Goal: Task Accomplishment & Management: Use online tool/utility

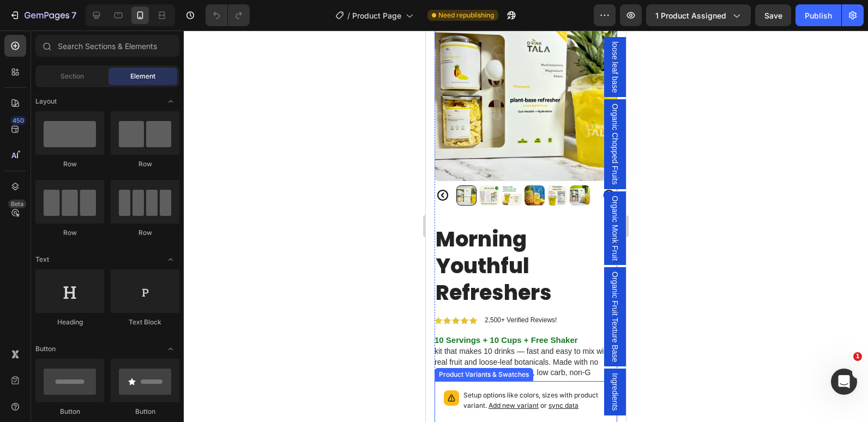
scroll to position [164, 0]
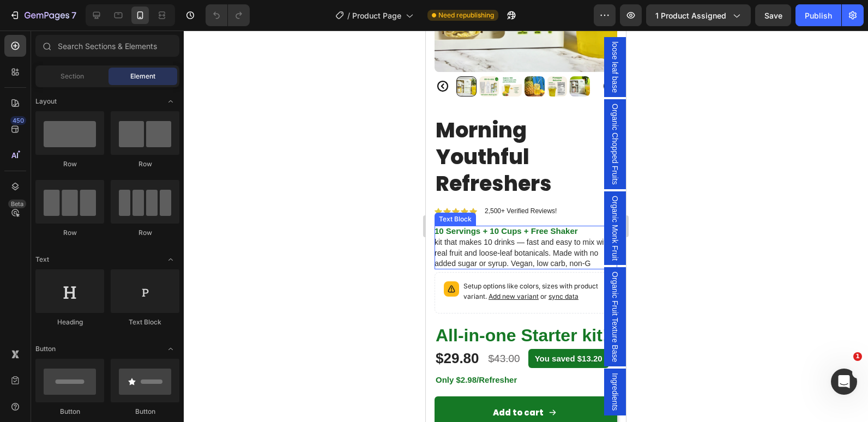
click at [492, 226] on strong "10 Servings + 10 Cups + Free Shaker" at bounding box center [505, 230] width 143 height 9
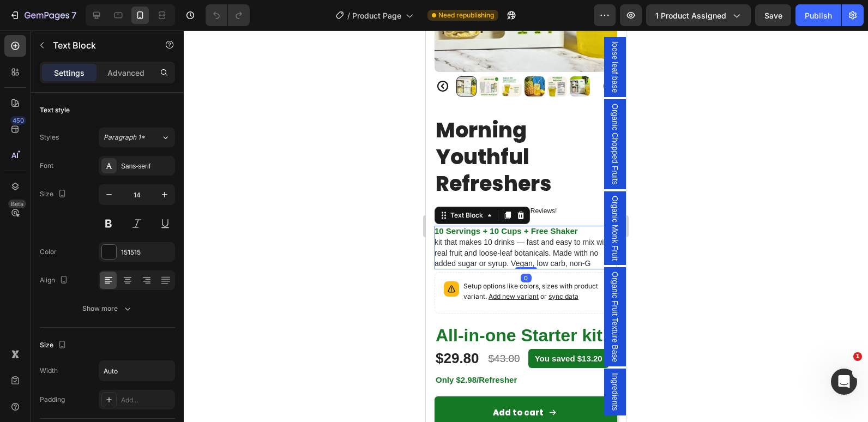
click at [492, 226] on strong "10 Servings + 10 Cups + Free Shaker" at bounding box center [505, 230] width 143 height 9
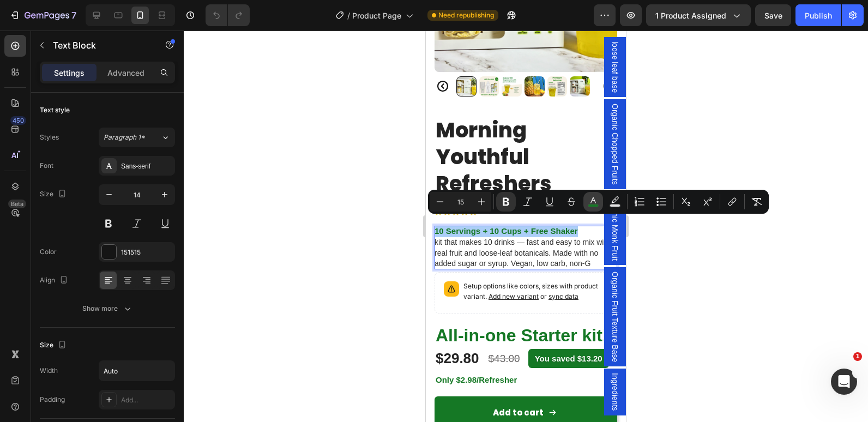
click at [597, 200] on icon "Editor contextual toolbar" at bounding box center [593, 201] width 11 height 11
type input "157825"
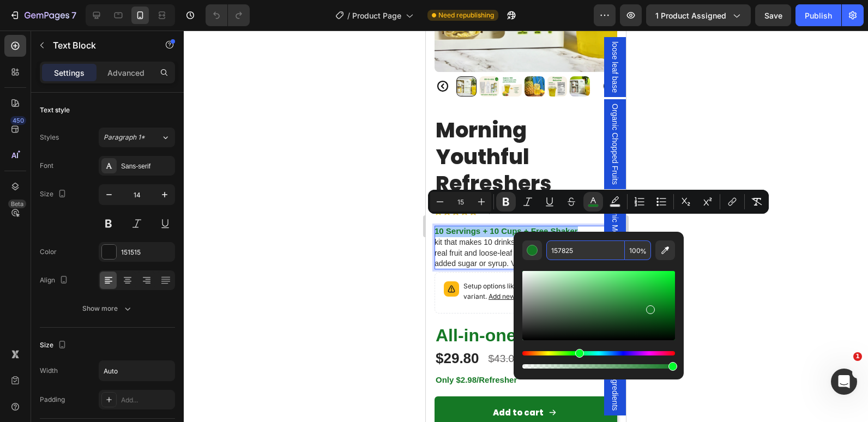
click at [562, 247] on input "157825" at bounding box center [585, 250] width 78 height 20
type input "000000"
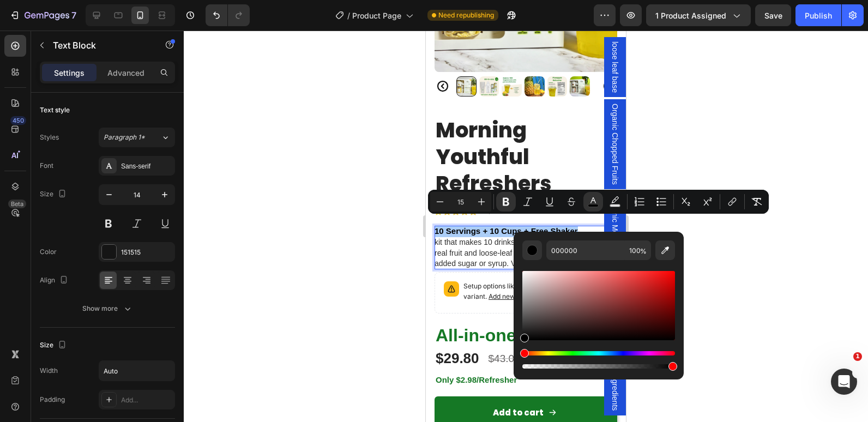
click at [800, 305] on div at bounding box center [526, 226] width 684 height 391
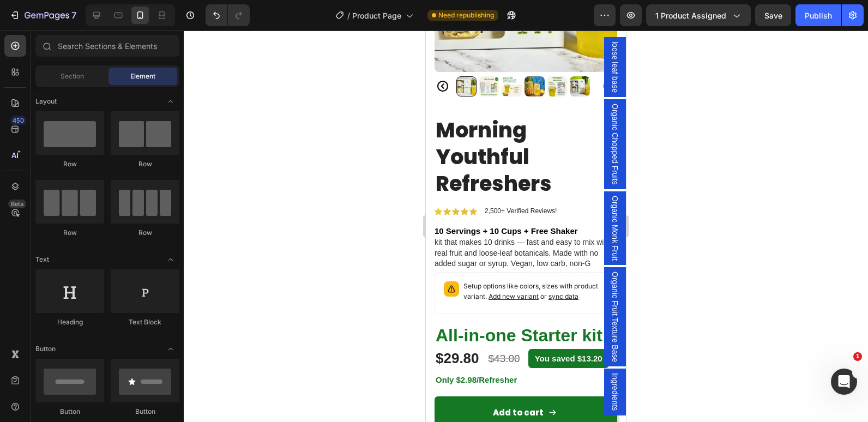
click at [738, 152] on div at bounding box center [526, 226] width 684 height 391
click at [759, 262] on div at bounding box center [526, 226] width 684 height 391
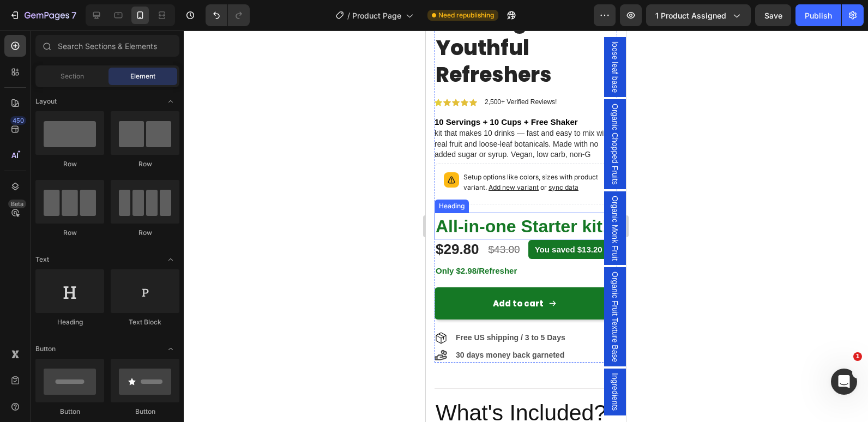
click at [479, 239] on h2 "All-in-one Starter kit!" at bounding box center [525, 226] width 183 height 27
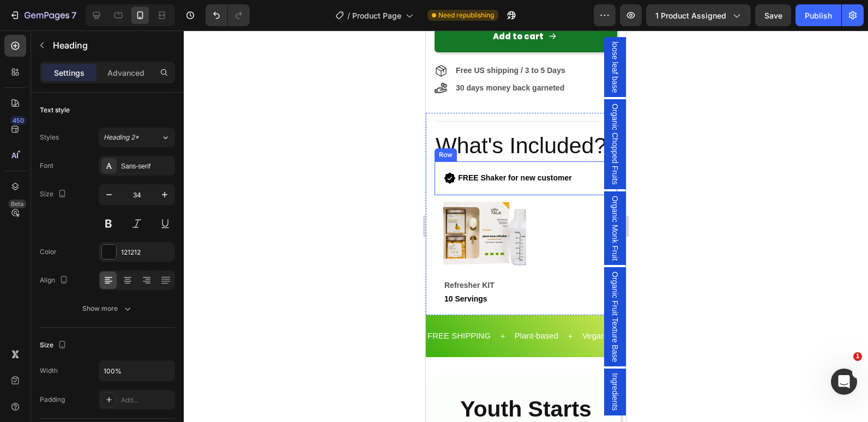
scroll to position [545, 0]
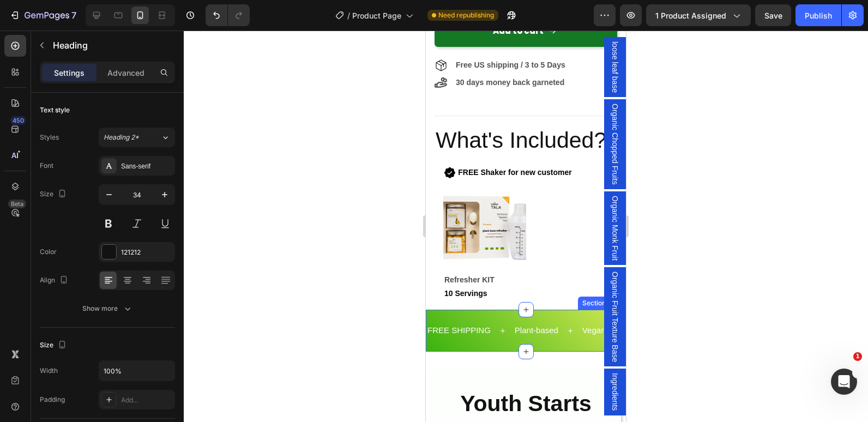
click at [494, 331] on div "FREE SHIPPING Text Plant-based Text Vegan Text FREE SHIPPING Text Plant-based T…" at bounding box center [526, 331] width 200 height 42
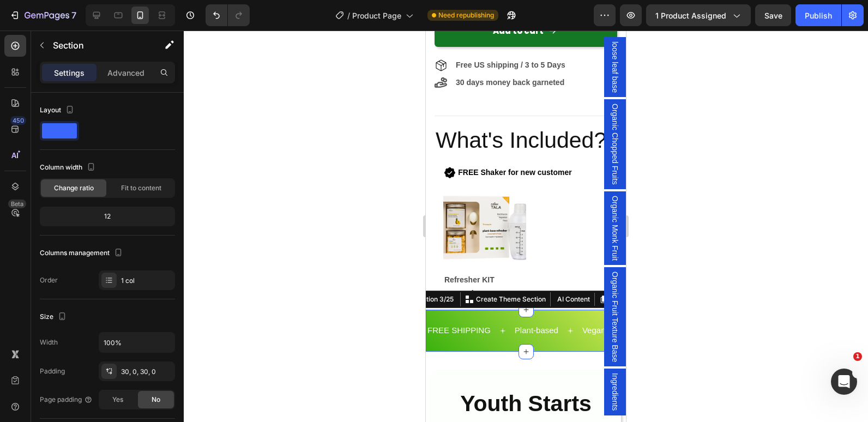
drag, startPoint x: 494, startPoint y: 331, endPoint x: 473, endPoint y: 337, distance: 22.8
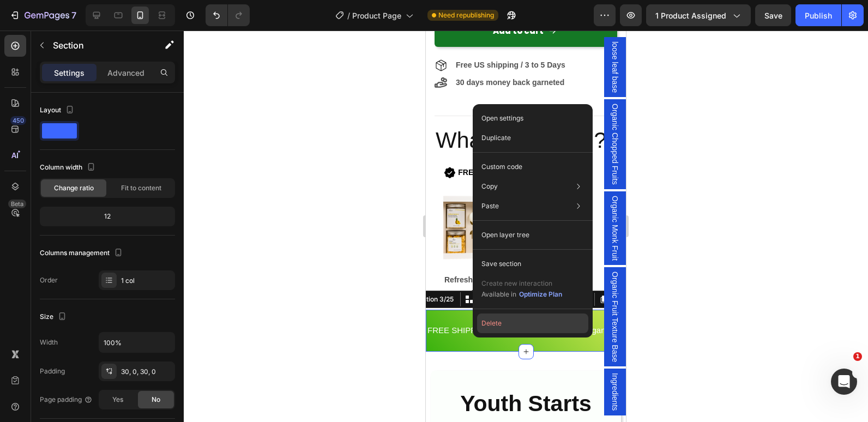
drag, startPoint x: 510, startPoint y: 320, endPoint x: 93, endPoint y: 308, distance: 417.6
click at [510, 320] on button "Delete" at bounding box center [532, 323] width 111 height 20
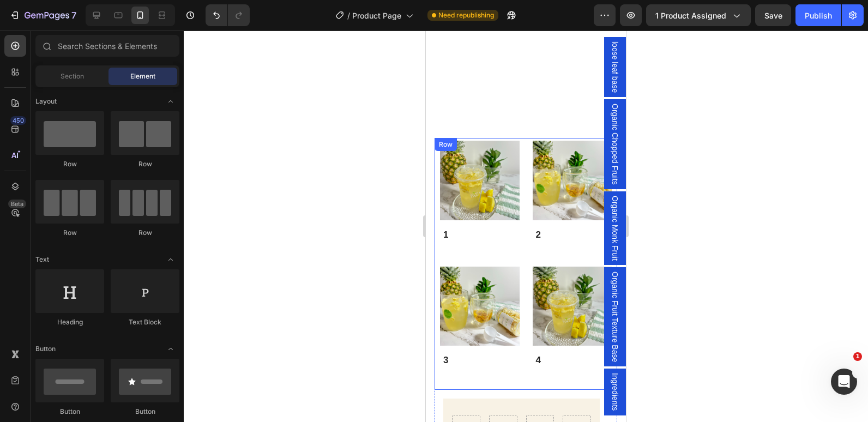
scroll to position [1308, 0]
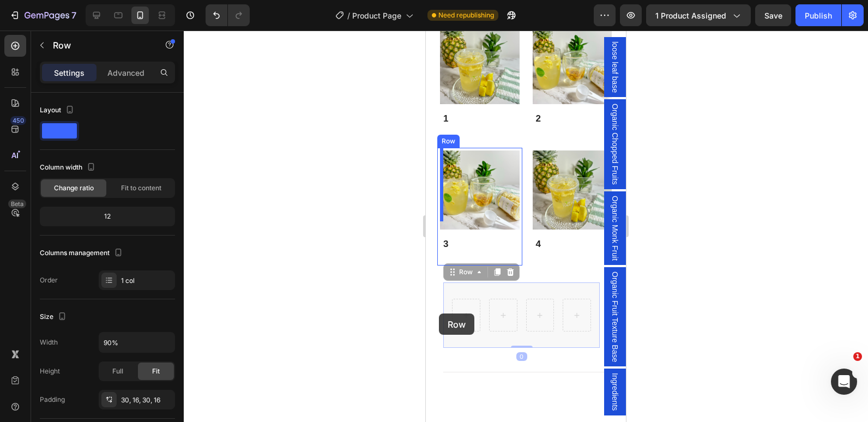
drag, startPoint x: 447, startPoint y: 331, endPoint x: 439, endPoint y: 313, distance: 19.5
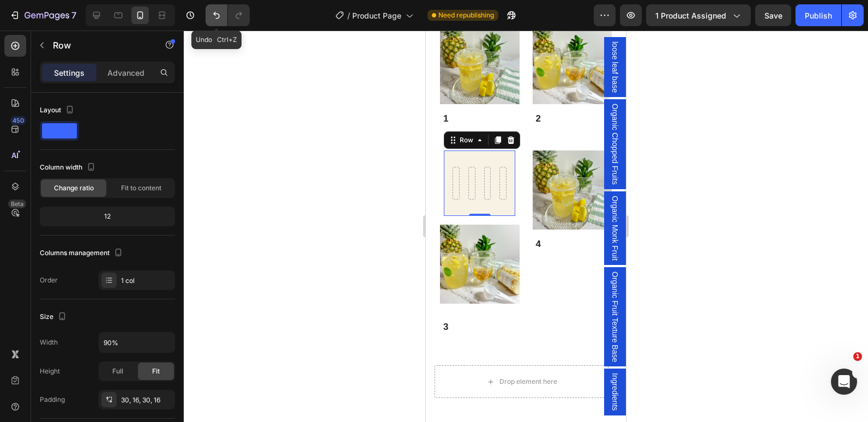
drag, startPoint x: 216, startPoint y: 19, endPoint x: 102, endPoint y: 317, distance: 318.9
click at [216, 19] on icon "Undo/Redo" at bounding box center [216, 15] width 11 height 11
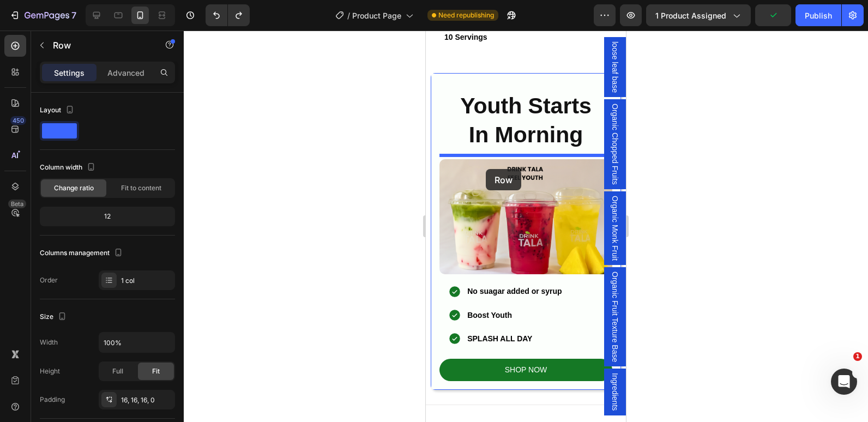
scroll to position [654, 0]
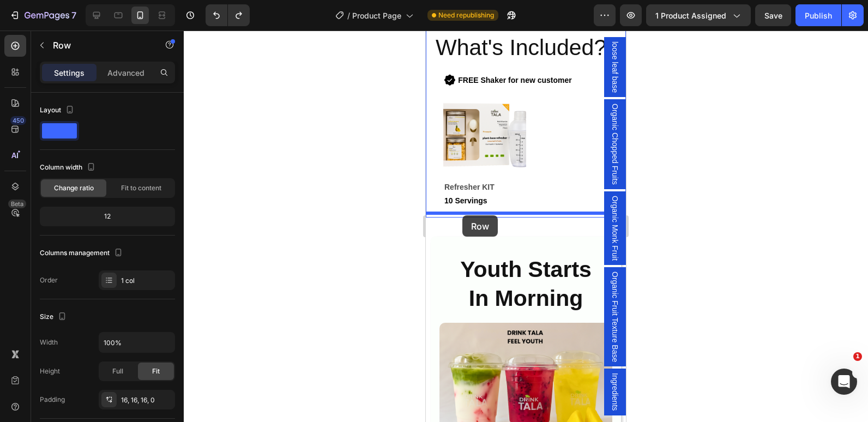
drag, startPoint x: 439, startPoint y: 313, endPoint x: 462, endPoint y: 215, distance: 100.7
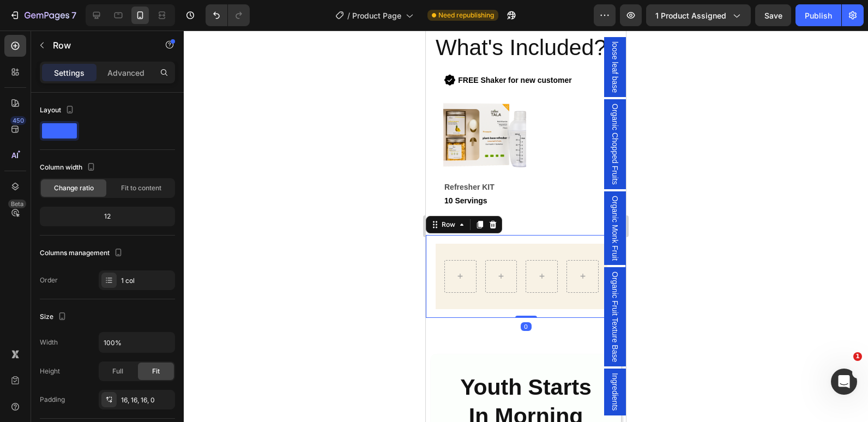
click at [332, 210] on div at bounding box center [526, 226] width 684 height 391
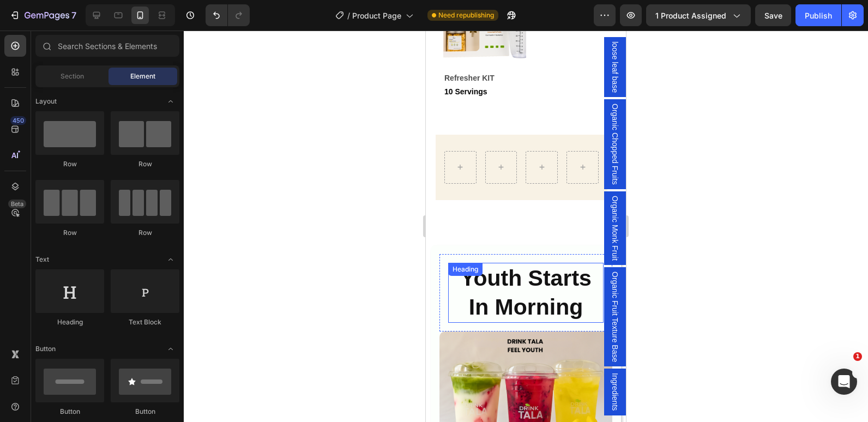
scroll to position [818, 0]
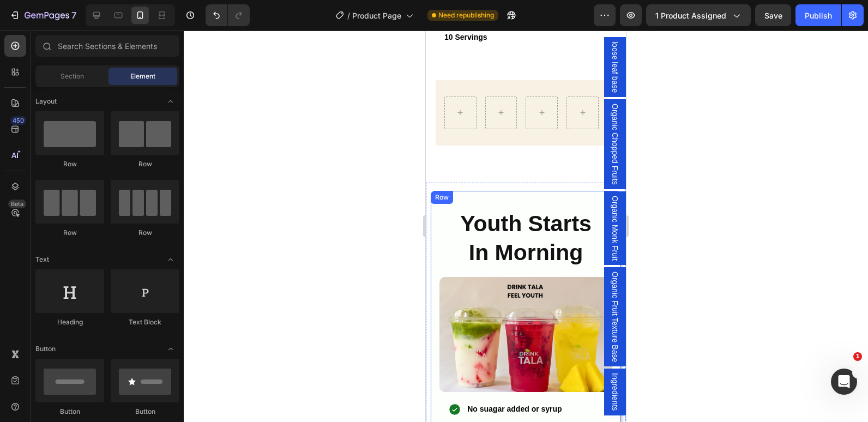
click at [437, 239] on div "Youth Starts In Morning Heading Row Image No suagar added or syrup Boost Youth …" at bounding box center [526, 349] width 190 height 317
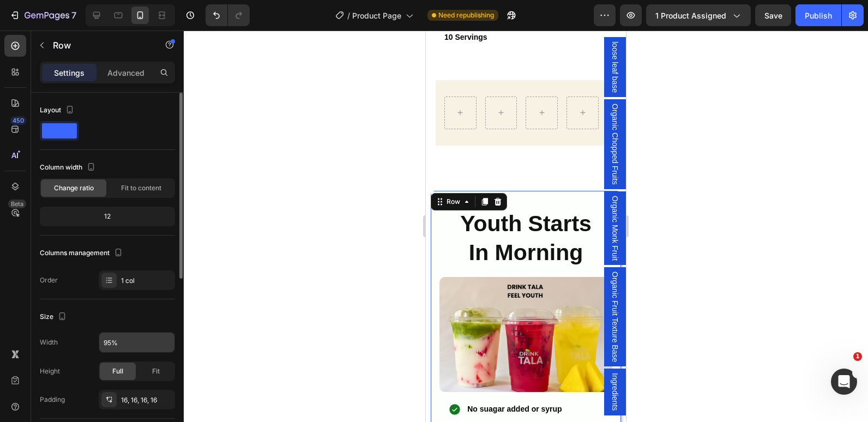
scroll to position [109, 0]
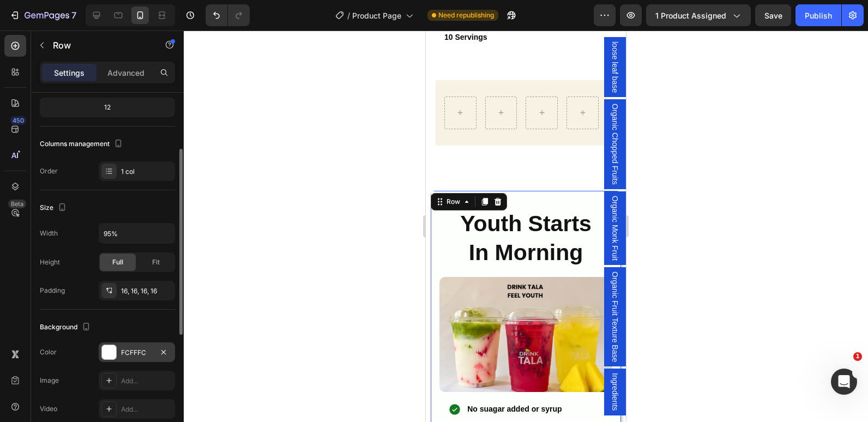
click at [107, 354] on div at bounding box center [109, 352] width 14 height 14
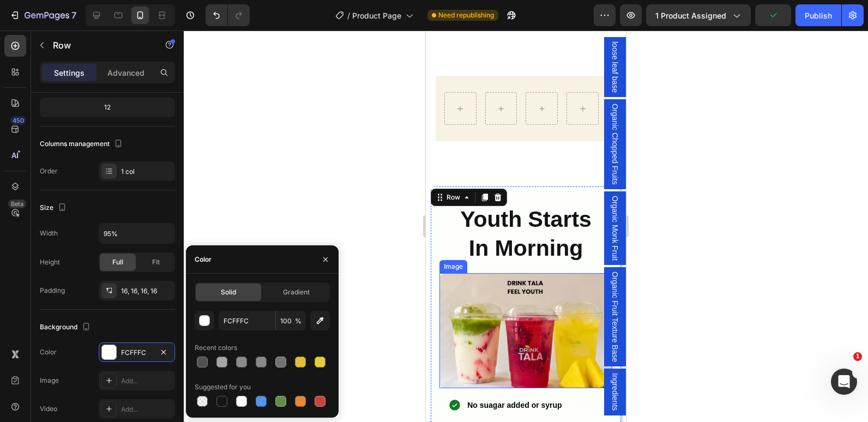
scroll to position [872, 0]
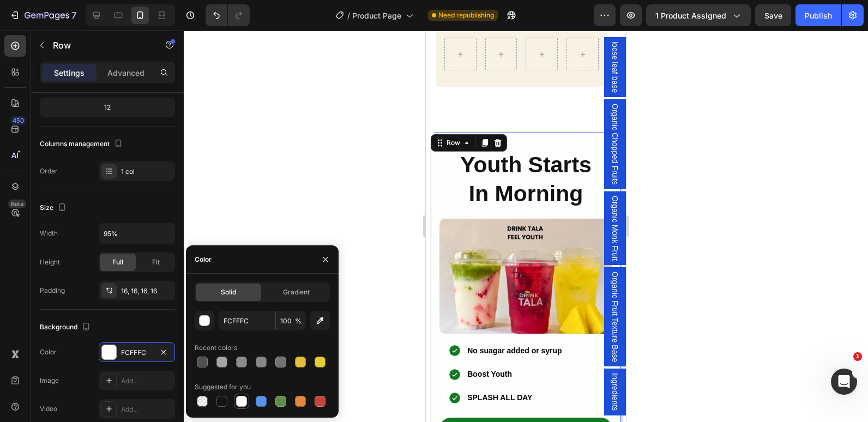
click at [245, 403] on div at bounding box center [241, 401] width 11 height 11
type input "FFFFFF"
click at [441, 81] on div "Row Row" at bounding box center [521, 53] width 172 height 65
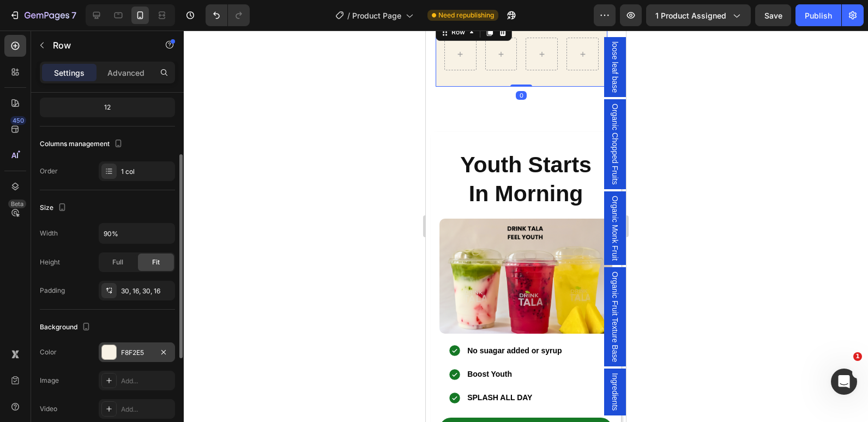
click at [128, 354] on div "F8F2E5" at bounding box center [137, 353] width 32 height 10
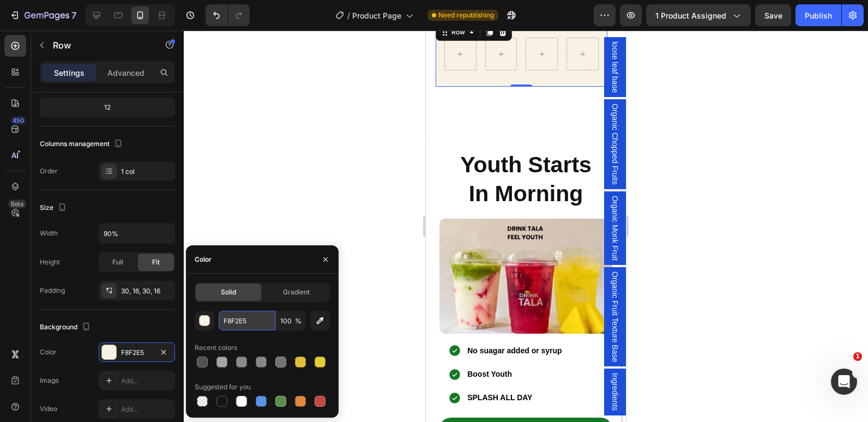
click at [244, 324] on input "F8F2E5" at bounding box center [247, 321] width 57 height 20
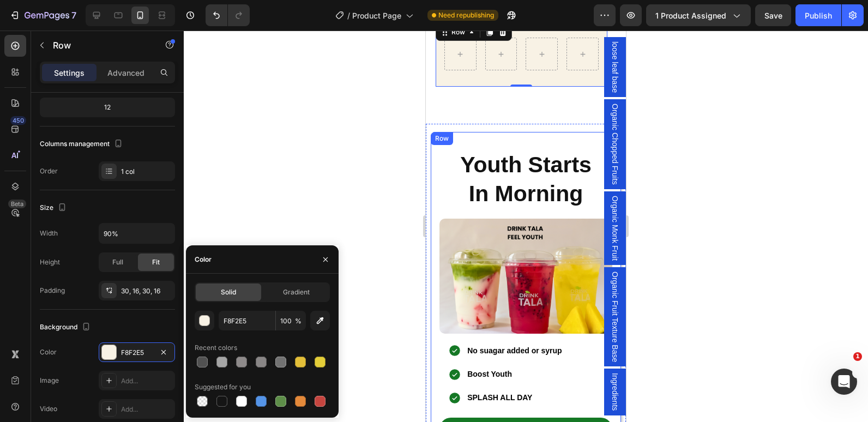
click at [437, 179] on div "Youth Starts In Morning Heading Row Image No suagar added or syrup Boost Youth …" at bounding box center [526, 290] width 190 height 317
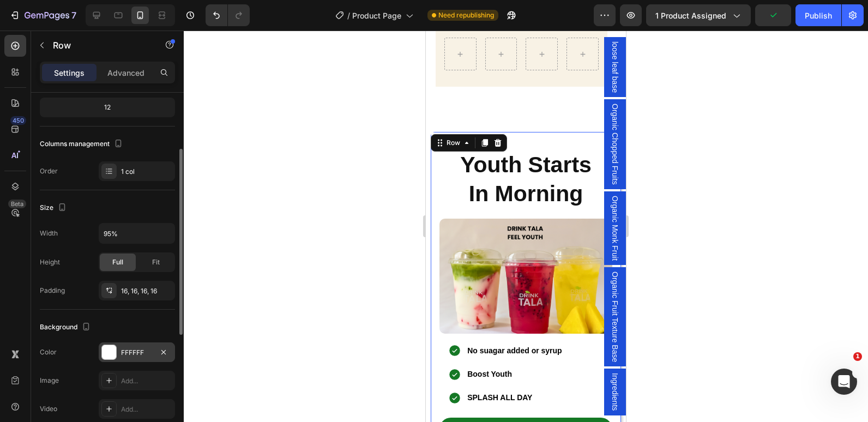
click at [125, 348] on div "FFFFFF" at bounding box center [137, 353] width 32 height 10
click at [128, 347] on div "FFFFFF" at bounding box center [137, 352] width 76 height 20
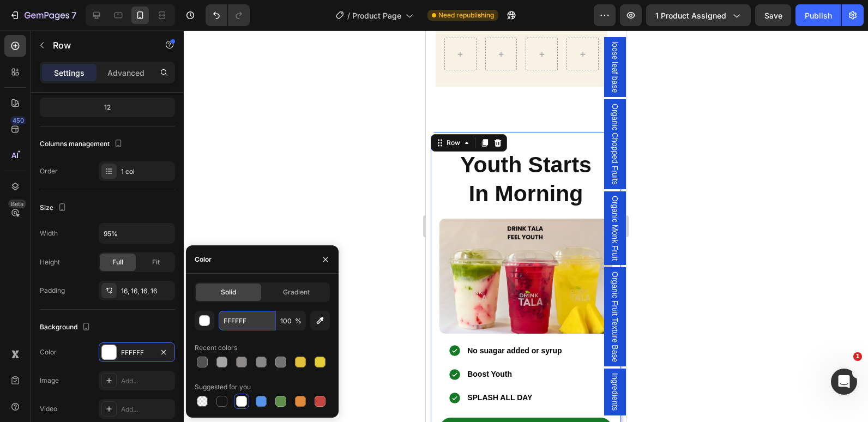
click at [241, 324] on input "FFFFFF" at bounding box center [247, 321] width 57 height 20
paste input "8F2E5"
type input "F8F2E5"
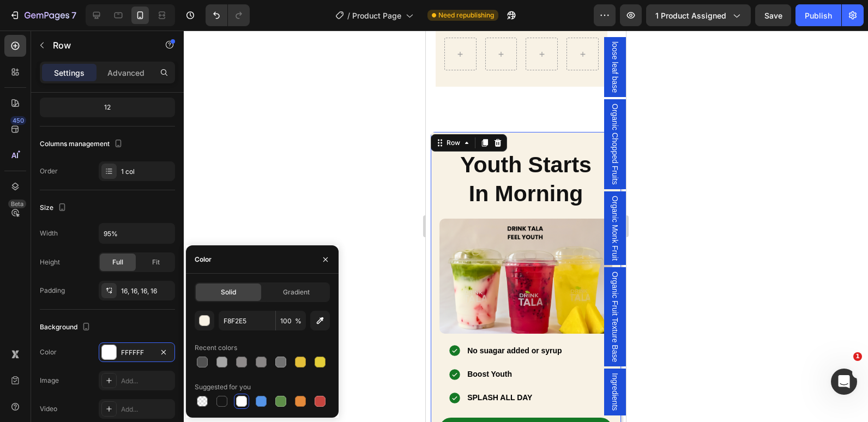
click at [367, 123] on div at bounding box center [526, 226] width 684 height 391
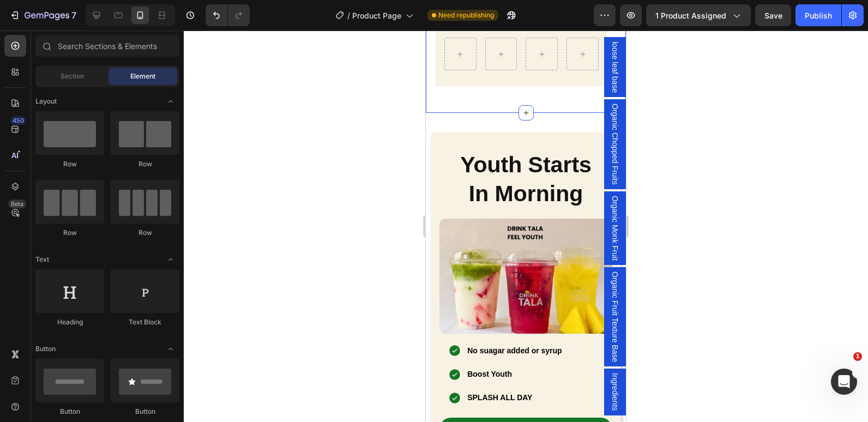
click at [480, 105] on div "Row Row Row Section 3/25" at bounding box center [526, 54] width 200 height 118
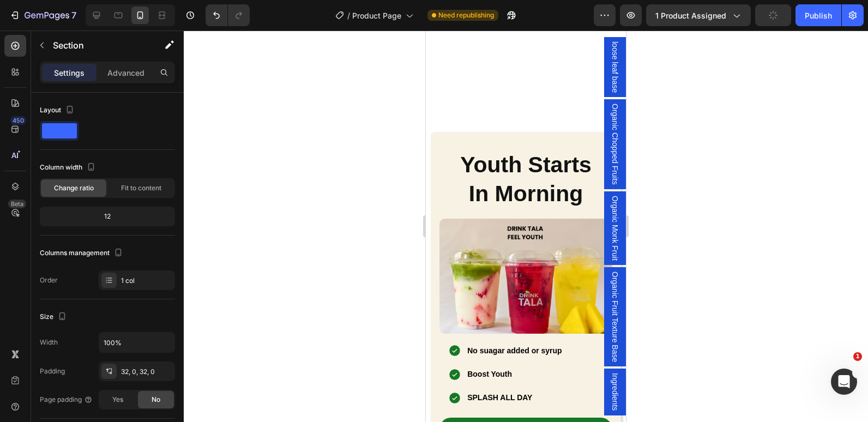
scroll to position [981, 0]
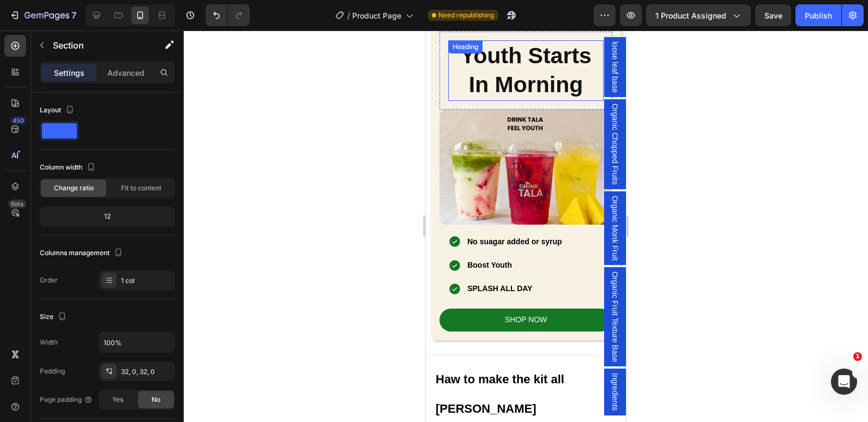
click at [525, 60] on strong "Youth Starts" at bounding box center [525, 55] width 131 height 25
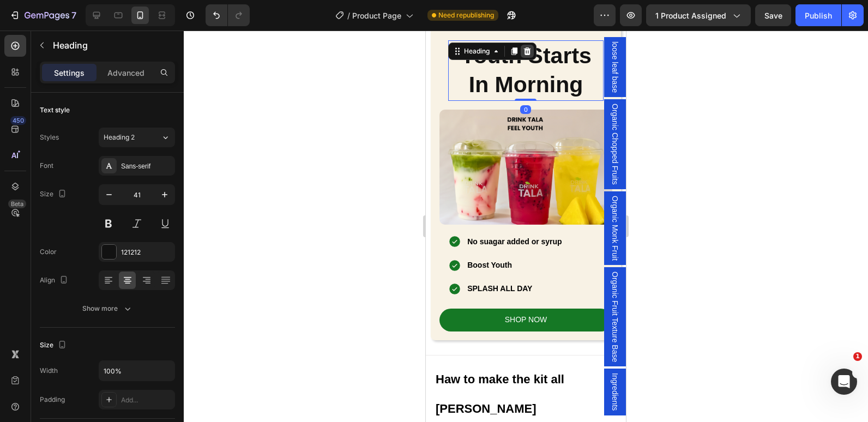
click at [528, 55] on icon at bounding box center [527, 51] width 7 height 8
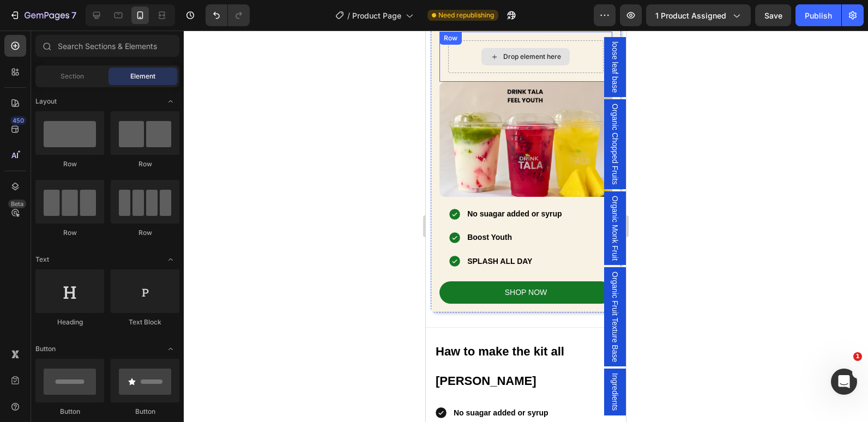
click at [464, 69] on div "Drop element here" at bounding box center [525, 56] width 155 height 33
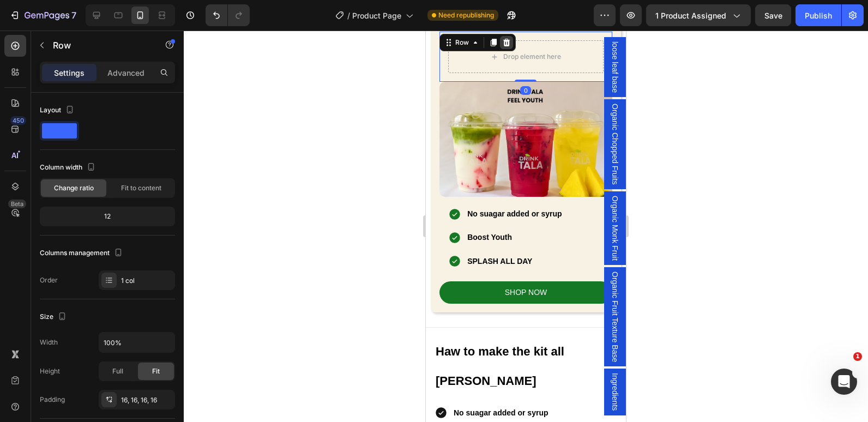
click at [506, 42] on icon at bounding box center [506, 43] width 7 height 8
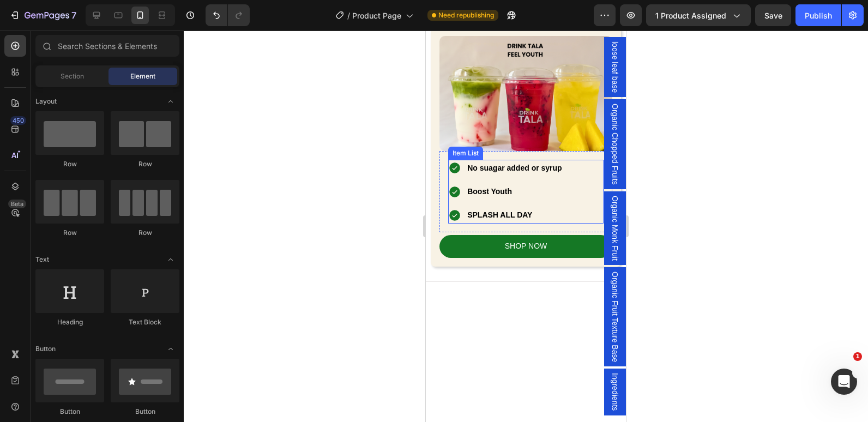
scroll to position [896, 0]
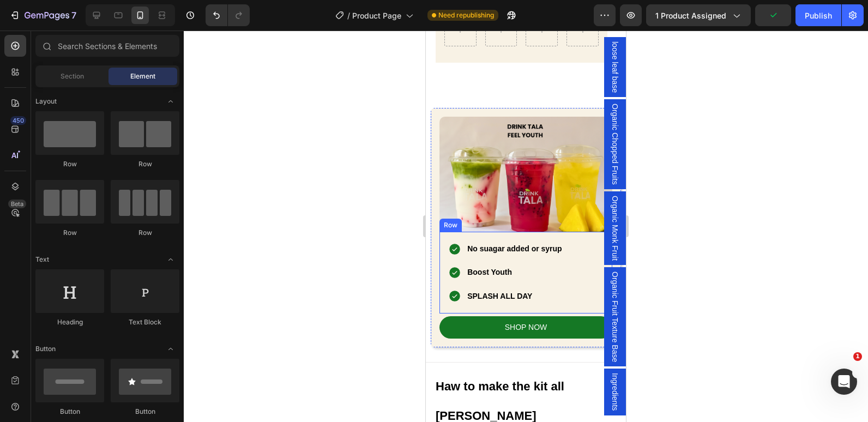
click at [444, 253] on div "No suagar added or syrup Boost Youth SPLASH ALL DAY Item List Row" at bounding box center [525, 273] width 173 height 82
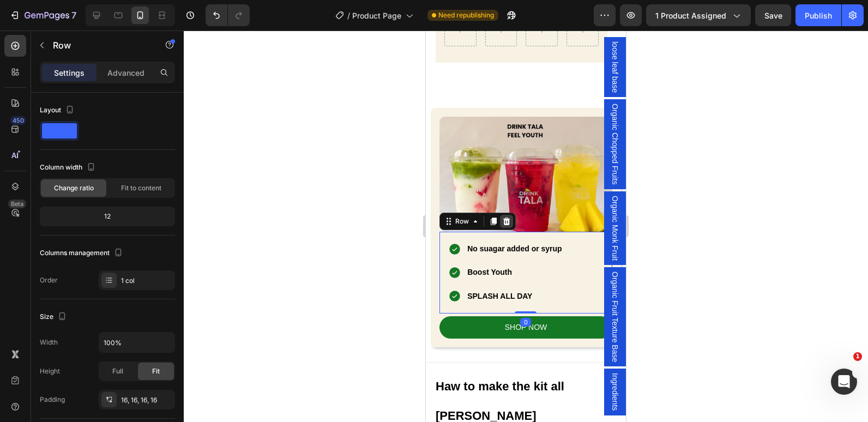
click at [506, 215] on div at bounding box center [506, 221] width 13 height 13
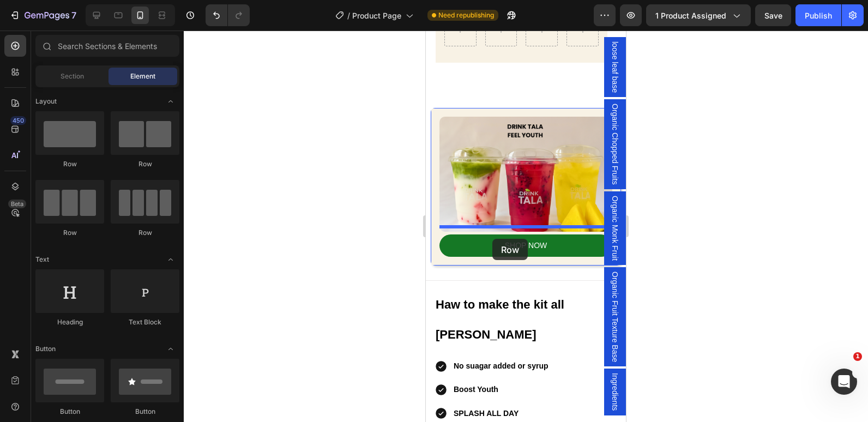
drag, startPoint x: 492, startPoint y: 171, endPoint x: 492, endPoint y: 239, distance: 67.6
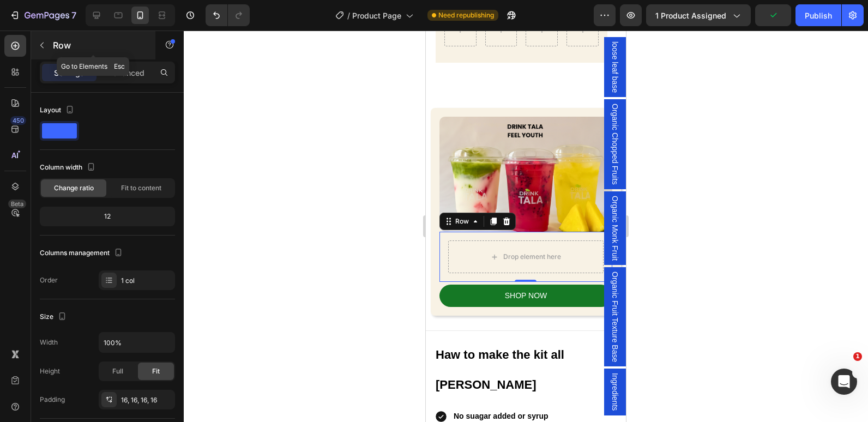
click at [47, 44] on button "button" at bounding box center [41, 45] width 17 height 17
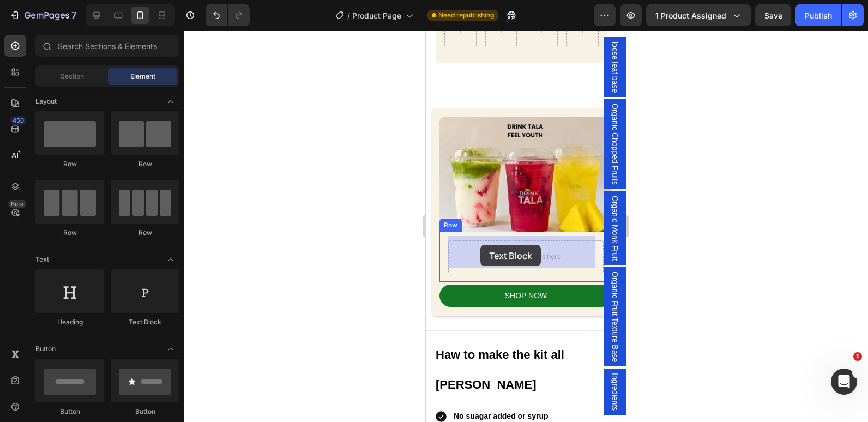
drag, startPoint x: 559, startPoint y: 326, endPoint x: 482, endPoint y: 244, distance: 112.6
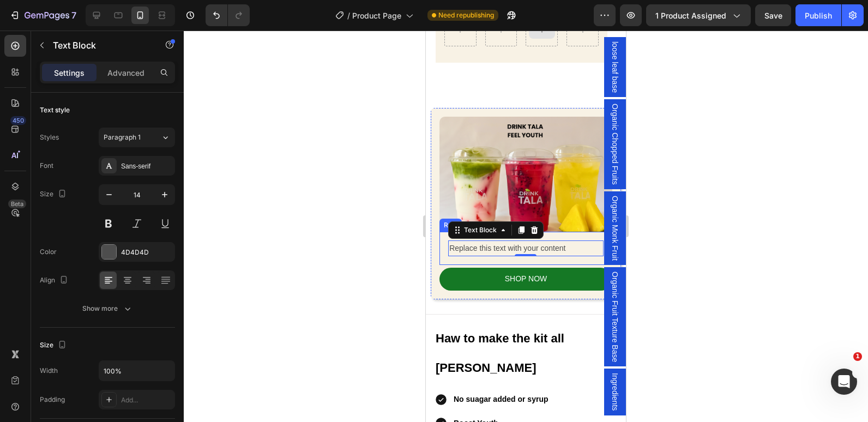
click at [444, 249] on div "Replace this text with your content Text Block 0 Row" at bounding box center [525, 248] width 173 height 33
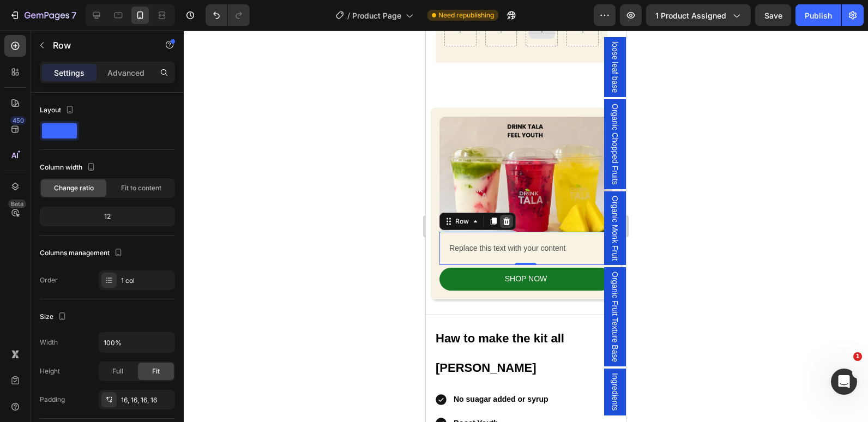
click at [506, 217] on icon at bounding box center [506, 221] width 7 height 8
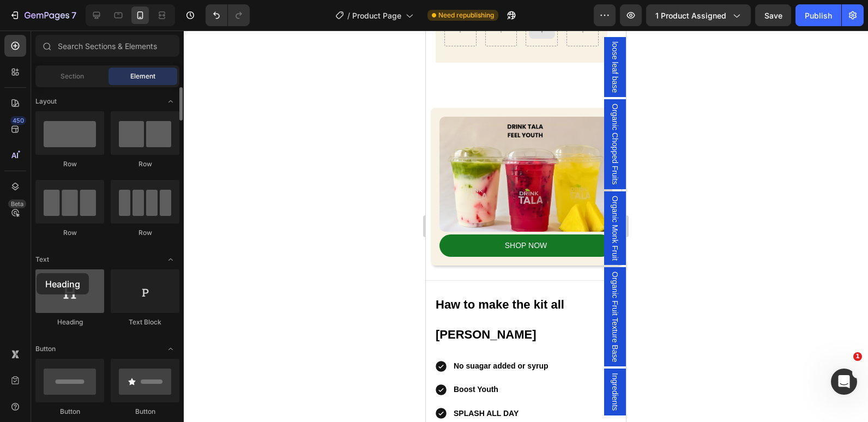
drag, startPoint x: 80, startPoint y: 299, endPoint x: 37, endPoint y: 273, distance: 50.6
click at [37, 273] on div at bounding box center [69, 291] width 69 height 44
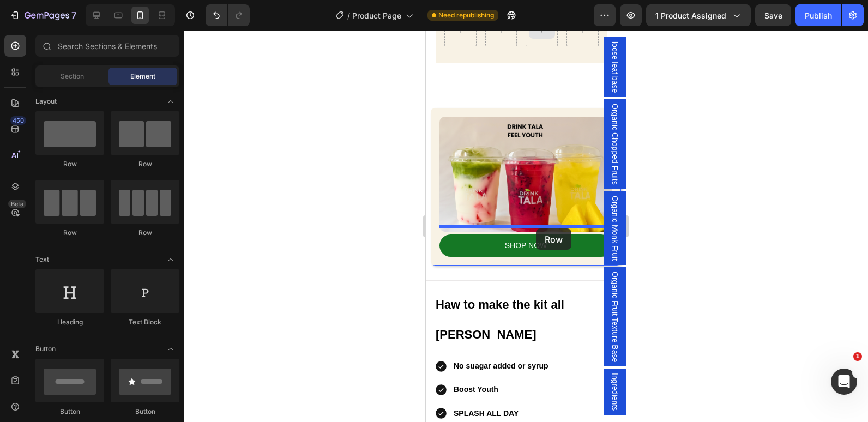
drag, startPoint x: 480, startPoint y: 172, endPoint x: 536, endPoint y: 228, distance: 79.4
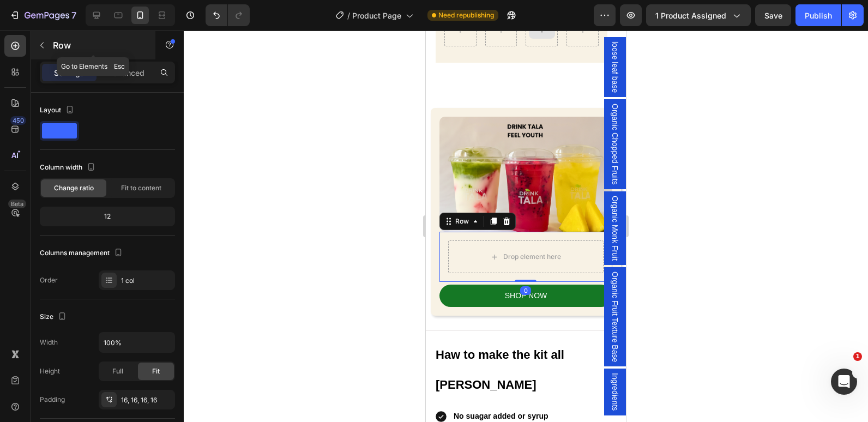
click at [37, 38] on button "button" at bounding box center [41, 45] width 17 height 17
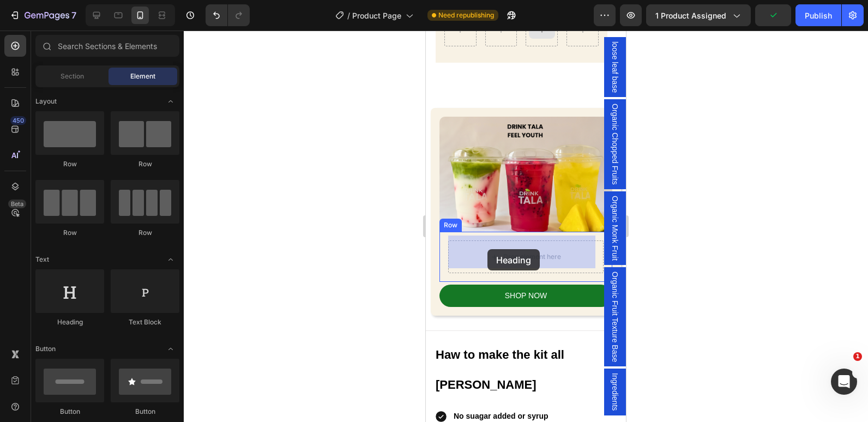
drag, startPoint x: 495, startPoint y: 328, endPoint x: 487, endPoint y: 249, distance: 78.9
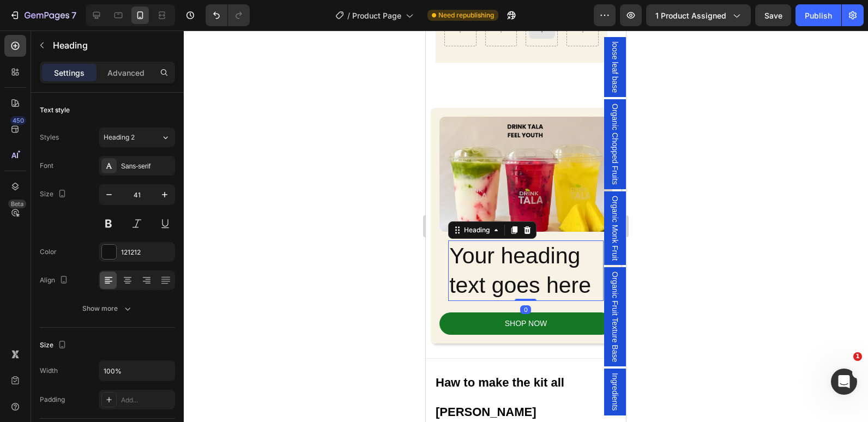
click at [556, 275] on h2 "Your heading text goes here" at bounding box center [525, 270] width 155 height 60
click at [265, 245] on div at bounding box center [526, 226] width 684 height 391
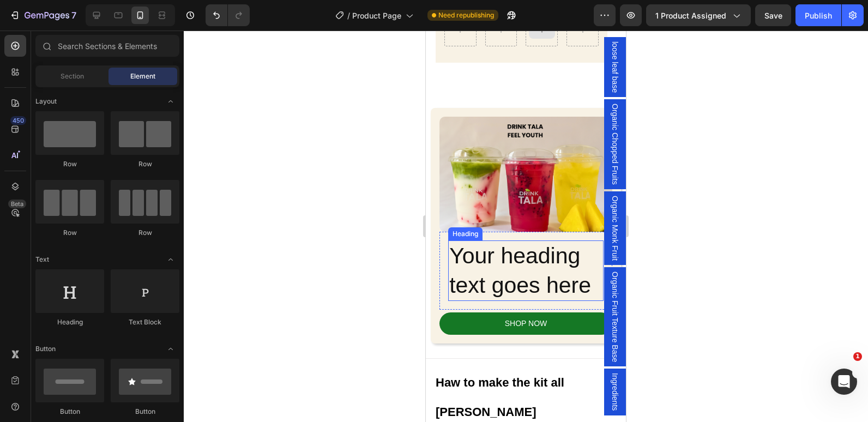
click at [573, 281] on p "Your heading text goes here" at bounding box center [525, 270] width 153 height 58
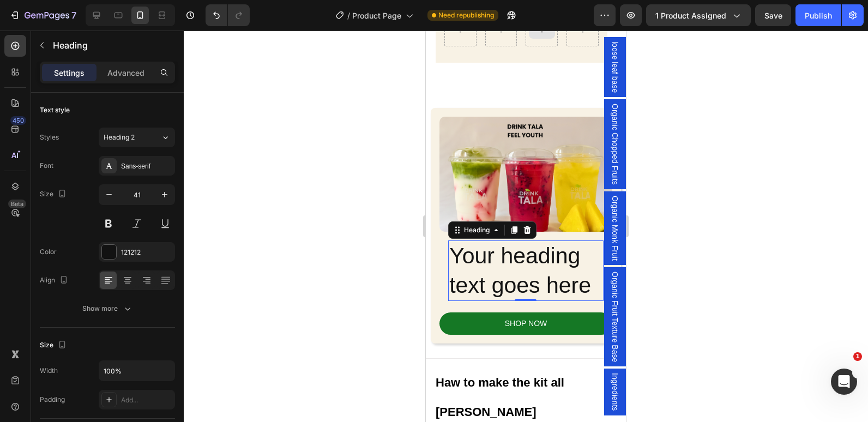
click at [572, 281] on p "Your heading text goes here" at bounding box center [525, 270] width 153 height 58
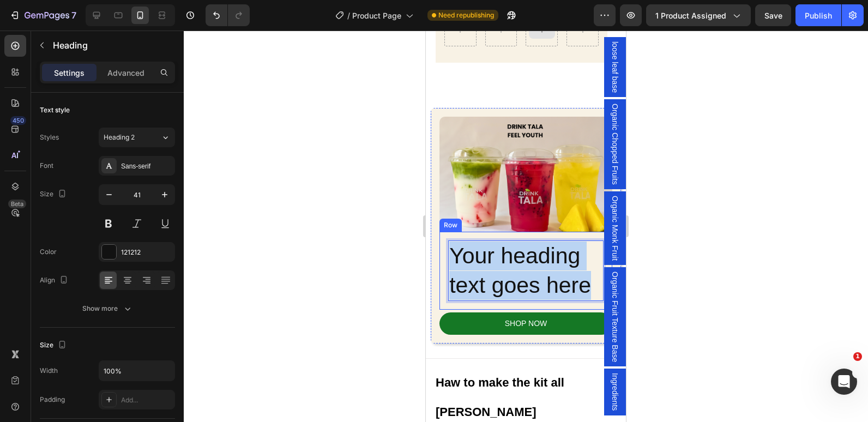
drag, startPoint x: 589, startPoint y: 276, endPoint x: 440, endPoint y: 252, distance: 150.6
click at [440, 252] on div "Your heading text goes here Heading 0 Row" at bounding box center [525, 271] width 173 height 78
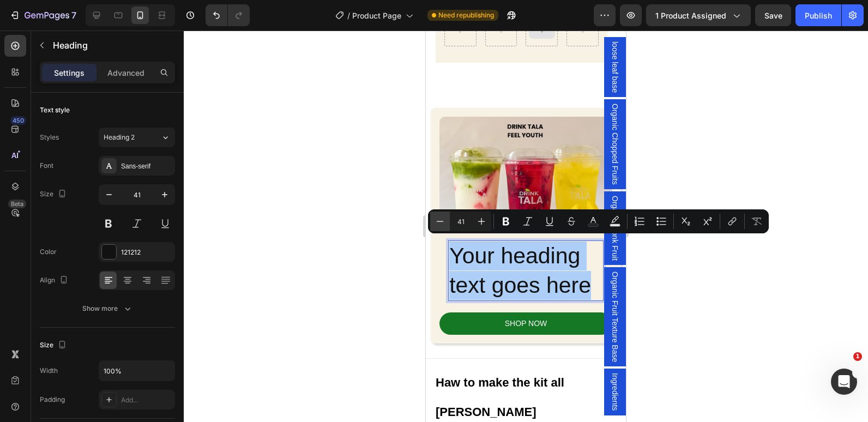
click at [444, 225] on icon "Editor contextual toolbar" at bounding box center [439, 221] width 11 height 11
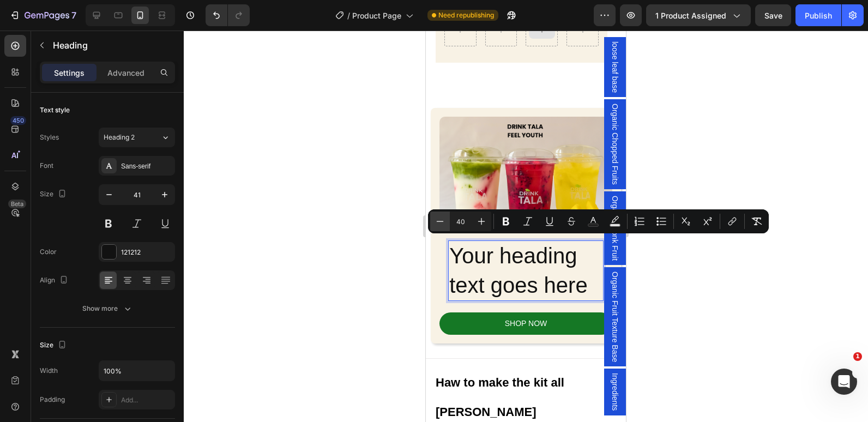
click at [444, 225] on icon "Editor contextual toolbar" at bounding box center [439, 221] width 11 height 11
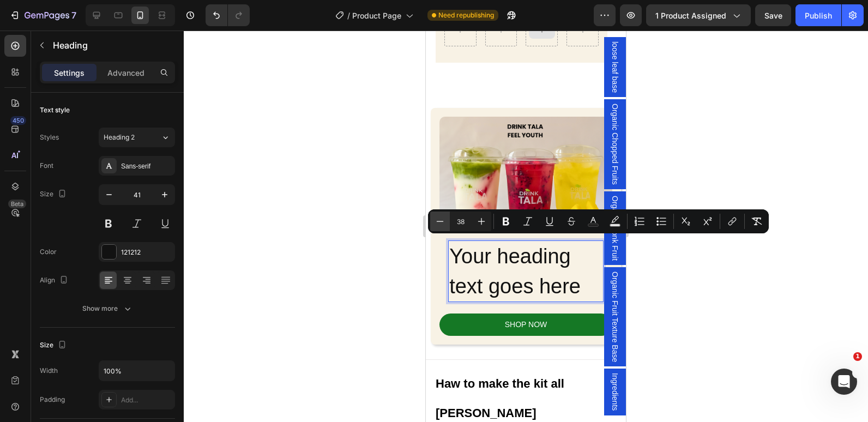
click at [444, 225] on icon "Editor contextual toolbar" at bounding box center [439, 221] width 11 height 11
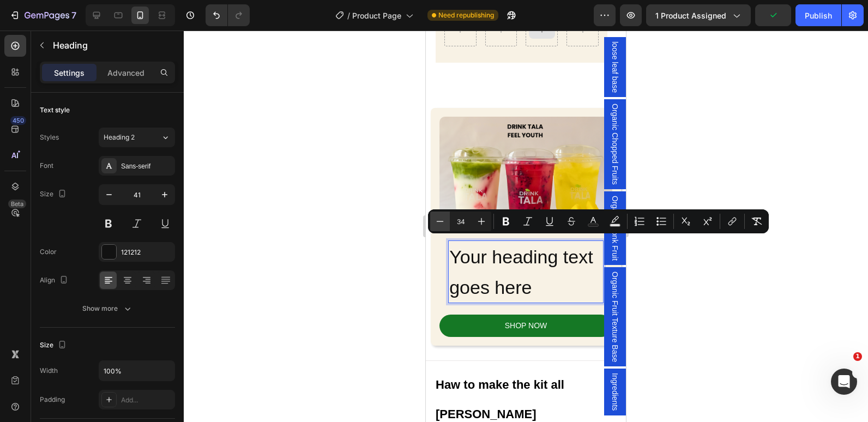
click at [444, 225] on icon "Editor contextual toolbar" at bounding box center [439, 221] width 11 height 11
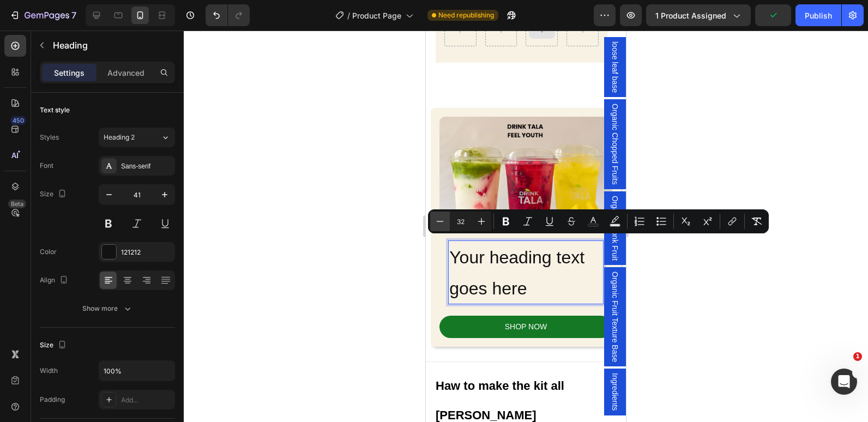
click at [444, 225] on icon "Editor contextual toolbar" at bounding box center [439, 221] width 11 height 11
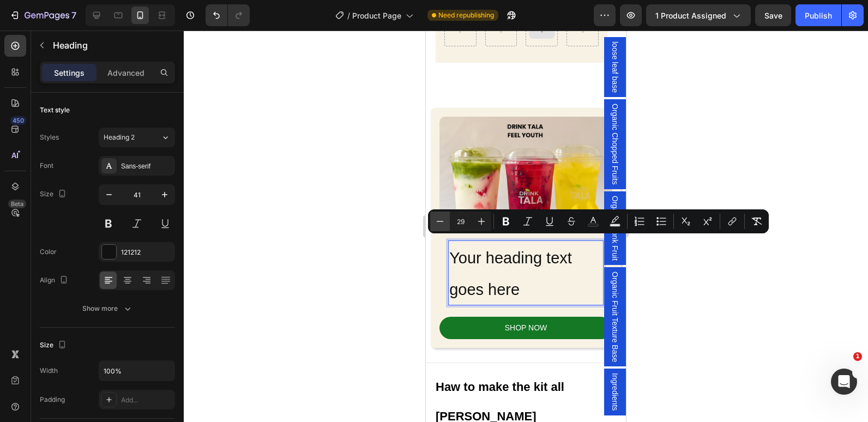
click at [438, 218] on icon "Editor contextual toolbar" at bounding box center [439, 221] width 11 height 11
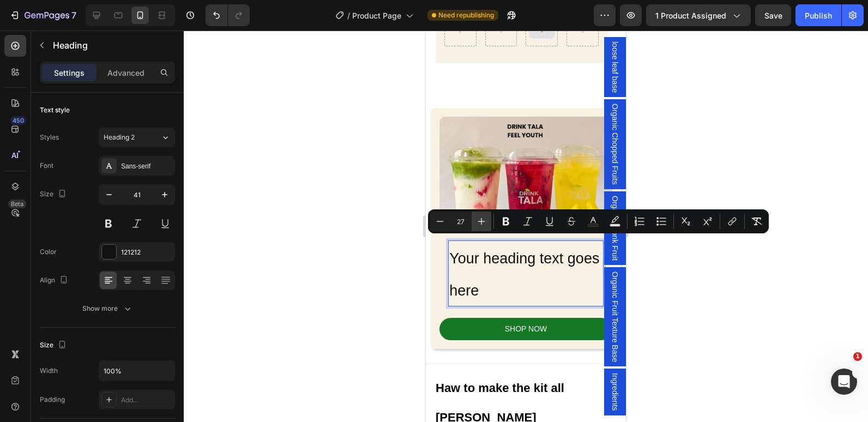
click at [482, 220] on icon "Editor contextual toolbar" at bounding box center [481, 221] width 11 height 11
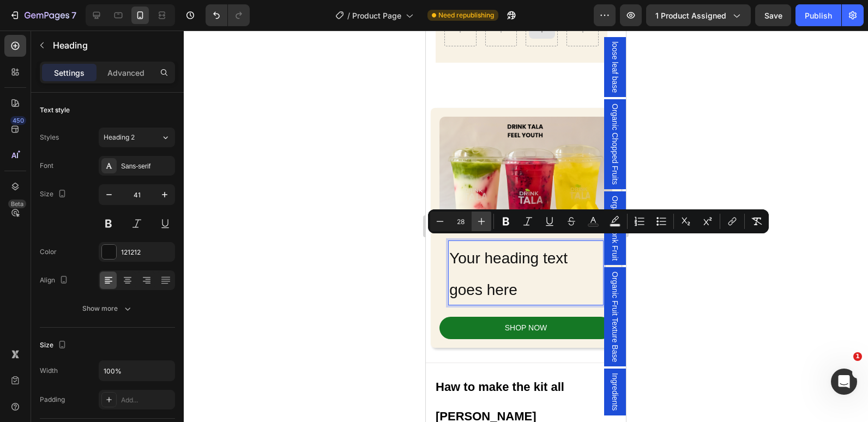
click at [482, 220] on icon "Editor contextual toolbar" at bounding box center [481, 221] width 11 height 11
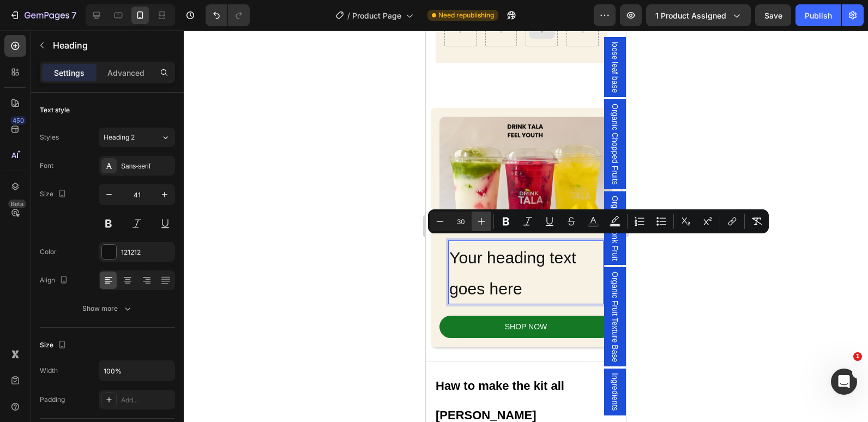
click at [482, 220] on icon "Editor contextual toolbar" at bounding box center [481, 221] width 11 height 11
type input "32"
click at [550, 289] on p "Your heading text goes here" at bounding box center [525, 272] width 153 height 62
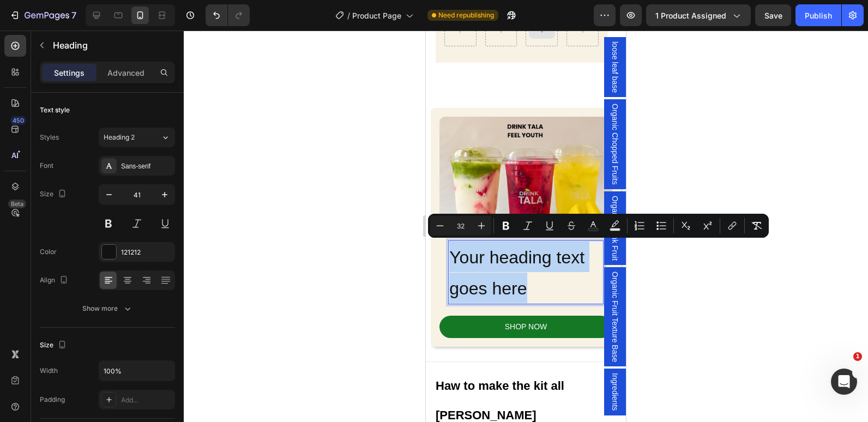
drag, startPoint x: 538, startPoint y: 287, endPoint x: 449, endPoint y: 242, distance: 99.4
click at [449, 242] on p "Your heading text goes here" at bounding box center [525, 272] width 153 height 62
copy span "Your heading text goes here"
click at [544, 292] on p "Your heading text goes here" at bounding box center [525, 272] width 153 height 62
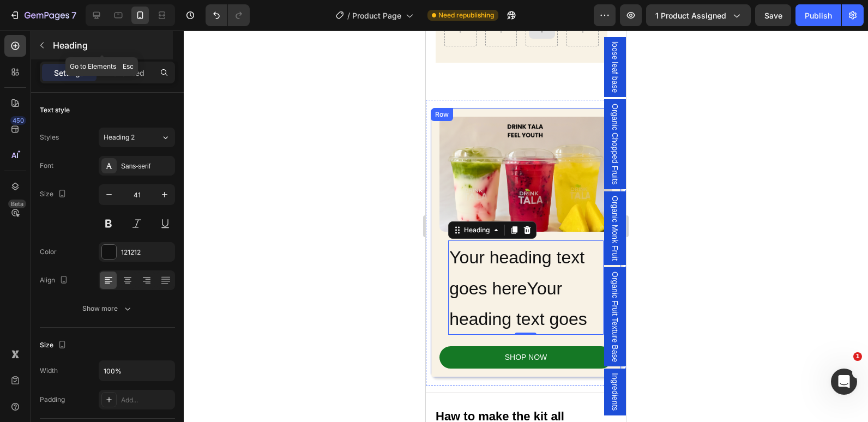
click at [41, 41] on icon "button" at bounding box center [42, 45] width 9 height 9
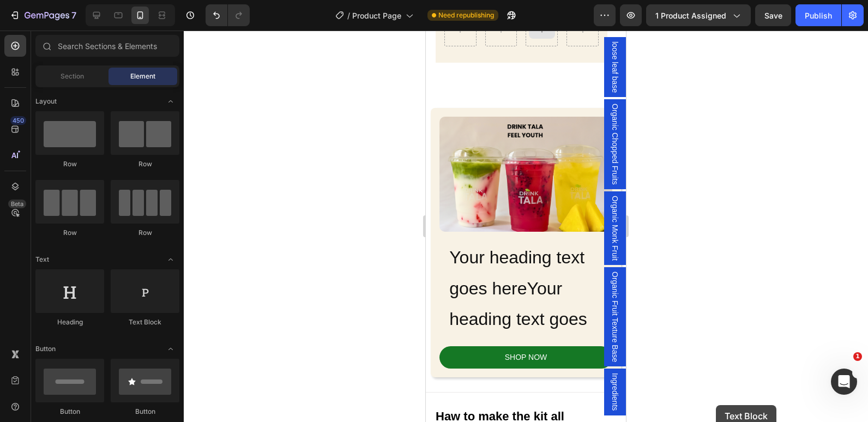
scroll to position [898, 0]
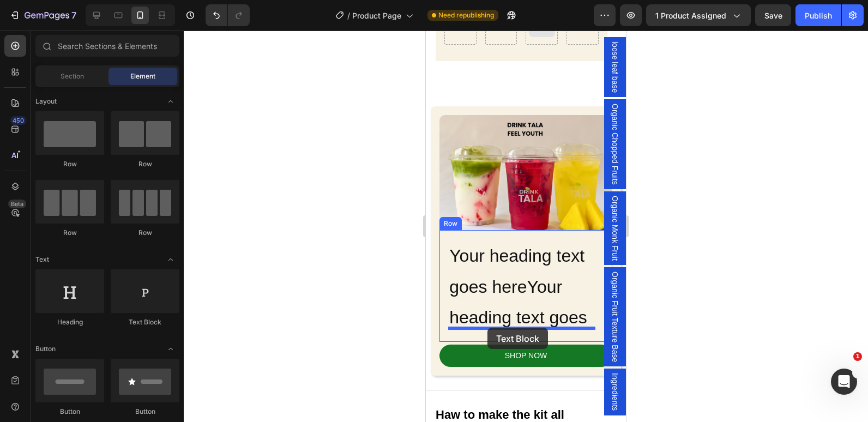
drag, startPoint x: 573, startPoint y: 330, endPoint x: 487, endPoint y: 326, distance: 85.6
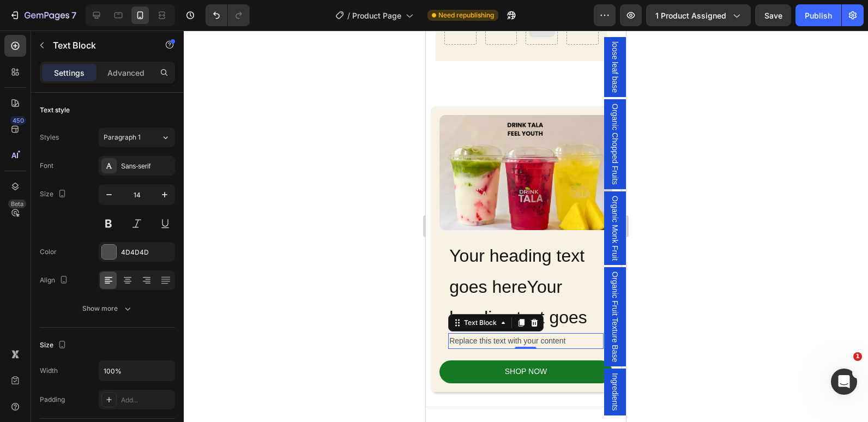
click at [483, 333] on div "Replace this text with your content" at bounding box center [525, 341] width 155 height 16
click at [483, 334] on p "Replace this text with your content" at bounding box center [525, 341] width 153 height 14
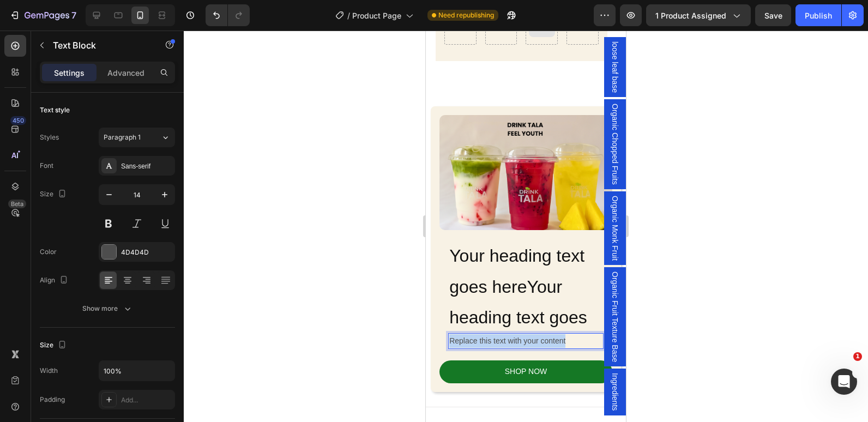
click at [483, 334] on p "Replace this text with your content" at bounding box center [525, 341] width 153 height 14
click at [485, 334] on p "REAL FRUIT & loose leaf" at bounding box center [525, 341] width 153 height 14
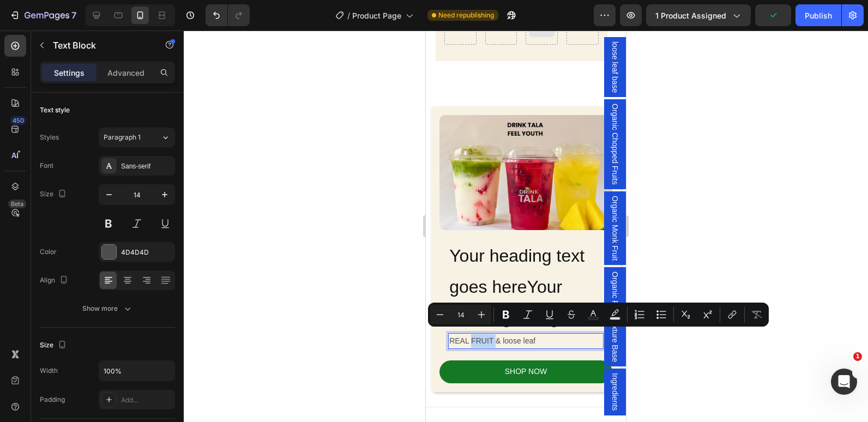
click at [485, 334] on p "REAL FRUIT & loose leaf" at bounding box center [525, 341] width 153 height 14
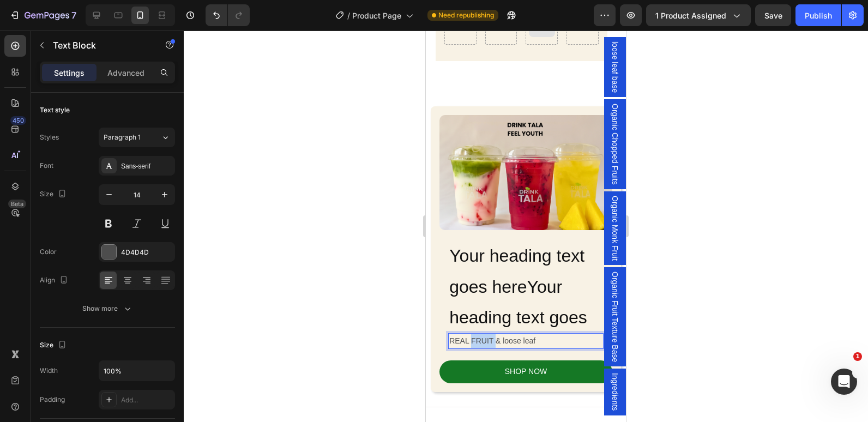
click at [485, 334] on p "REAL FRUIT & loose leaf" at bounding box center [525, 341] width 153 height 14
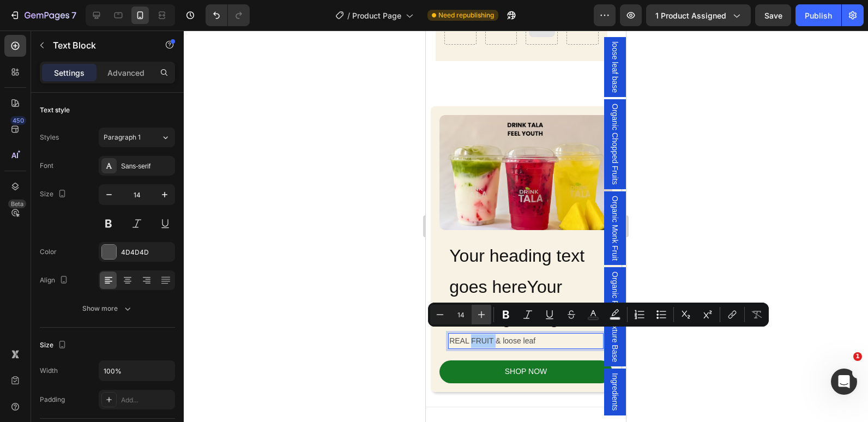
click at [480, 316] on icon "Editor contextual toolbar" at bounding box center [481, 314] width 11 height 11
type input "17"
click at [593, 316] on icon "Editor contextual toolbar" at bounding box center [593, 314] width 11 height 11
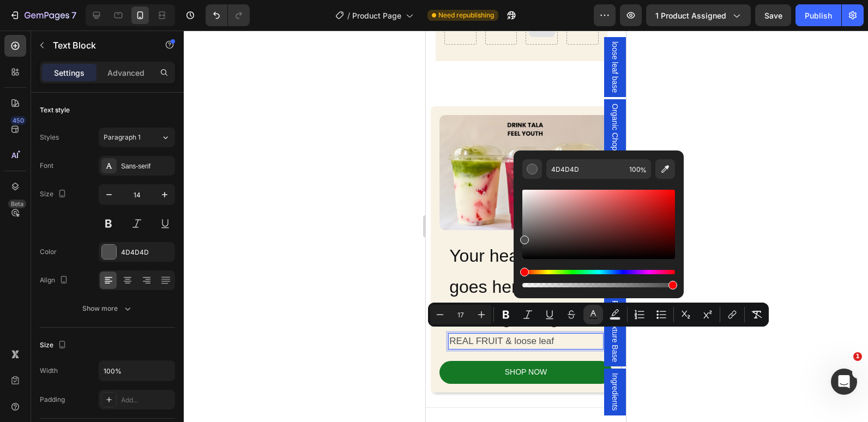
click at [527, 254] on div "Editor contextual toolbar" at bounding box center [598, 224] width 153 height 69
type input "000000"
drag, startPoint x: 950, startPoint y: 286, endPoint x: 500, endPoint y: 259, distance: 450.4
click at [307, 262] on div at bounding box center [526, 226] width 684 height 391
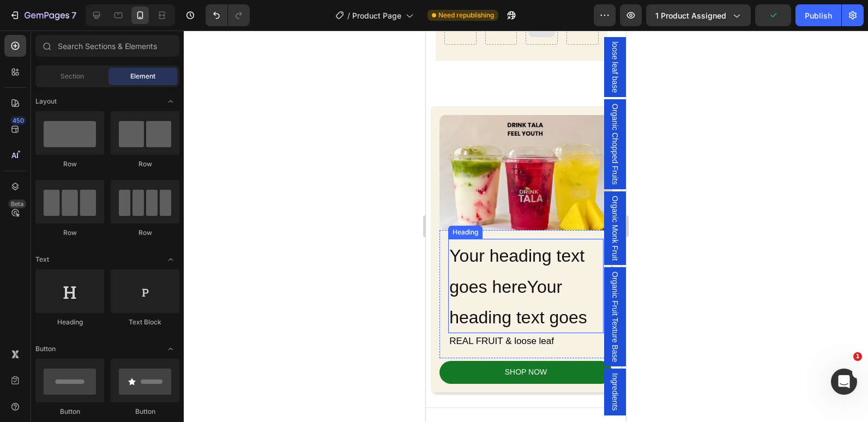
click at [479, 255] on span "Your heading text goes hereYour heading text goes" at bounding box center [518, 286] width 138 height 81
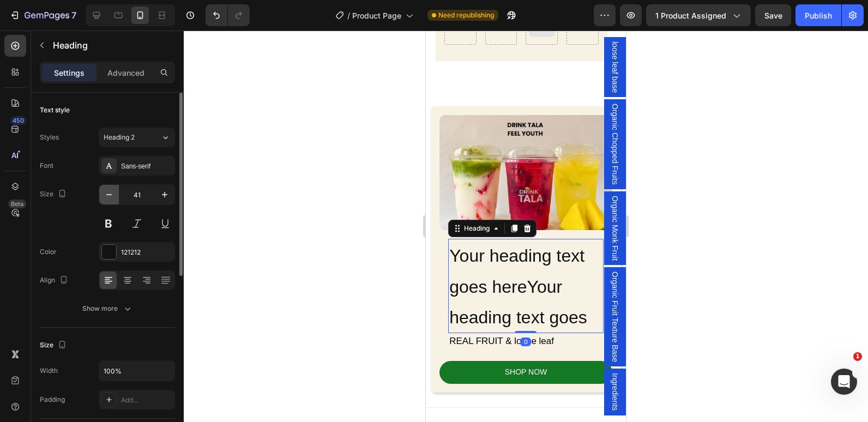
click at [105, 197] on icon "button" at bounding box center [109, 194] width 11 height 11
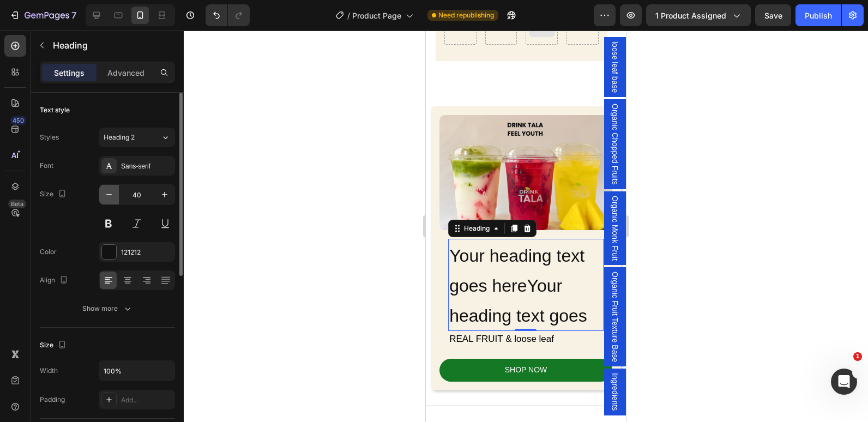
click at [105, 197] on icon "button" at bounding box center [109, 194] width 11 height 11
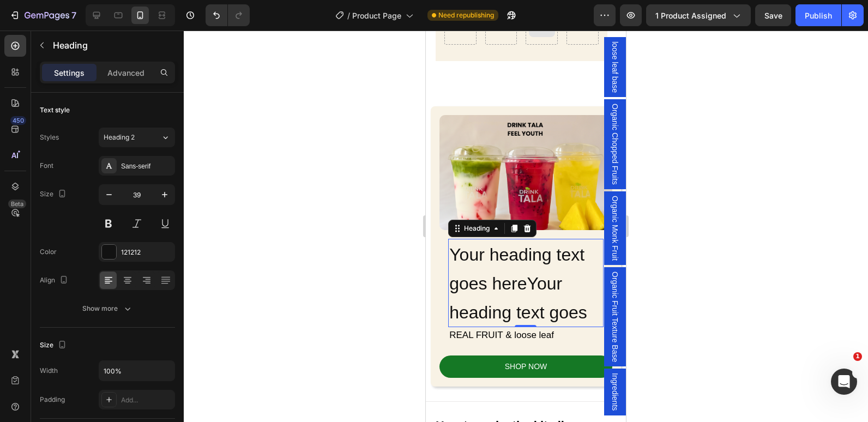
type input "38"
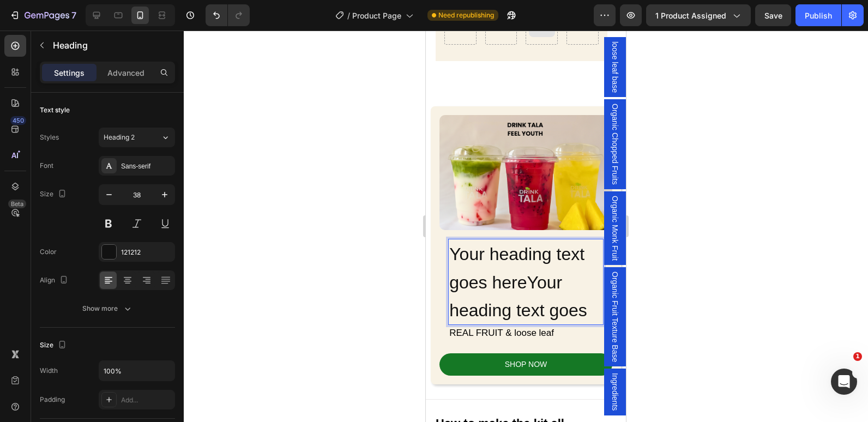
drag, startPoint x: 590, startPoint y: 308, endPoint x: 475, endPoint y: 263, distance: 122.9
click at [587, 312] on span "Your heading text goes hereYour heading text goes" at bounding box center [518, 282] width 138 height 76
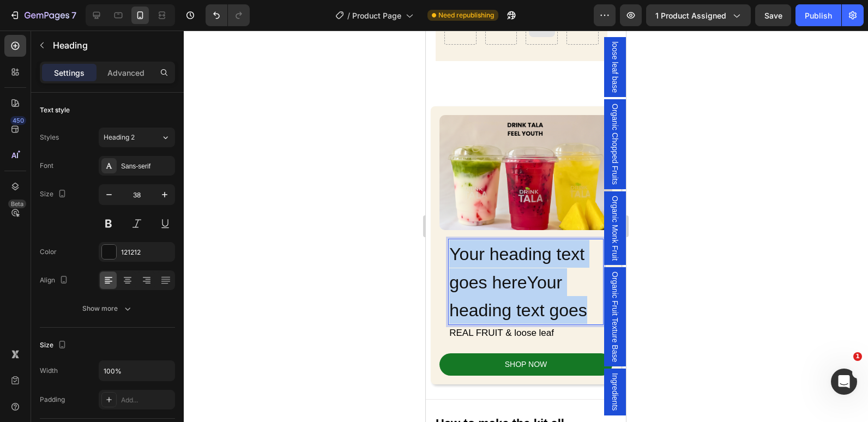
drag, startPoint x: 589, startPoint y: 307, endPoint x: 450, endPoint y: 244, distance: 152.2
click at [450, 244] on span "Your heading text goes hereYour heading text goes" at bounding box center [518, 282] width 138 height 76
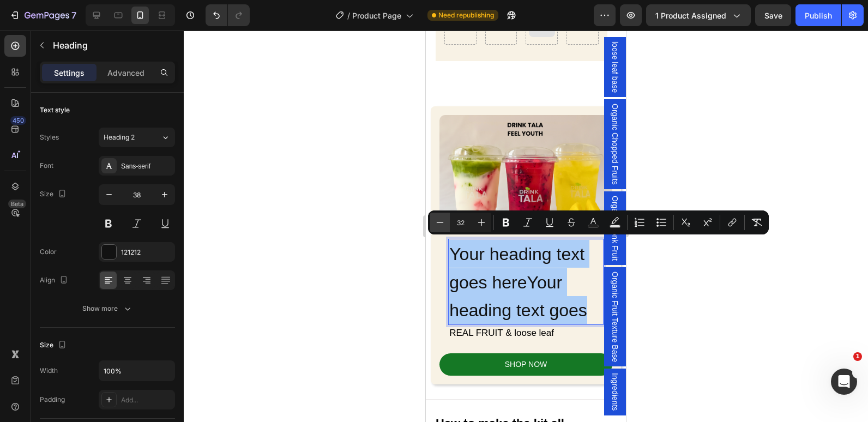
click at [434, 225] on button "Minus" at bounding box center [440, 223] width 20 height 20
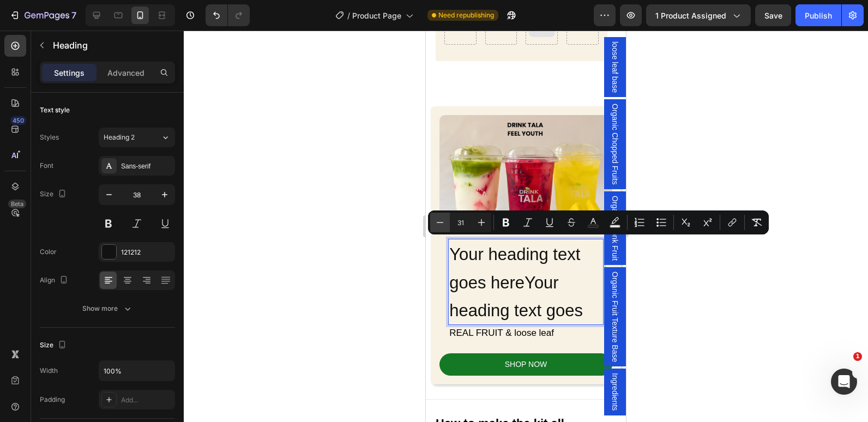
click at [434, 225] on button "Minus" at bounding box center [440, 223] width 20 height 20
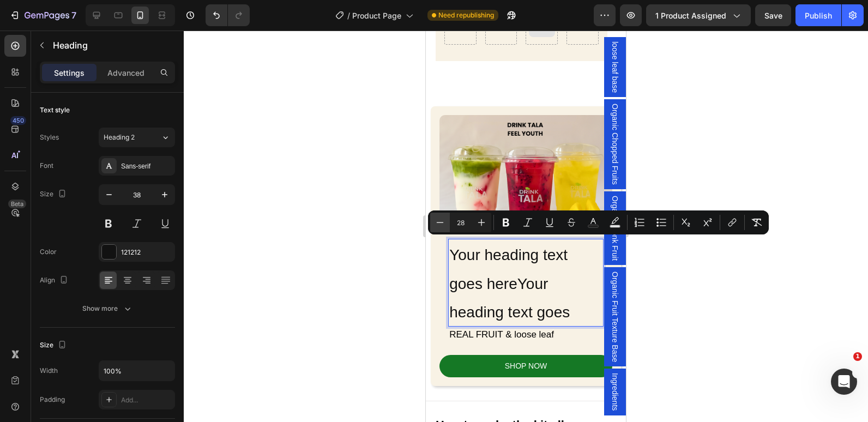
click at [434, 225] on button "Minus" at bounding box center [440, 223] width 20 height 20
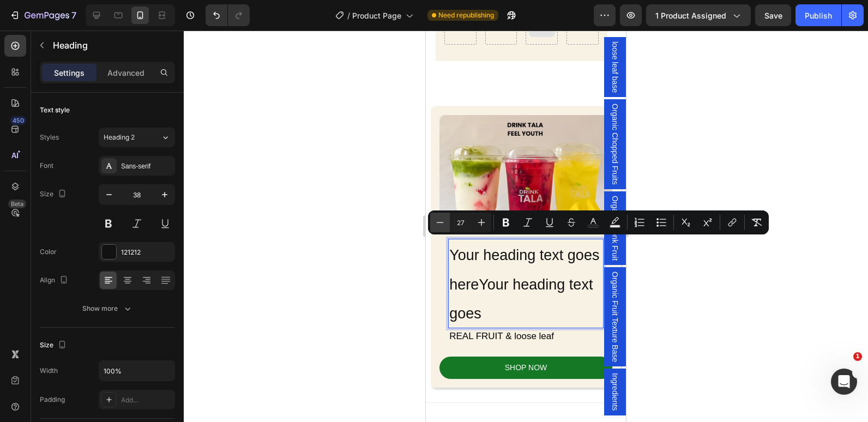
click at [434, 225] on button "Minus" at bounding box center [440, 223] width 20 height 20
type input "25"
click at [504, 222] on icon "Editor contextual toolbar" at bounding box center [505, 223] width 7 height 8
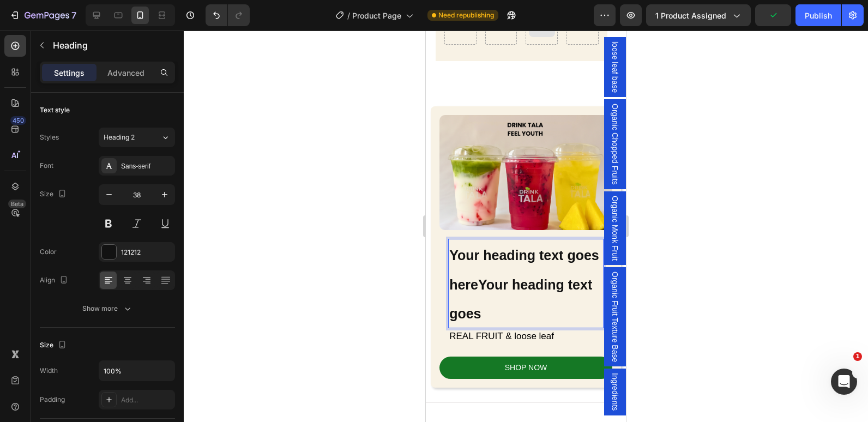
click at [474, 261] on p "Your heading text goes hereYour heading text goes" at bounding box center [525, 283] width 153 height 87
click at [561, 305] on strong "Your heading text goes hereYour heading text goes" at bounding box center [524, 284] width 150 height 74
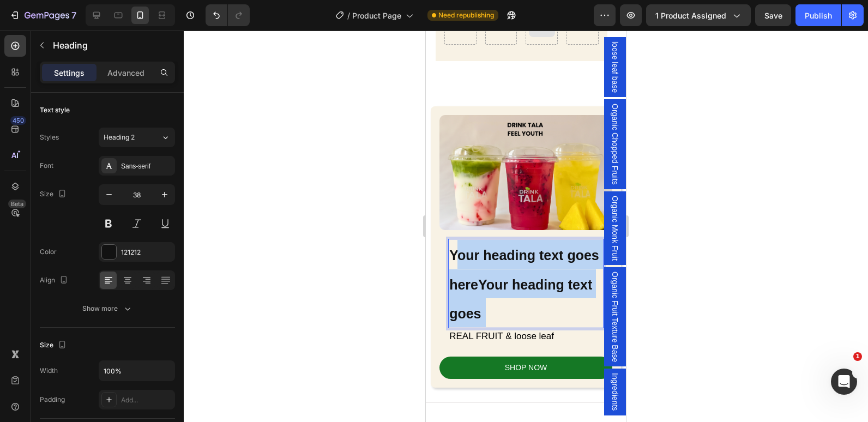
drag, startPoint x: 567, startPoint y: 307, endPoint x: 455, endPoint y: 246, distance: 128.0
click at [455, 246] on p "Your heading text goes hereYour heading text goes" at bounding box center [525, 283] width 153 height 87
drag, startPoint x: 476, startPoint y: 296, endPoint x: 422, endPoint y: 248, distance: 72.6
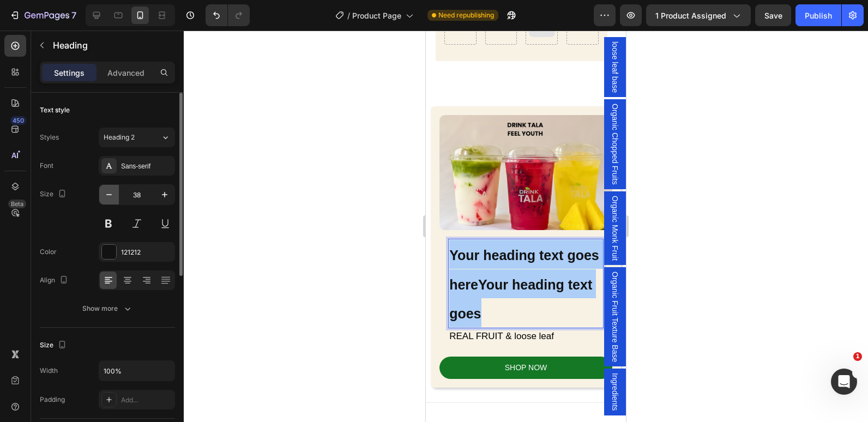
click at [106, 195] on icon "button" at bounding box center [109, 194] width 11 height 11
type input "37"
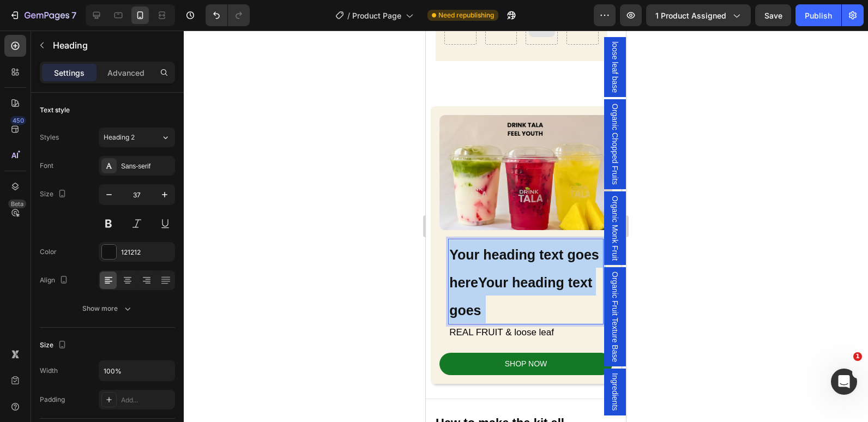
drag, startPoint x: 569, startPoint y: 309, endPoint x: 449, endPoint y: 246, distance: 135.8
click at [449, 246] on p "Your heading text goes hereYour heading text goes" at bounding box center [525, 281] width 153 height 83
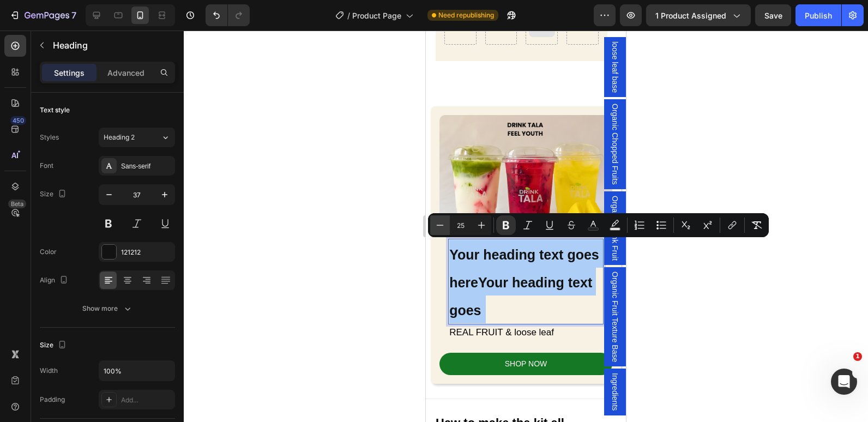
click at [444, 229] on icon "Editor contextual toolbar" at bounding box center [439, 225] width 11 height 11
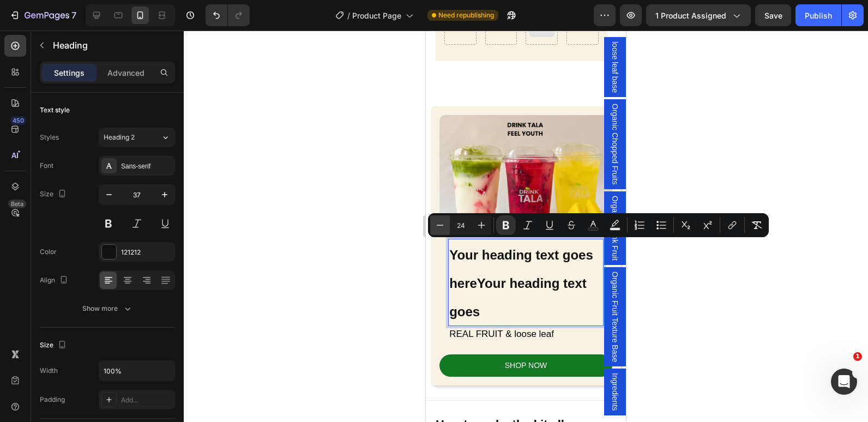
click at [444, 229] on icon "Editor contextual toolbar" at bounding box center [439, 225] width 11 height 11
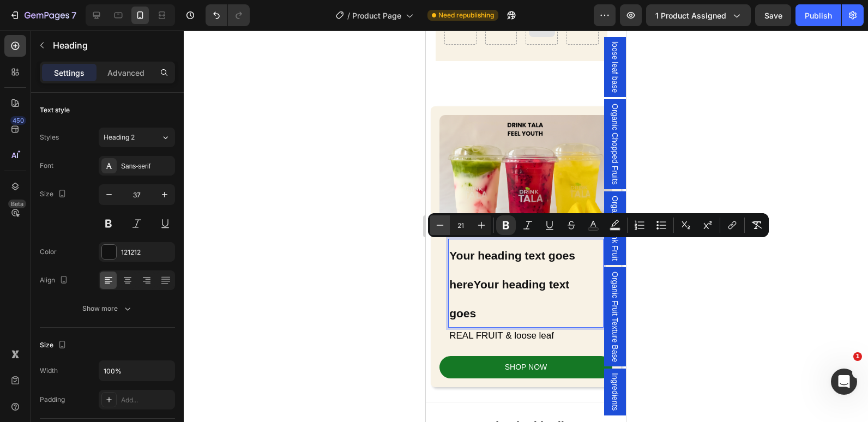
click at [444, 229] on icon "Editor contextual toolbar" at bounding box center [439, 225] width 11 height 11
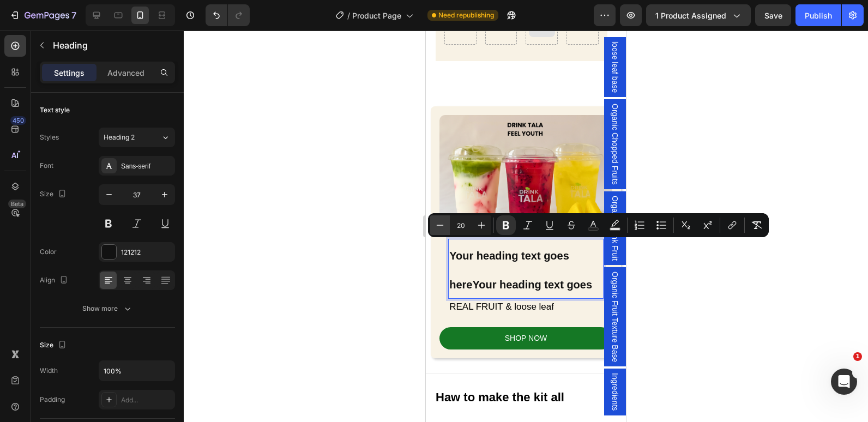
click at [444, 229] on icon "Editor contextual toolbar" at bounding box center [439, 225] width 11 height 11
type input "19"
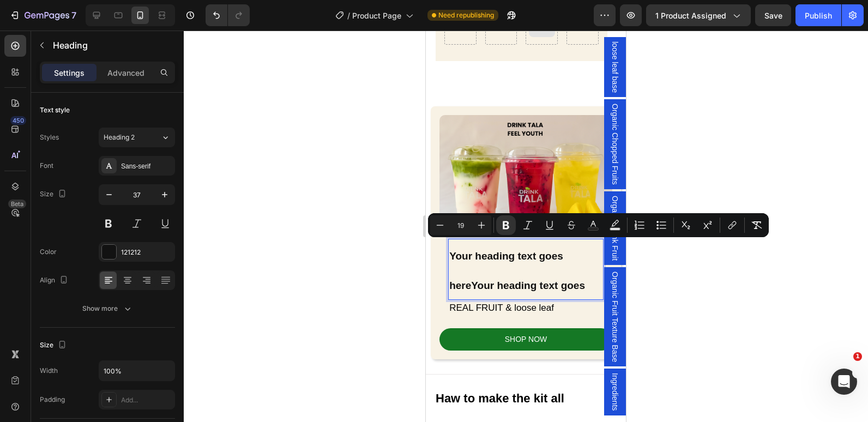
click at [340, 264] on div at bounding box center [526, 226] width 684 height 391
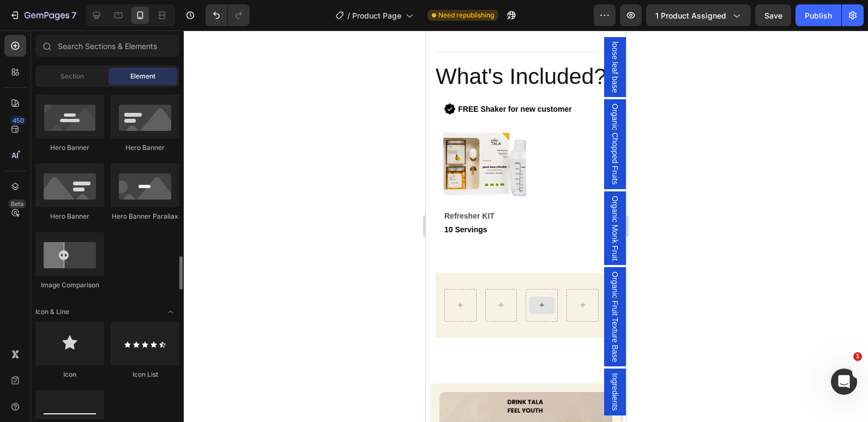
scroll to position [600, 0]
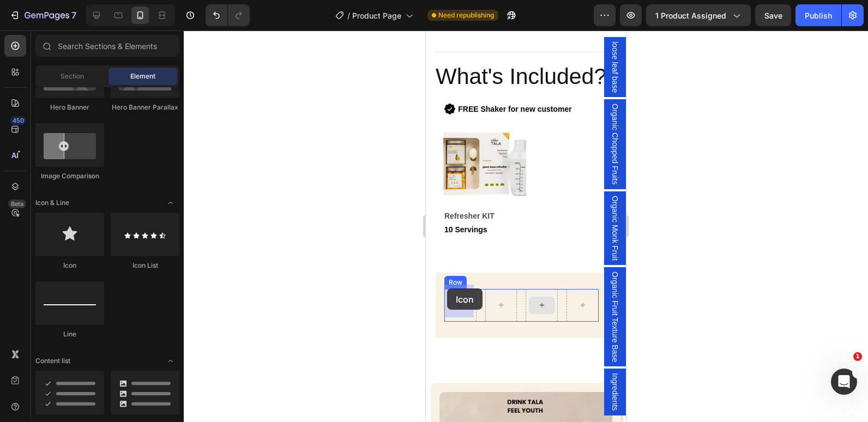
drag, startPoint x: 495, startPoint y: 265, endPoint x: 447, endPoint y: 288, distance: 53.6
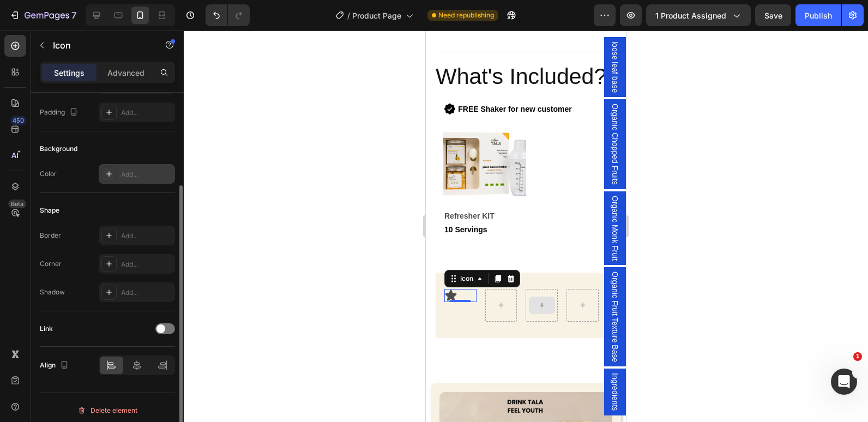
scroll to position [114, 0]
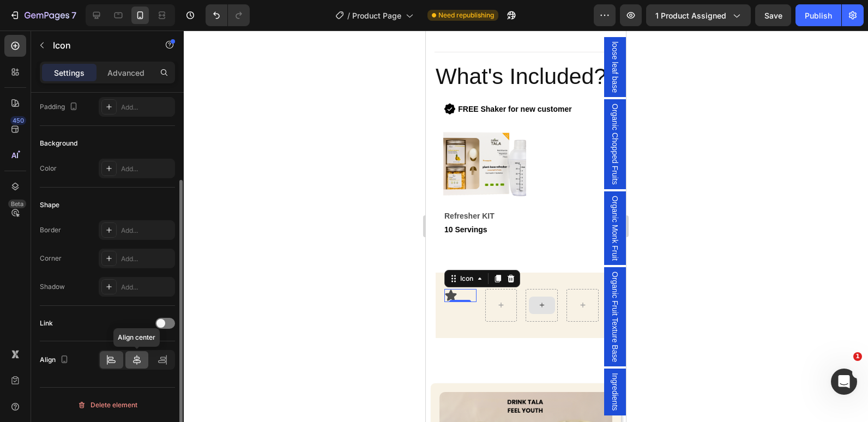
click at [135, 362] on icon at bounding box center [137, 360] width 8 height 10
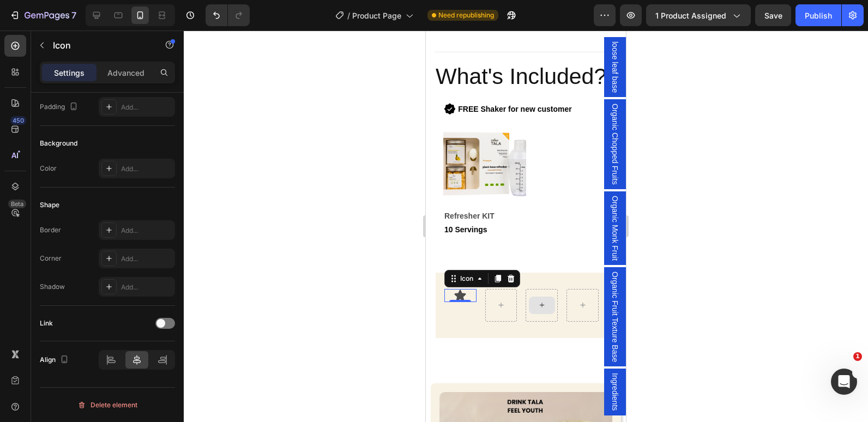
click at [461, 289] on icon at bounding box center [460, 294] width 11 height 11
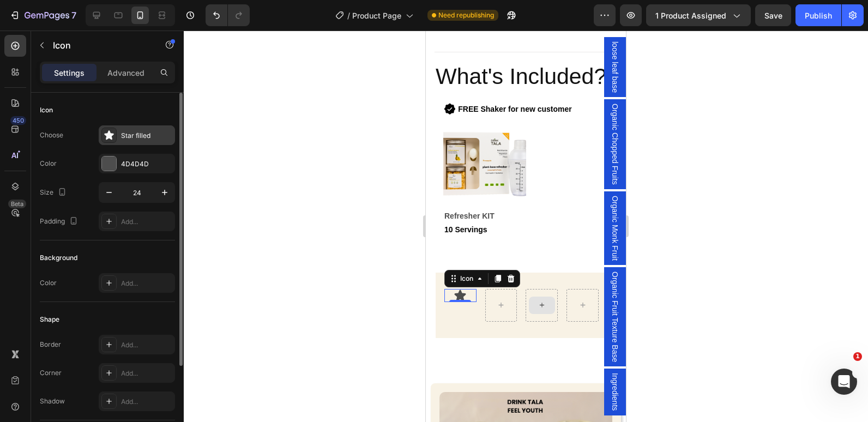
click at [113, 141] on div at bounding box center [108, 135] width 15 height 15
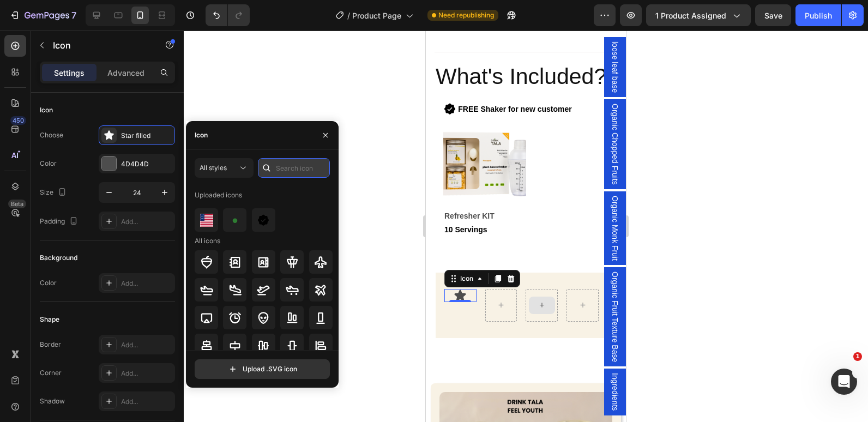
click at [287, 169] on input "text" at bounding box center [294, 168] width 72 height 20
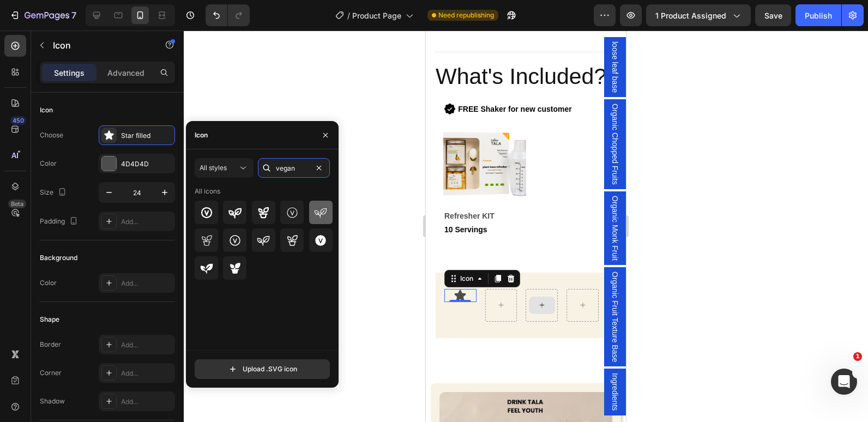
type input "vegan"
click at [320, 207] on icon at bounding box center [320, 212] width 13 height 13
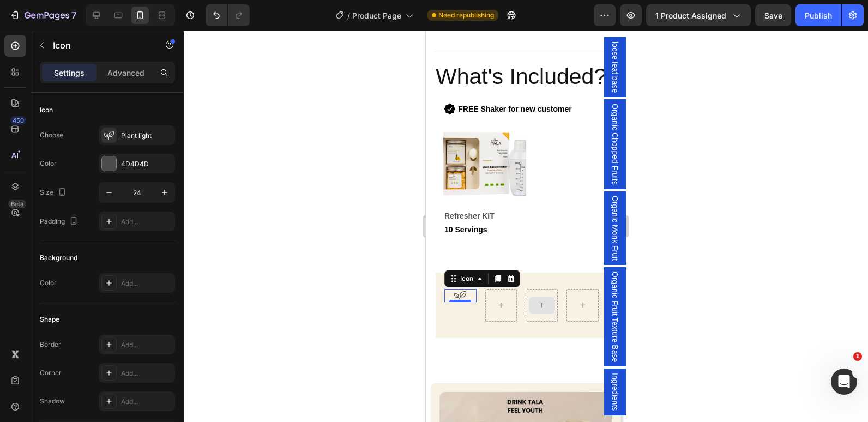
click at [362, 73] on div at bounding box center [526, 226] width 684 height 391
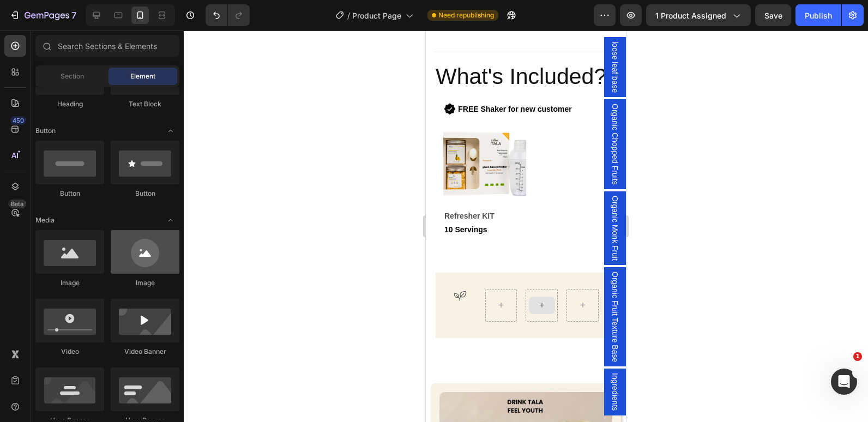
scroll to position [164, 0]
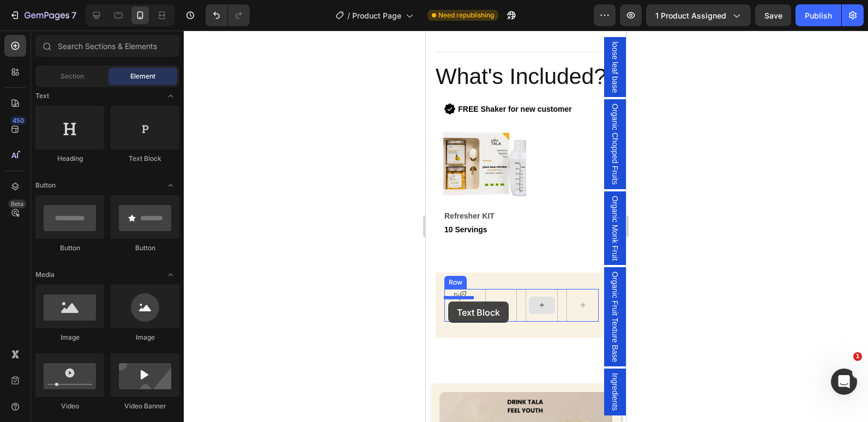
drag, startPoint x: 549, startPoint y: 159, endPoint x: 800, endPoint y: 336, distance: 307.7
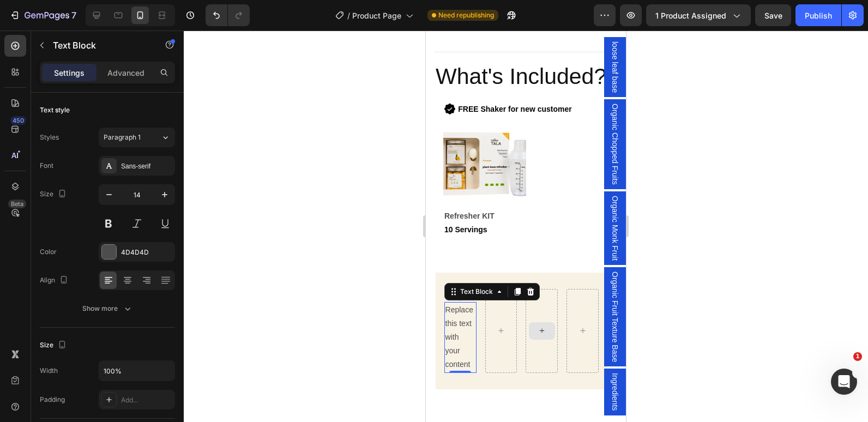
click at [466, 361] on div "Replace this text with your content" at bounding box center [460, 337] width 32 height 71
click at [466, 361] on p "Replace this text with your content" at bounding box center [460, 337] width 30 height 69
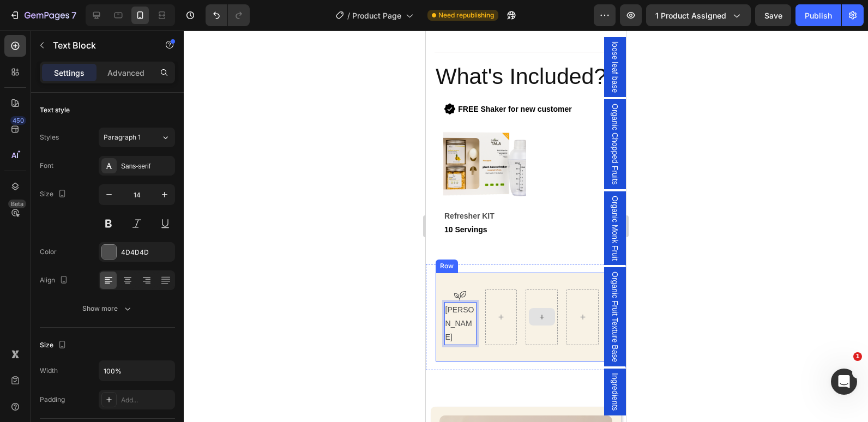
click at [299, 273] on div at bounding box center [526, 226] width 684 height 391
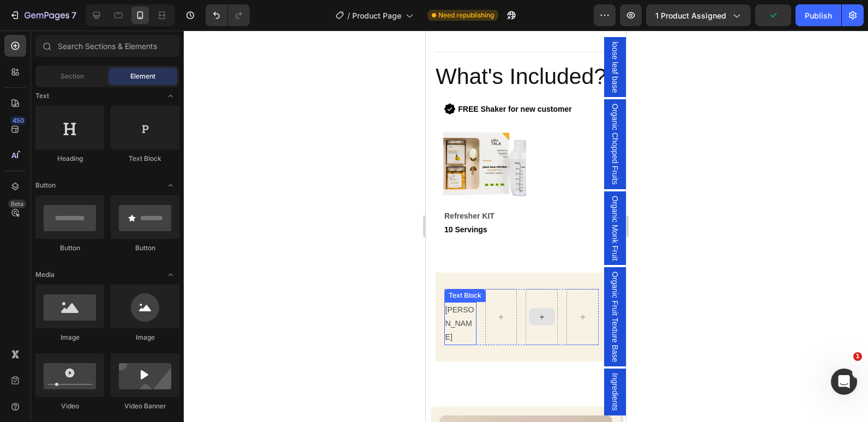
click at [452, 303] on p "[PERSON_NAME]" at bounding box center [460, 323] width 30 height 41
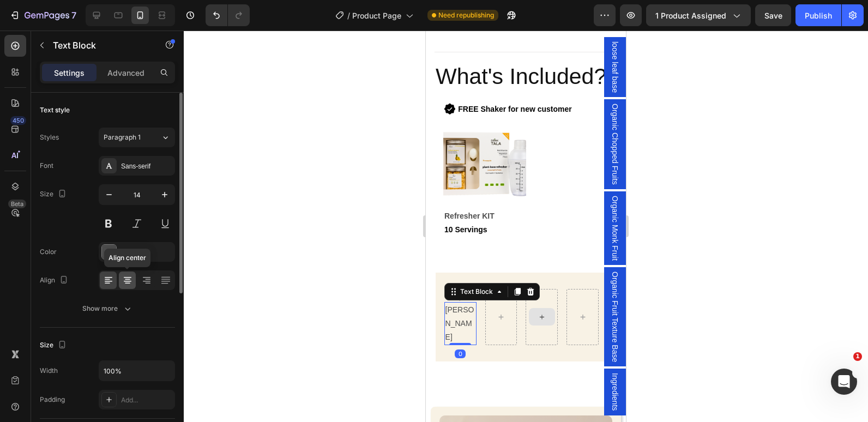
click at [130, 283] on icon at bounding box center [127, 280] width 11 height 11
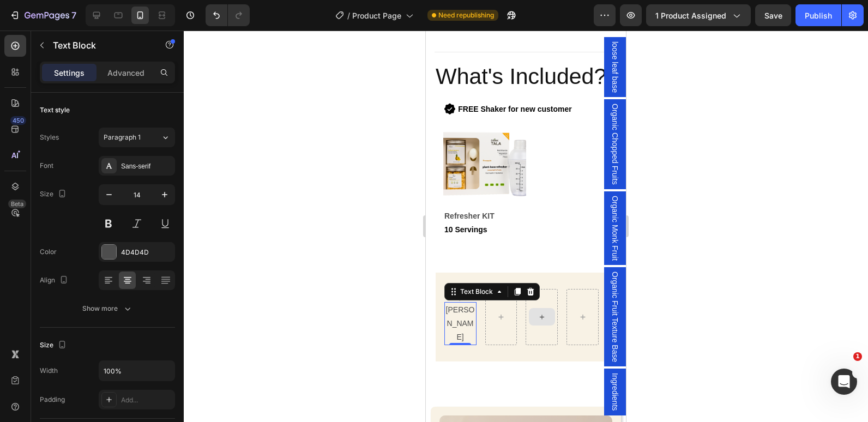
click at [283, 269] on div at bounding box center [526, 226] width 684 height 391
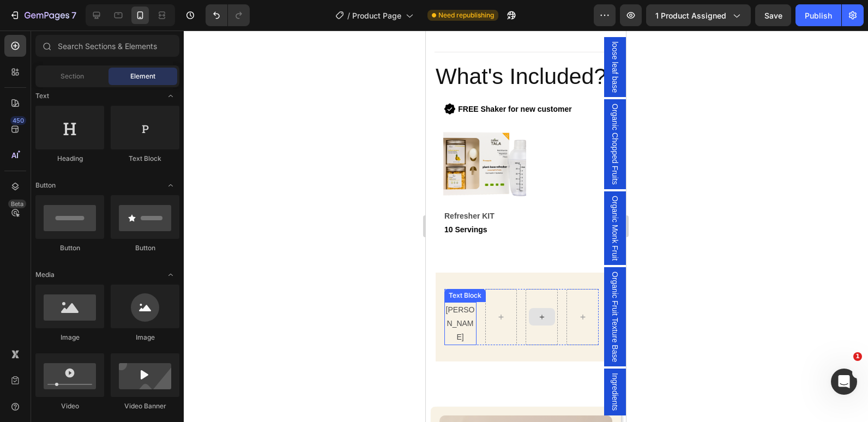
click at [455, 306] on p "[PERSON_NAME]" at bounding box center [460, 323] width 30 height 41
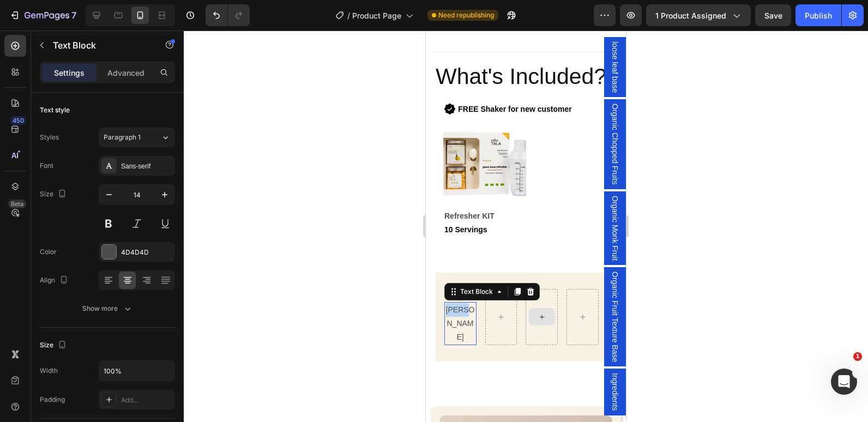
click at [455, 306] on p "[PERSON_NAME]" at bounding box center [460, 323] width 30 height 41
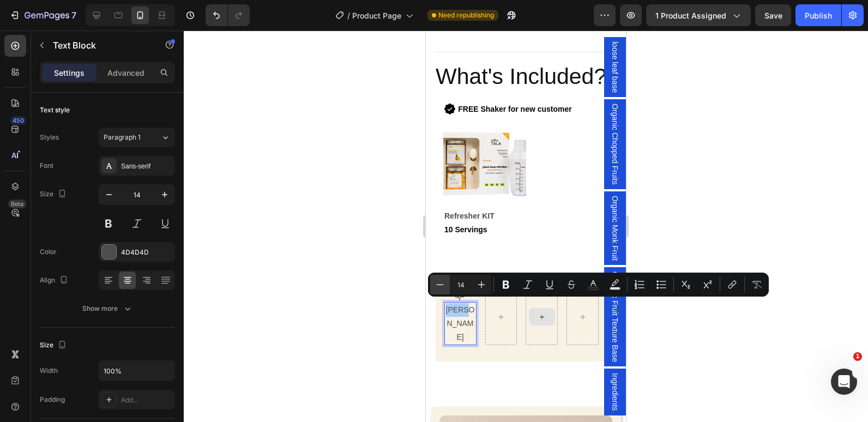
click at [441, 286] on icon "Editor contextual toolbar" at bounding box center [439, 284] width 11 height 11
type input "13"
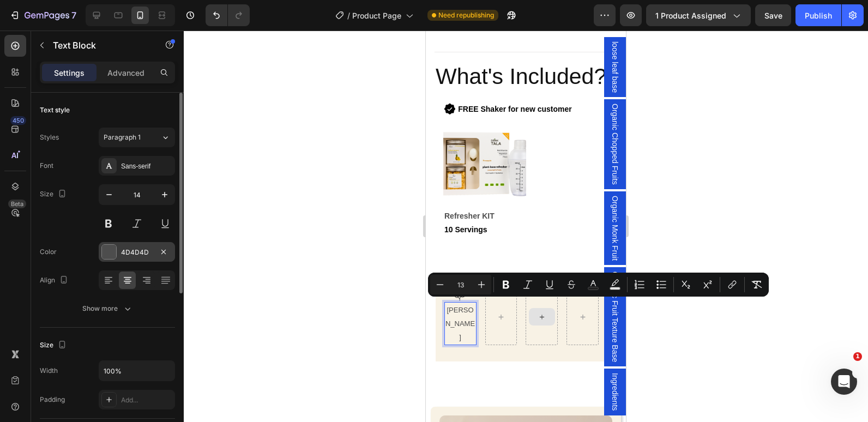
click at [110, 253] on div at bounding box center [109, 252] width 14 height 14
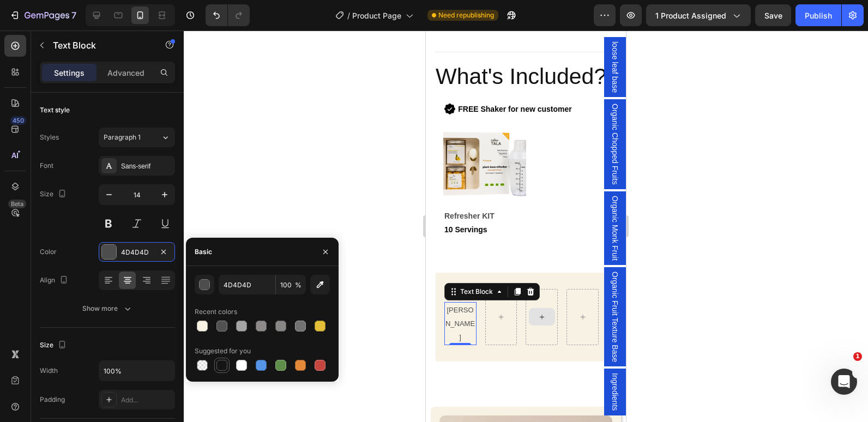
click at [220, 368] on div at bounding box center [221, 365] width 11 height 11
type input "151515"
click at [359, 165] on div at bounding box center [526, 226] width 684 height 391
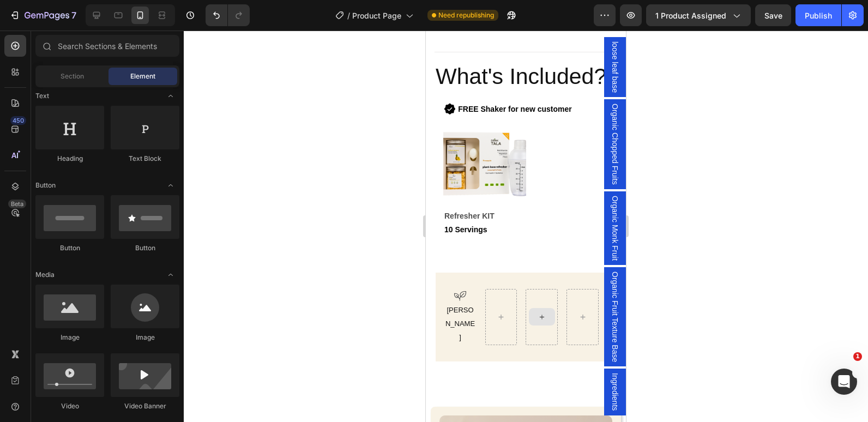
click at [359, 165] on div at bounding box center [526, 226] width 684 height 391
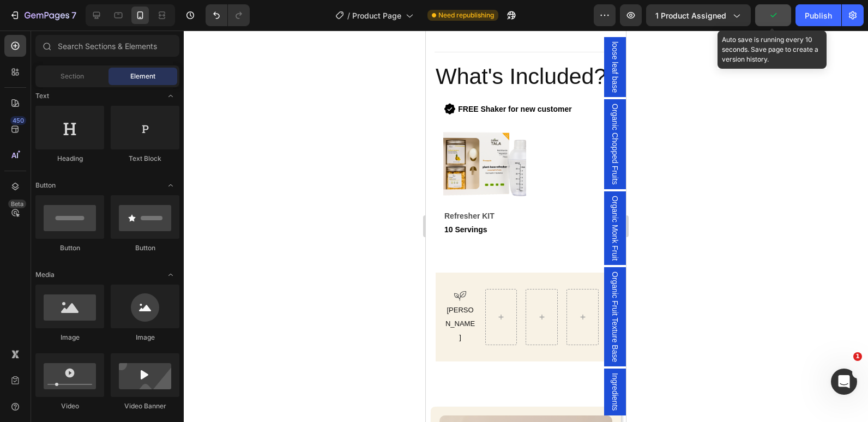
click at [771, 16] on icon "button" at bounding box center [772, 15] width 11 height 11
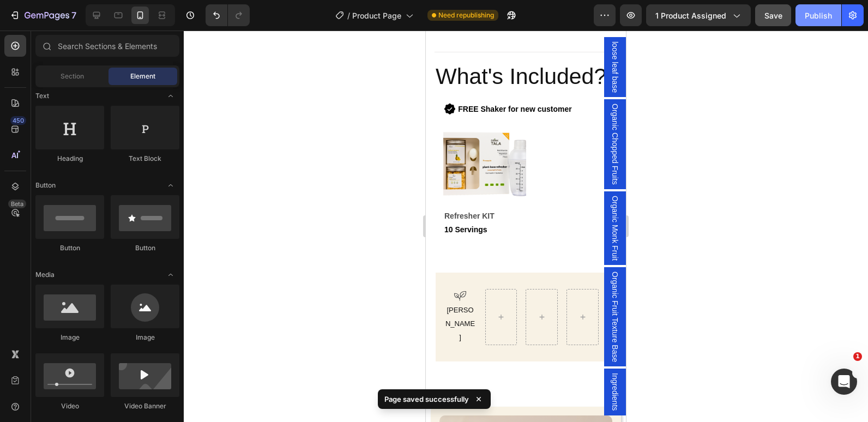
click at [800, 18] on button "Publish" at bounding box center [818, 15] width 46 height 22
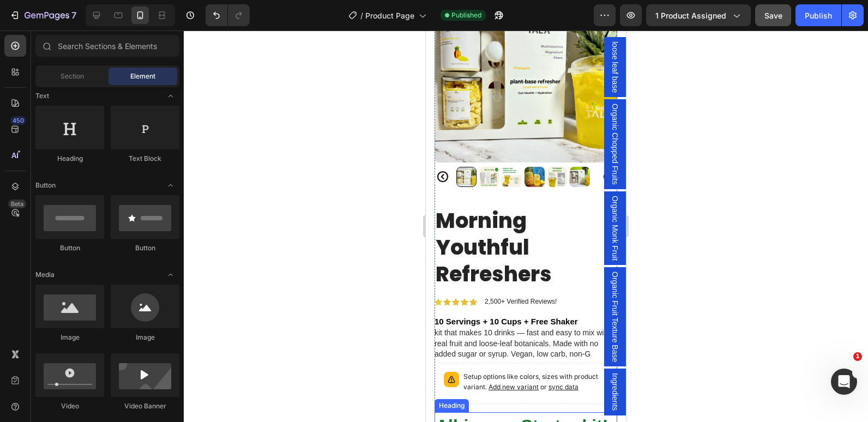
scroll to position [237, 0]
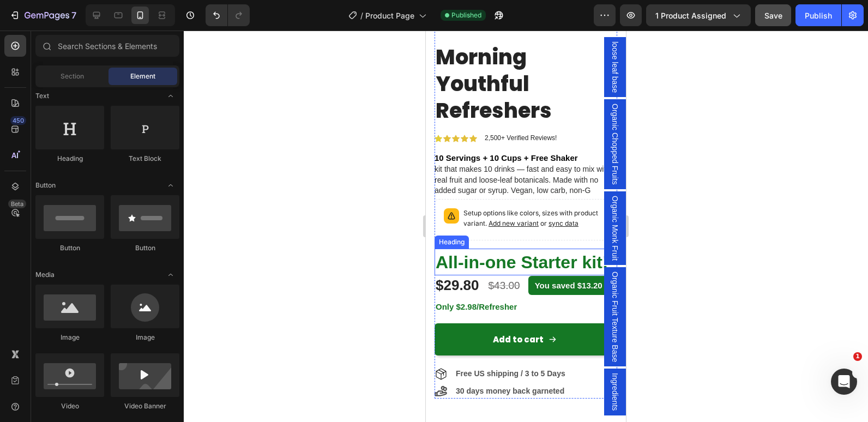
click at [479, 252] on span "All-in-one Starter kit!" at bounding box center [521, 262] width 172 height 20
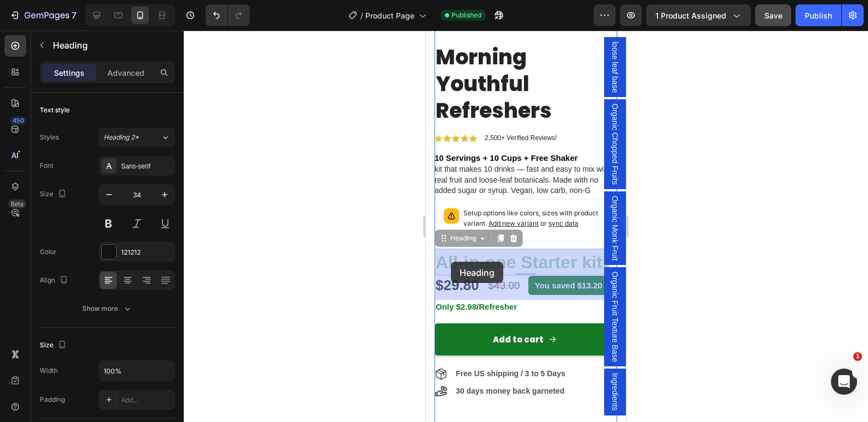
drag, startPoint x: 484, startPoint y: 283, endPoint x: 451, endPoint y: 262, distance: 39.8
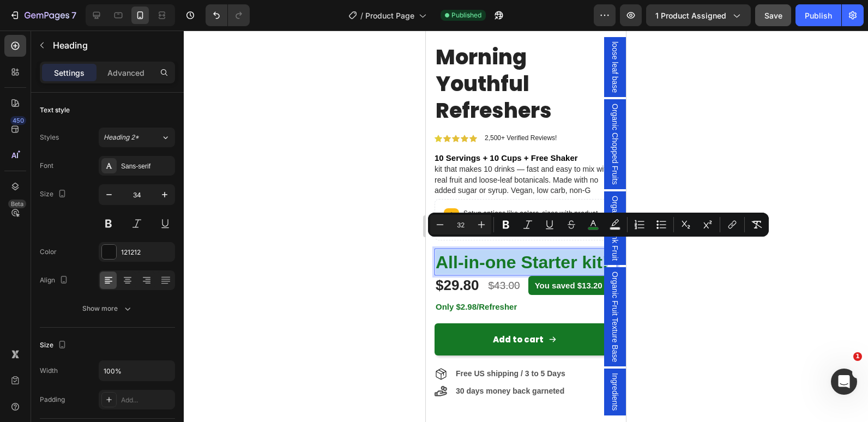
drag, startPoint x: 467, startPoint y: 274, endPoint x: 441, endPoint y: 255, distance: 32.4
click at [443, 222] on icon "Editor contextual toolbar" at bounding box center [439, 224] width 11 height 11
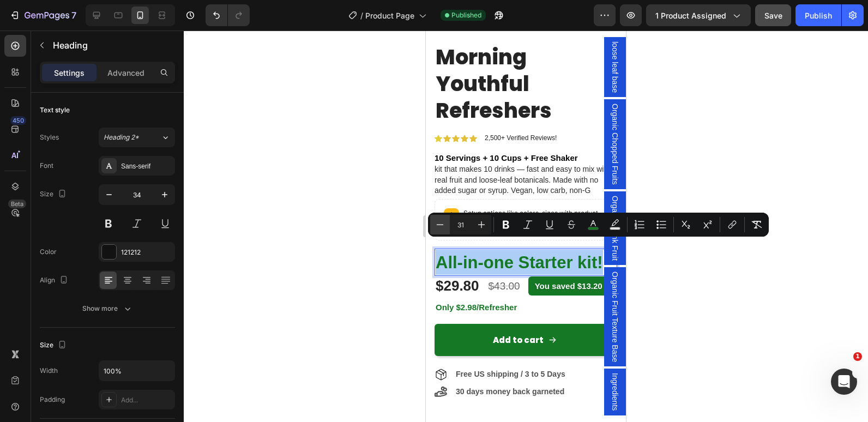
click at [443, 222] on icon "Editor contextual toolbar" at bounding box center [439, 224] width 11 height 11
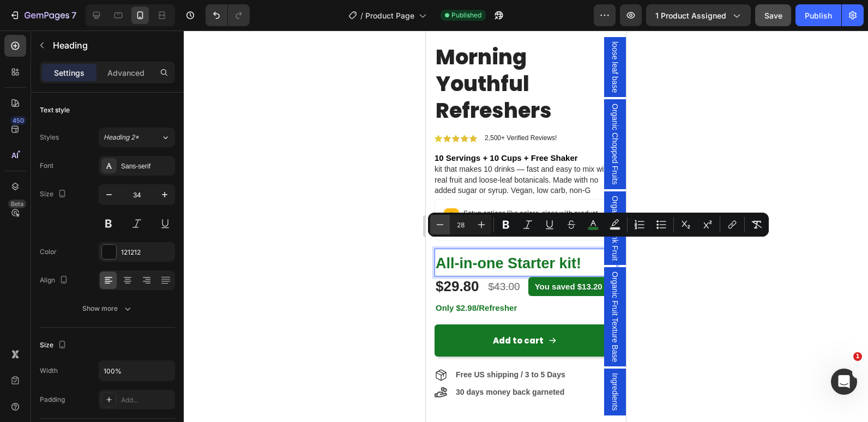
type input "27"
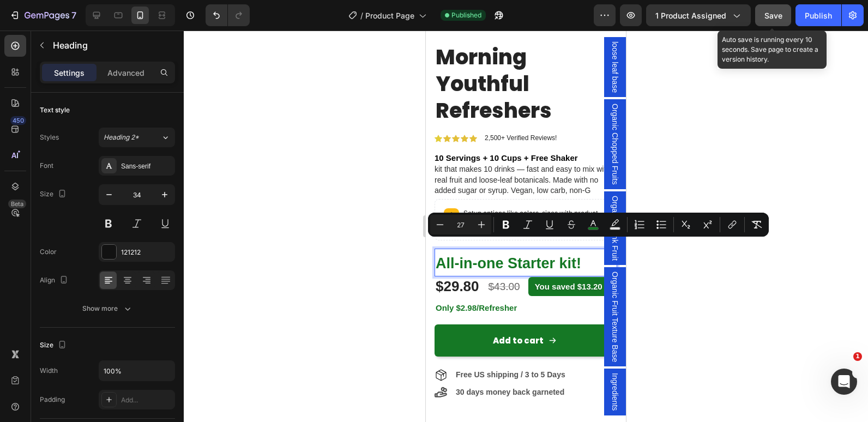
click at [763, 14] on button "Save" at bounding box center [773, 15] width 36 height 22
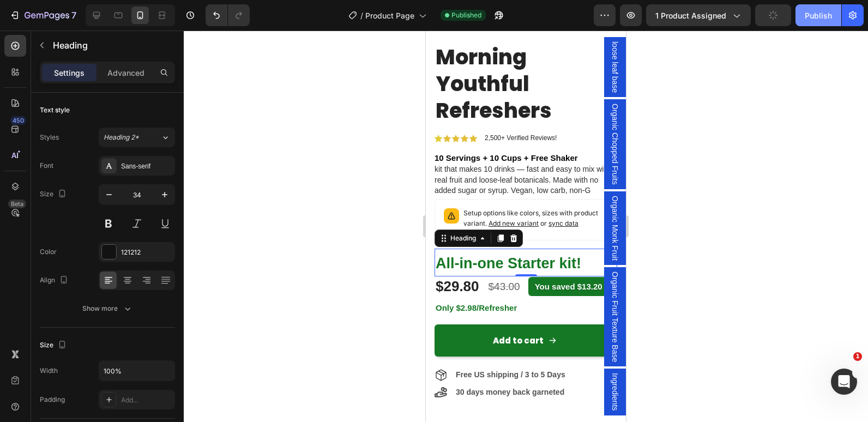
click at [807, 14] on div "Publish" at bounding box center [817, 15] width 27 height 11
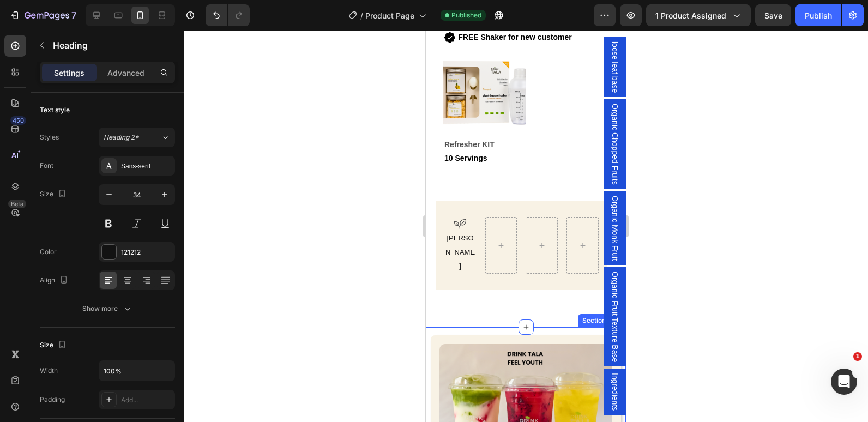
scroll to position [782, 0]
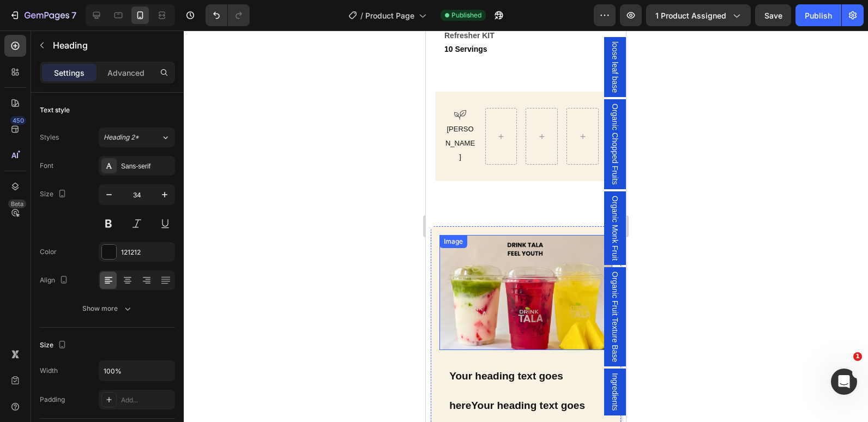
drag, startPoint x: 452, startPoint y: 223, endPoint x: 460, endPoint y: 222, distance: 7.7
click at [452, 235] on div "Image" at bounding box center [525, 292] width 173 height 115
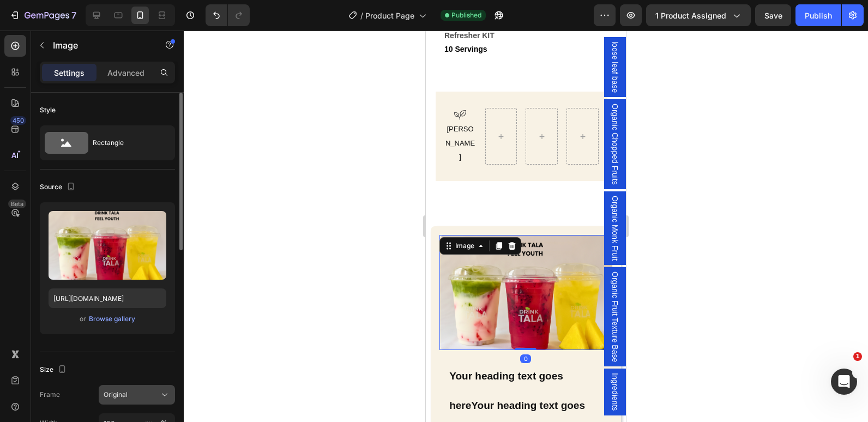
scroll to position [164, 0]
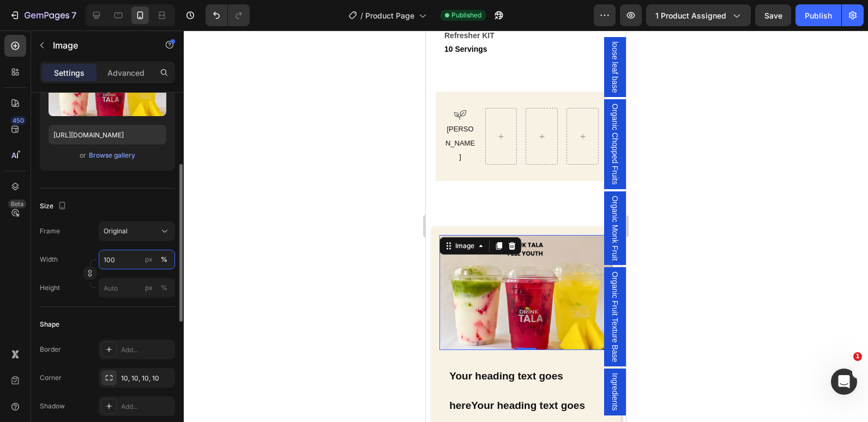
click at [108, 258] on input "100" at bounding box center [137, 260] width 76 height 20
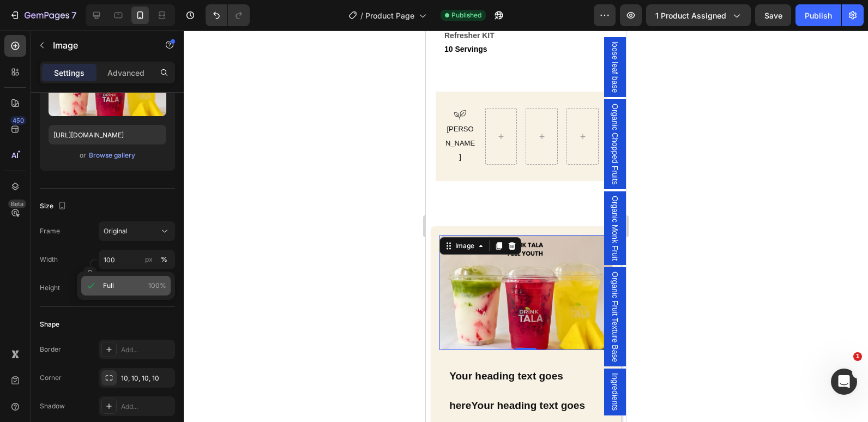
click at [106, 289] on span "Full" at bounding box center [108, 286] width 11 height 10
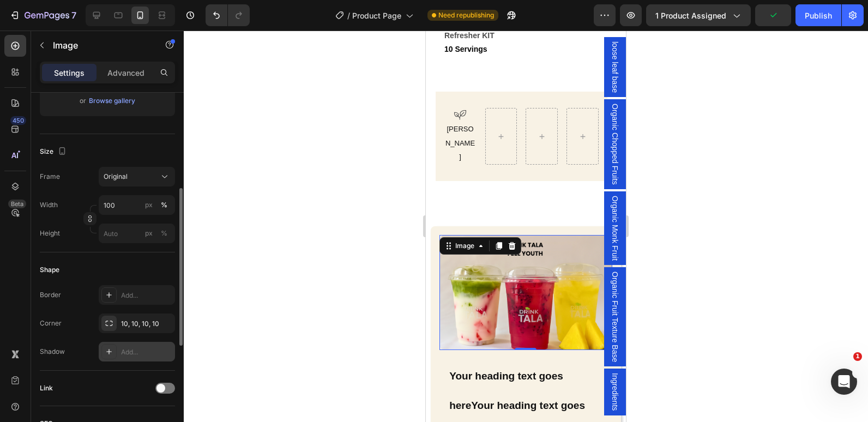
scroll to position [273, 0]
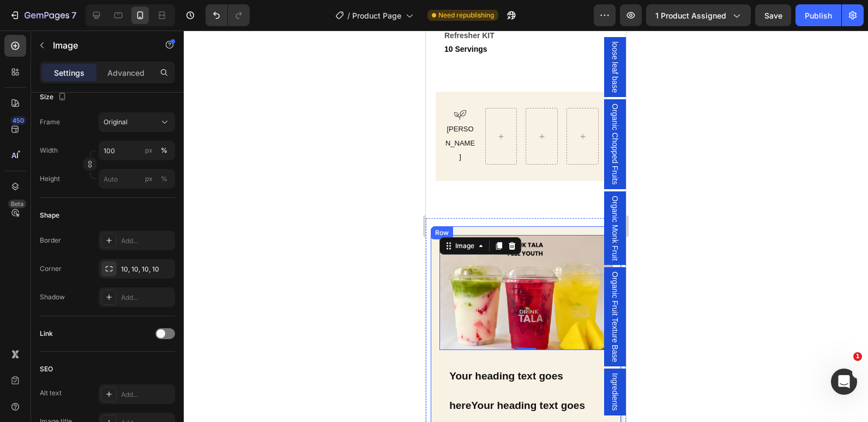
click at [433, 356] on div "Image 0 Your heading text goes hereYour heading text goes Heading REAL FRUIT & …" at bounding box center [526, 352] width 190 height 253
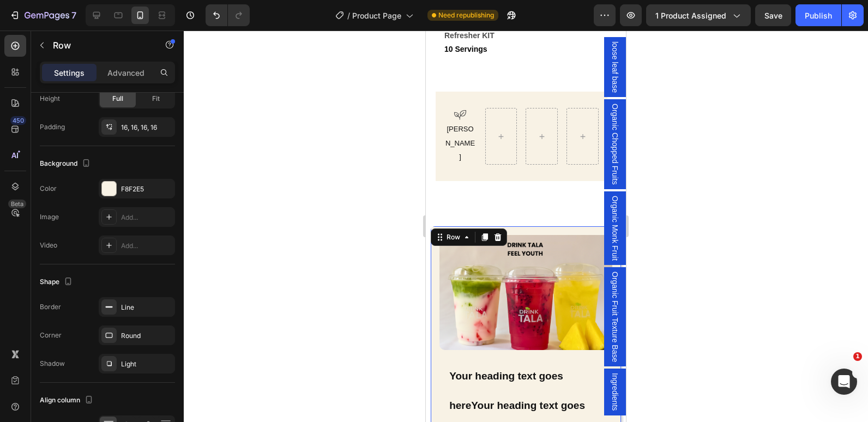
scroll to position [0, 0]
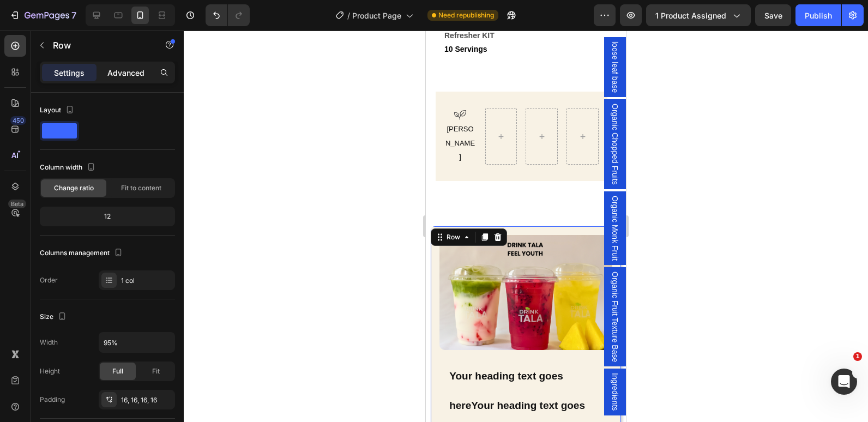
click at [119, 69] on p "Advanced" at bounding box center [125, 72] width 37 height 11
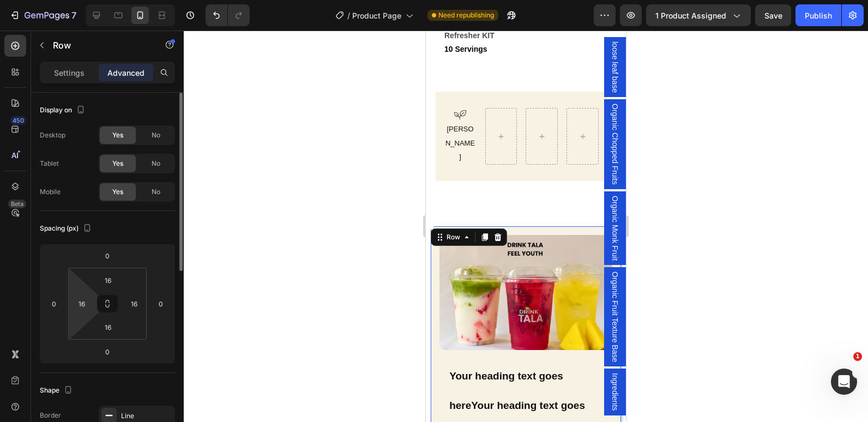
click at [79, 0] on html "7 Version history / Product Page Need republishing Preview 1 product assigned S…" at bounding box center [434, 0] width 868 height 0
type input "0"
click at [137, 306] on input "16" at bounding box center [134, 303] width 16 height 16
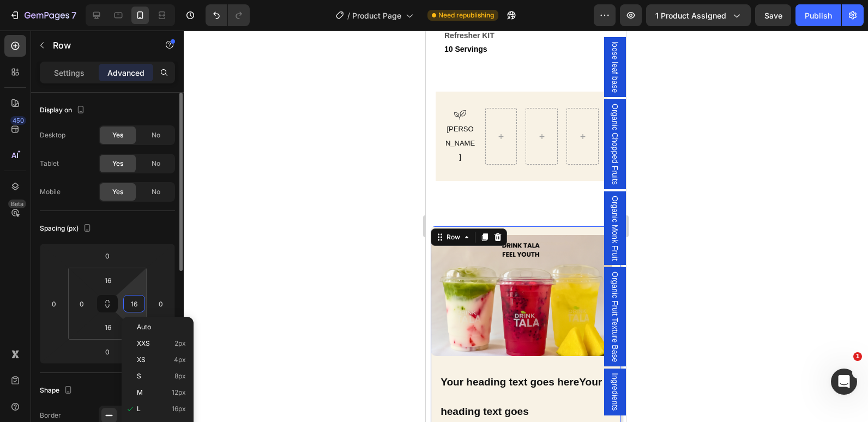
type input "0"
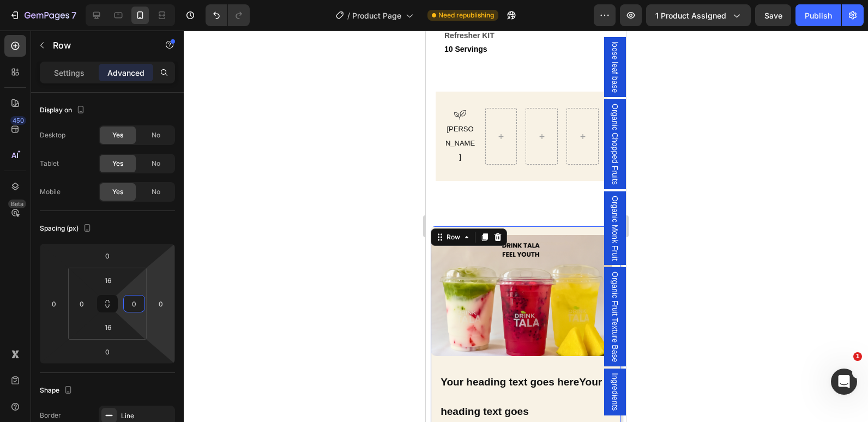
click at [385, 257] on div at bounding box center [526, 226] width 684 height 391
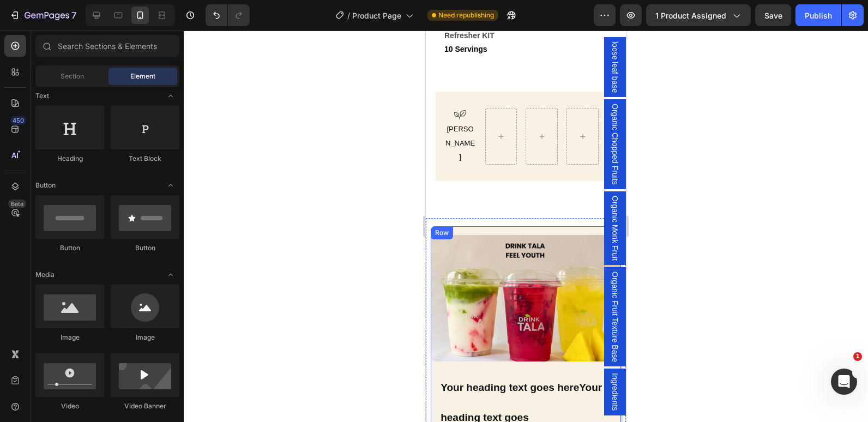
click at [490, 226] on div "Image Your heading text goes hereYour heading text goes Heading REAL FRUIT & lo…" at bounding box center [526, 358] width 190 height 264
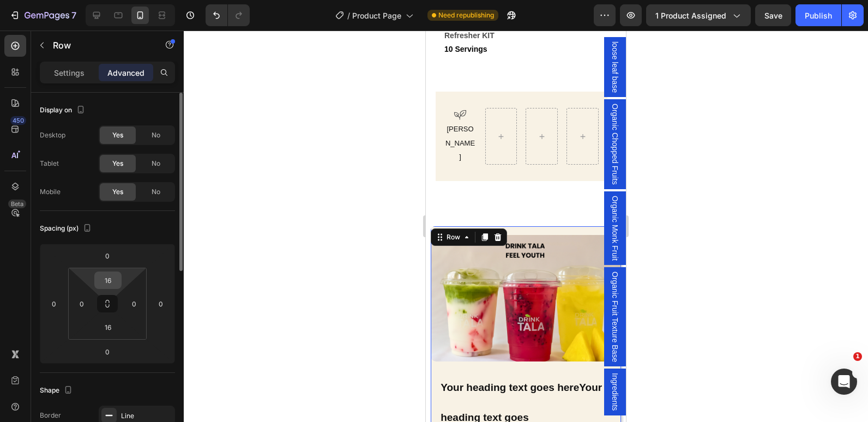
click at [110, 281] on input "16" at bounding box center [108, 280] width 22 height 16
type input "0"
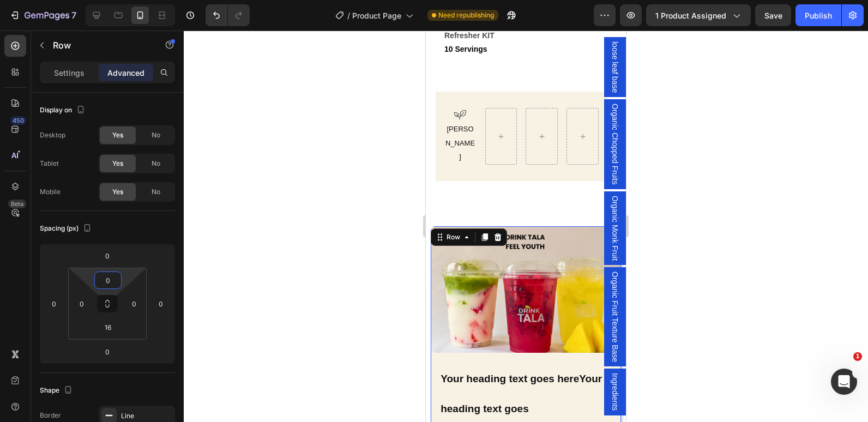
click at [302, 241] on div at bounding box center [526, 226] width 684 height 391
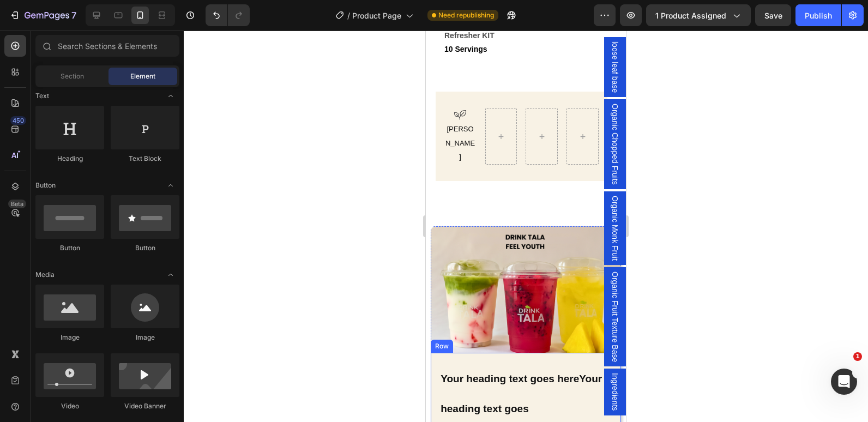
click at [434, 353] on div "Your heading text goes hereYour heading text goes Heading REAL FRUIT & loose le…" at bounding box center [526, 400] width 190 height 95
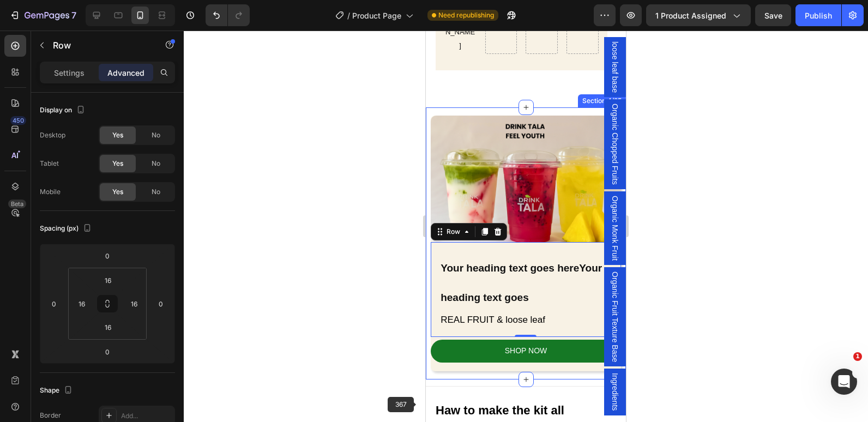
scroll to position [891, 0]
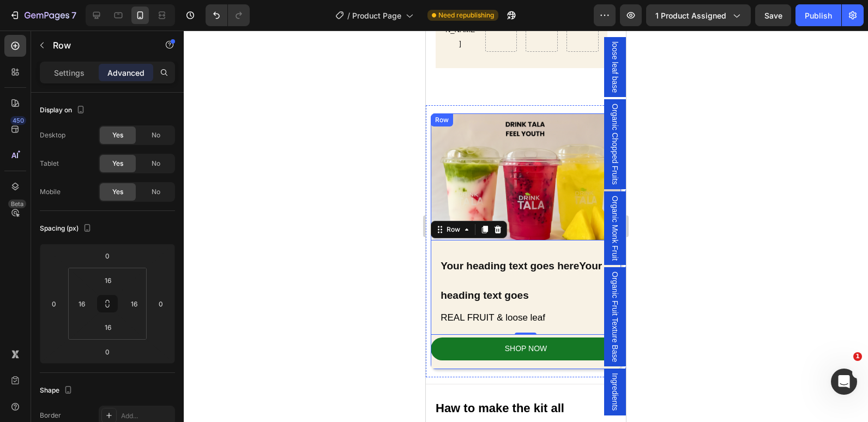
click at [434, 334] on div "Image Your heading text goes hereYour heading text goes Heading REAL FRUIT & lo…" at bounding box center [526, 241] width 190 height 256
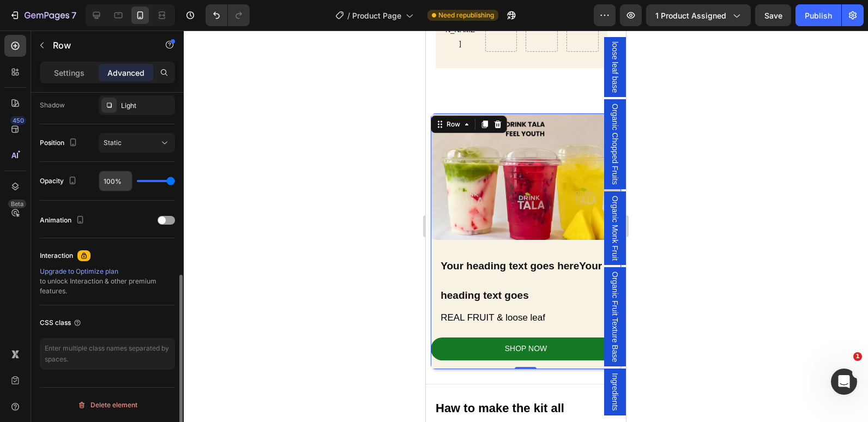
scroll to position [149, 0]
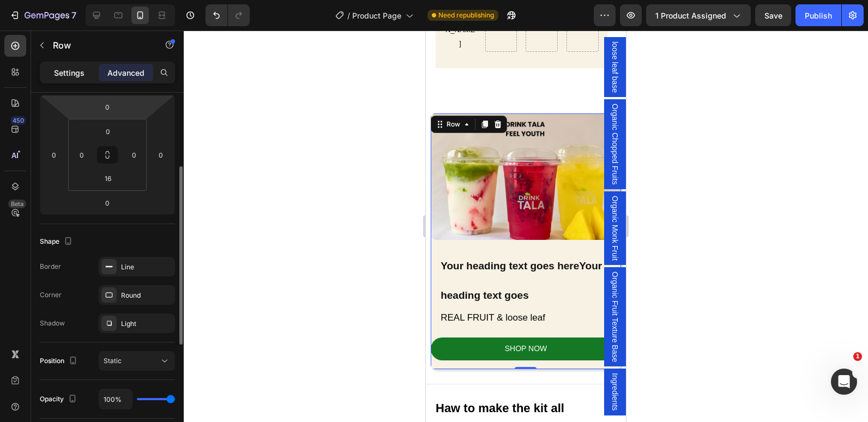
click at [63, 75] on p "Settings" at bounding box center [69, 72] width 31 height 11
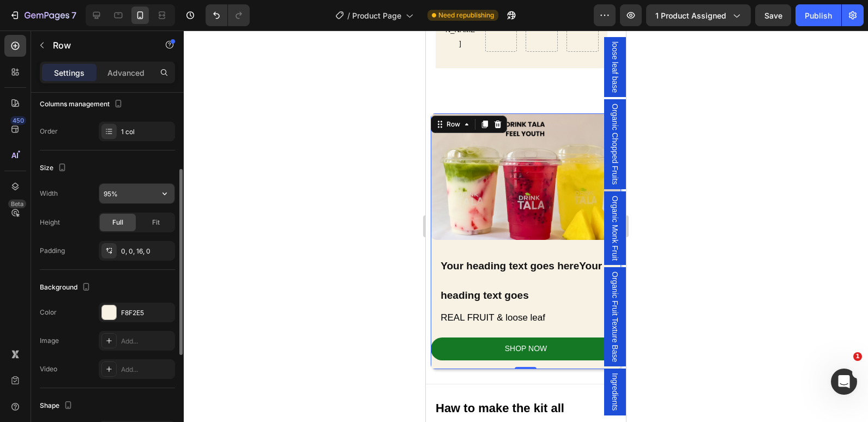
click at [107, 194] on input "95%" at bounding box center [136, 194] width 75 height 20
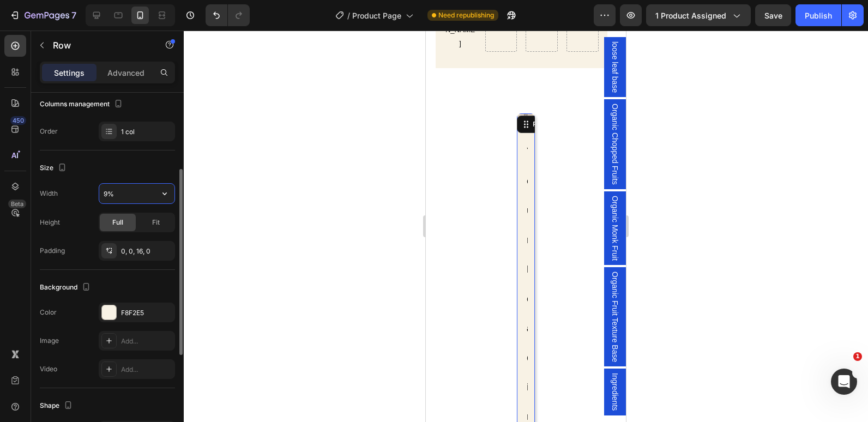
type input "90%"
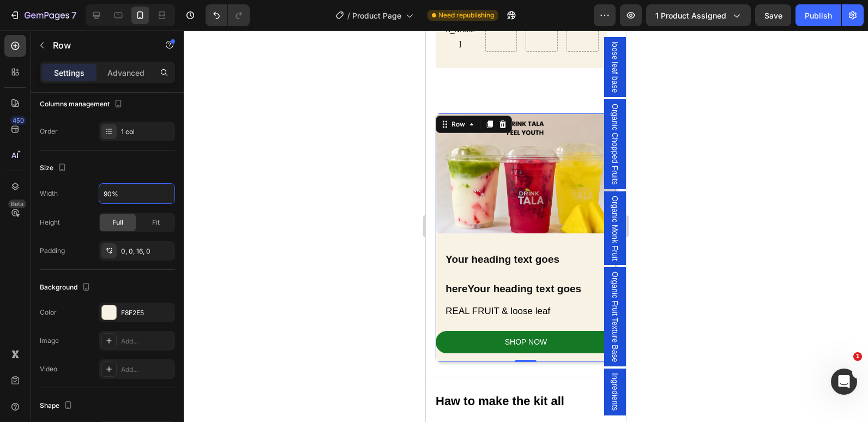
click at [326, 259] on div at bounding box center [526, 226] width 684 height 391
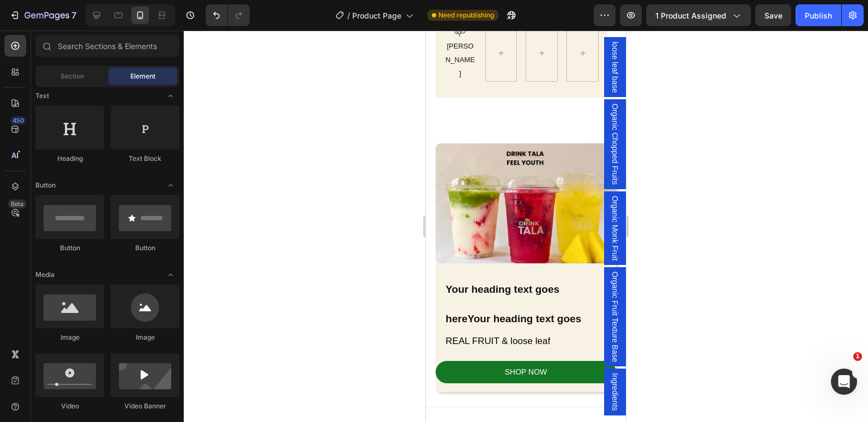
scroll to position [836, 0]
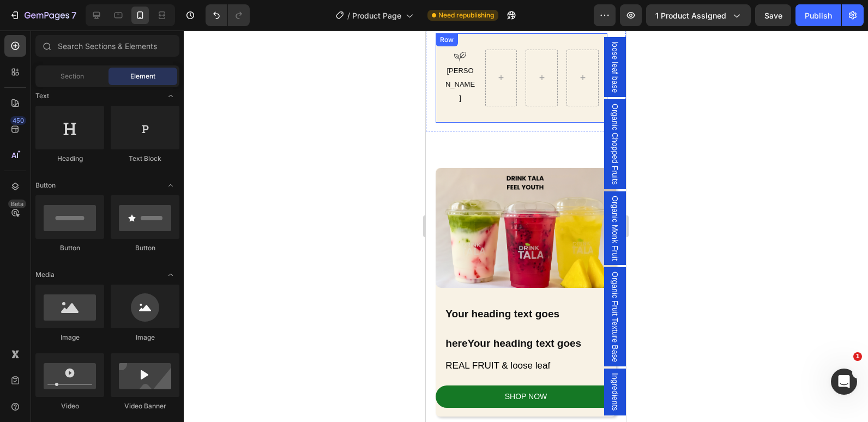
click at [447, 88] on div "Icon [PERSON_NAME] Text Block [GEOGRAPHIC_DATA]" at bounding box center [521, 77] width 172 height 89
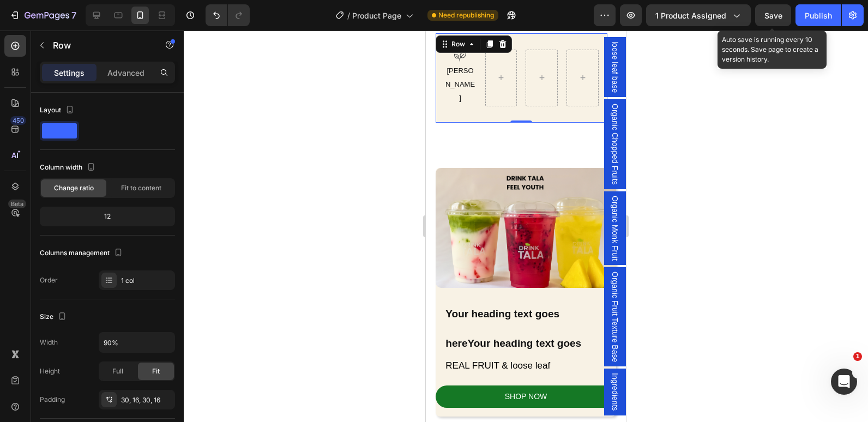
click at [770, 14] on span "Save" at bounding box center [773, 15] width 18 height 9
click at [809, 14] on div "Publish" at bounding box center [817, 15] width 27 height 11
click at [489, 107] on div "Icon [PERSON_NAME] Text Block Row Row 0 Row Section 3/25" at bounding box center [526, 78] width 200 height 142
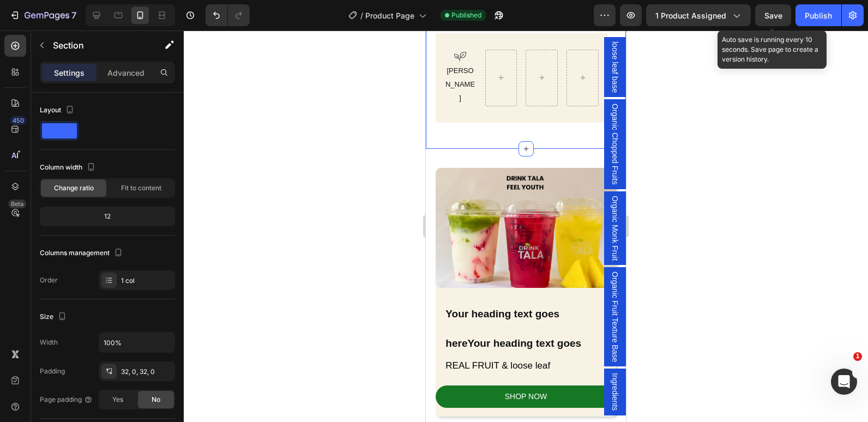
click at [130, 62] on div "Settings Advanced" at bounding box center [107, 73] width 135 height 22
click at [132, 80] on div "Advanced" at bounding box center [126, 72] width 55 height 17
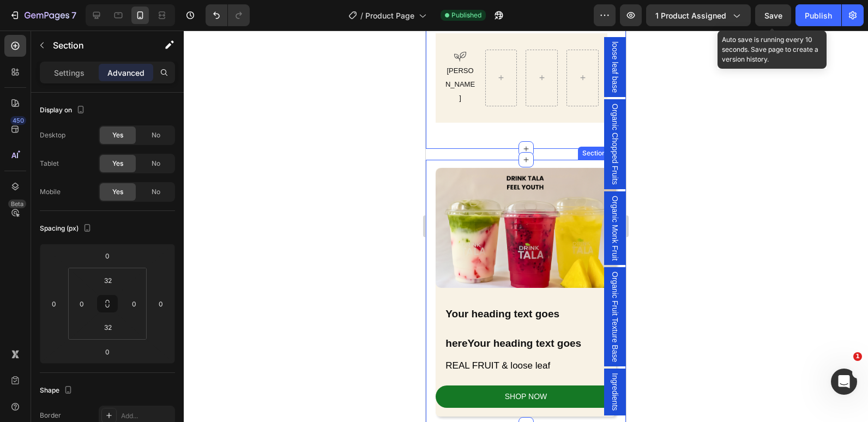
click at [429, 168] on div "Image Your heading text goes hereYour heading text goes Heading REAL FRUIT & lo…" at bounding box center [526, 292] width 200 height 249
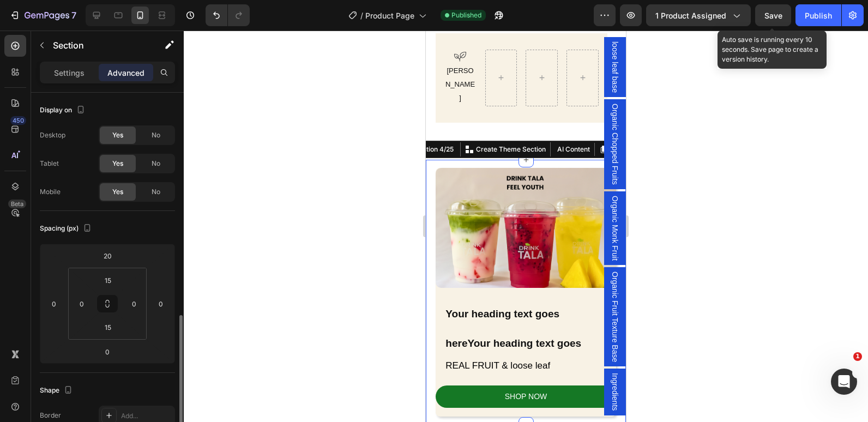
scroll to position [149, 0]
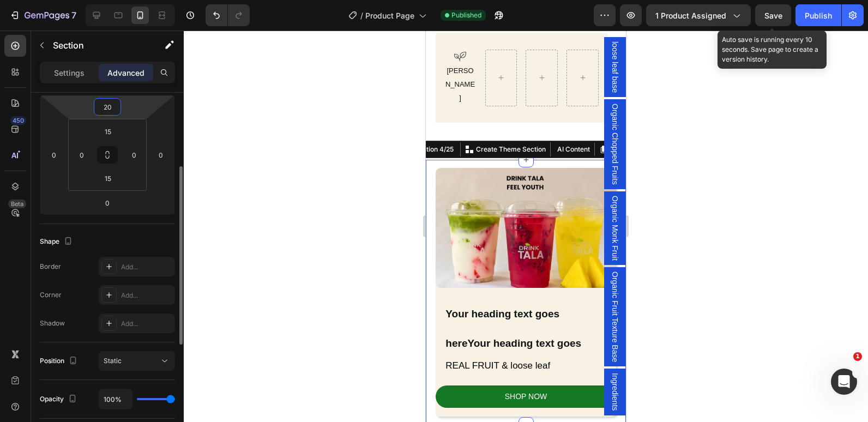
click at [110, 108] on input "20" at bounding box center [107, 107] width 22 height 16
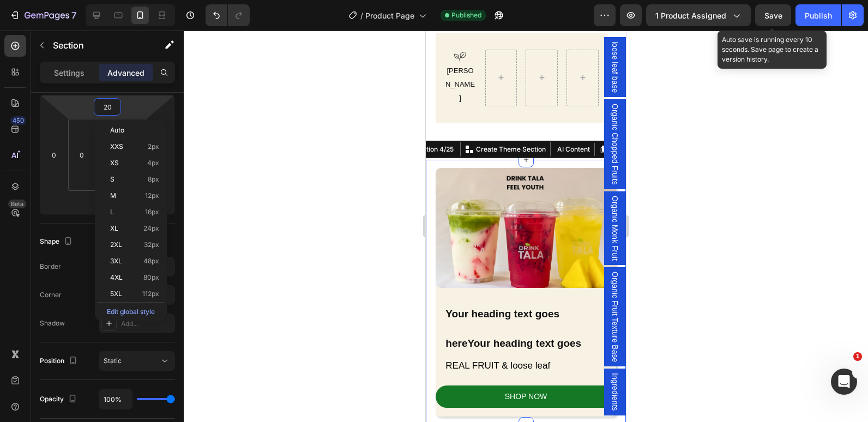
click at [228, 147] on div at bounding box center [526, 226] width 684 height 391
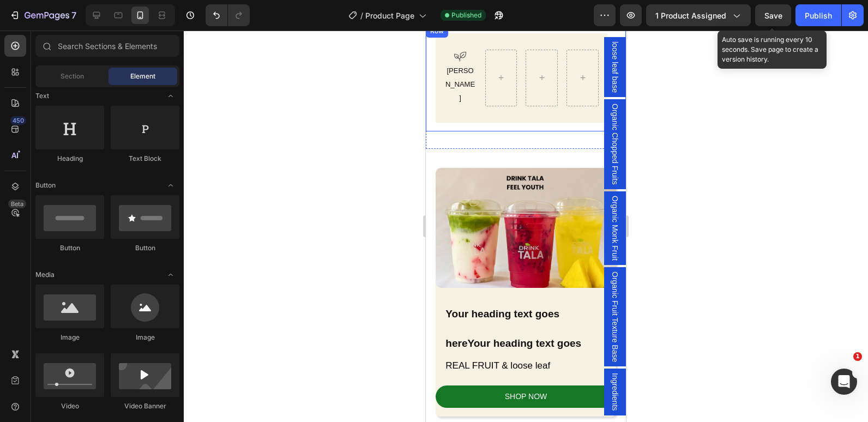
click at [431, 98] on div "Icon [PERSON_NAME] Text Block [GEOGRAPHIC_DATA]" at bounding box center [521, 77] width 191 height 89
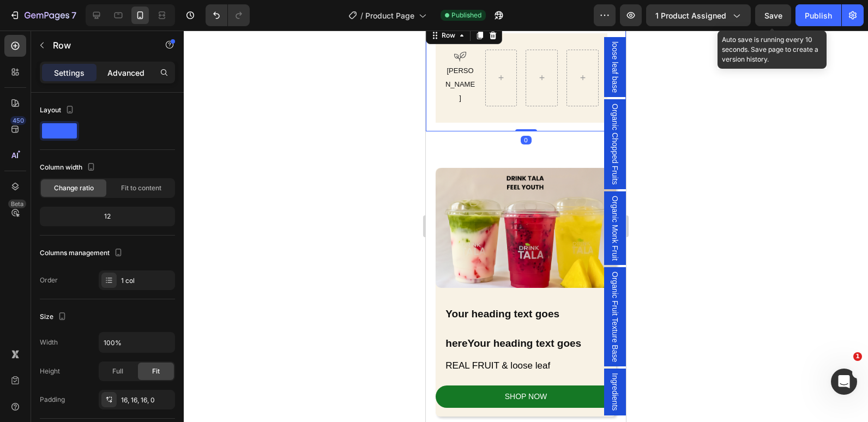
click at [123, 78] on div "Advanced" at bounding box center [126, 72] width 55 height 17
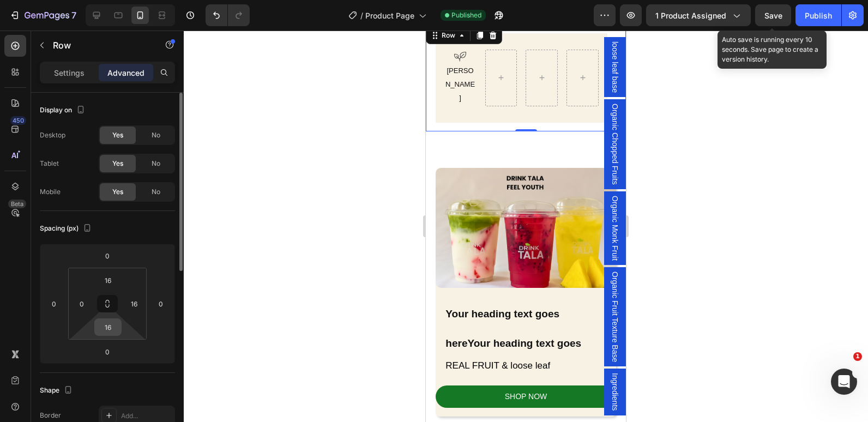
click at [107, 329] on input "16" at bounding box center [108, 327] width 22 height 16
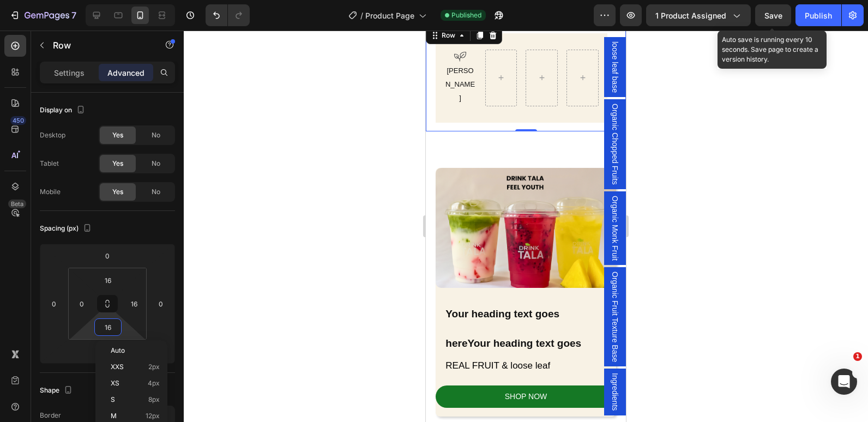
click at [431, 82] on div "Icon [PERSON_NAME] Text Block [GEOGRAPHIC_DATA]" at bounding box center [521, 77] width 191 height 89
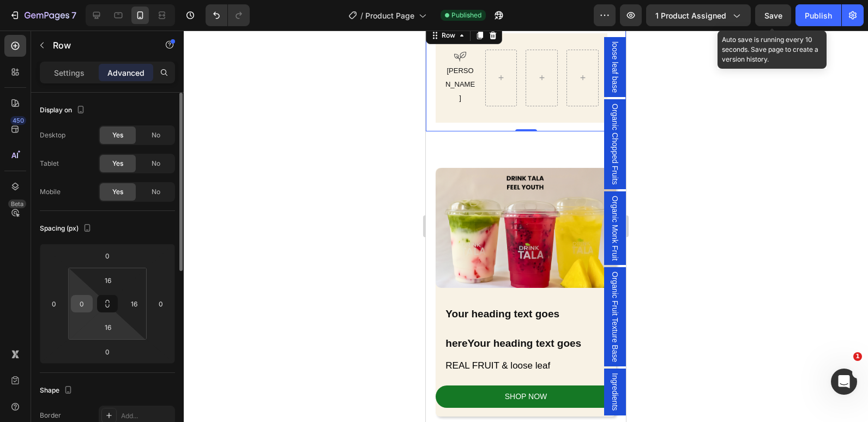
click at [92, 303] on div "0" at bounding box center [82, 303] width 22 height 17
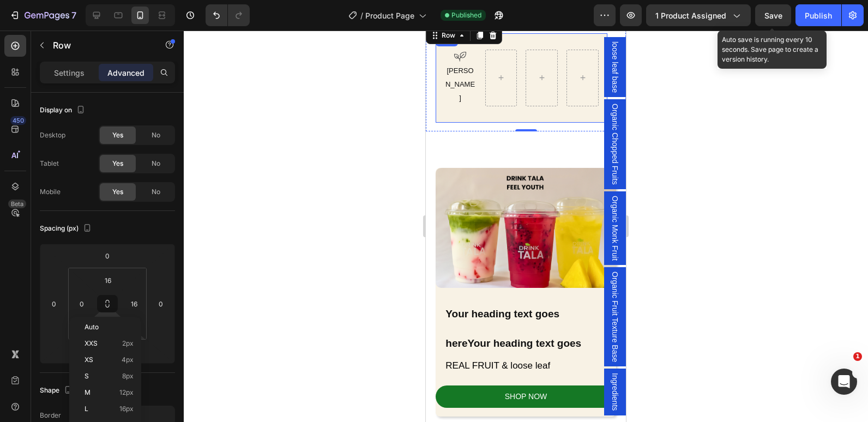
click at [443, 86] on div "Icon [PERSON_NAME] Text Block [GEOGRAPHIC_DATA]" at bounding box center [521, 77] width 172 height 89
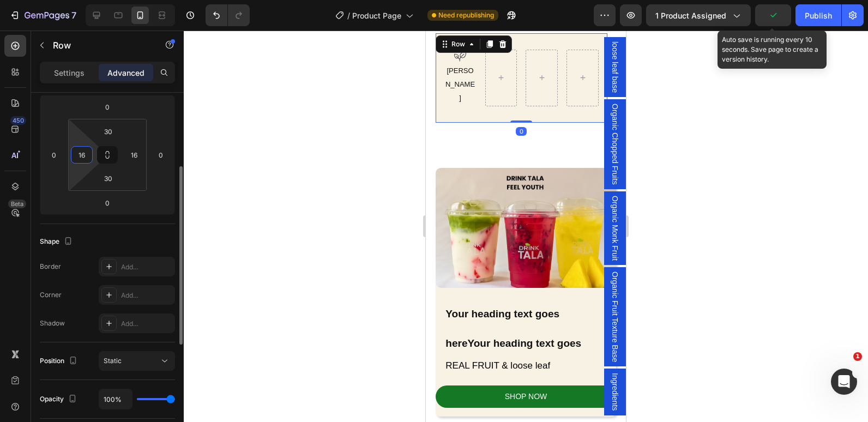
click at [84, 158] on input "16" at bounding box center [82, 155] width 16 height 16
type input "0"
click at [131, 154] on input "16" at bounding box center [134, 155] width 16 height 16
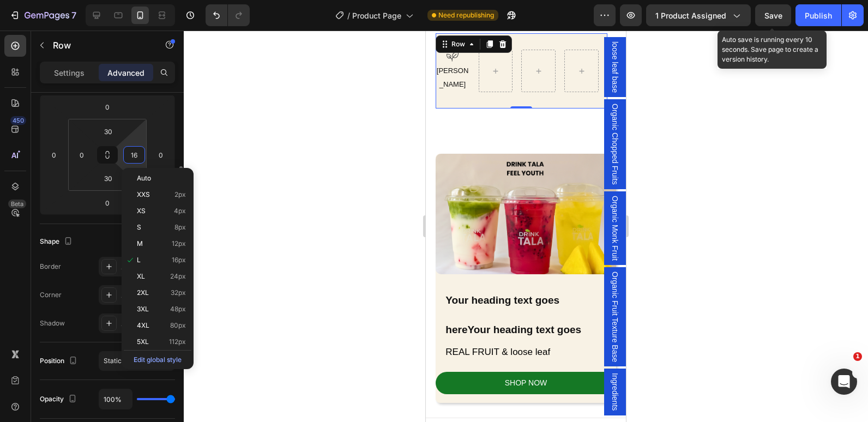
type input "0"
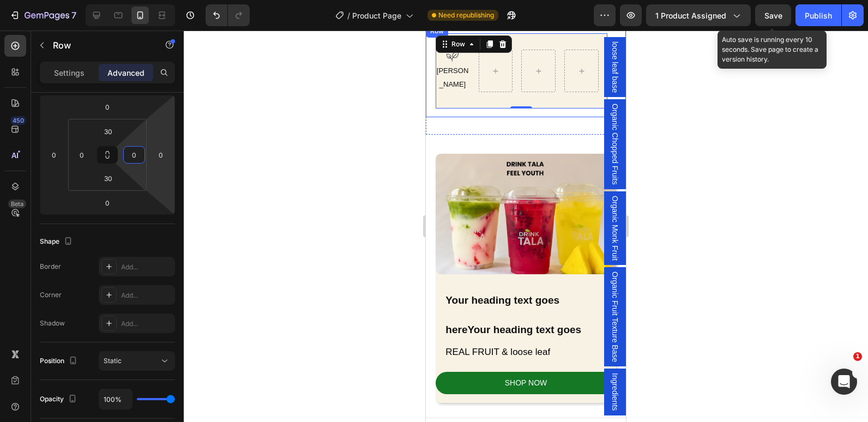
click at [431, 81] on div "Icon [PERSON_NAME] Text Block Row Row 0" at bounding box center [521, 70] width 191 height 75
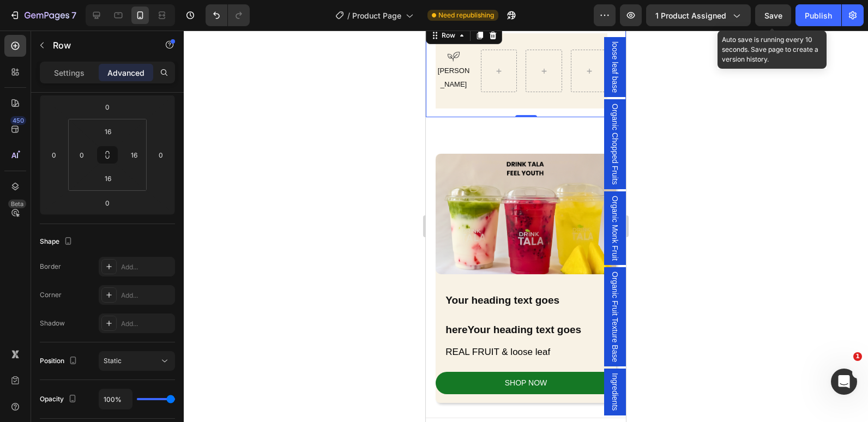
click at [429, 93] on div "Icon [PERSON_NAME] Text Block [GEOGRAPHIC_DATA]" at bounding box center [521, 70] width 191 height 75
click at [138, 156] on input "16" at bounding box center [134, 155] width 16 height 16
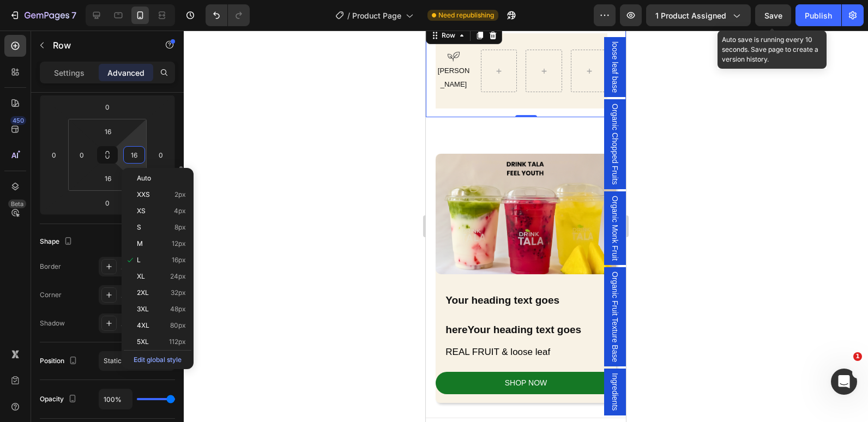
type input "0"
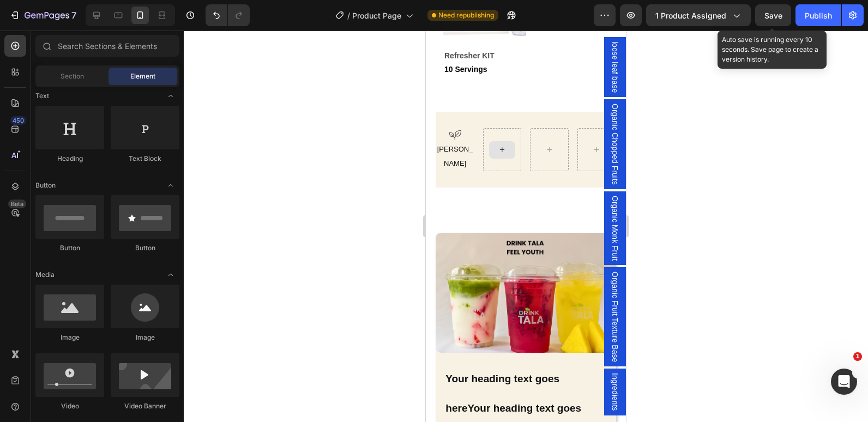
scroll to position [673, 0]
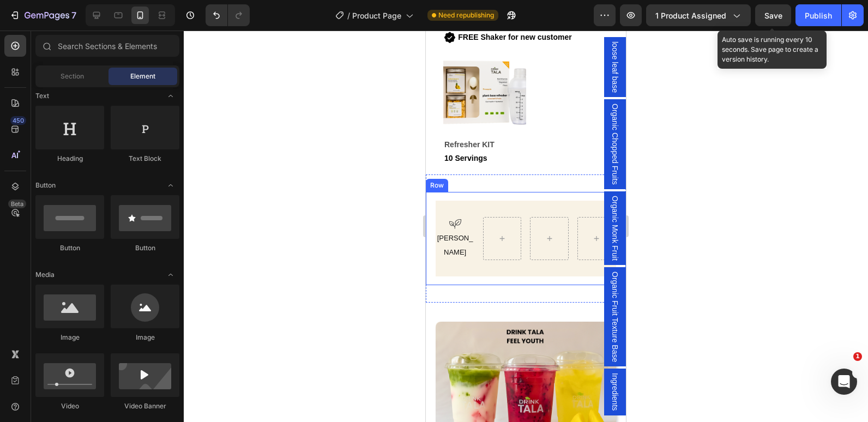
click at [435, 195] on div "Icon [PERSON_NAME] Text Block [GEOGRAPHIC_DATA]" at bounding box center [526, 238] width 200 height 93
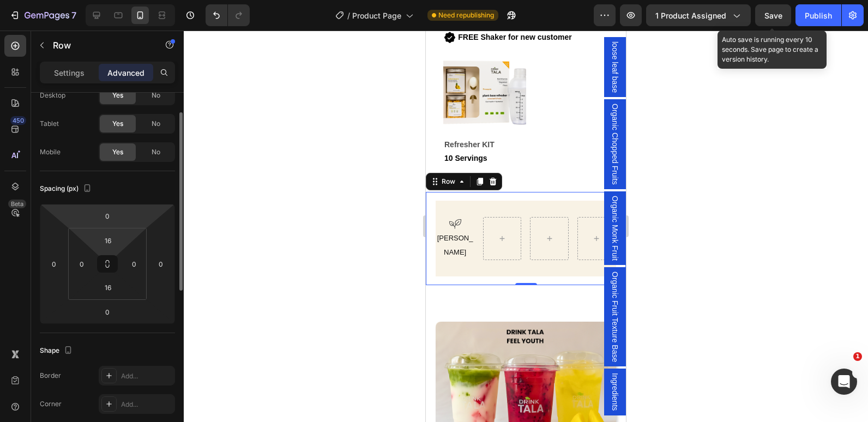
scroll to position [0, 0]
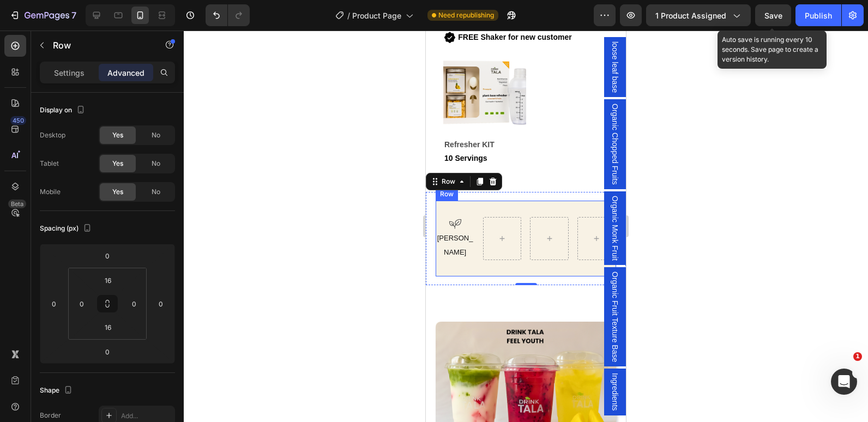
click at [465, 209] on div "Icon [PERSON_NAME] Text Block [GEOGRAPHIC_DATA]" at bounding box center [525, 238] width 180 height 75
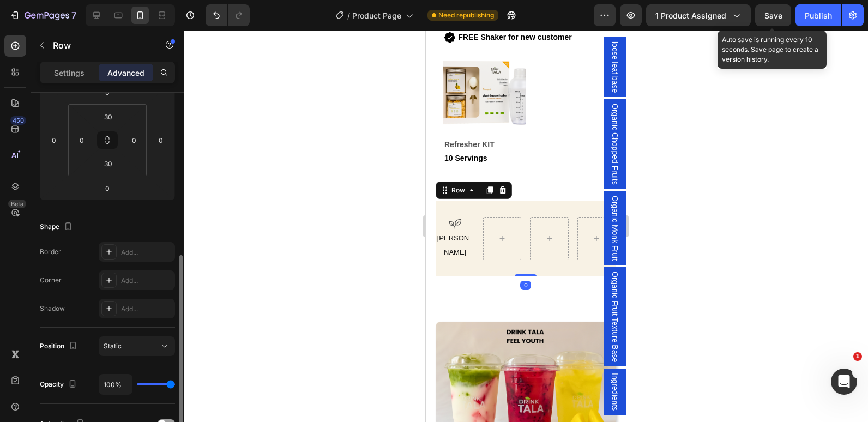
scroll to position [218, 0]
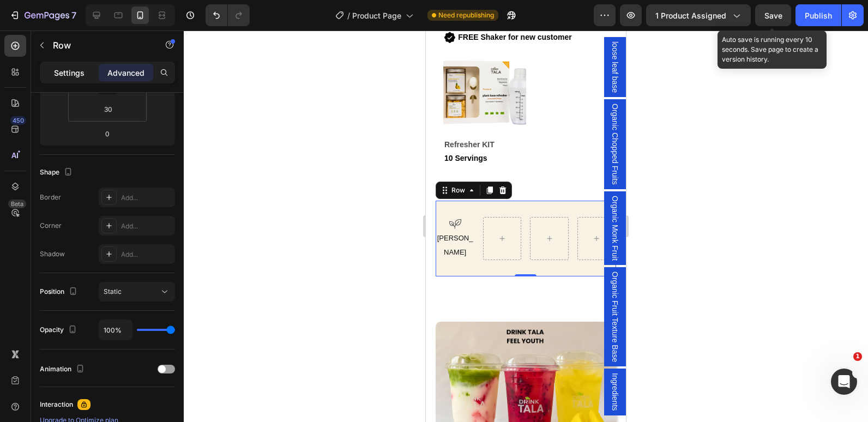
click at [50, 69] on div "Settings" at bounding box center [69, 72] width 55 height 17
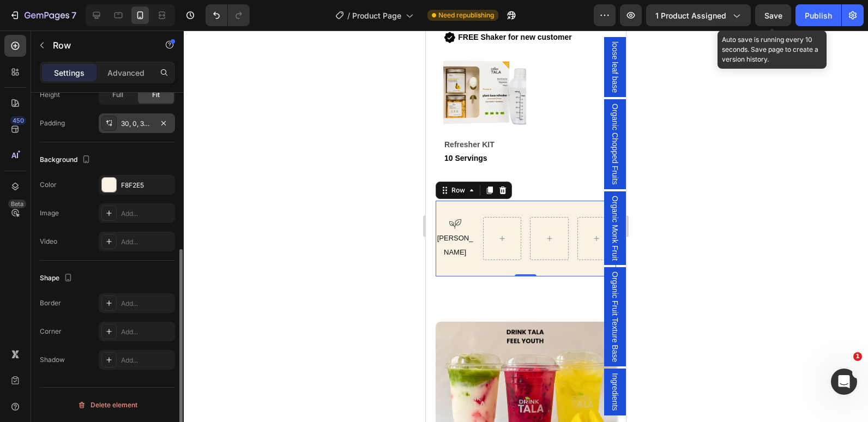
scroll to position [167, 0]
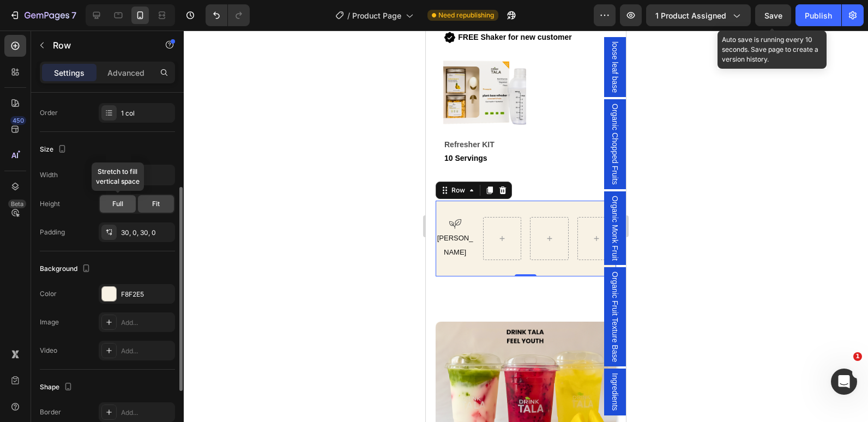
click at [120, 209] on div "Full" at bounding box center [118, 203] width 36 height 17
click at [110, 231] on icon at bounding box center [109, 232] width 9 height 9
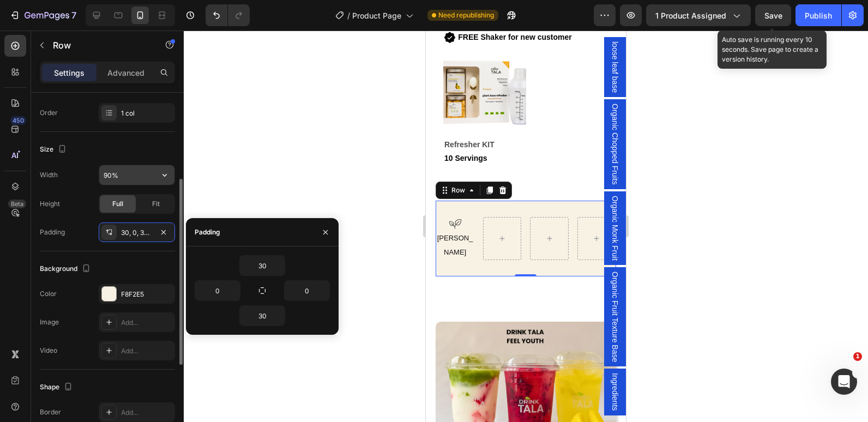
click at [107, 175] on input "90%" at bounding box center [136, 175] width 75 height 20
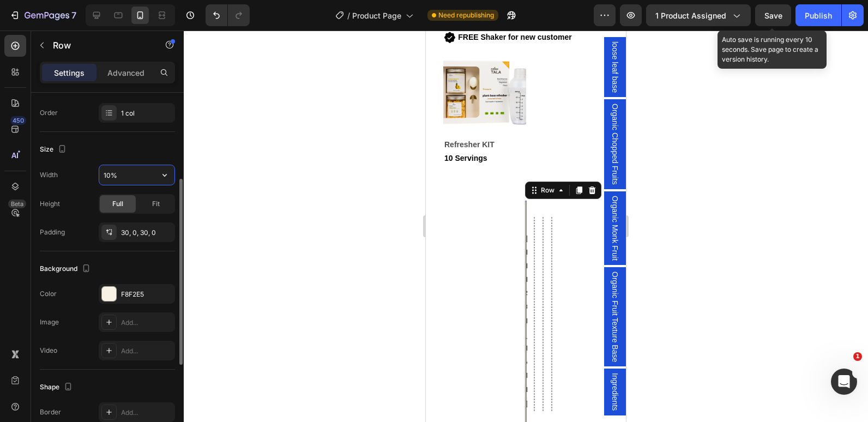
type input "100%"
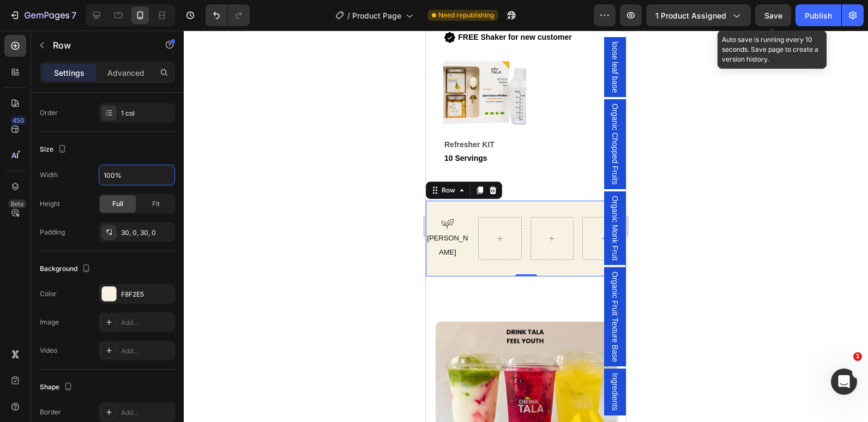
click at [334, 161] on div at bounding box center [526, 226] width 684 height 391
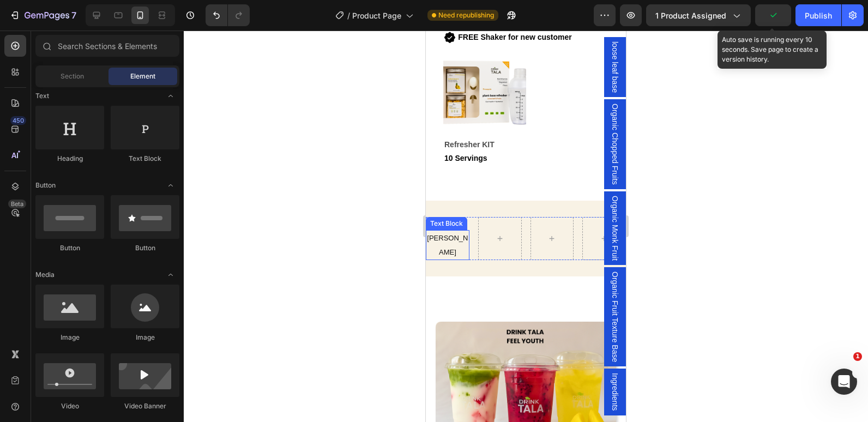
click at [376, 221] on div at bounding box center [526, 226] width 684 height 391
click at [384, 156] on div at bounding box center [526, 226] width 684 height 391
click at [367, 193] on div at bounding box center [526, 226] width 684 height 391
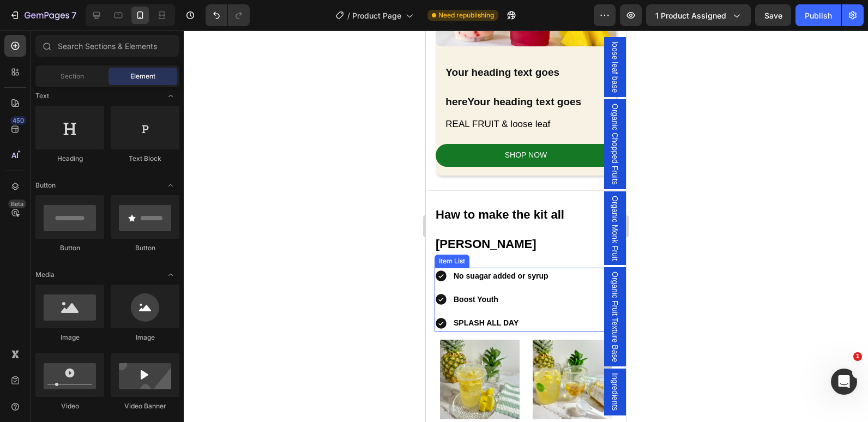
scroll to position [1054, 0]
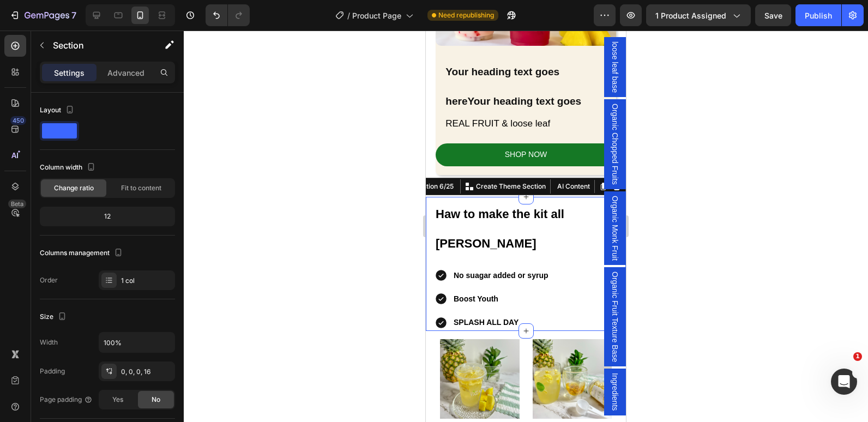
click at [428, 209] on div "Haw to make the kit all [PERSON_NAME] Heading Row No suagar added or syrup Boos…" at bounding box center [526, 264] width 200 height 134
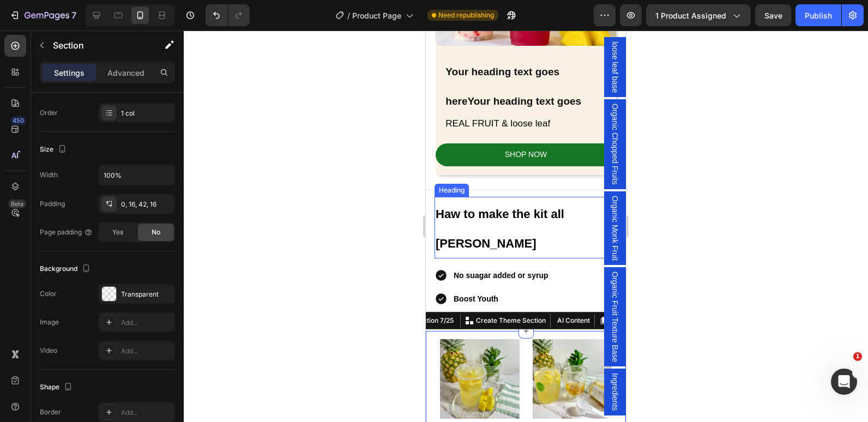
click at [485, 197] on h2 "Haw to make the kit all [PERSON_NAME]" at bounding box center [529, 228] width 191 height 62
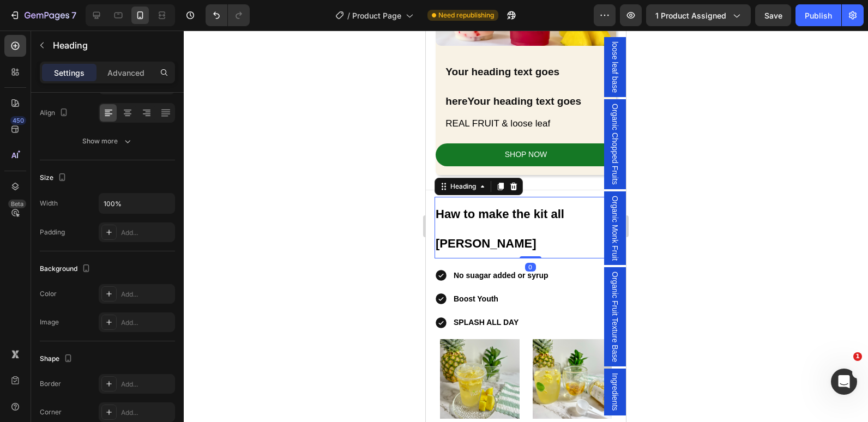
scroll to position [0, 0]
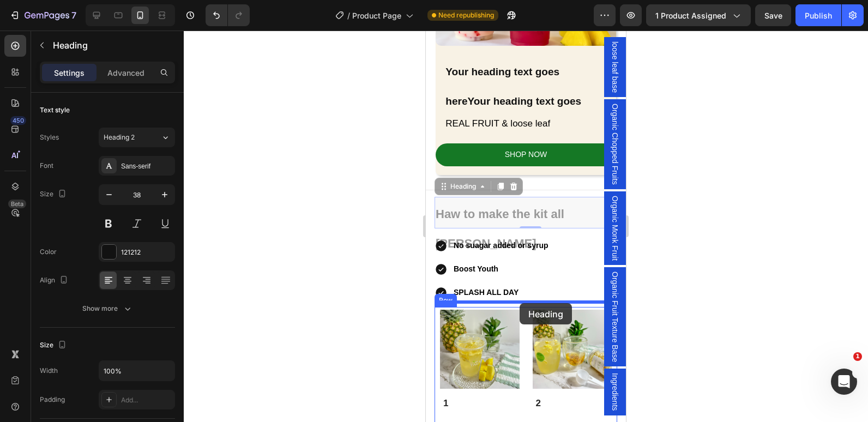
drag, startPoint x: 547, startPoint y: 197, endPoint x: 519, endPoint y: 303, distance: 109.9
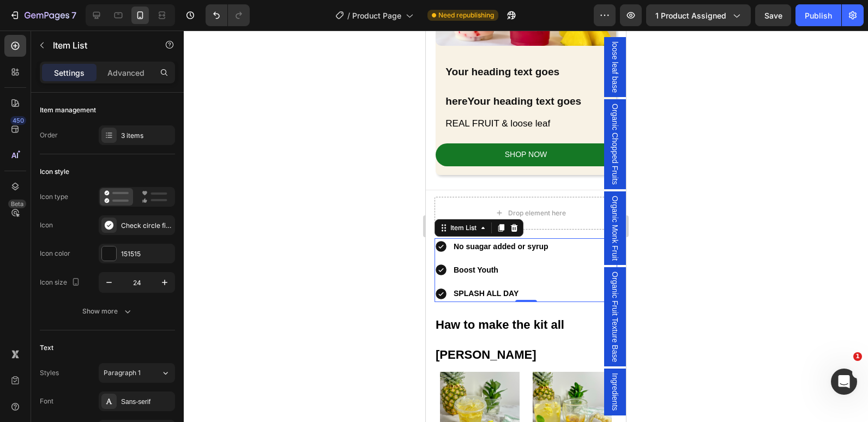
click at [370, 246] on div at bounding box center [526, 226] width 684 height 391
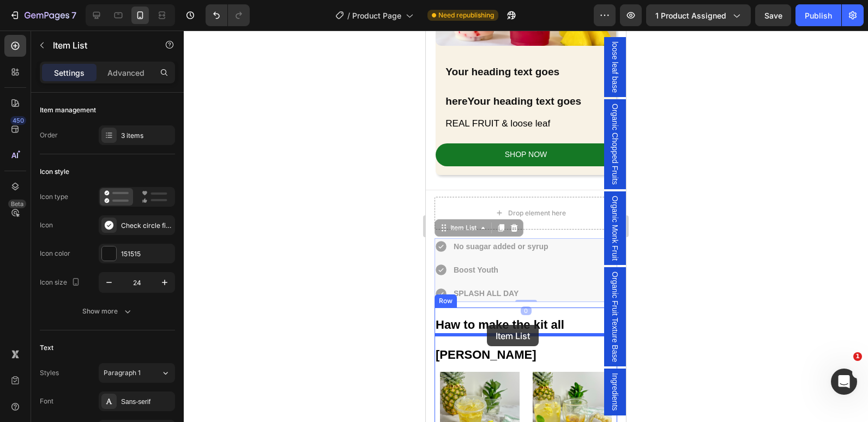
drag, startPoint x: 579, startPoint y: 247, endPoint x: 487, endPoint y: 325, distance: 120.7
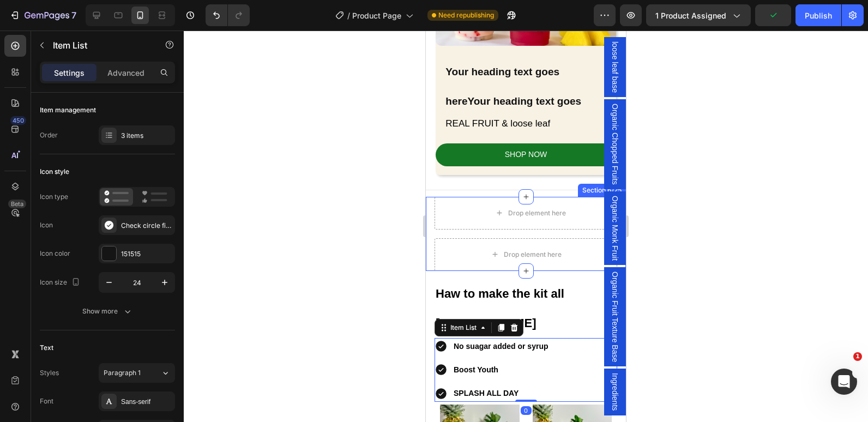
click at [429, 232] on div "Drop element here Row Drop element here Row Section 6/25" at bounding box center [526, 234] width 200 height 74
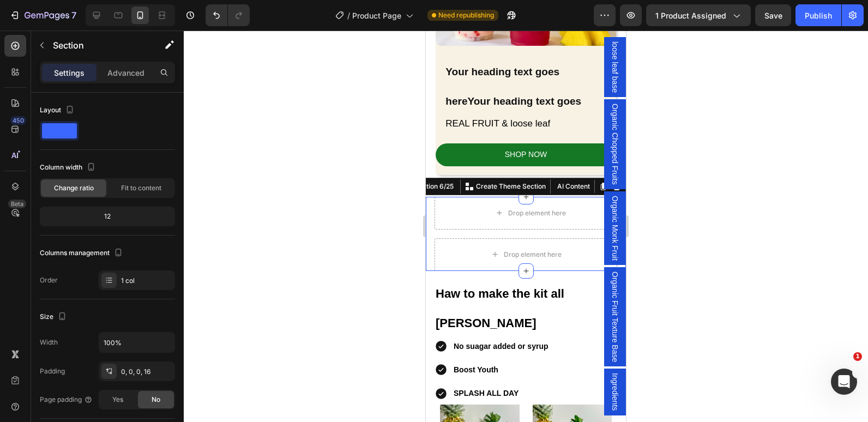
click at [427, 211] on div "Drop element here Row Drop element here Row Section 6/25 Create Theme Section A…" at bounding box center [526, 234] width 200 height 74
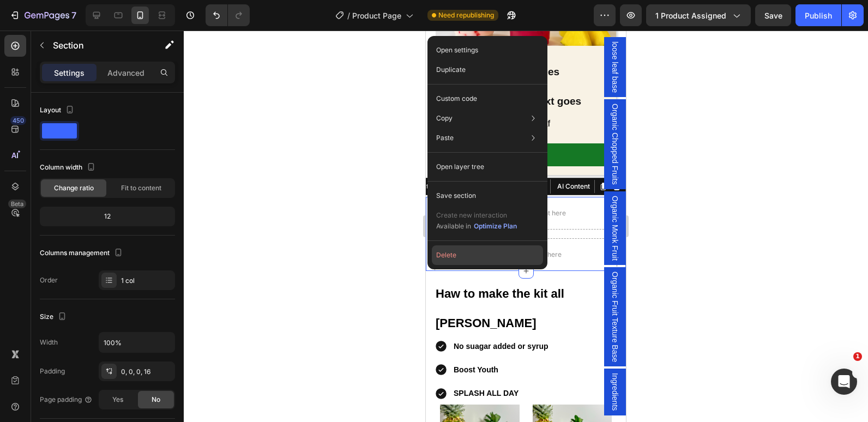
click at [465, 263] on button "Delete" at bounding box center [487, 255] width 111 height 20
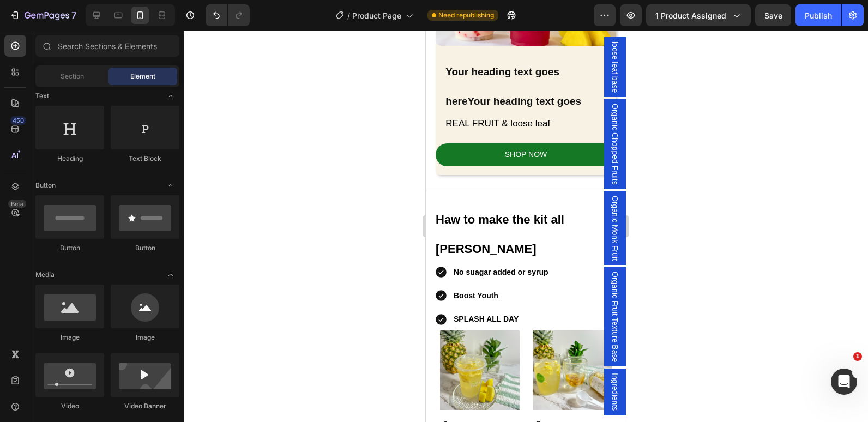
click at [319, 216] on div at bounding box center [526, 226] width 684 height 391
click at [440, 197] on div "Haw to make the kit all [PERSON_NAME] Heading No suagar added or syrup Boost Yo…" at bounding box center [525, 404] width 183 height 414
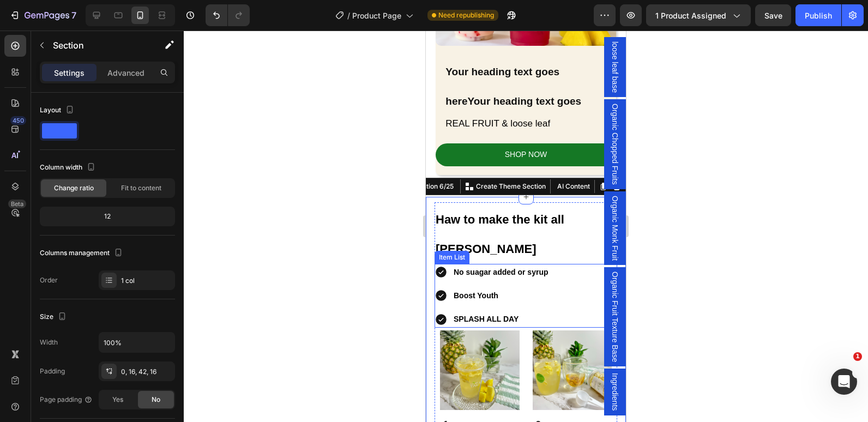
scroll to position [1218, 0]
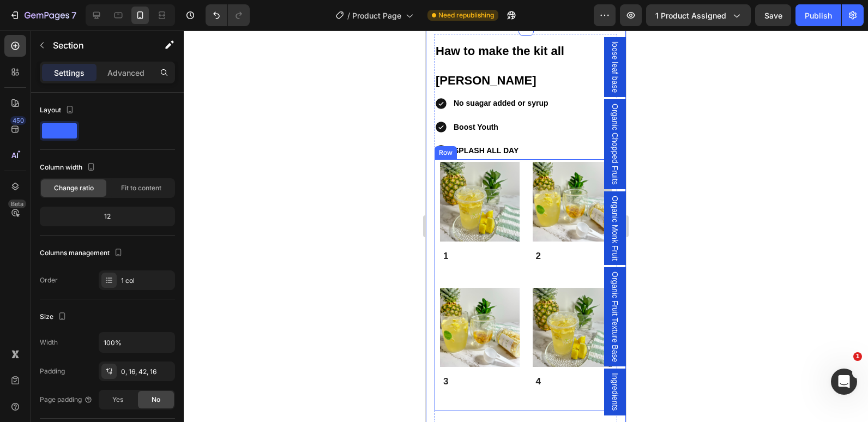
click at [441, 368] on div "Image 1 Text Block Row Image 2 Text Block Row Image 3 Text Block Row Image 4 Te…" at bounding box center [525, 285] width 183 height 252
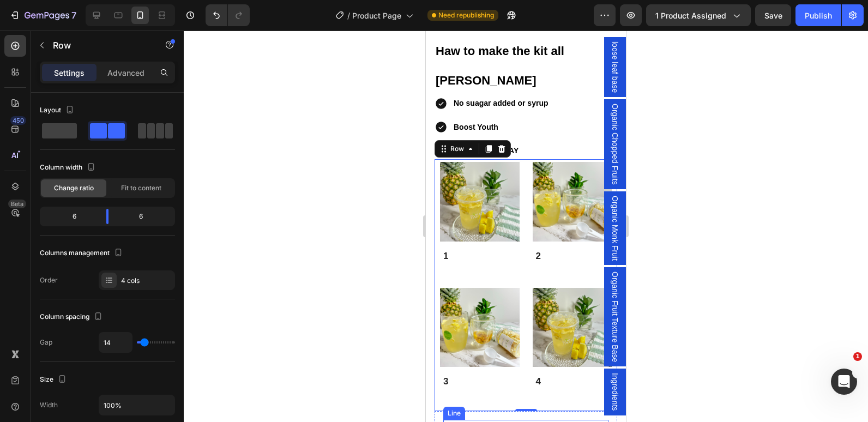
click at [495, 420] on div "Title Line" at bounding box center [525, 427] width 165 height 14
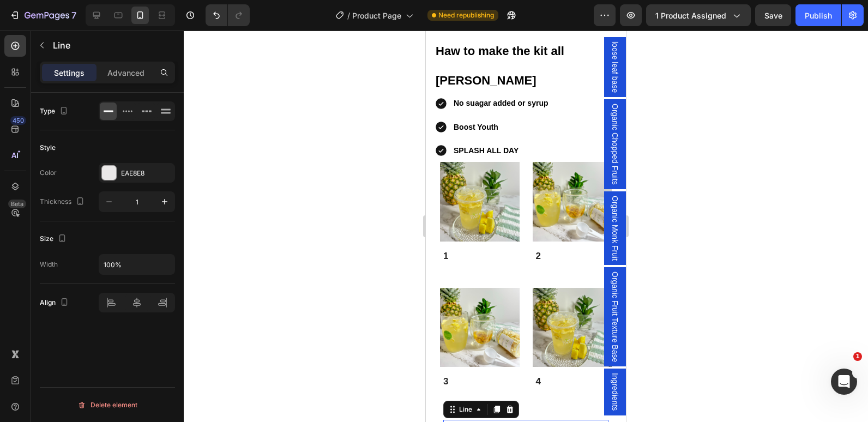
click at [495, 420] on div "Title Line 0" at bounding box center [525, 427] width 165 height 14
click at [458, 411] on div "Title Line 0 Row" at bounding box center [525, 426] width 183 height 31
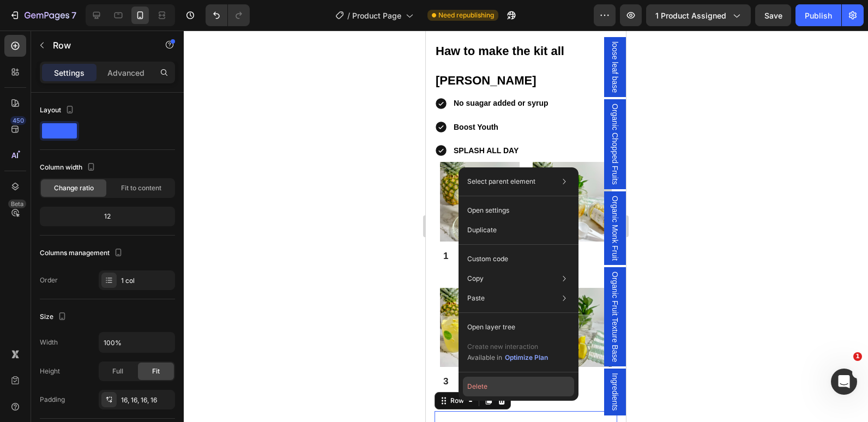
click at [480, 388] on button "Delete" at bounding box center [518, 387] width 111 height 20
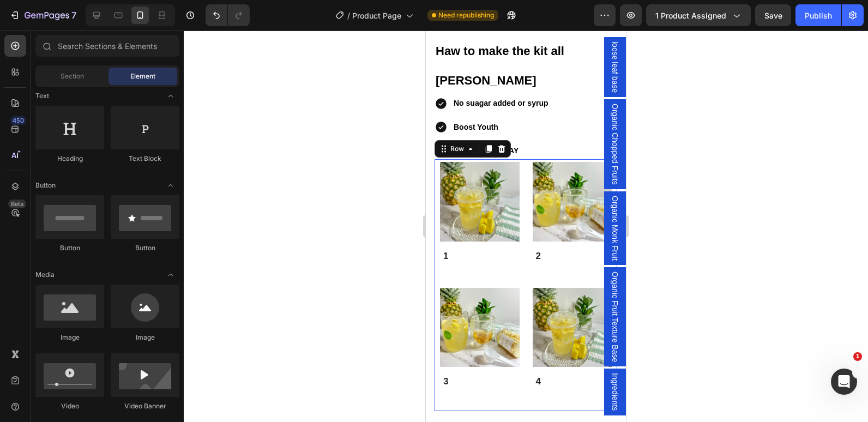
click at [451, 366] on div "Image 1 Text Block Row Image 2 Text Block Row Image 3 Text Block Row Image 4 Te…" at bounding box center [525, 285] width 183 height 252
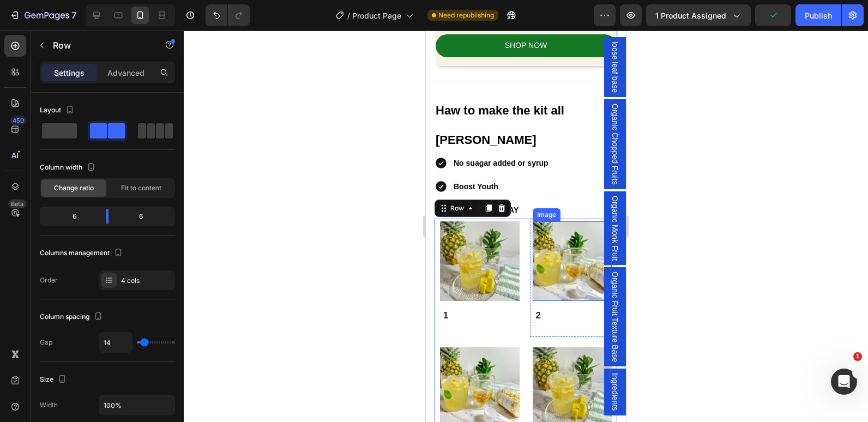
scroll to position [1381, 0]
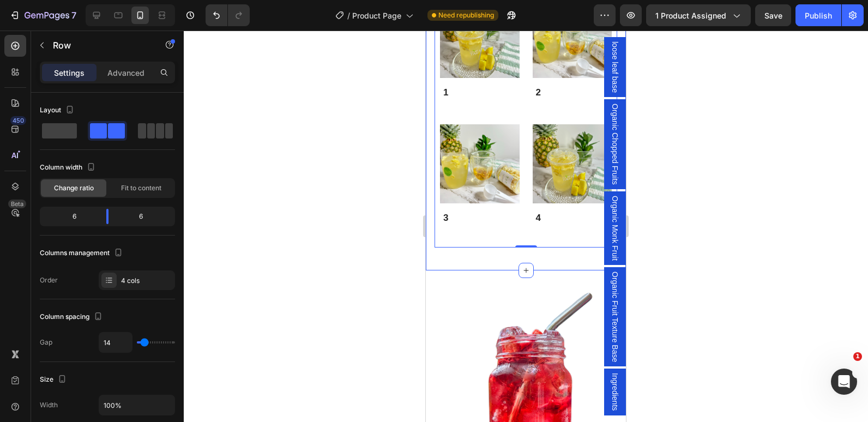
click at [485, 226] on div "Haw to make the kit all [PERSON_NAME] Heading No suagar added or syrup Boost Yo…" at bounding box center [526, 68] width 200 height 406
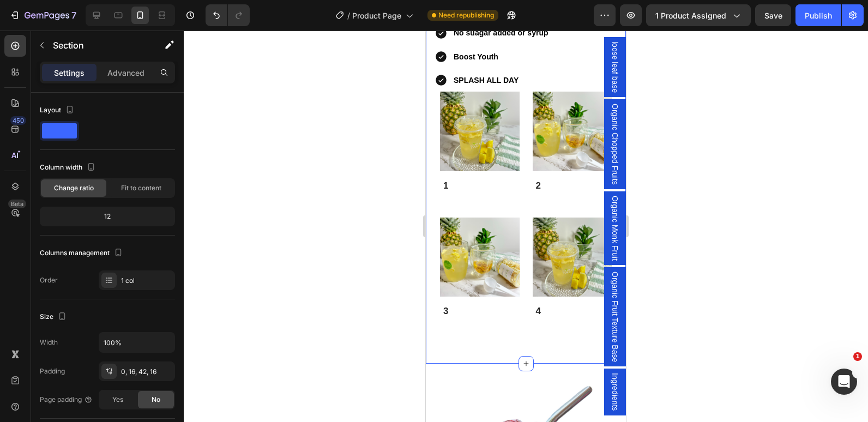
scroll to position [1327, 0]
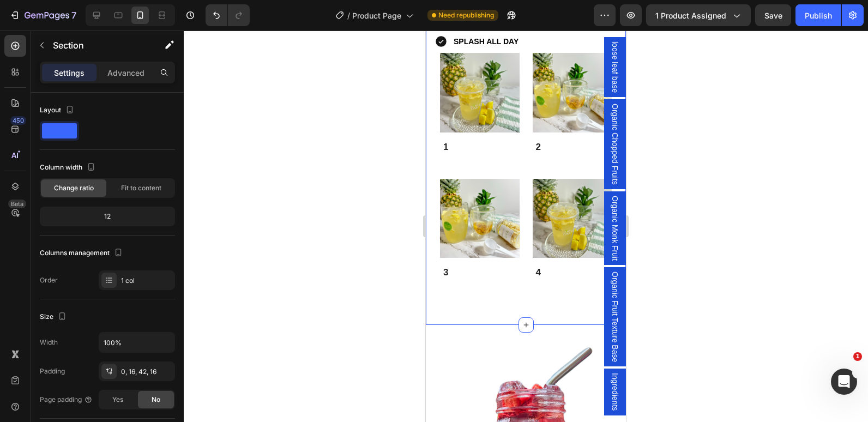
click at [385, 264] on div at bounding box center [526, 226] width 684 height 391
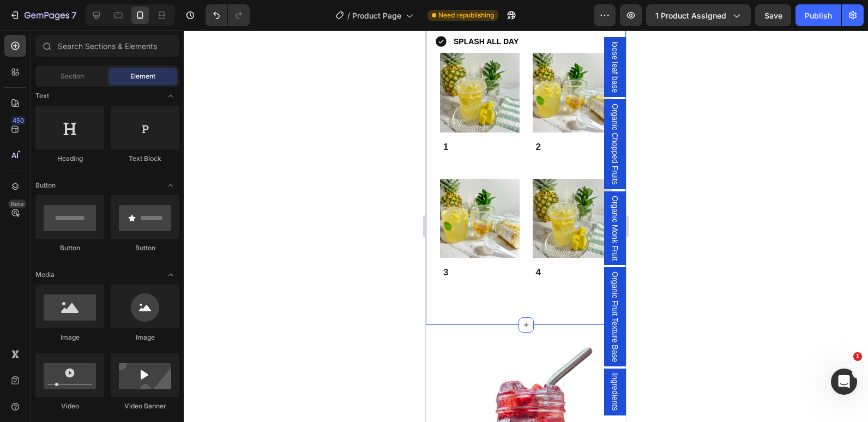
click at [457, 277] on div "Haw to make the kit all [PERSON_NAME] Heading No suagar added or syrup Boost Yo…" at bounding box center [526, 122] width 200 height 406
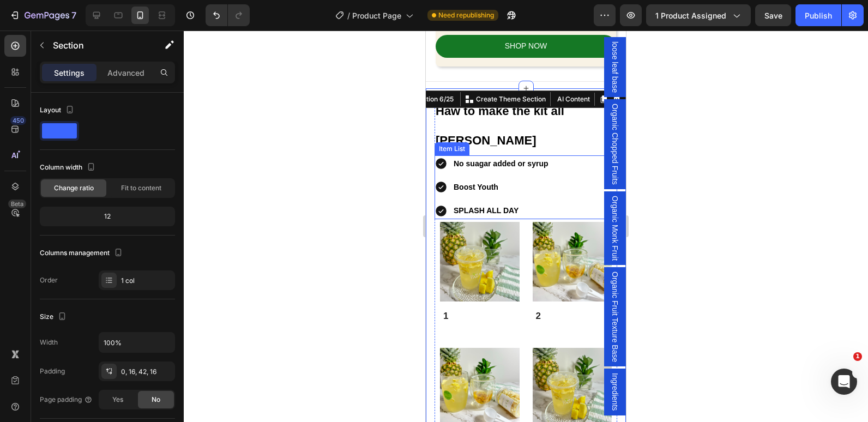
scroll to position [1109, 0]
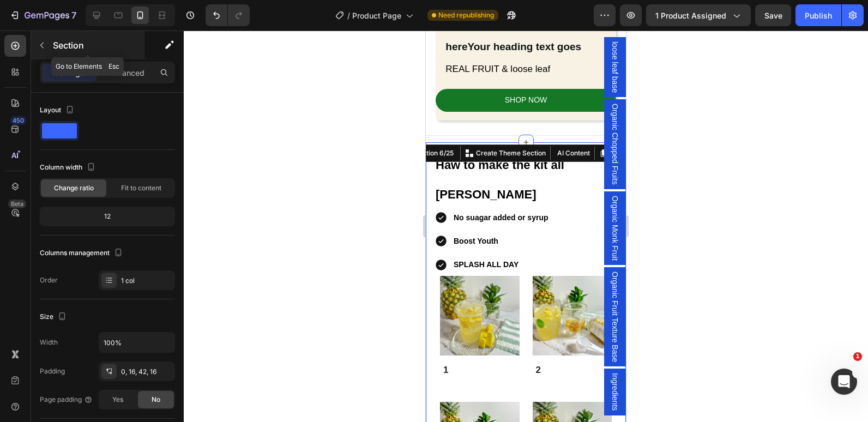
click at [46, 48] on icon "button" at bounding box center [42, 45] width 9 height 9
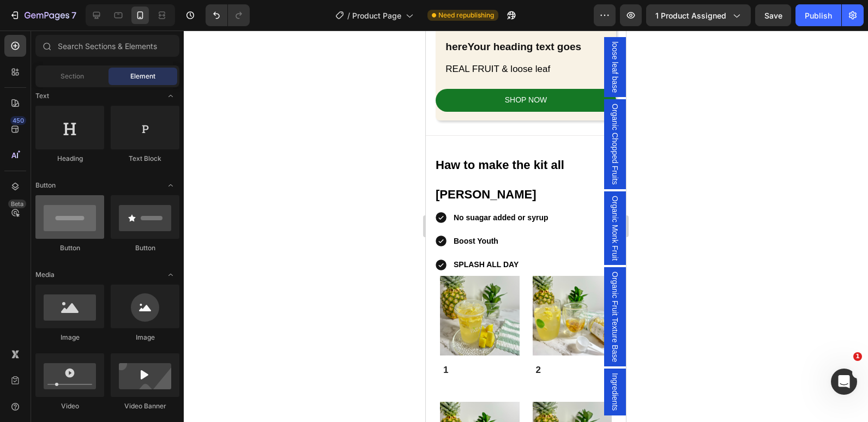
scroll to position [0, 0]
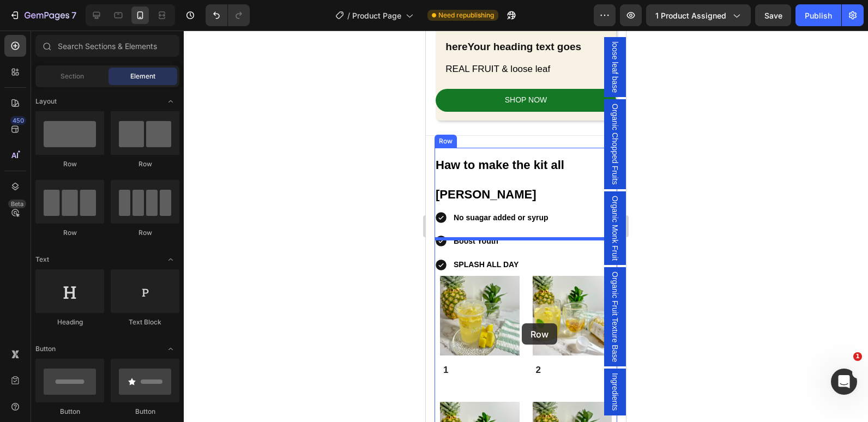
drag, startPoint x: 502, startPoint y: 165, endPoint x: 522, endPoint y: 323, distance: 159.2
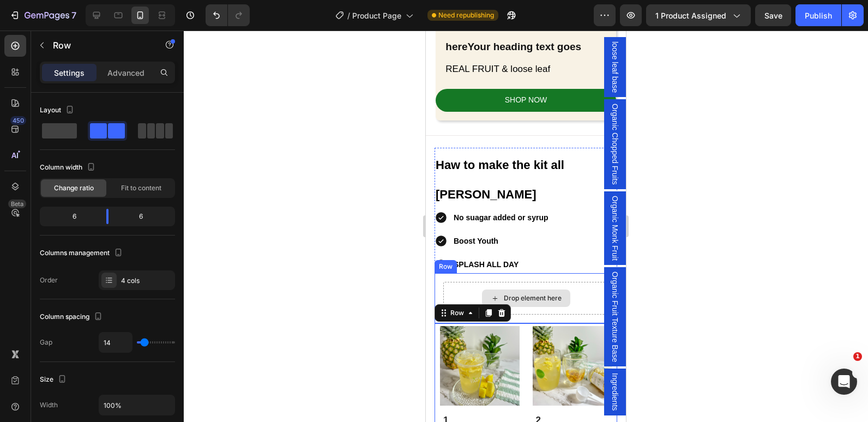
click at [459, 282] on div "Drop element here" at bounding box center [525, 298] width 165 height 33
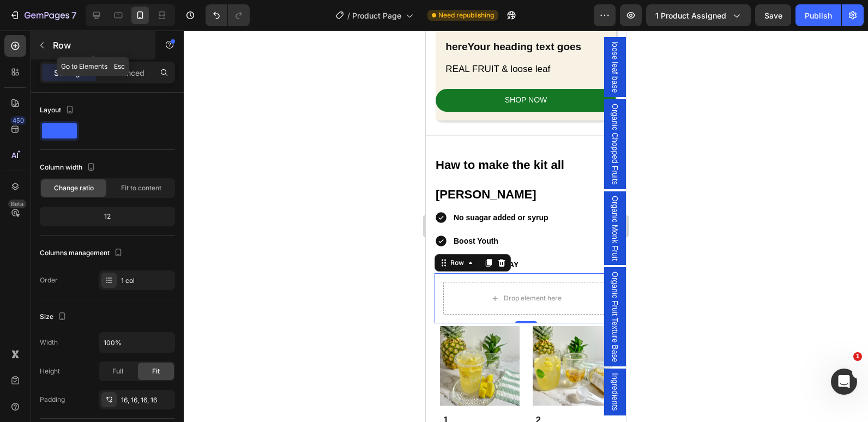
click at [41, 47] on icon "button" at bounding box center [42, 45] width 9 height 9
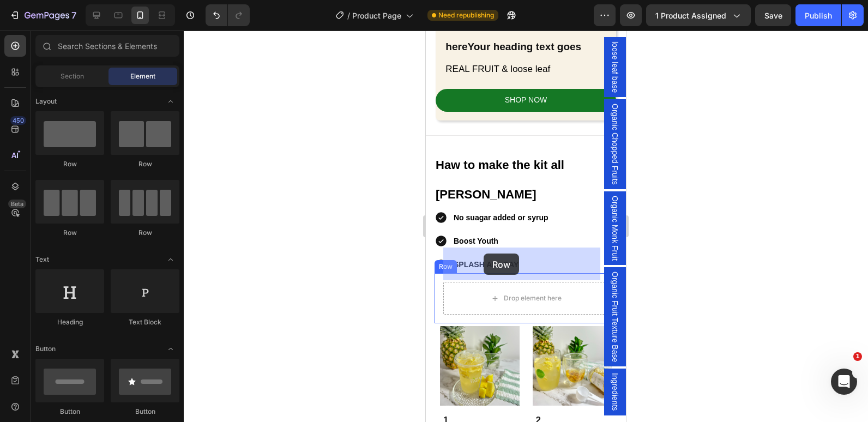
drag, startPoint x: 486, startPoint y: 168, endPoint x: 483, endPoint y: 253, distance: 85.6
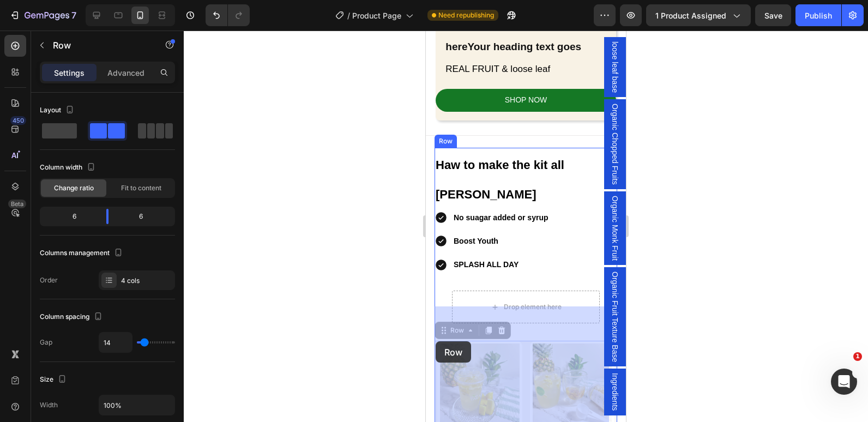
drag, startPoint x: 435, startPoint y: 328, endPoint x: 435, endPoint y: 341, distance: 13.6
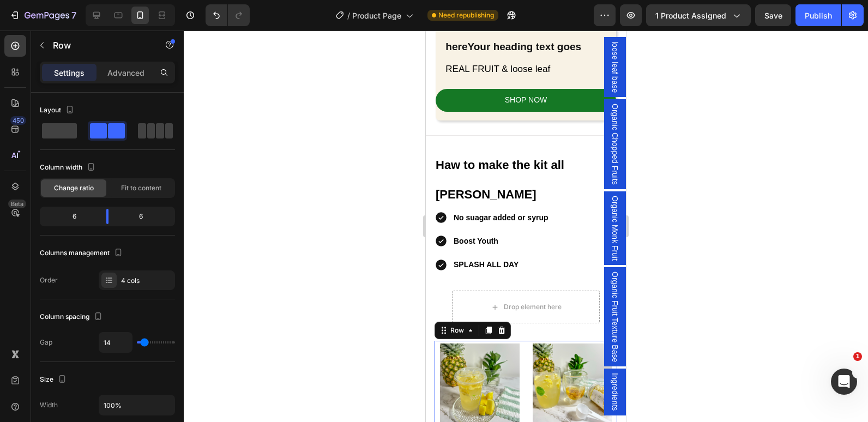
click at [344, 308] on div at bounding box center [526, 226] width 684 height 391
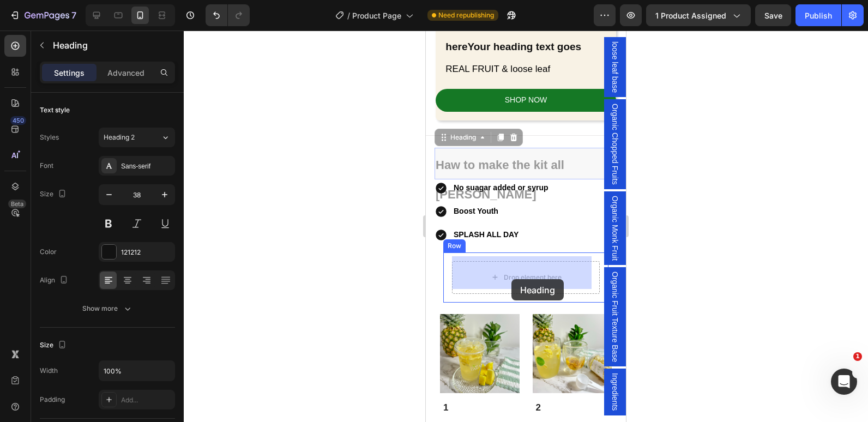
drag, startPoint x: 499, startPoint y: 168, endPoint x: 508, endPoint y: 279, distance: 111.6
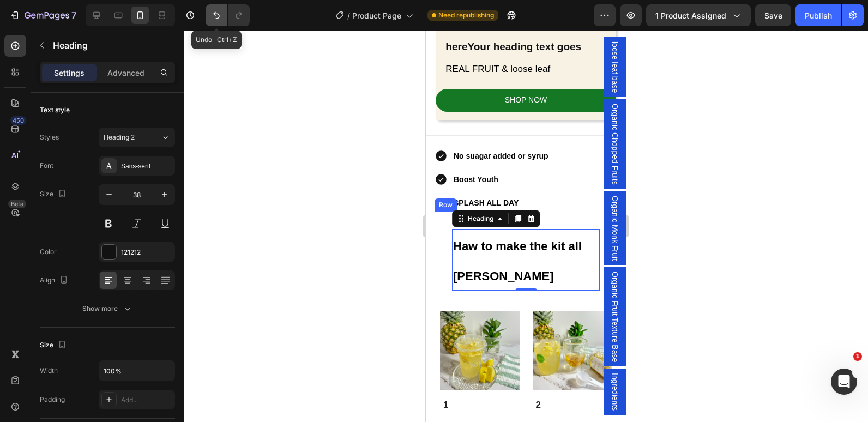
click at [217, 21] on button "Undo/Redo" at bounding box center [216, 15] width 22 height 22
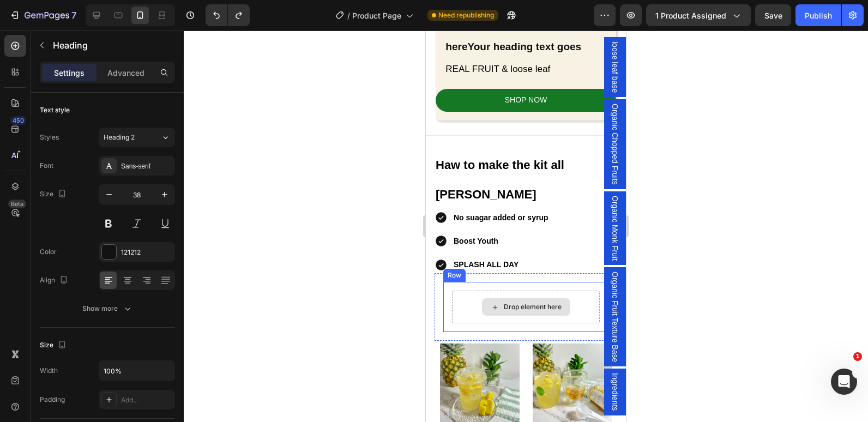
click at [467, 290] on div "Drop element here" at bounding box center [526, 306] width 148 height 33
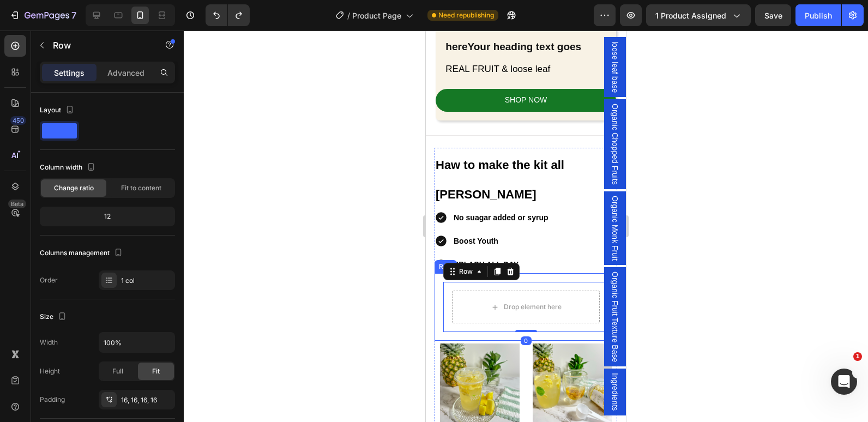
click at [439, 274] on div "Drop element here Row 0 Row" at bounding box center [525, 307] width 183 height 68
click at [453, 290] on div "Drop element here" at bounding box center [526, 306] width 148 height 33
click at [440, 276] on div "Drop element here Row Row 0" at bounding box center [525, 307] width 183 height 68
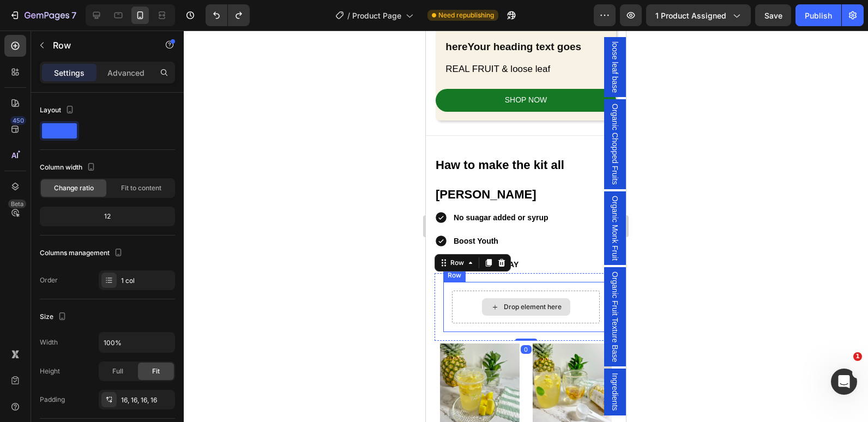
click at [459, 290] on div "Drop element here" at bounding box center [526, 306] width 148 height 33
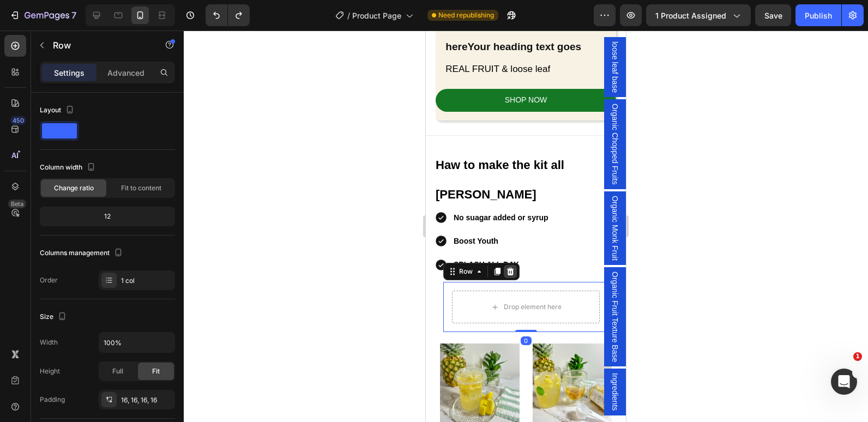
click at [506, 267] on icon at bounding box center [510, 271] width 9 height 9
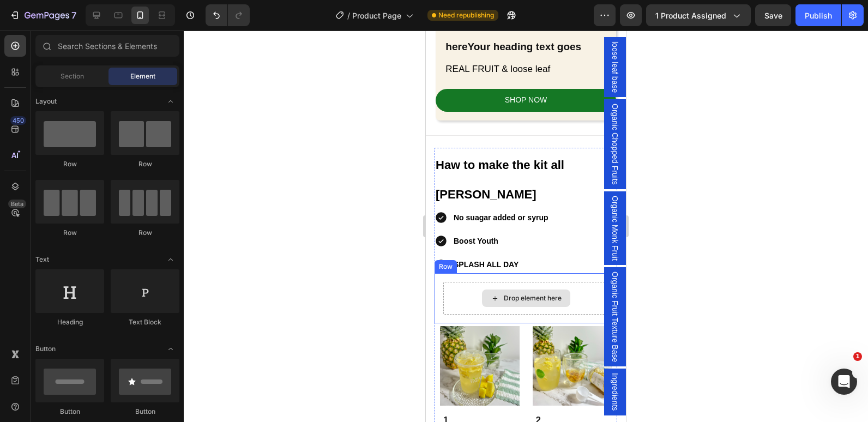
click at [472, 282] on div "Drop element here" at bounding box center [525, 298] width 165 height 33
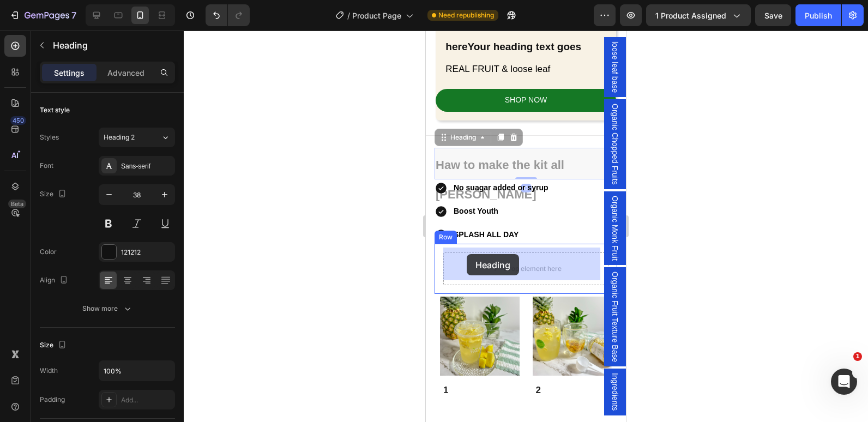
drag, startPoint x: 486, startPoint y: 154, endPoint x: 467, endPoint y: 254, distance: 102.1
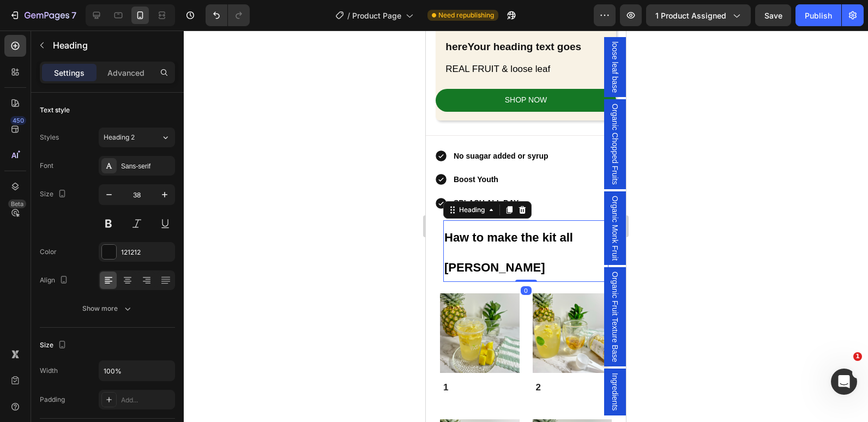
click at [451, 245] on h2 "Haw to make the kit all [PERSON_NAME]" at bounding box center [525, 251] width 165 height 62
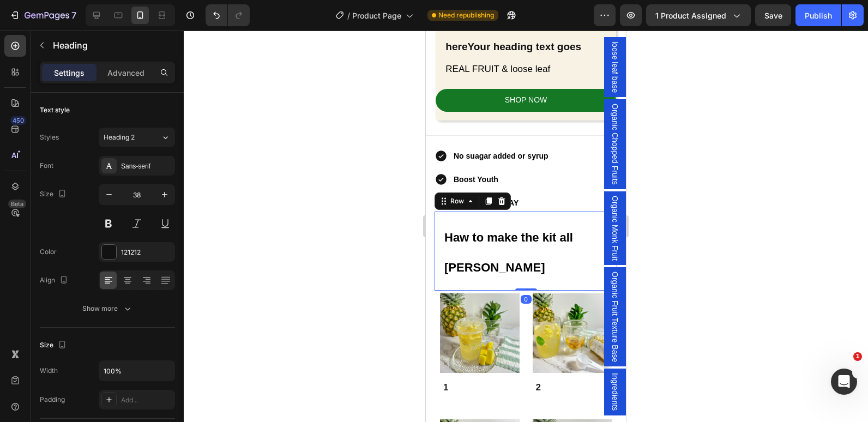
click at [441, 257] on div "⁠⁠⁠⁠⁠⁠⁠ Haw to make the kit all [PERSON_NAME] Heading Row 0" at bounding box center [525, 250] width 183 height 79
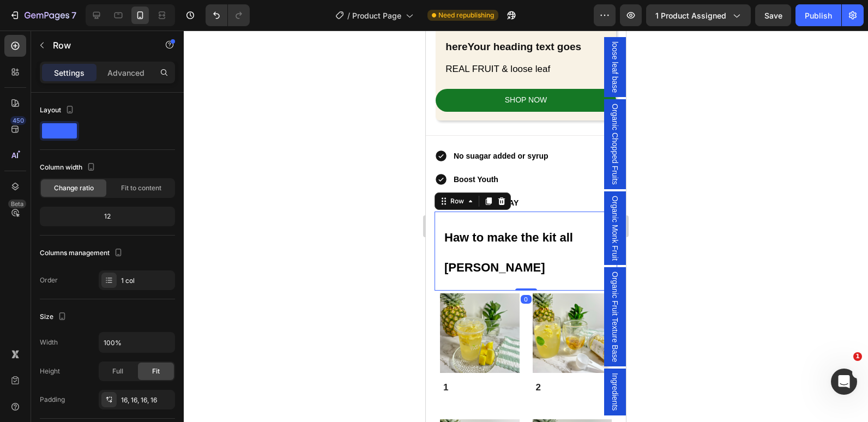
click at [352, 269] on div at bounding box center [526, 226] width 684 height 391
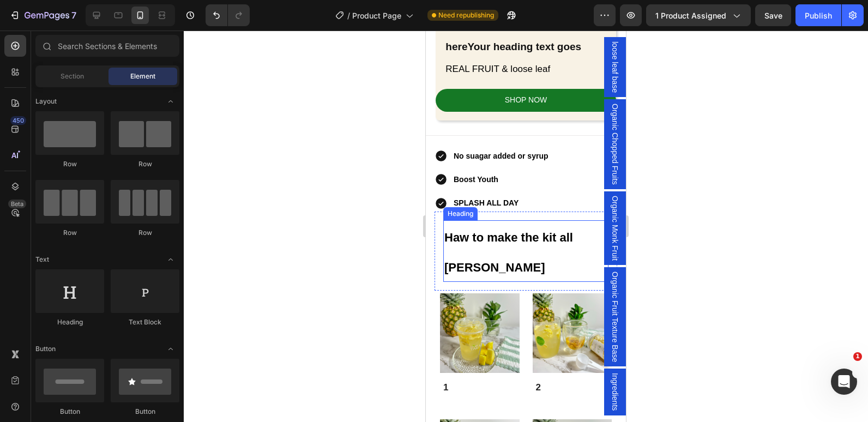
click at [468, 265] on strong "Haw to make the kit all [PERSON_NAME]" at bounding box center [508, 252] width 129 height 43
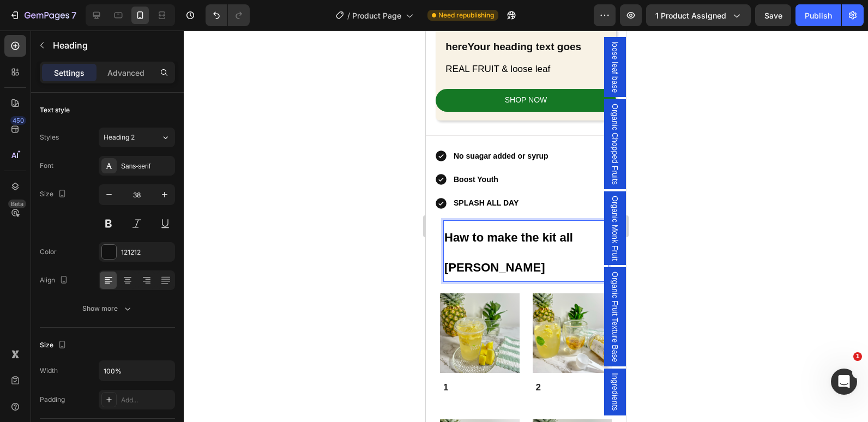
click at [469, 265] on strong "Haw to make the kit all [PERSON_NAME]" at bounding box center [508, 252] width 129 height 43
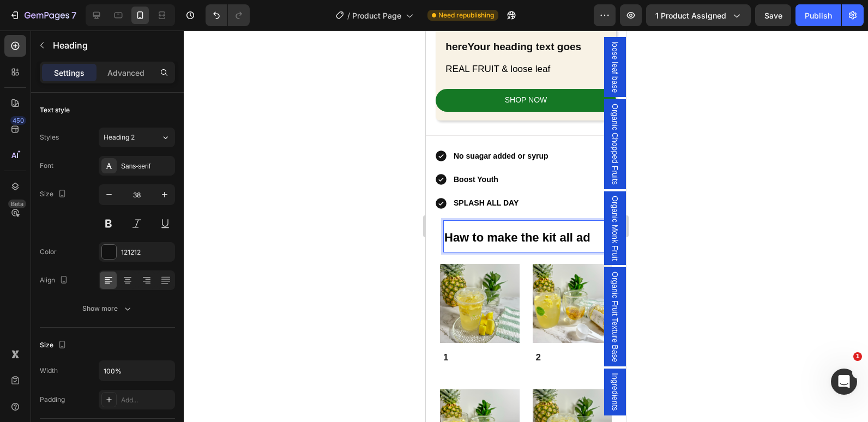
click at [379, 255] on div at bounding box center [526, 226] width 684 height 391
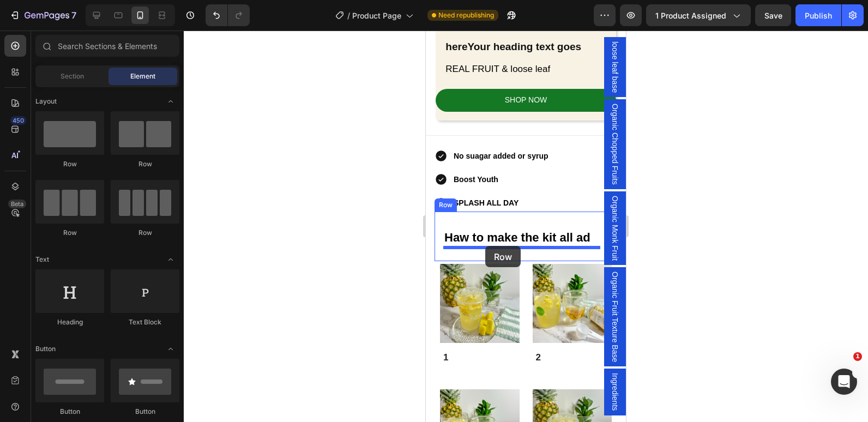
drag, startPoint x: 495, startPoint y: 167, endPoint x: 485, endPoint y: 246, distance: 79.1
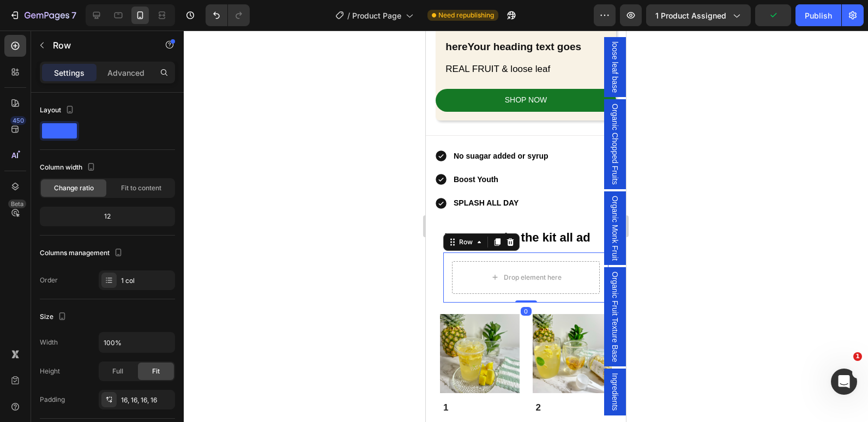
click at [340, 223] on div at bounding box center [526, 226] width 684 height 391
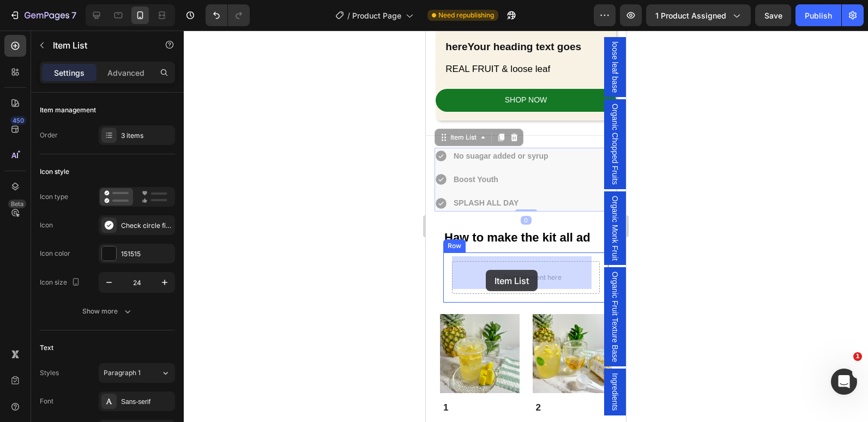
drag, startPoint x: 568, startPoint y: 149, endPoint x: 484, endPoint y: 269, distance: 146.2
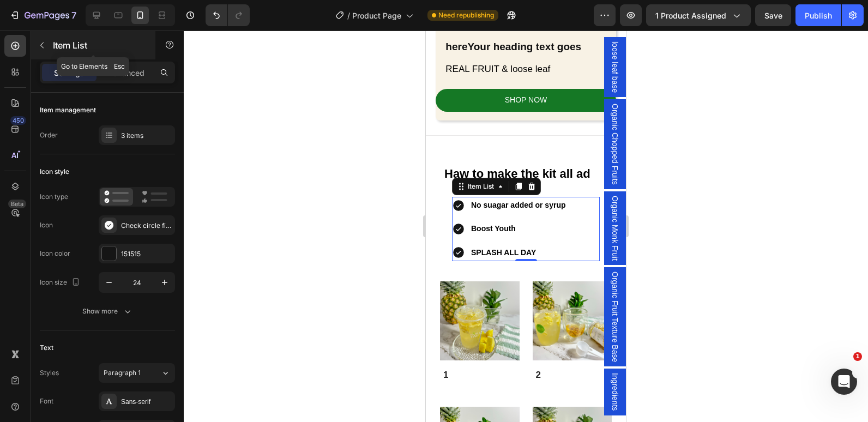
click at [44, 45] on icon "button" at bounding box center [42, 45] width 9 height 9
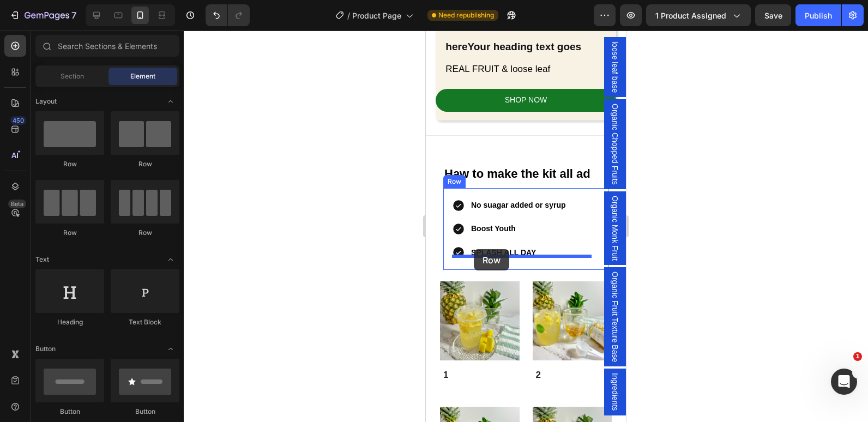
drag, startPoint x: 485, startPoint y: 171, endPoint x: 474, endPoint y: 249, distance: 79.3
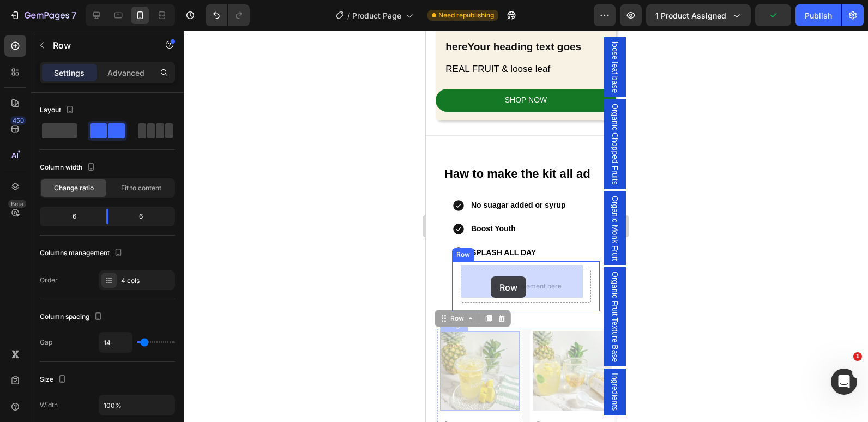
drag, startPoint x: 437, startPoint y: 336, endPoint x: 491, endPoint y: 276, distance: 80.7
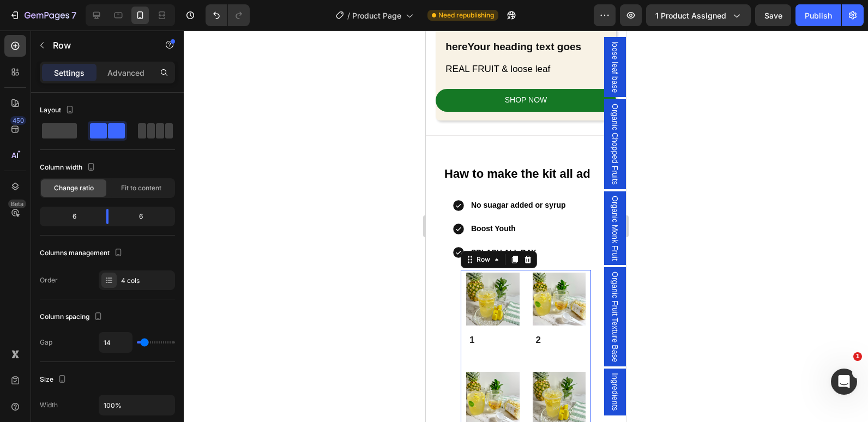
click at [246, 284] on div at bounding box center [526, 226] width 684 height 391
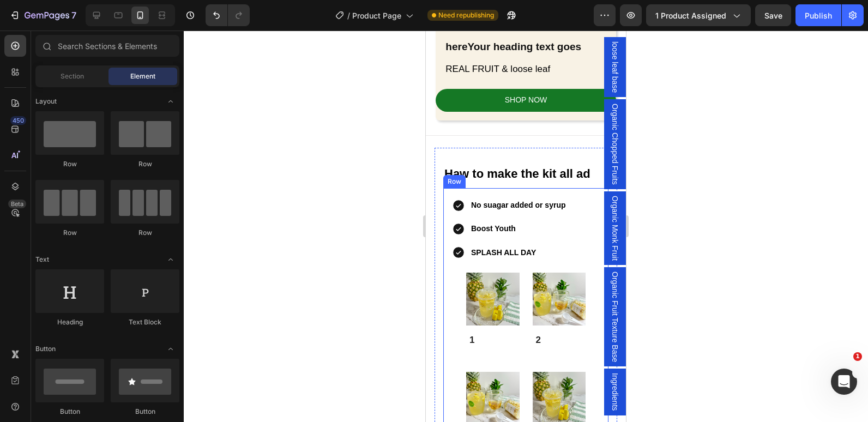
click at [447, 262] on div "No suagar added or syrup Boost Youth SPLASH ALL DAY Item List Image 1 Text Bloc…" at bounding box center [525, 337] width 165 height 299
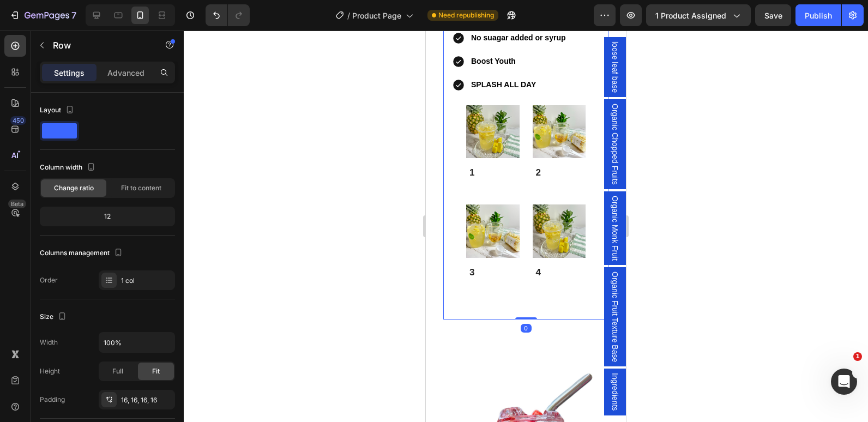
scroll to position [1272, 0]
click at [485, 324] on div "⁠⁠⁠⁠⁠⁠⁠ Haw to make the kit all ad Heading No suagar added or syrup Boost Youth…" at bounding box center [526, 162] width 200 height 376
click at [490, 313] on div "⁠⁠⁠⁠⁠⁠⁠ Haw to make the kit all ad Heading No suagar added or syrup Boost Youth…" at bounding box center [525, 153] width 183 height 348
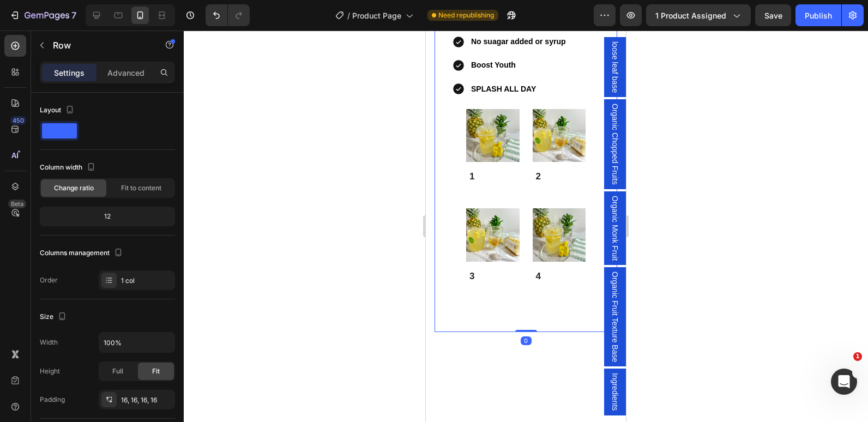
scroll to position [1163, 0]
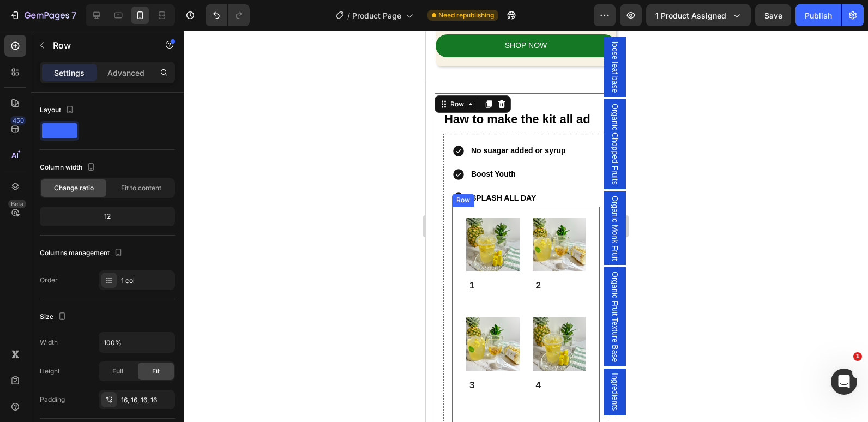
click at [459, 310] on div "Image 1 Text Block Row Image 2 Text Block Row Image 3 Text Block Row Image 4 Te…" at bounding box center [526, 315] width 148 height 217
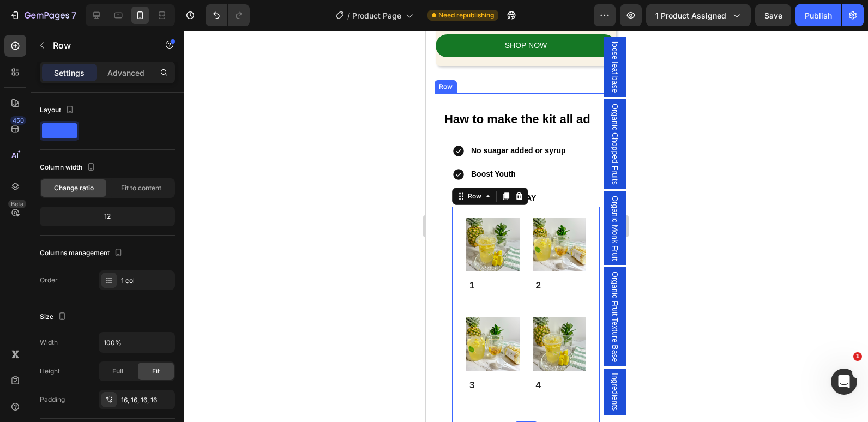
click at [441, 120] on div "⁠⁠⁠⁠⁠⁠⁠ Haw to make the kit all ad Heading No suagar added or syrup Boost Youth…" at bounding box center [525, 267] width 183 height 348
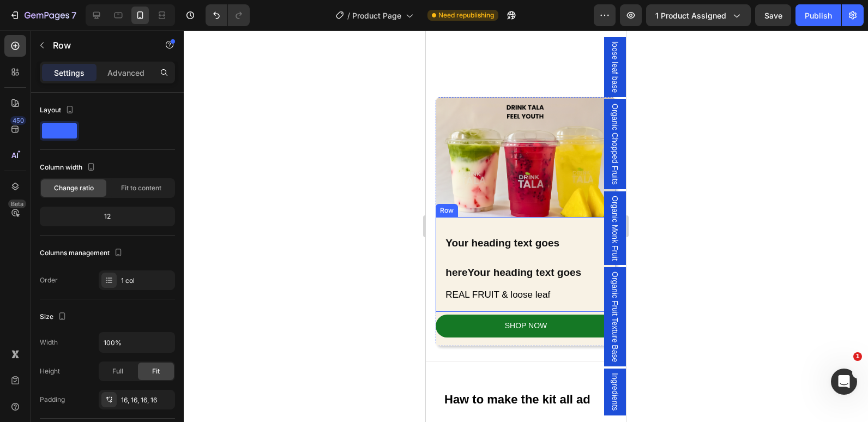
scroll to position [1046, 0]
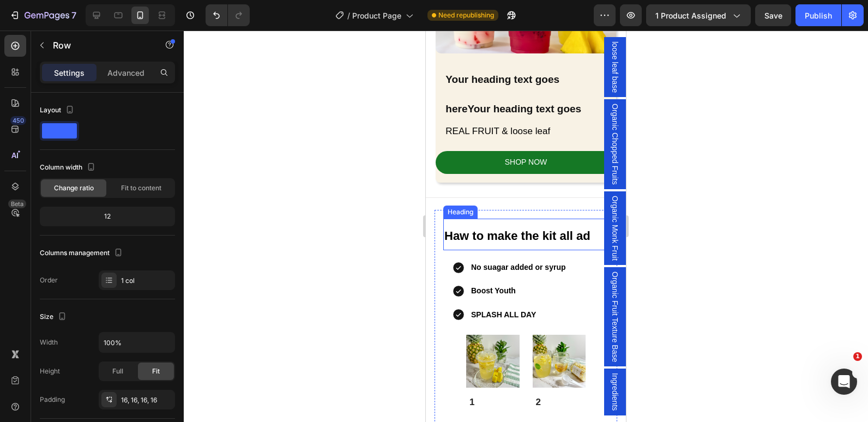
click at [474, 231] on strong "Haw to make the kit all ad" at bounding box center [517, 236] width 146 height 14
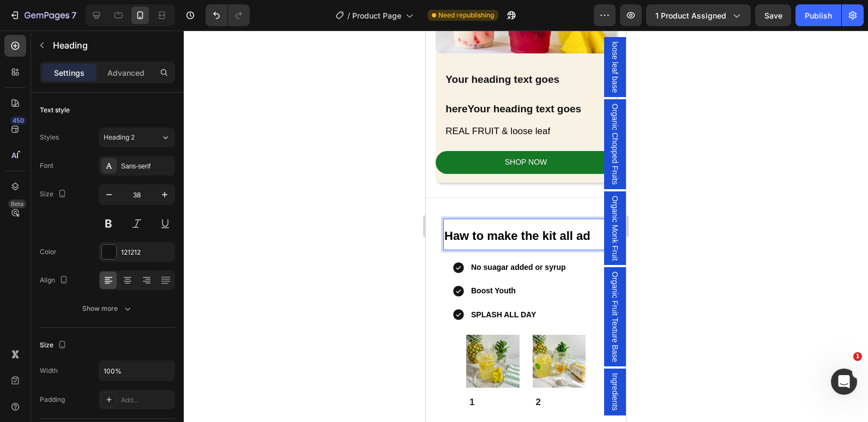
click at [514, 233] on strong "Haw to make the kit all ad" at bounding box center [517, 236] width 146 height 14
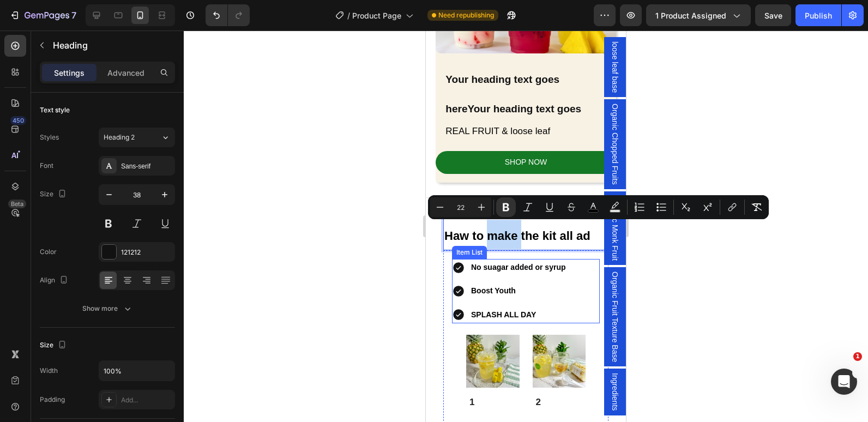
click at [457, 259] on div "No suagar added or syrup" at bounding box center [509, 267] width 115 height 17
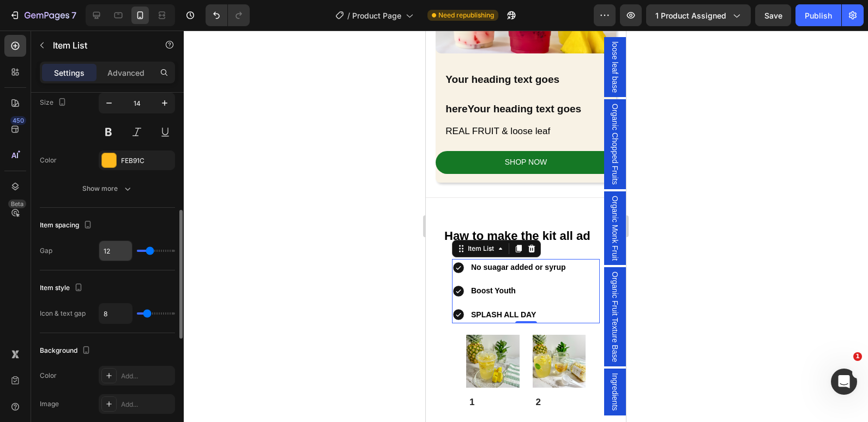
scroll to position [491, 0]
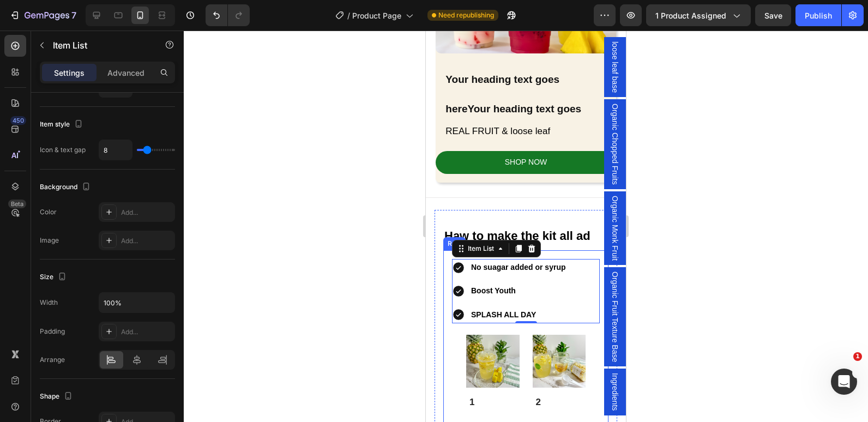
click at [451, 292] on div "No suagar added or syrup Boost Youth SPLASH ALL DAY Item List 0 Image 1 Text Bl…" at bounding box center [525, 399] width 165 height 299
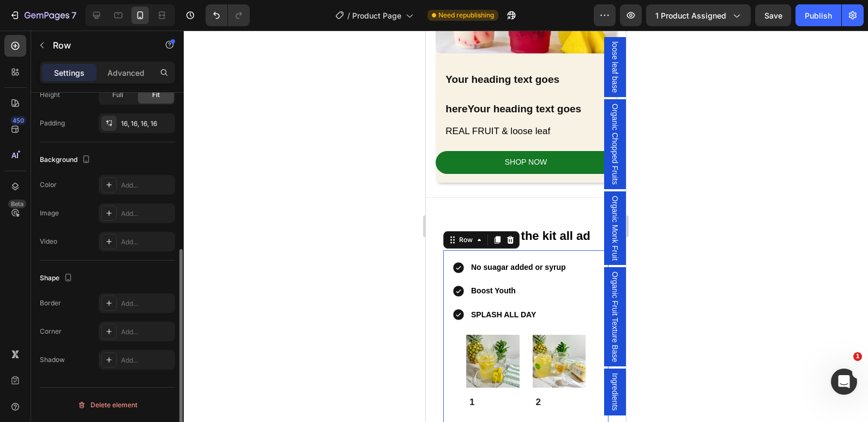
scroll to position [0, 0]
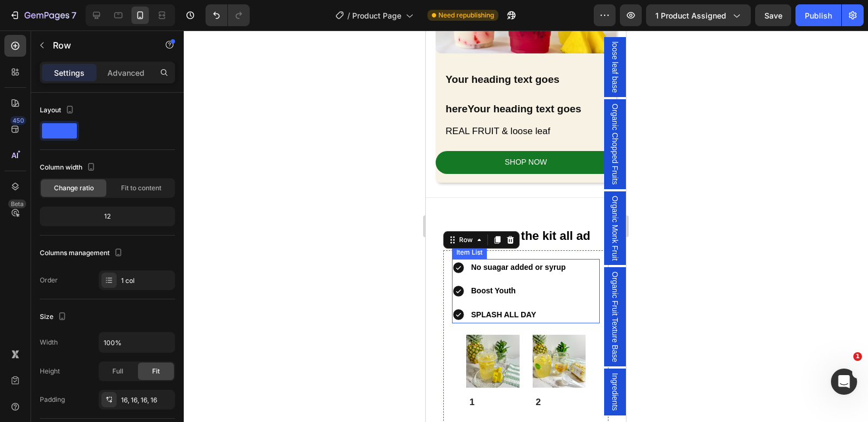
click at [455, 289] on icon at bounding box center [458, 291] width 11 height 11
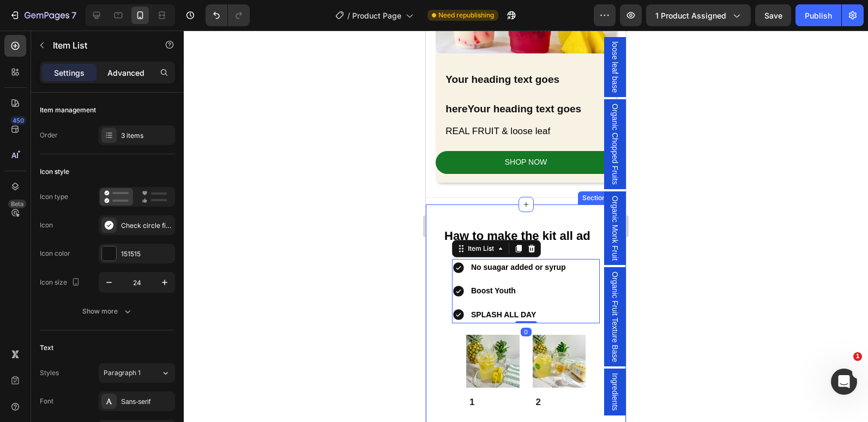
click at [116, 67] on p "Advanced" at bounding box center [125, 72] width 37 height 11
type input "100%"
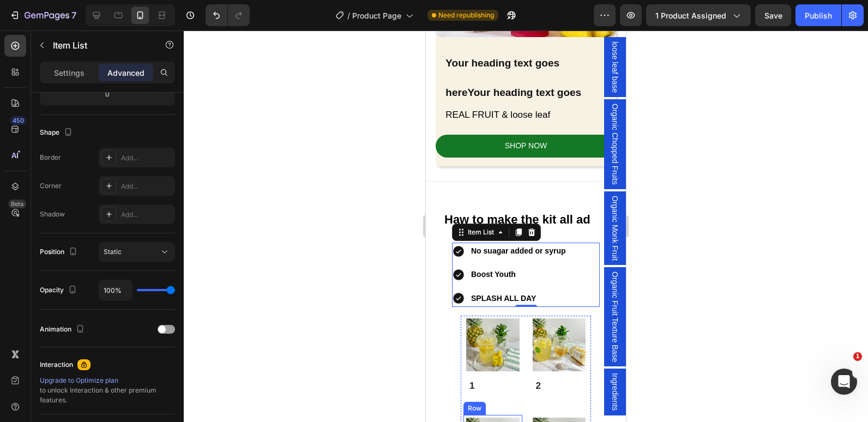
scroll to position [1046, 0]
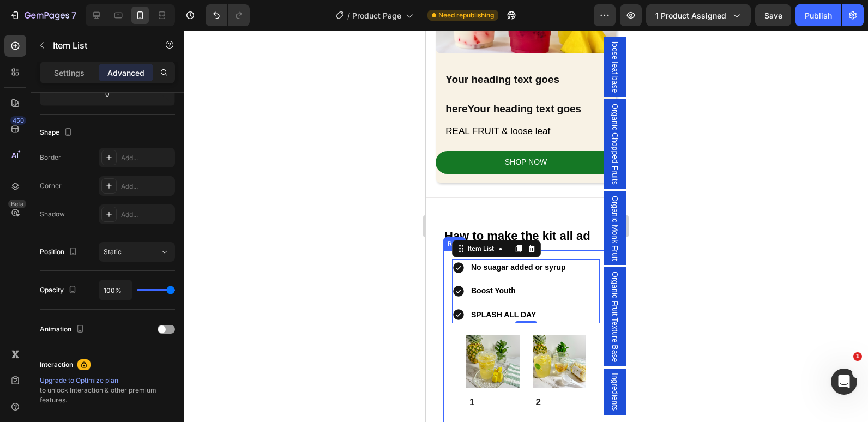
click at [448, 278] on div "No suagar added or syrup Boost Youth SPLASH ALL DAY Item List 0 Image 1 Text Bl…" at bounding box center [525, 399] width 165 height 299
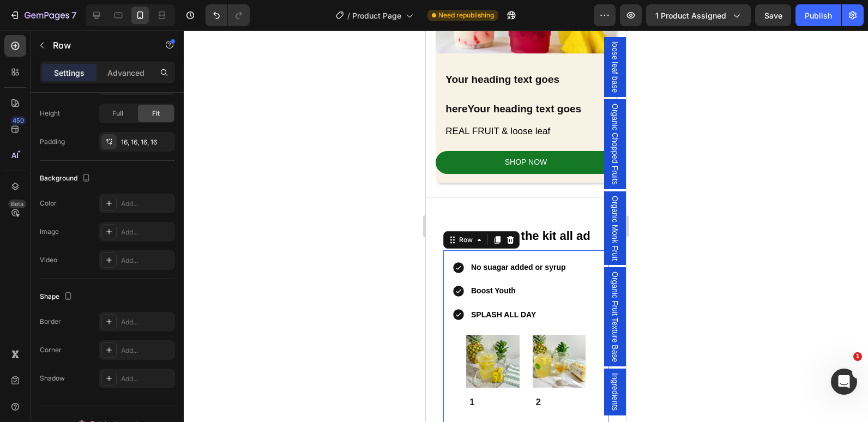
scroll to position [0, 0]
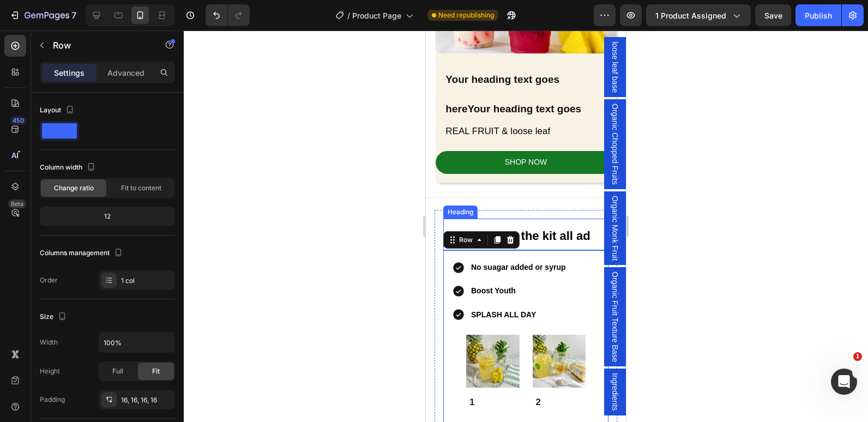
click at [551, 234] on strong "Haw to make the kit all ad" at bounding box center [517, 236] width 146 height 14
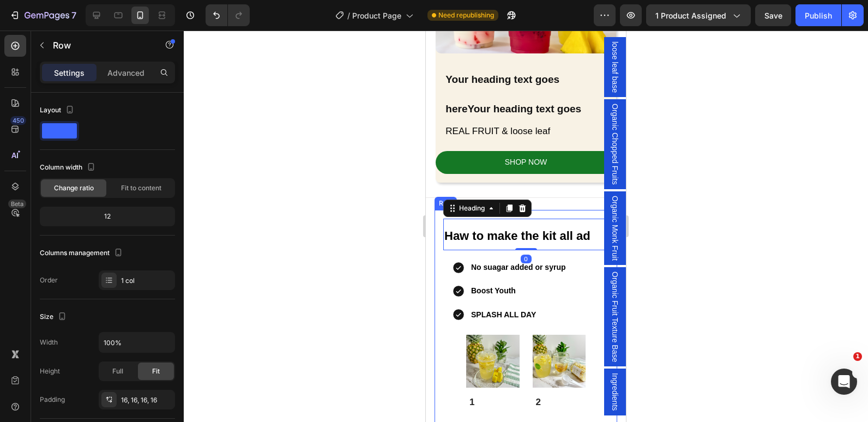
click at [438, 232] on div "⁠⁠⁠⁠⁠⁠⁠ Haw to make the kit all ad Heading 0 No suagar added or syrup Boost You…" at bounding box center [525, 384] width 183 height 348
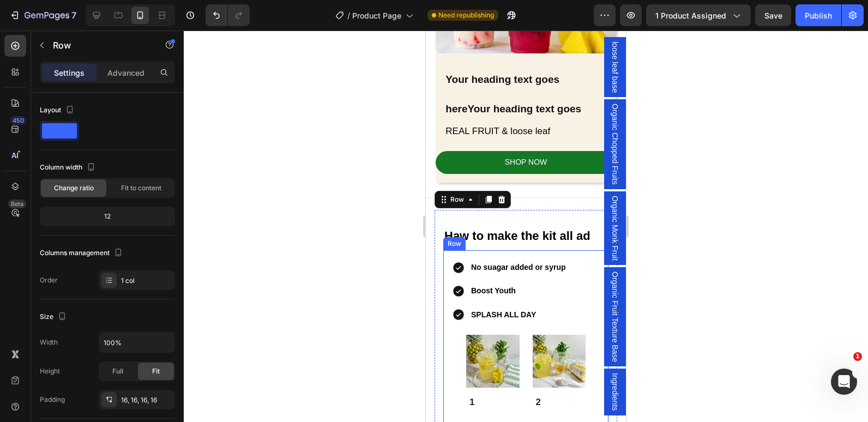
click at [447, 341] on div "No suagar added or syrup Boost Youth SPLASH ALL DAY Item List Image 1 Text Bloc…" at bounding box center [525, 399] width 165 height 299
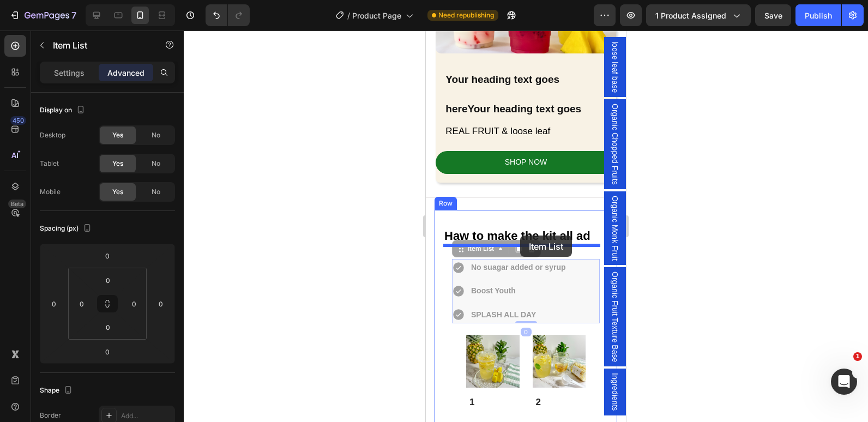
drag, startPoint x: 565, startPoint y: 296, endPoint x: 520, endPoint y: 235, distance: 75.7
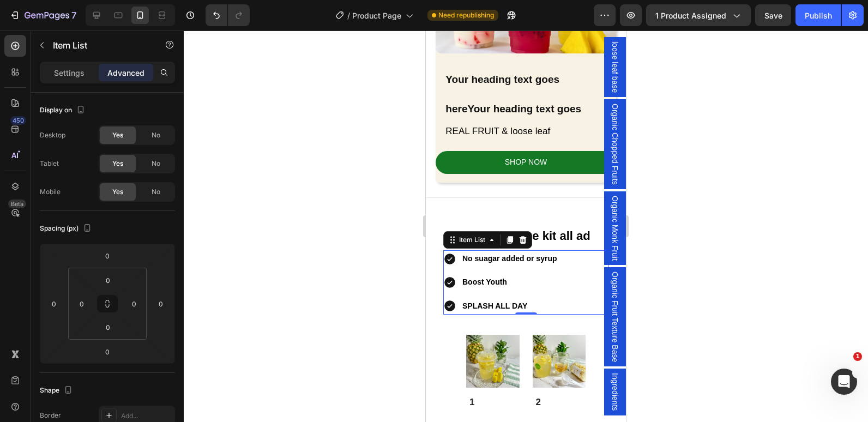
click at [394, 332] on div at bounding box center [526, 226] width 684 height 391
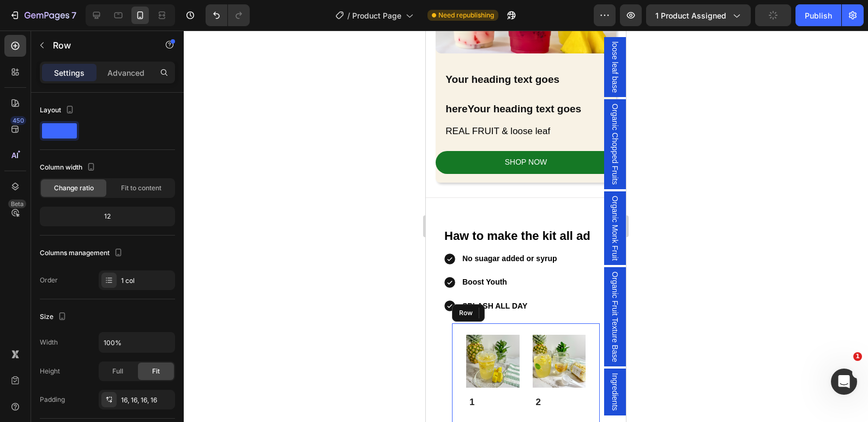
click at [112, 72] on p "Advanced" at bounding box center [125, 72] width 37 height 11
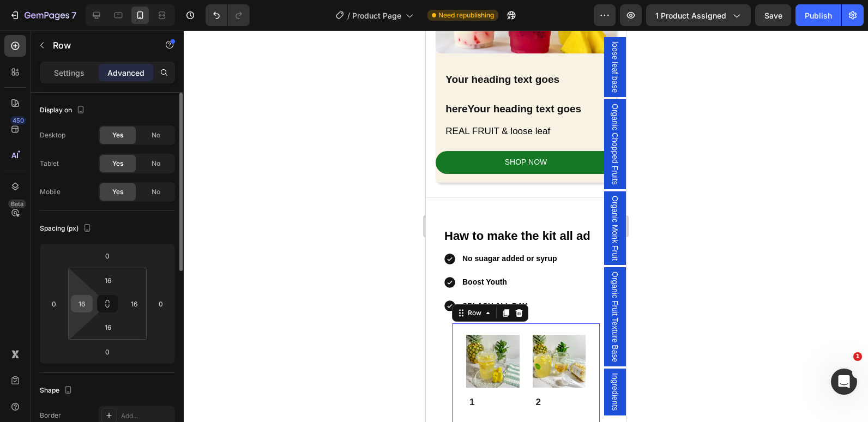
click at [85, 305] on input "16" at bounding box center [82, 303] width 16 height 16
type input "0"
click at [134, 0] on html "7 Version history / Product Page Need republishing Preview 1 product assigned S…" at bounding box center [434, 0] width 868 height 0
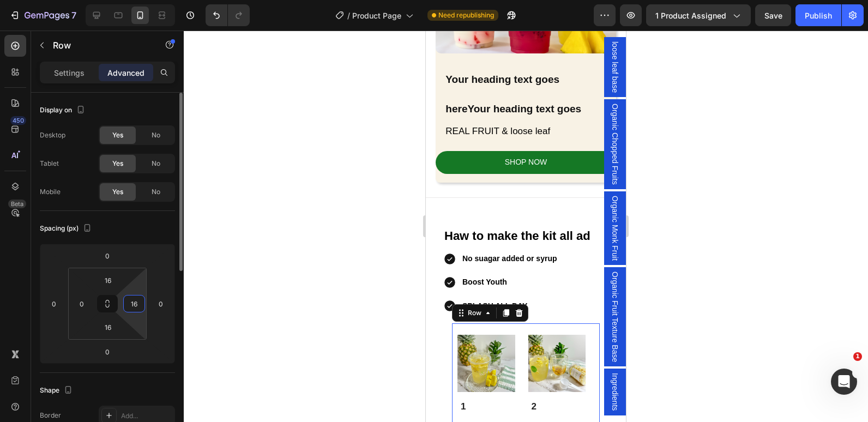
click at [134, 300] on input "16" at bounding box center [134, 303] width 16 height 16
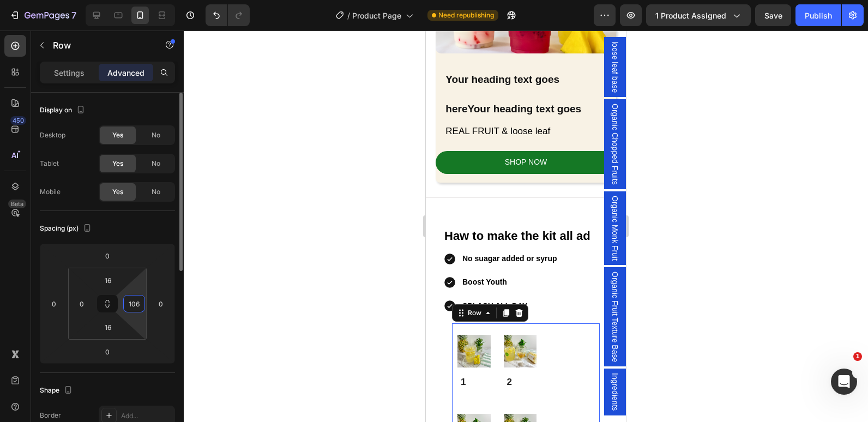
click at [134, 300] on input "106" at bounding box center [134, 303] width 16 height 16
drag, startPoint x: 143, startPoint y: 303, endPoint x: 132, endPoint y: 310, distance: 12.5
click at [132, 310] on div "106" at bounding box center [134, 303] width 22 height 17
click at [135, 305] on input "106" at bounding box center [134, 303] width 16 height 16
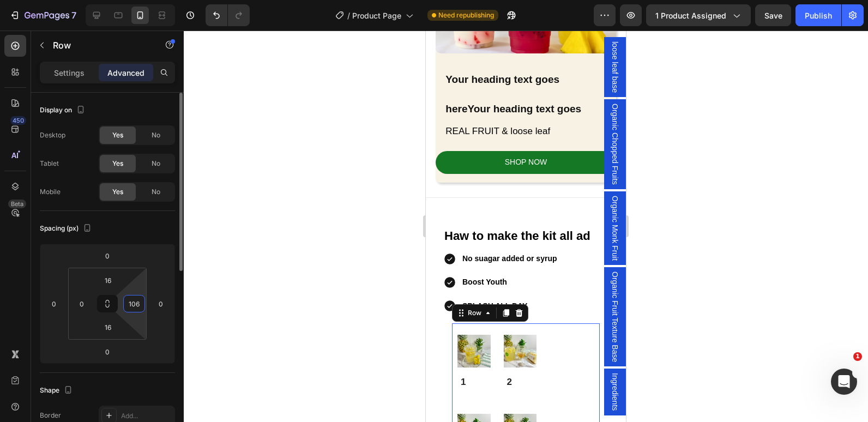
click at [135, 305] on input "106" at bounding box center [134, 303] width 16 height 16
type input "0"
click at [309, 249] on div at bounding box center [526, 226] width 684 height 391
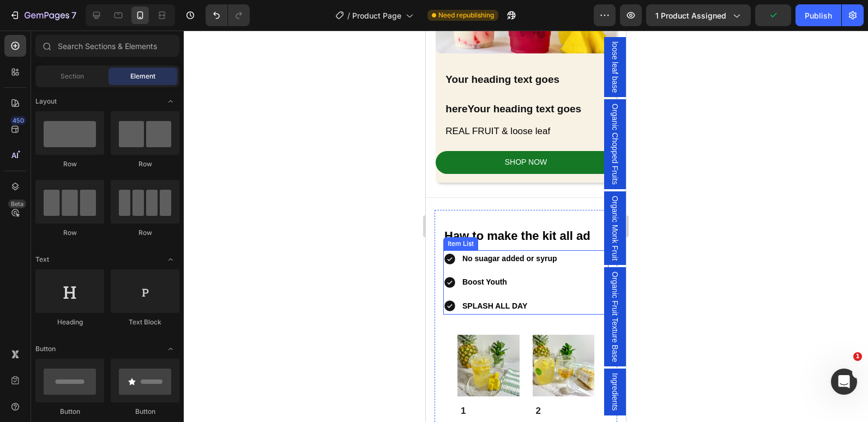
scroll to position [1210, 0]
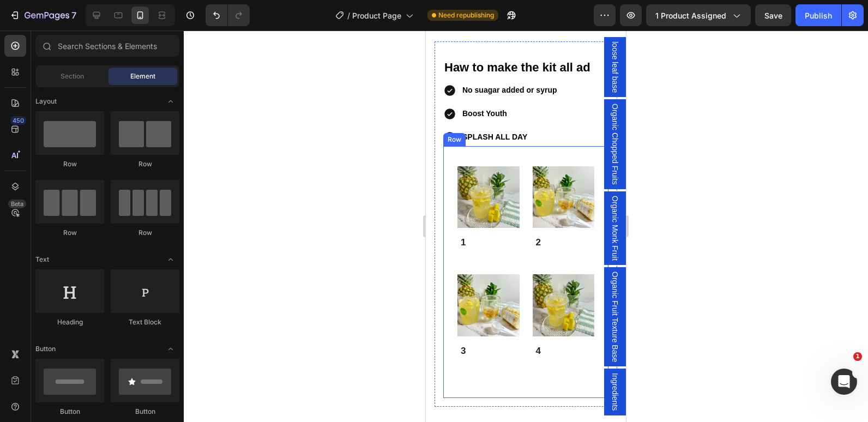
click at [447, 199] on div "Image 1 Text Block Row Image 2 Text Block Row Image 3 Text Block Row Image 4 Te…" at bounding box center [525, 272] width 165 height 252
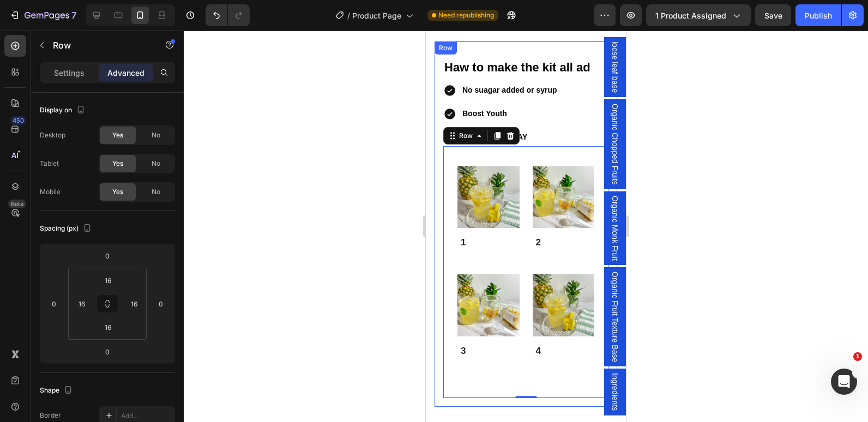
click at [440, 70] on div "⁠⁠⁠⁠⁠⁠⁠ Haw to make the kit all ad Heading No suagar added or syrup Boost Youth…" at bounding box center [525, 223] width 183 height 365
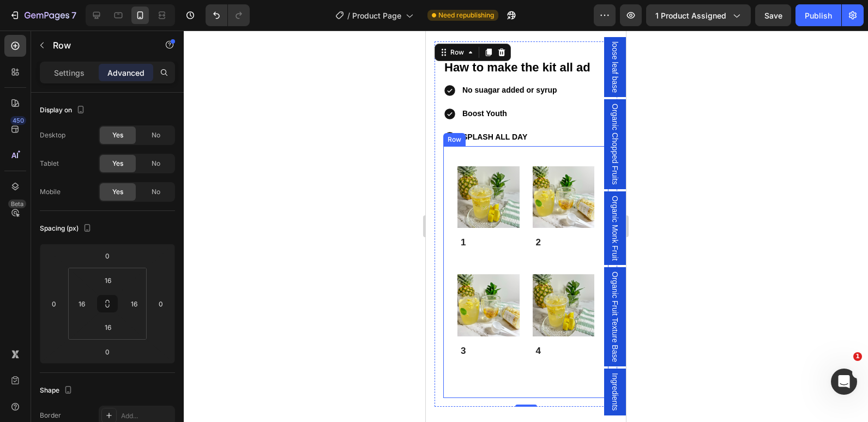
click at [447, 181] on div "Image 1 Text Block Row Image 2 Text Block Row Image 3 Text Block Row Image 4 Te…" at bounding box center [525, 272] width 165 height 252
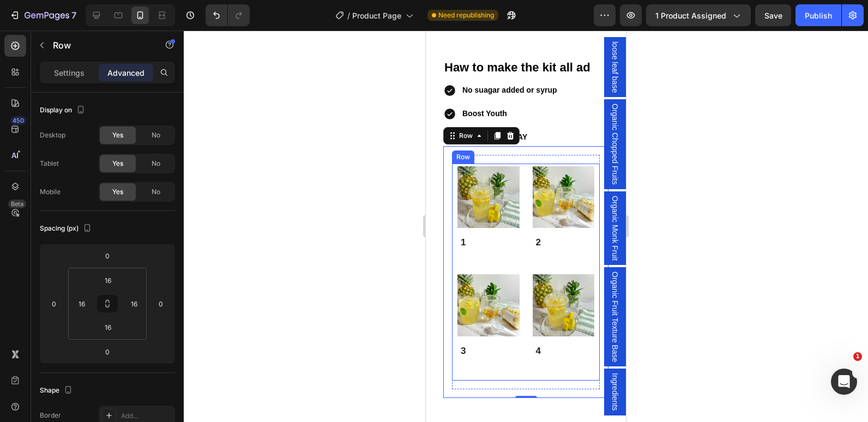
click at [456, 265] on div "Image 1 Text Block Row" at bounding box center [489, 218] width 68 height 108
click at [446, 258] on div "Image 1 Text Block Row Image 2 Text Block Row Image 3 Text Block Row Image 4 Te…" at bounding box center [525, 272] width 165 height 252
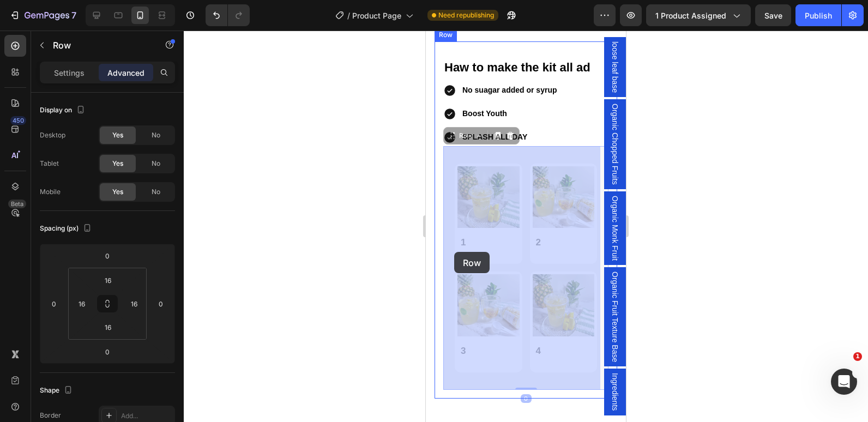
drag, startPoint x: 446, startPoint y: 258, endPoint x: 454, endPoint y: 252, distance: 10.5
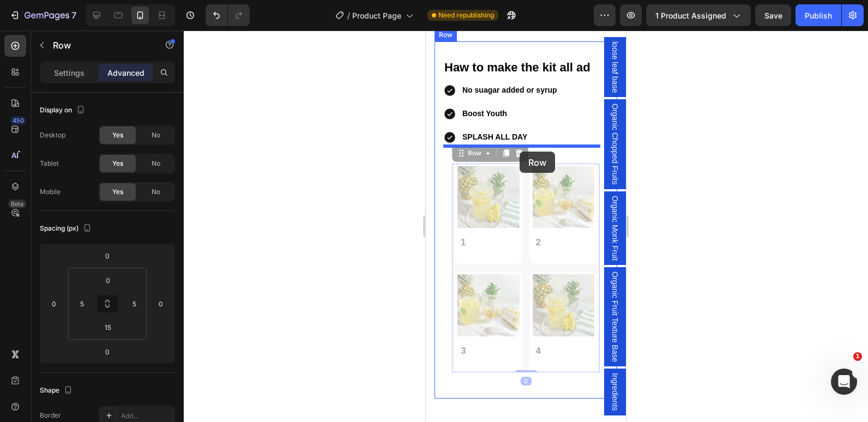
drag, startPoint x: 456, startPoint y: 265, endPoint x: 519, endPoint y: 152, distance: 130.3
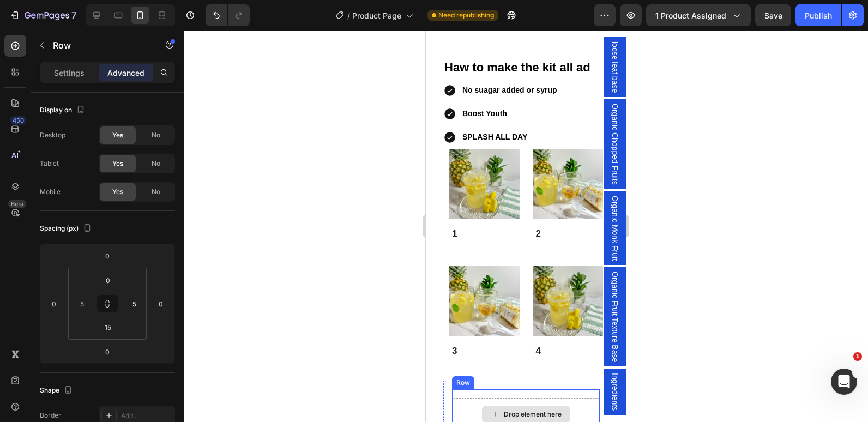
click at [484, 405] on div "Drop element here" at bounding box center [526, 413] width 88 height 17
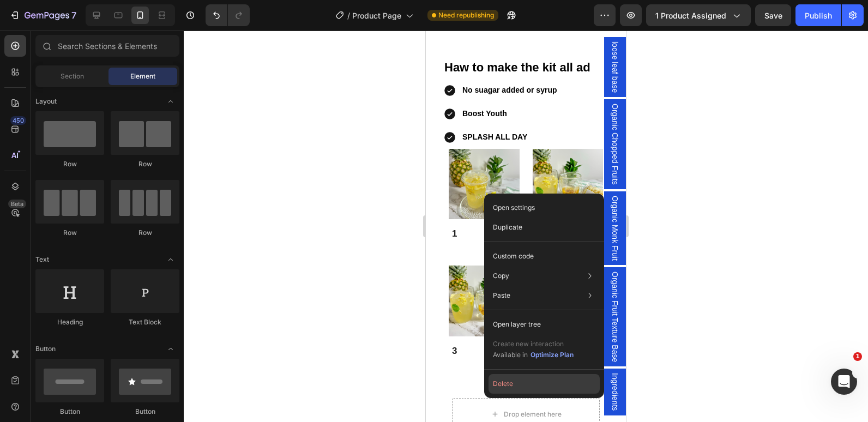
click at [536, 383] on button "Delete" at bounding box center [543, 384] width 111 height 20
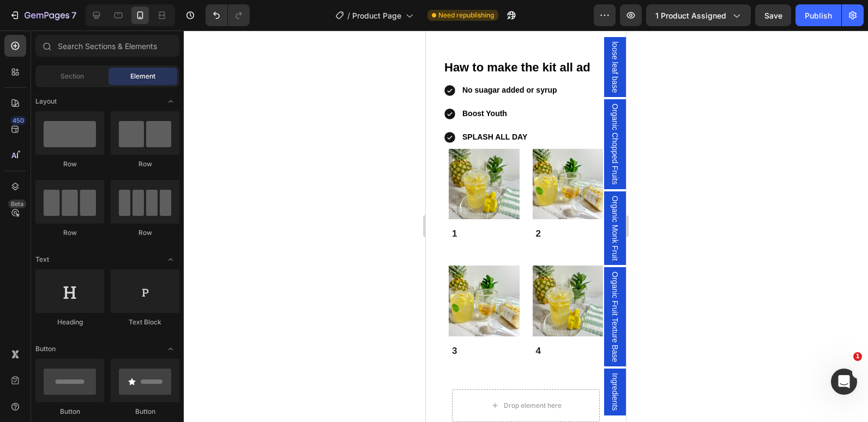
click at [240, 214] on div at bounding box center [526, 226] width 684 height 391
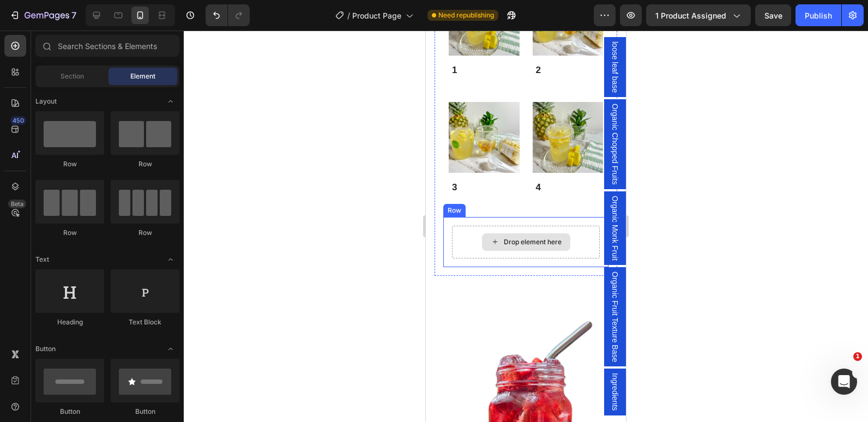
click at [572, 226] on div "Drop element here" at bounding box center [526, 242] width 148 height 33
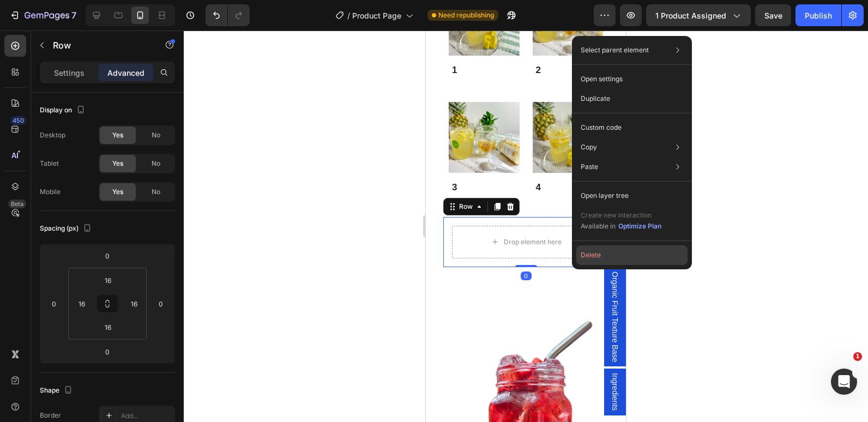
click at [597, 259] on button "Delete" at bounding box center [631, 255] width 111 height 20
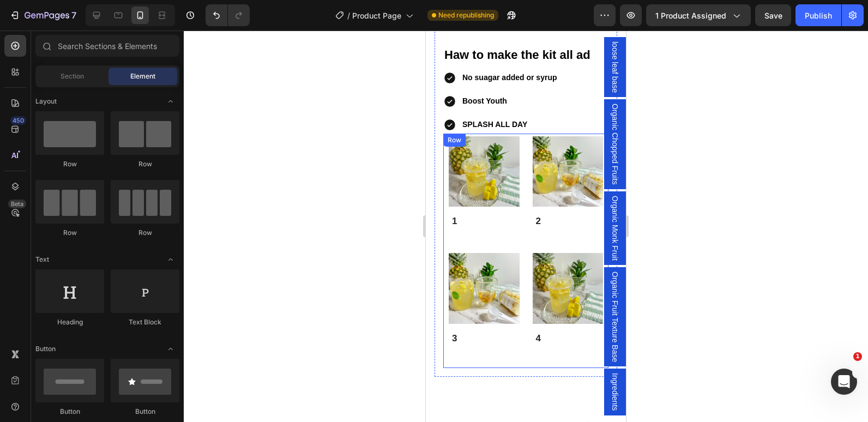
scroll to position [1210, 0]
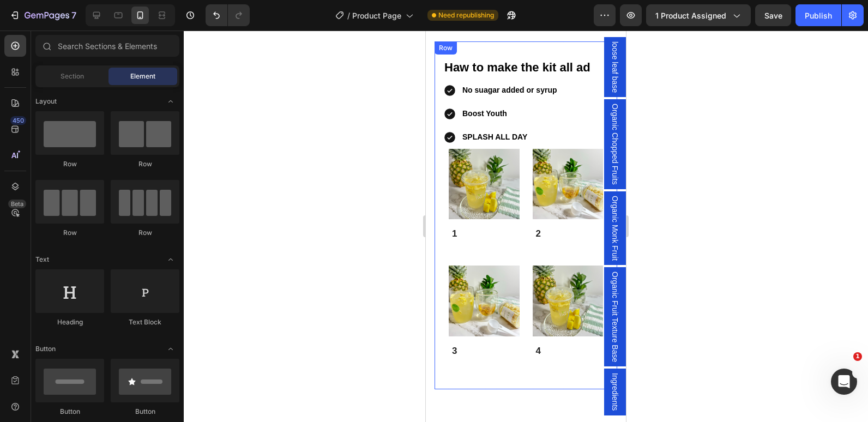
click at [440, 99] on div "⁠⁠⁠⁠⁠⁠⁠ Haw to make the kit all ad Heading No suagar added or syrup Boost Youth…" at bounding box center [525, 215] width 183 height 348
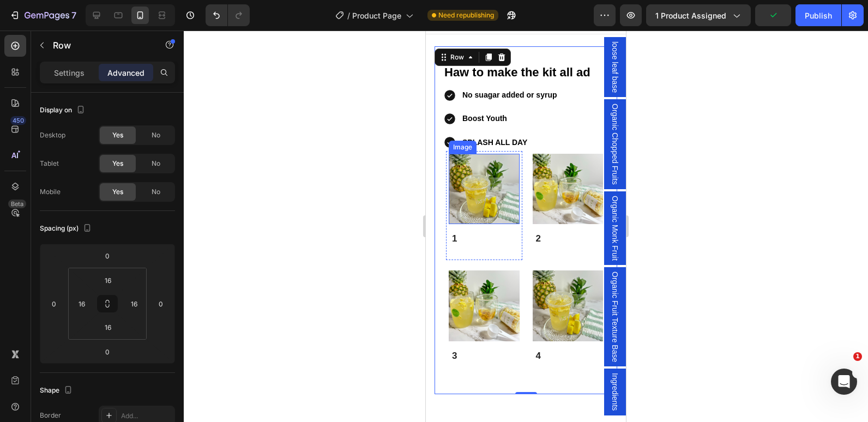
scroll to position [1101, 0]
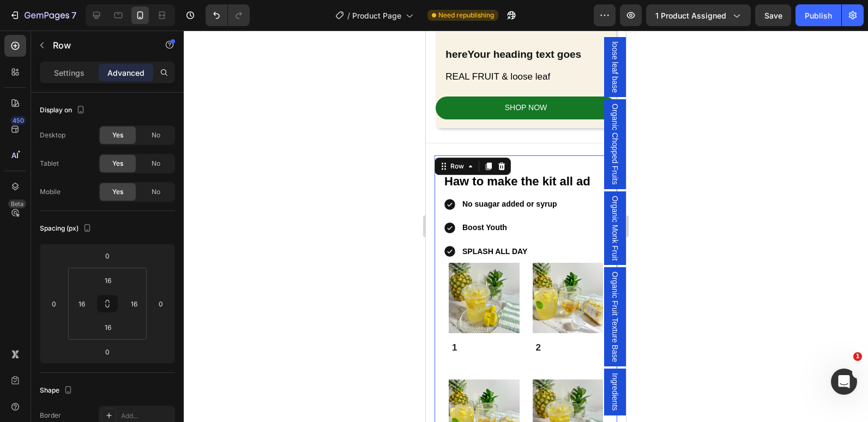
click at [372, 190] on div at bounding box center [526, 226] width 684 height 391
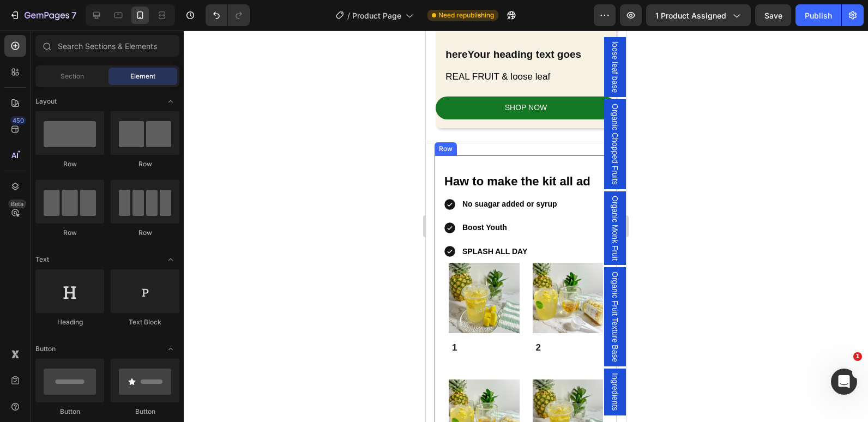
click at [440, 189] on div "⁠⁠⁠⁠⁠⁠⁠ Haw to make the kit all ad Heading No suagar added or syrup Boost Youth…" at bounding box center [525, 329] width 183 height 348
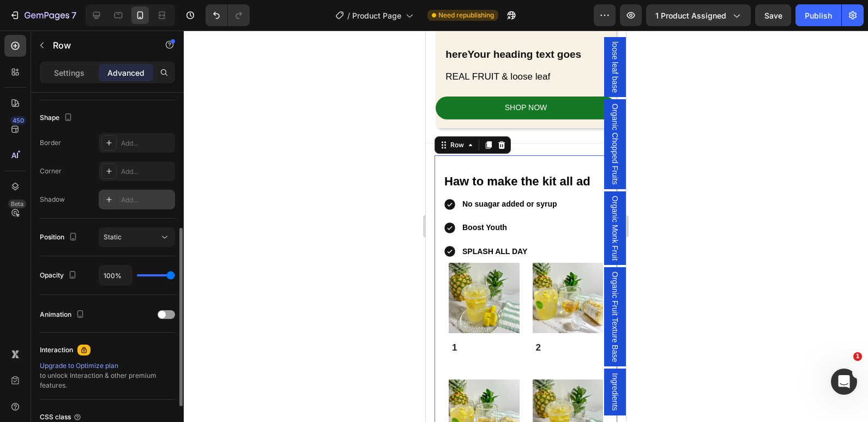
scroll to position [55, 0]
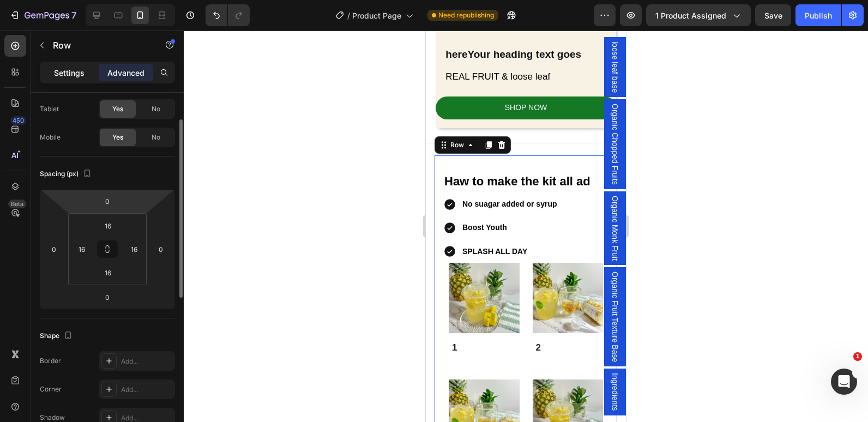
click at [68, 75] on p "Settings" at bounding box center [69, 72] width 31 height 11
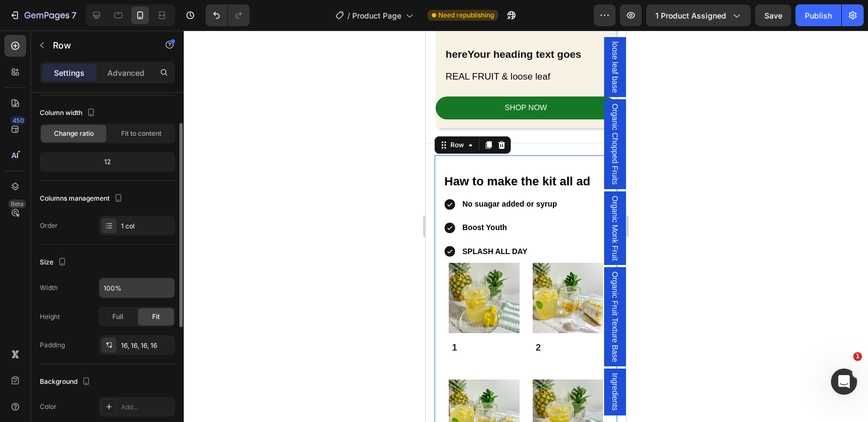
scroll to position [164, 0]
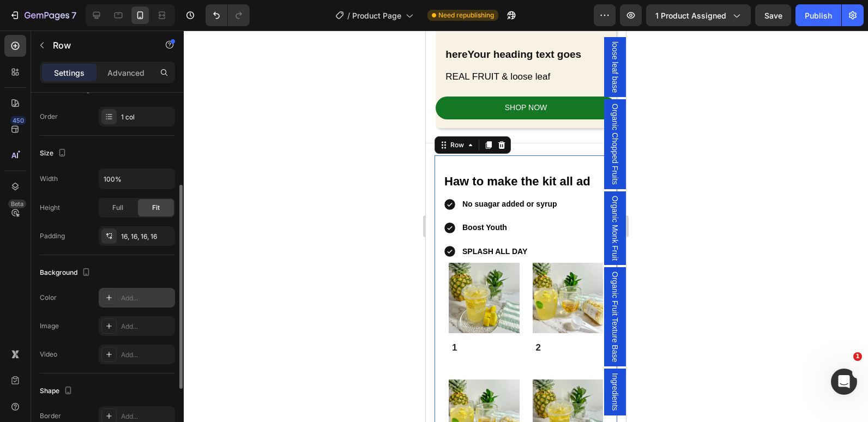
click at [123, 299] on div "Add..." at bounding box center [146, 298] width 51 height 10
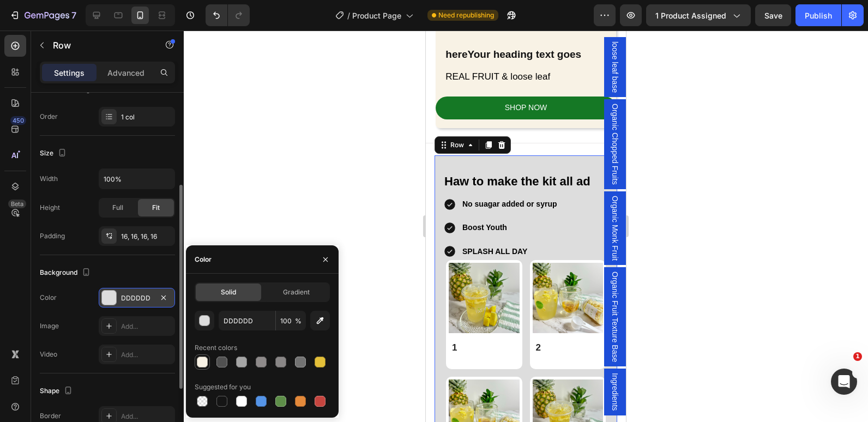
click at [204, 364] on div at bounding box center [202, 361] width 11 height 11
type input "F8F2E5"
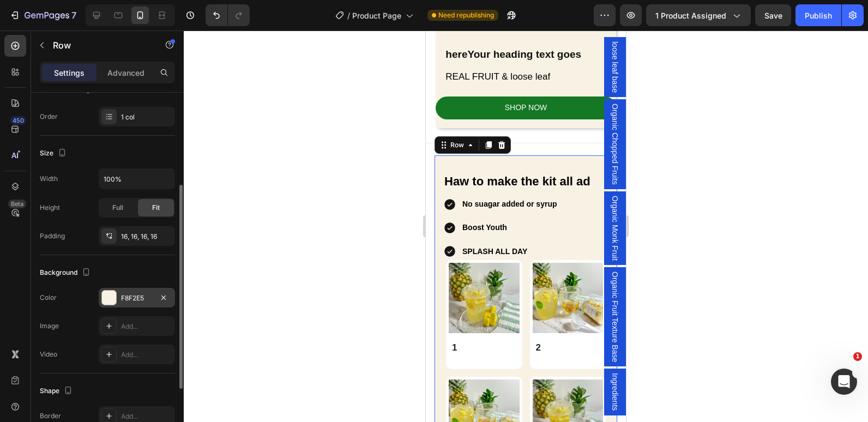
click at [304, 161] on div at bounding box center [526, 226] width 684 height 391
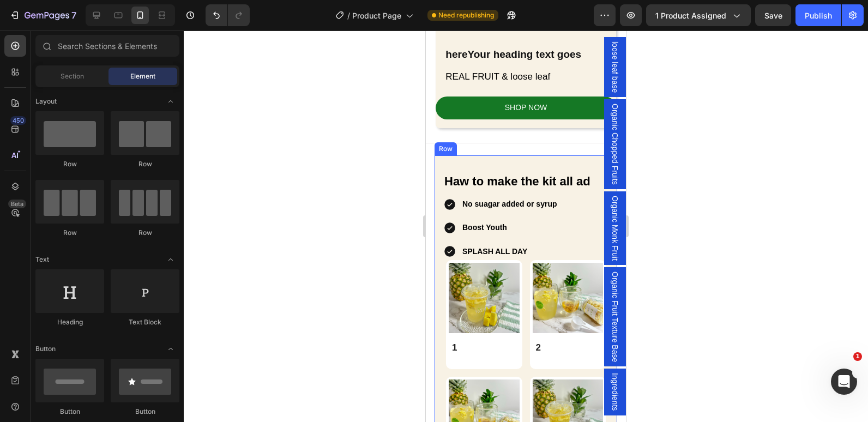
click at [439, 155] on div "⁠⁠⁠⁠⁠⁠⁠ Haw to make the kit all ad Heading No suagar added or syrup Boost Youth…" at bounding box center [525, 329] width 183 height 348
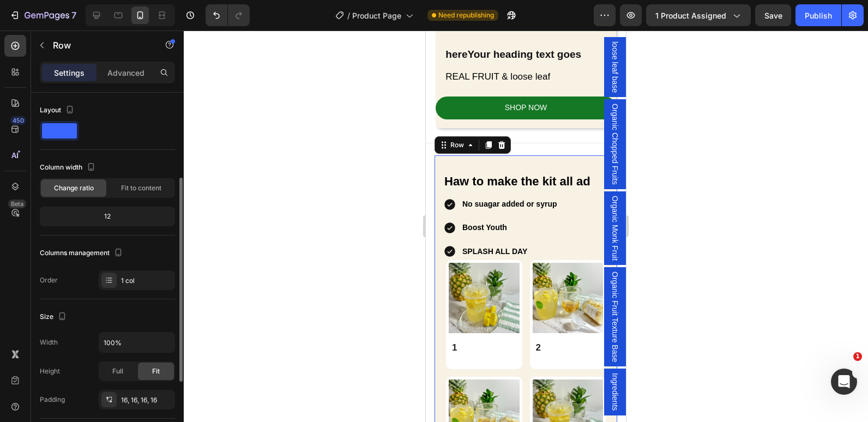
scroll to position [55, 0]
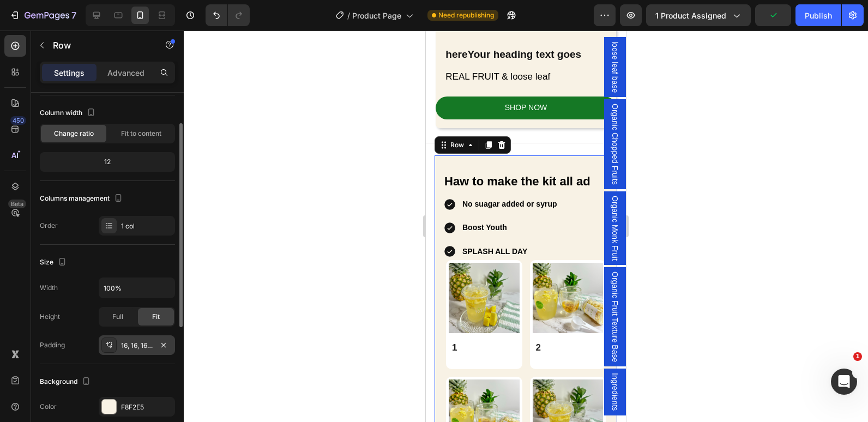
click at [110, 338] on div at bounding box center [108, 344] width 15 height 15
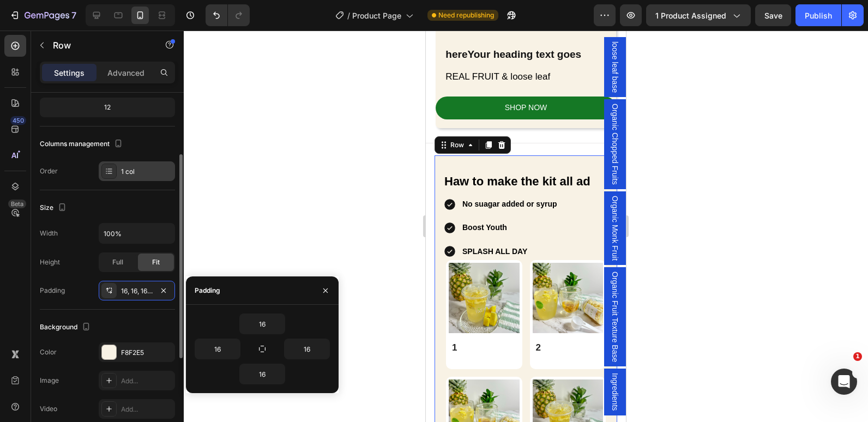
scroll to position [0, 0]
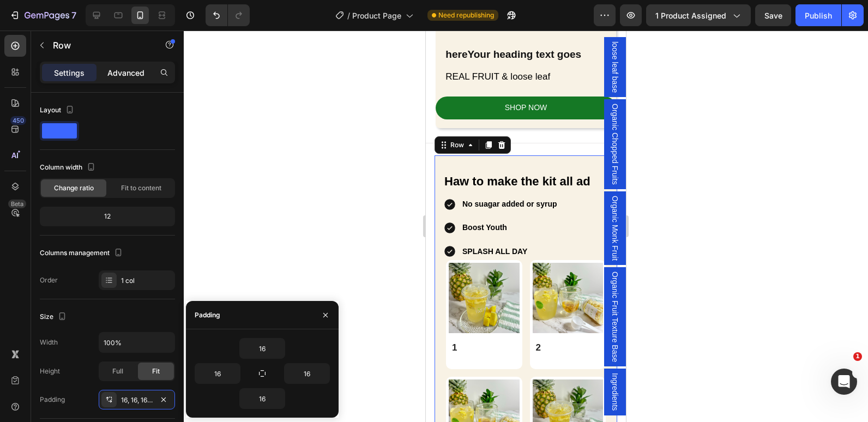
click at [124, 75] on p "Advanced" at bounding box center [125, 72] width 37 height 11
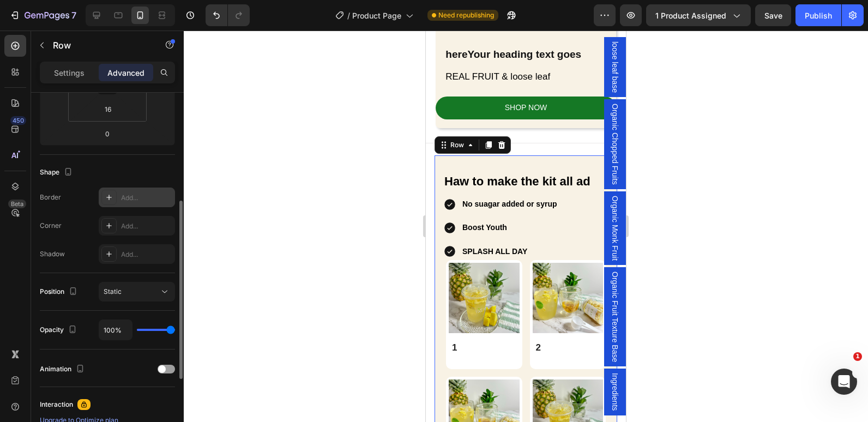
scroll to position [273, 0]
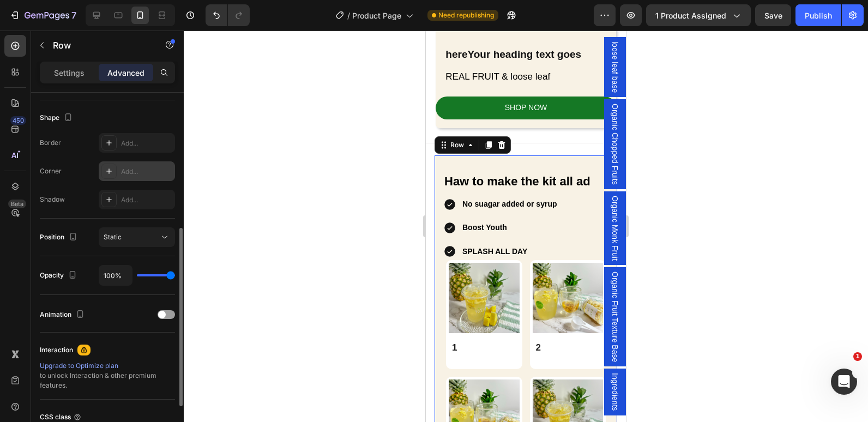
click at [124, 172] on div "Add..." at bounding box center [146, 172] width 51 height 10
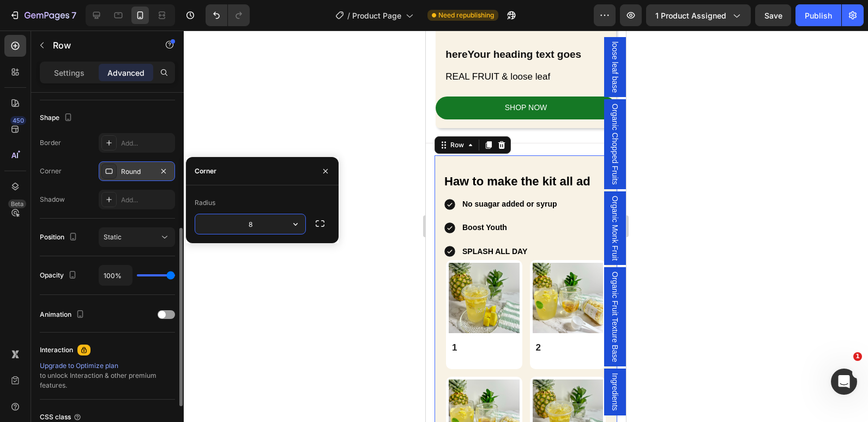
click at [216, 224] on input "8" at bounding box center [250, 224] width 110 height 20
click at [317, 222] on icon "button" at bounding box center [319, 223] width 11 height 11
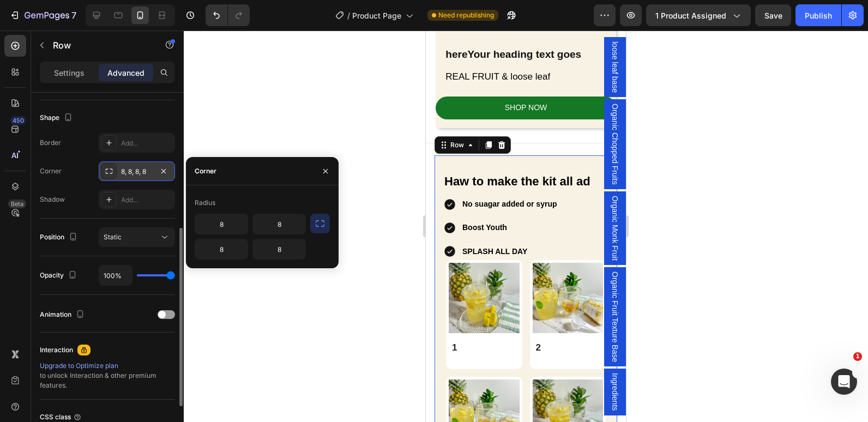
click at [354, 199] on div at bounding box center [526, 226] width 684 height 391
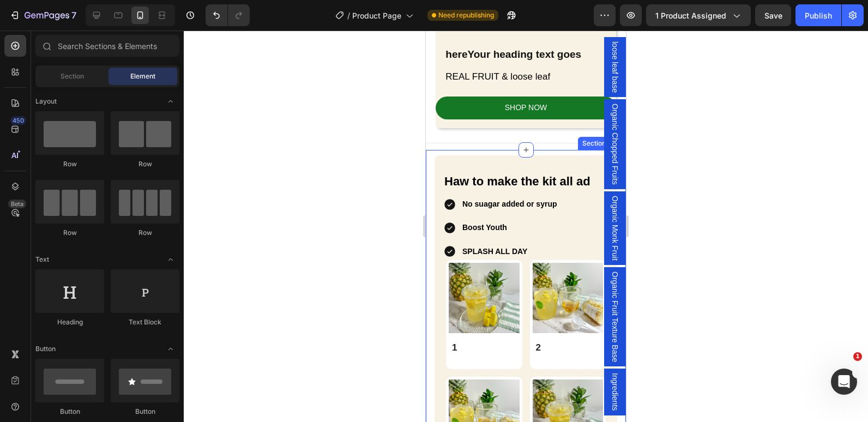
click at [298, 209] on div at bounding box center [526, 226] width 684 height 391
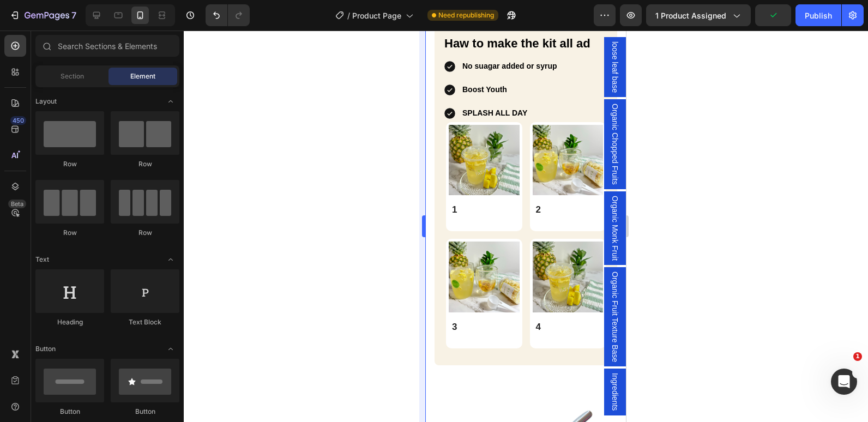
scroll to position [1319, 0]
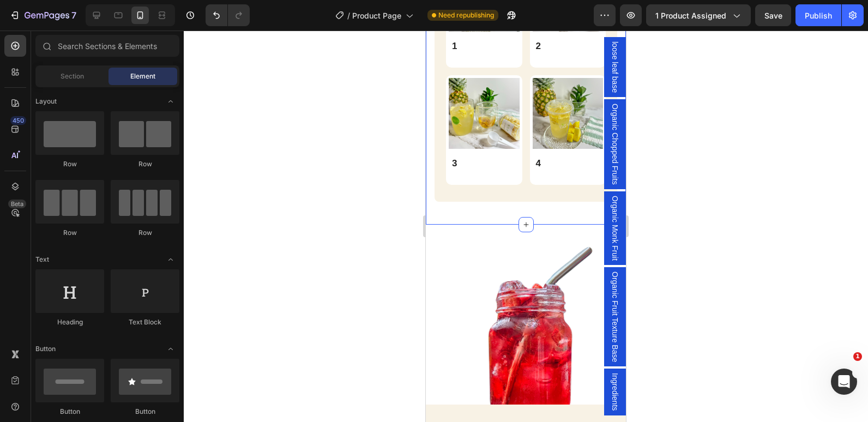
click at [454, 202] on div "Haw to make the kit all ad Heading No suagar added or syrup Boost Youth SPLASH …" at bounding box center [526, 36] width 200 height 376
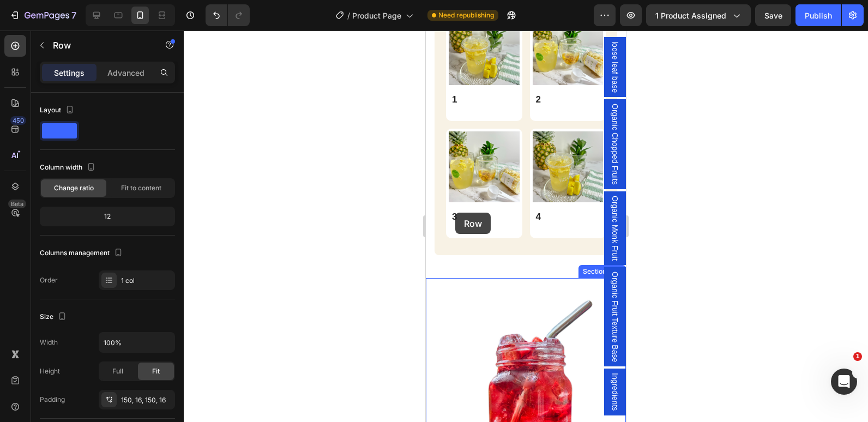
scroll to position [1264, 0]
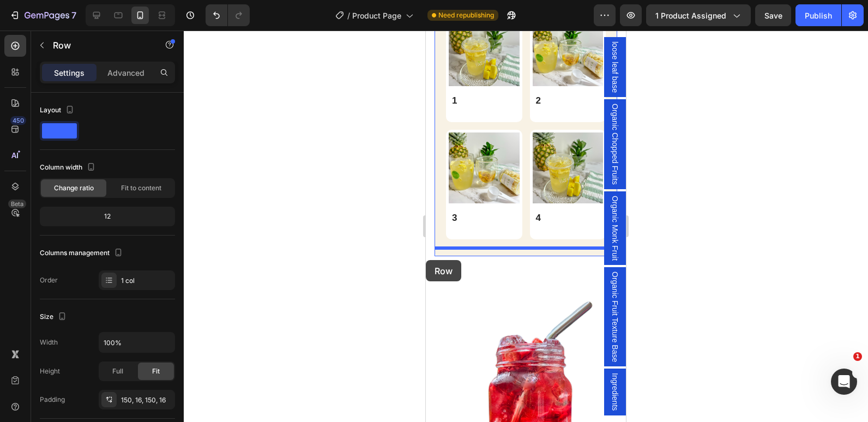
drag, startPoint x: 459, startPoint y: 237, endPoint x: 426, endPoint y: 260, distance: 40.4
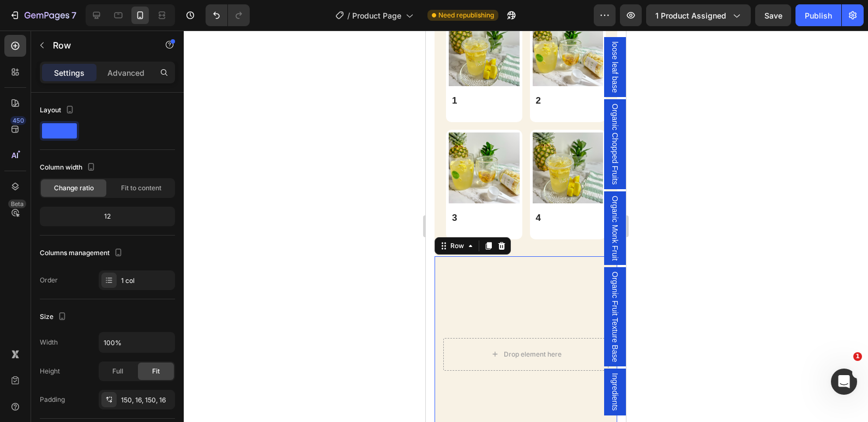
click at [459, 281] on div "Drop element here Row 0" at bounding box center [525, 354] width 183 height 196
click at [217, 21] on button "Undo/Redo" at bounding box center [216, 15] width 22 height 22
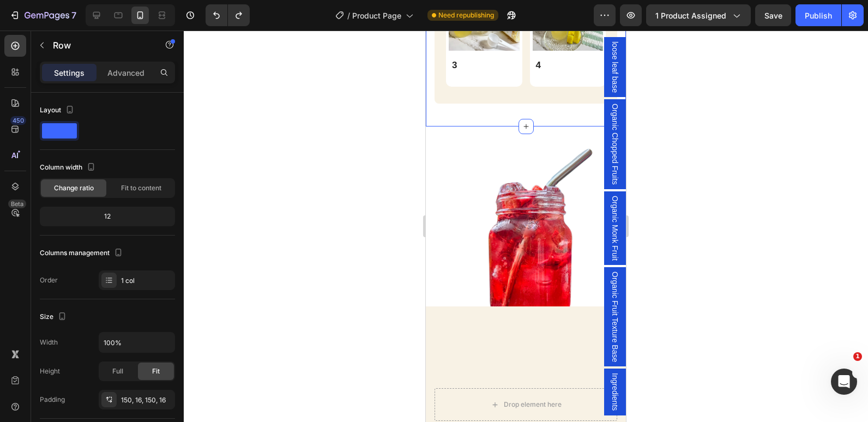
scroll to position [1482, 0]
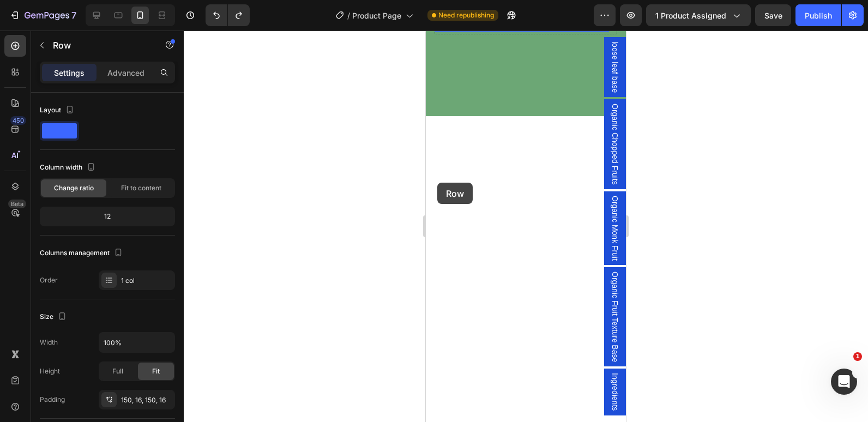
scroll to position [1319, 0]
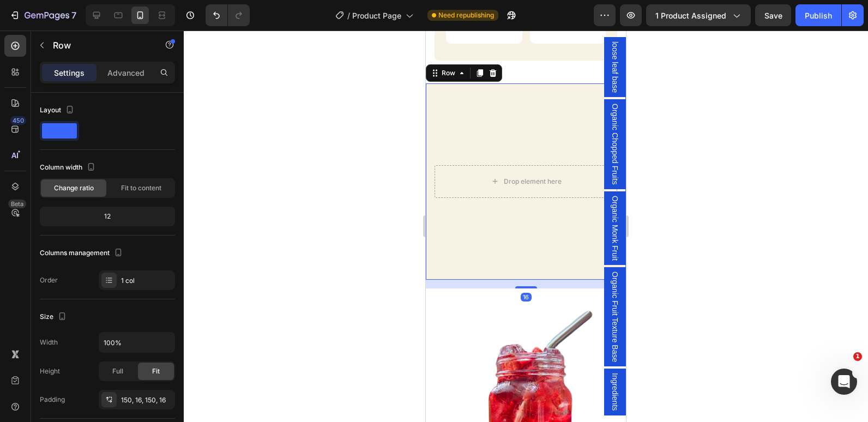
click at [335, 227] on div at bounding box center [526, 226] width 684 height 391
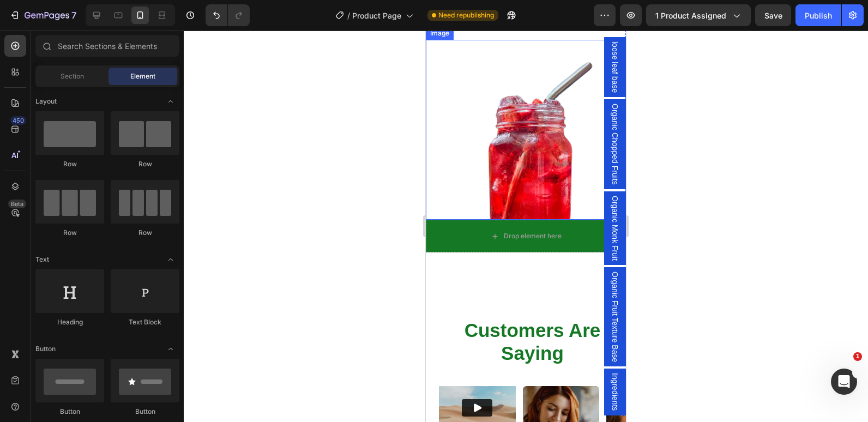
scroll to position [1809, 0]
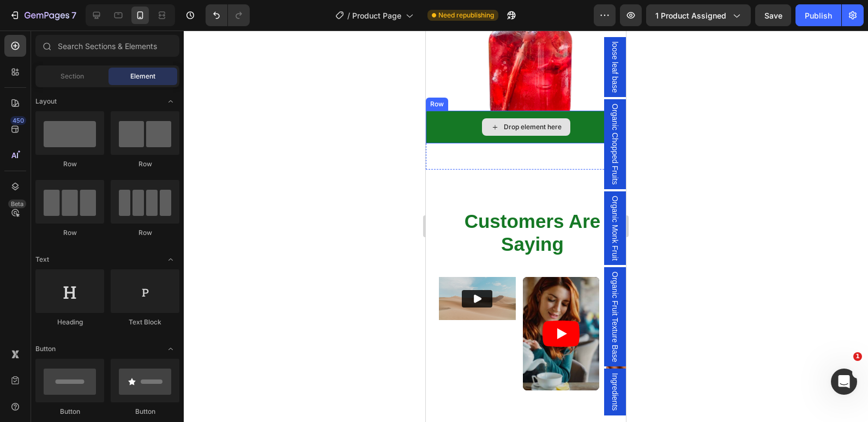
click at [466, 117] on div "Drop element here" at bounding box center [526, 127] width 200 height 33
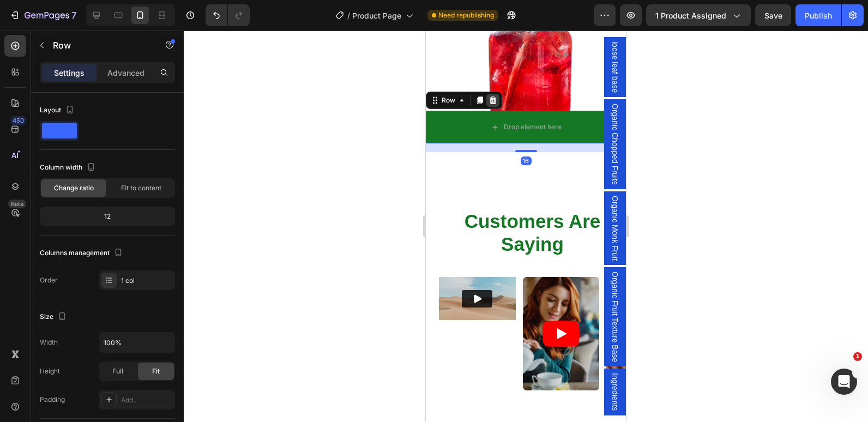
click at [493, 94] on div at bounding box center [492, 100] width 13 height 13
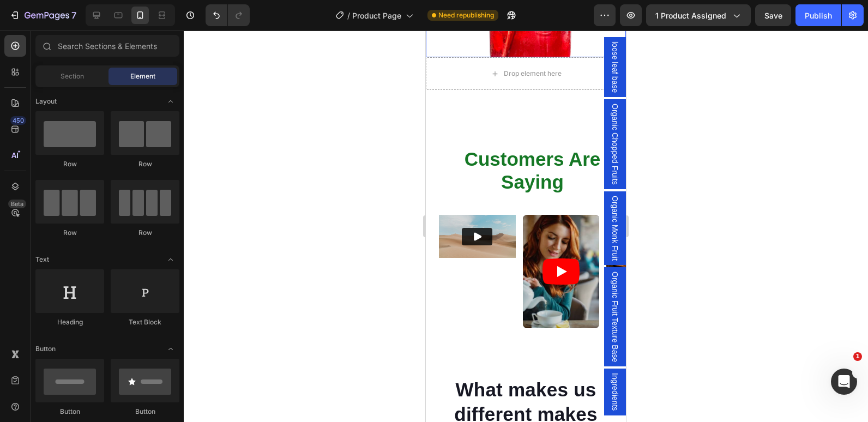
scroll to position [1864, 0]
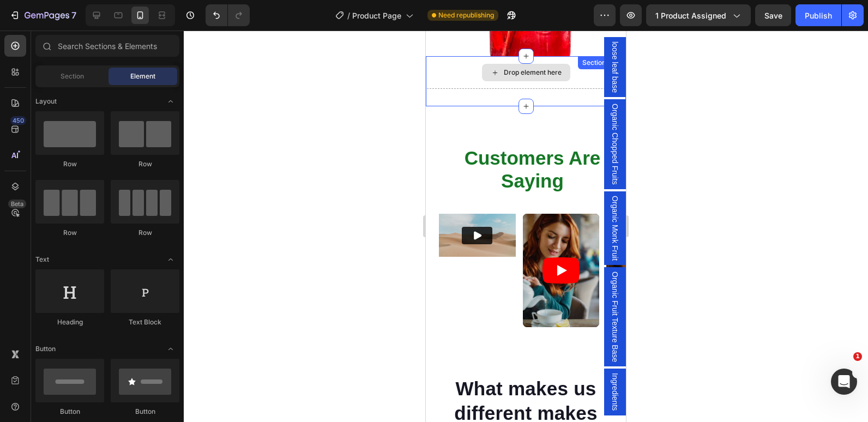
click at [450, 70] on div "Drop element here" at bounding box center [526, 72] width 200 height 33
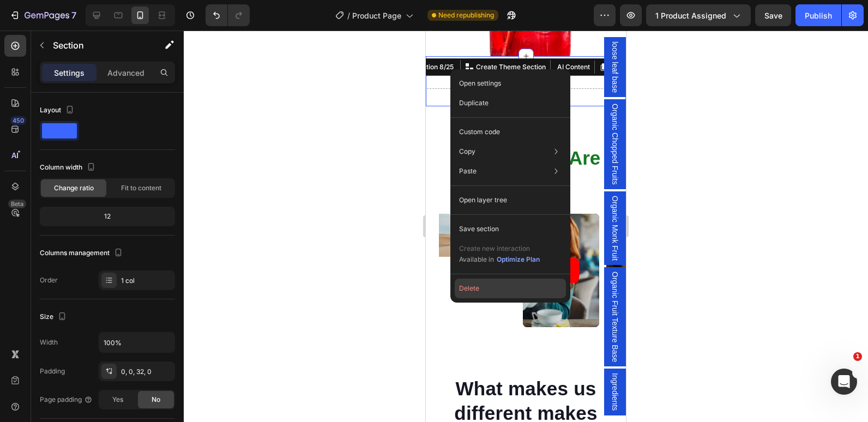
click at [479, 292] on button "Delete" at bounding box center [510, 288] width 111 height 20
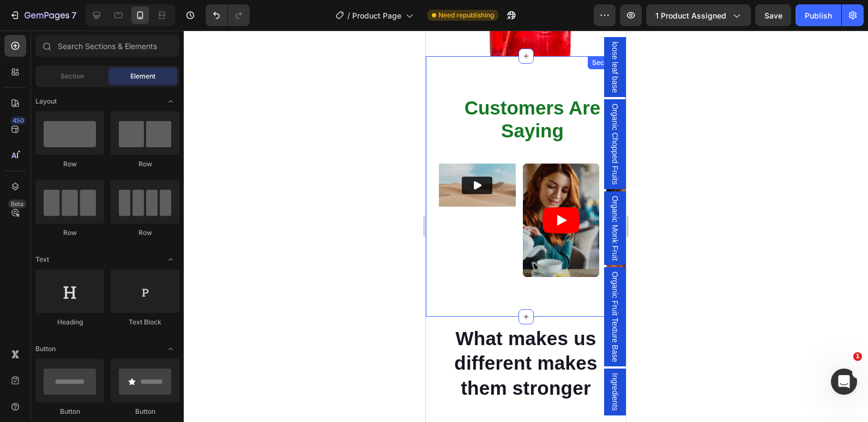
click at [431, 104] on div "customers are saying Heading Video Video Video Video Carousel Row Section 8" at bounding box center [526, 186] width 200 height 261
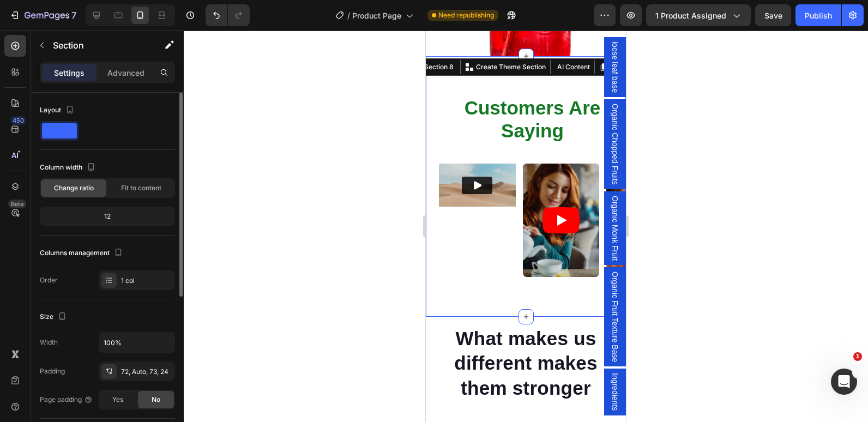
scroll to position [109, 0]
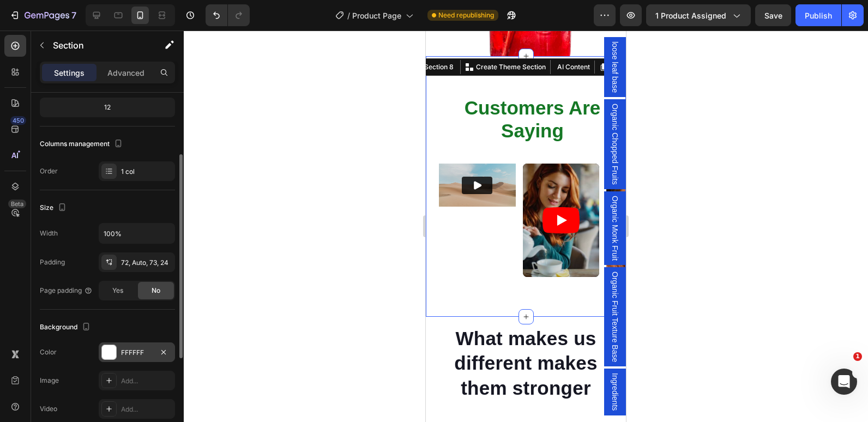
click at [108, 354] on div at bounding box center [109, 352] width 14 height 14
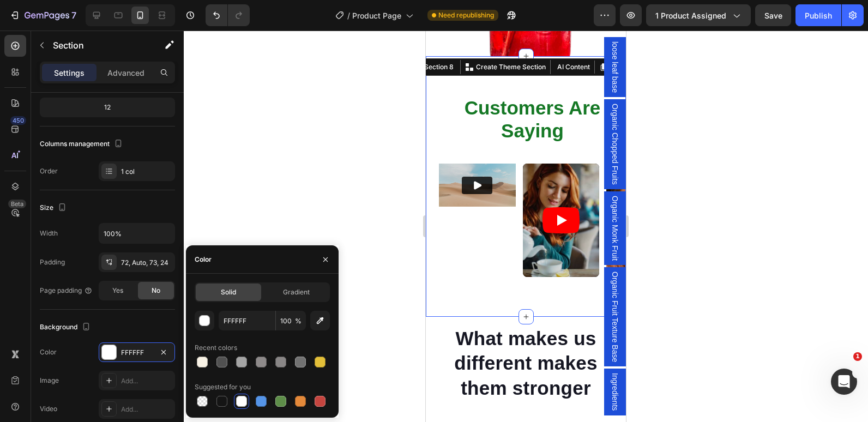
click at [195, 360] on div at bounding box center [202, 361] width 15 height 15
type input "F8F2E5"
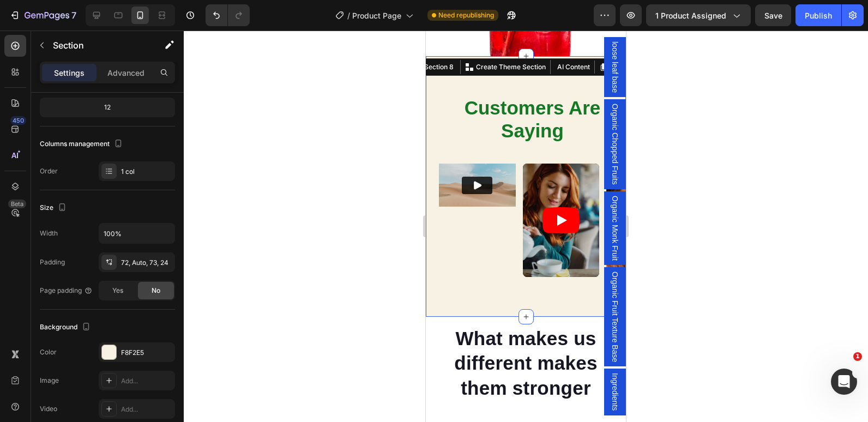
click at [366, 134] on div at bounding box center [526, 226] width 684 height 391
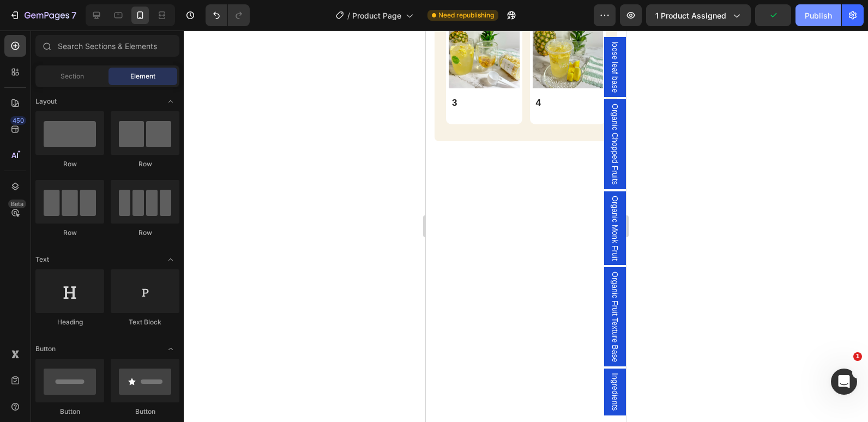
scroll to position [1101, 0]
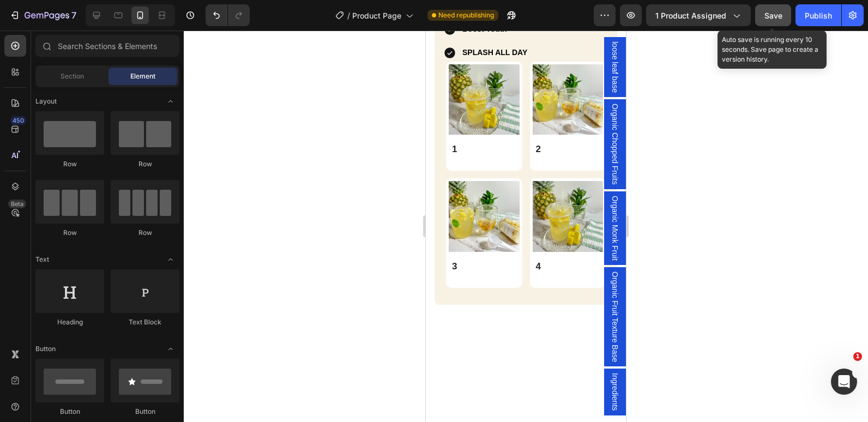
click at [768, 11] on span "Save" at bounding box center [773, 15] width 18 height 9
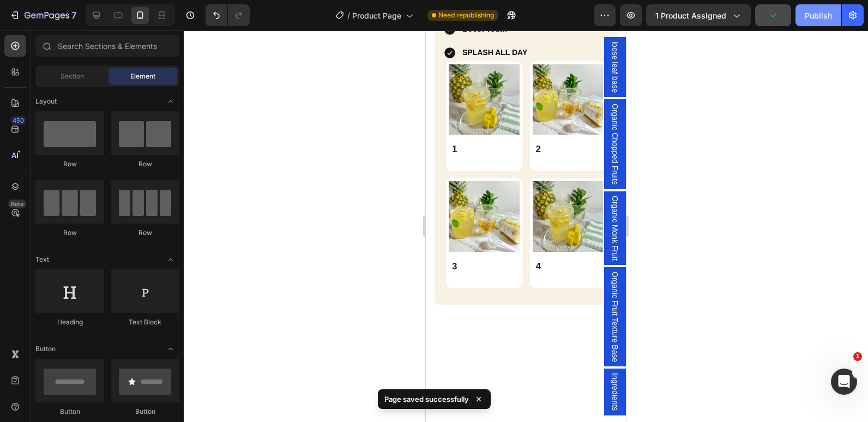
click at [820, 14] on div "Publish" at bounding box center [817, 15] width 27 height 11
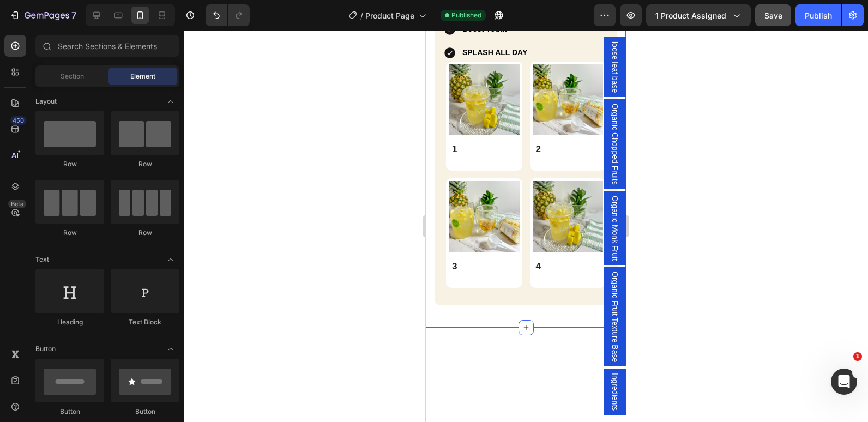
scroll to position [937, 0]
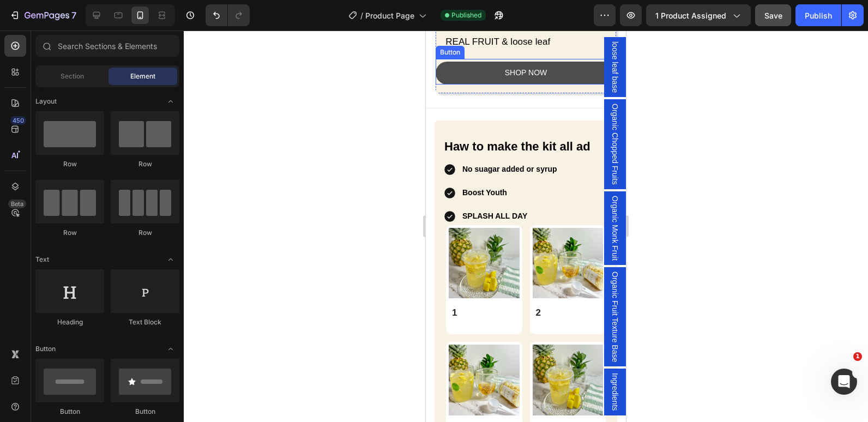
click at [448, 84] on button "SHOP NOW" at bounding box center [525, 73] width 180 height 22
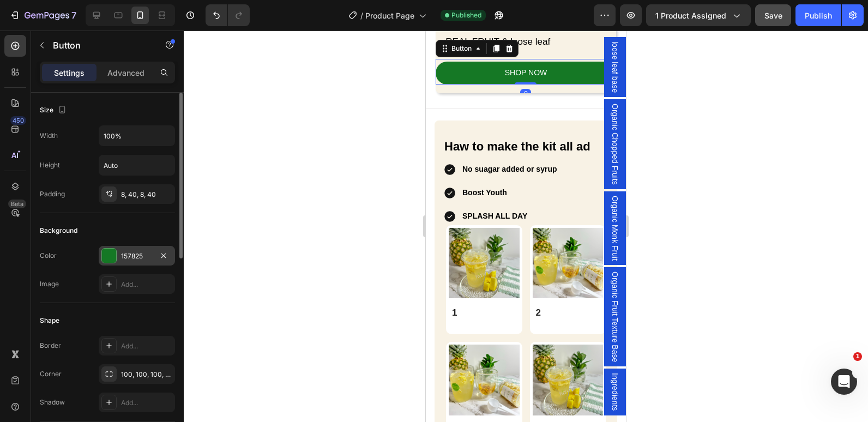
click at [126, 254] on div "157825" at bounding box center [137, 256] width 32 height 10
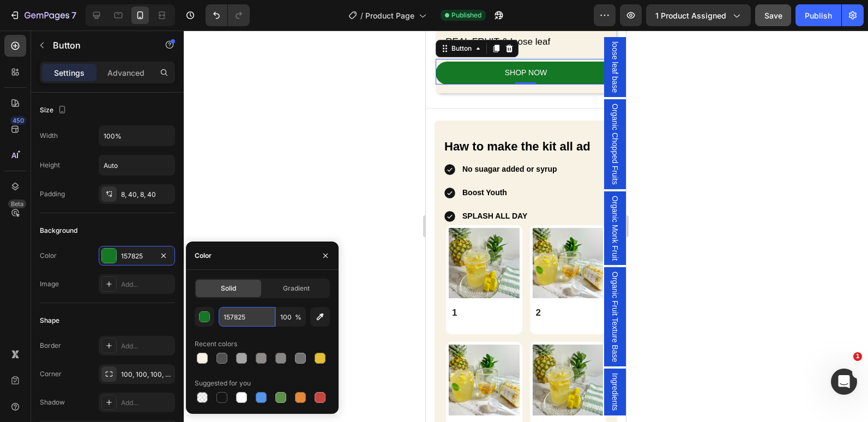
click at [232, 314] on input "157825" at bounding box center [247, 317] width 57 height 20
drag, startPoint x: 233, startPoint y: 314, endPoint x: 227, endPoint y: 313, distance: 5.5
click at [227, 313] on input "157825" at bounding box center [247, 317] width 57 height 20
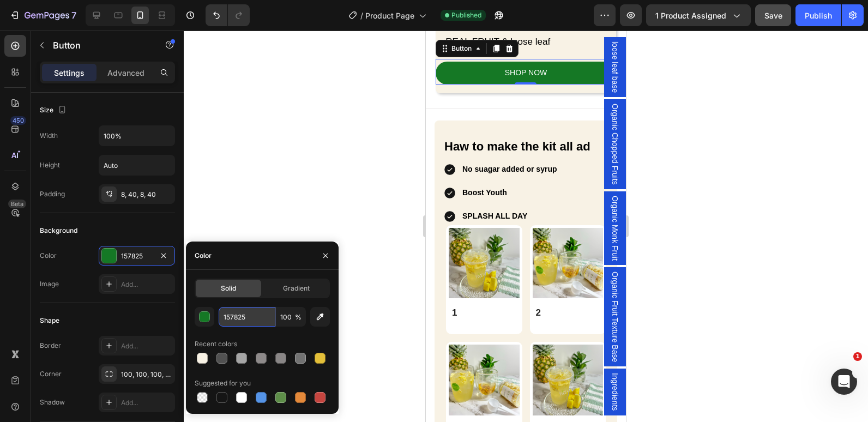
drag, startPoint x: 227, startPoint y: 313, endPoint x: 234, endPoint y: 314, distance: 6.6
click at [233, 315] on input "157825" at bounding box center [247, 317] width 57 height 20
click at [242, 314] on input "157825" at bounding box center [247, 317] width 57 height 20
click at [241, 315] on input "157825" at bounding box center [247, 317] width 57 height 20
click at [428, 235] on div "Haw to make the kit all ad Heading No suagar added or syrup Boost Youth SPLASH …" at bounding box center [526, 303] width 200 height 376
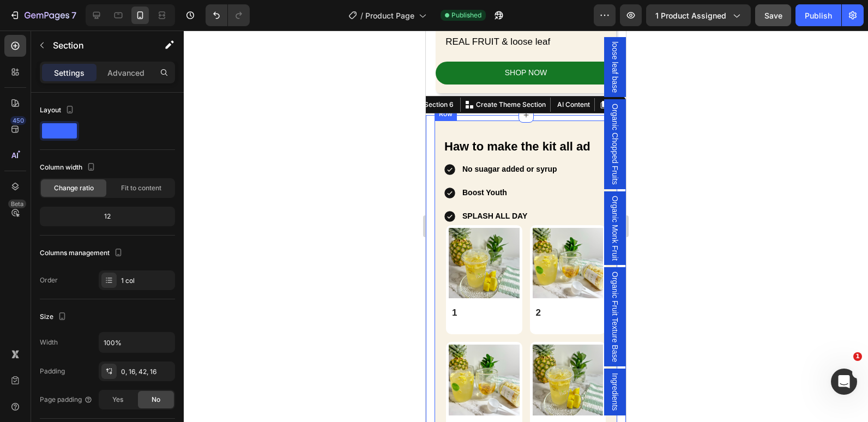
click at [443, 241] on div "Haw to make the kit all ad Heading No suagar added or syrup Boost Youth SPLASH …" at bounding box center [525, 294] width 183 height 348
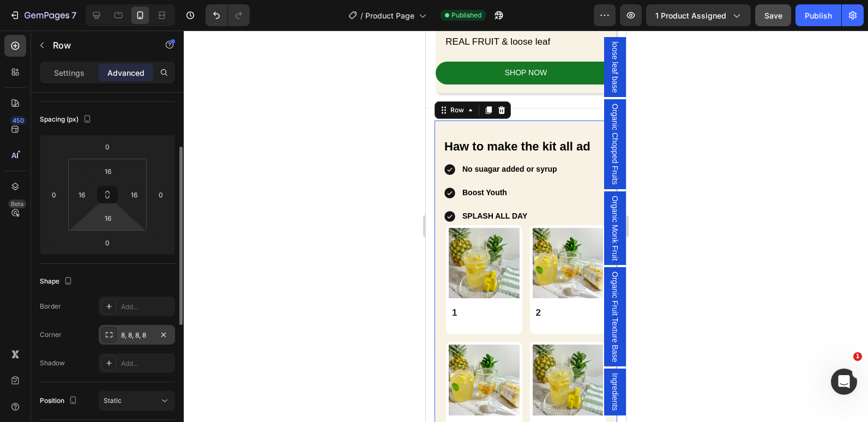
scroll to position [0, 0]
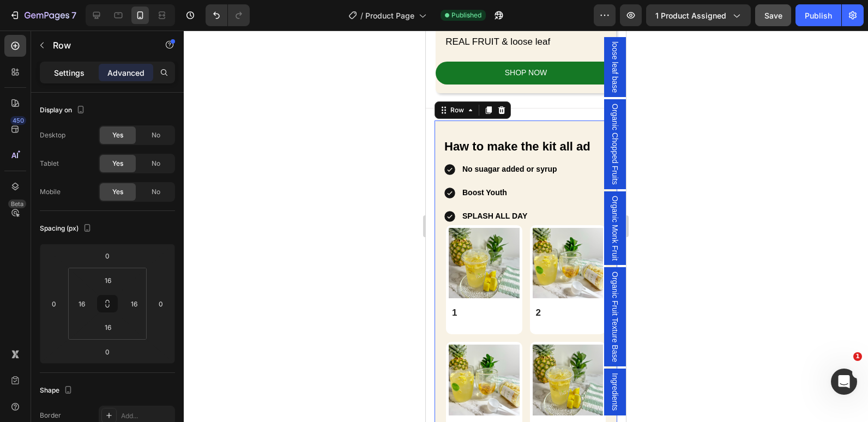
click at [57, 75] on p "Settings" at bounding box center [69, 72] width 31 height 11
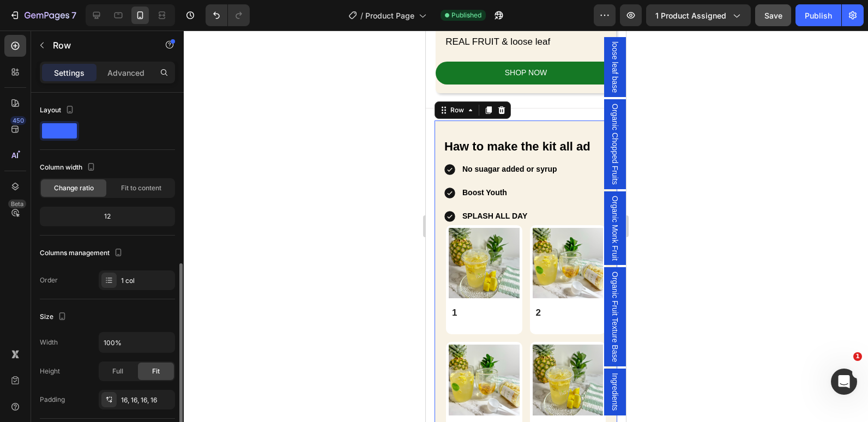
scroll to position [164, 0]
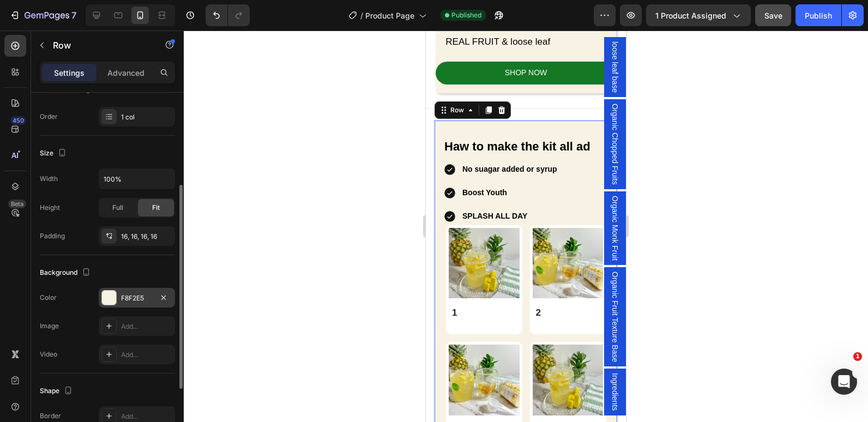
click at [128, 291] on div "F8F2E5" at bounding box center [137, 298] width 76 height 20
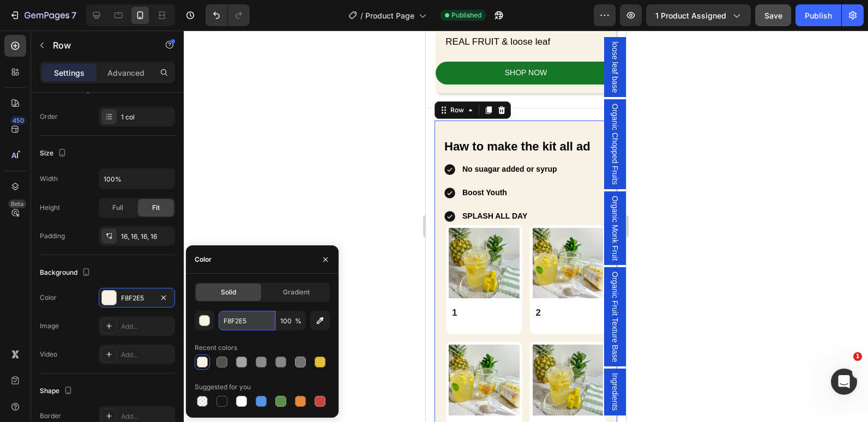
click at [249, 327] on input "F8F2E5" at bounding box center [247, 321] width 57 height 20
paste input "15782"
type input "157825"
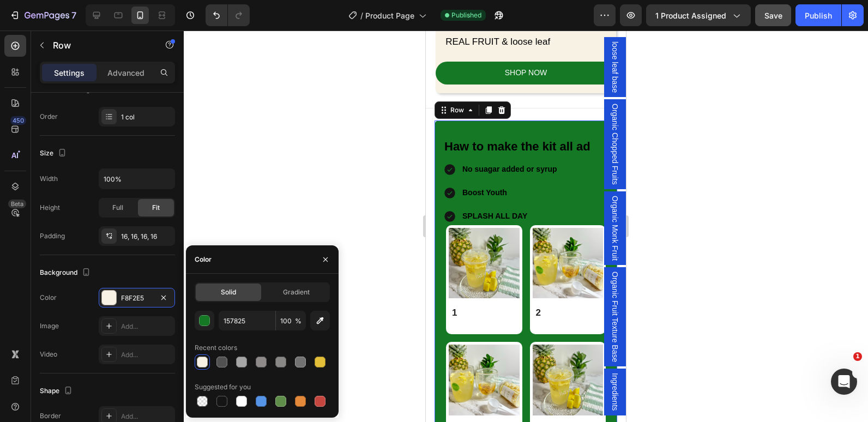
click at [707, 269] on div at bounding box center [526, 226] width 684 height 391
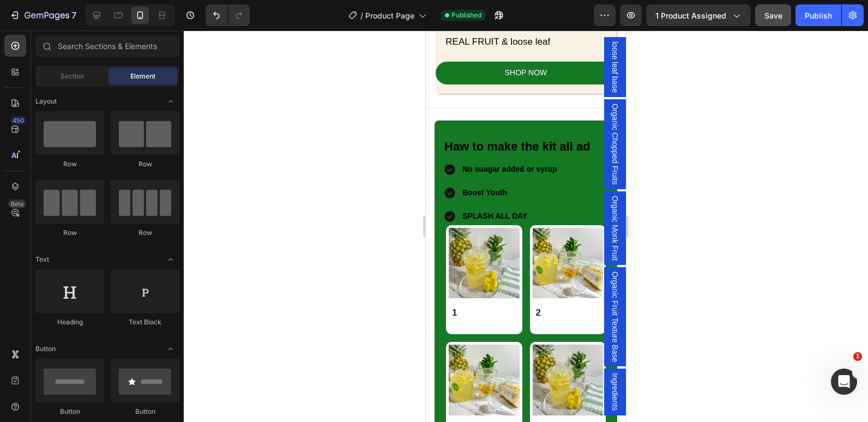
click at [707, 269] on div at bounding box center [526, 226] width 684 height 391
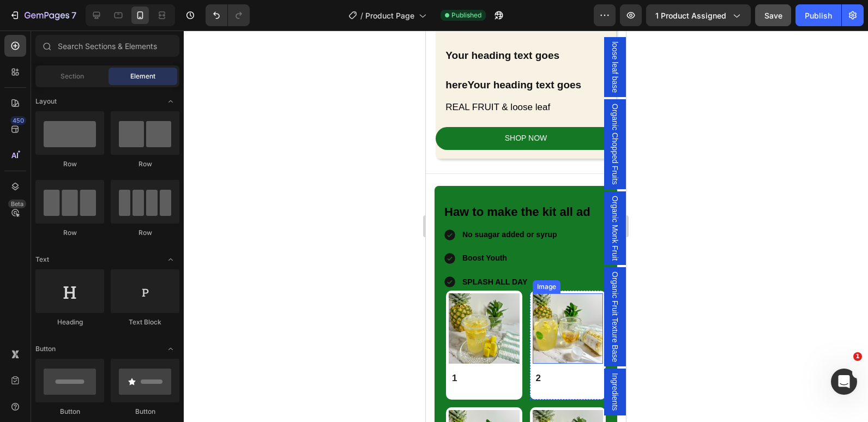
scroll to position [937, 0]
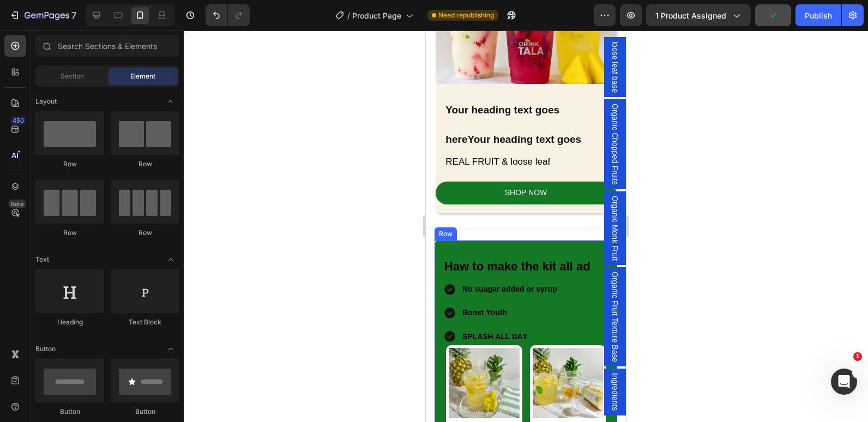
click at [442, 240] on div "Haw to make the kit all ad Heading No suagar added or syrup Boost Youth SPLASH …" at bounding box center [525, 414] width 183 height 348
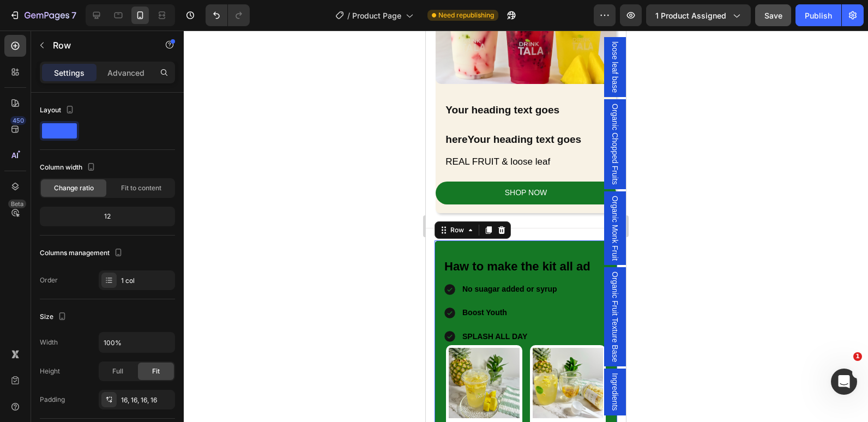
click at [439, 245] on div "Haw to make the kit all ad Heading No suagar added or syrup Boost Youth SPLASH …" at bounding box center [525, 414] width 183 height 348
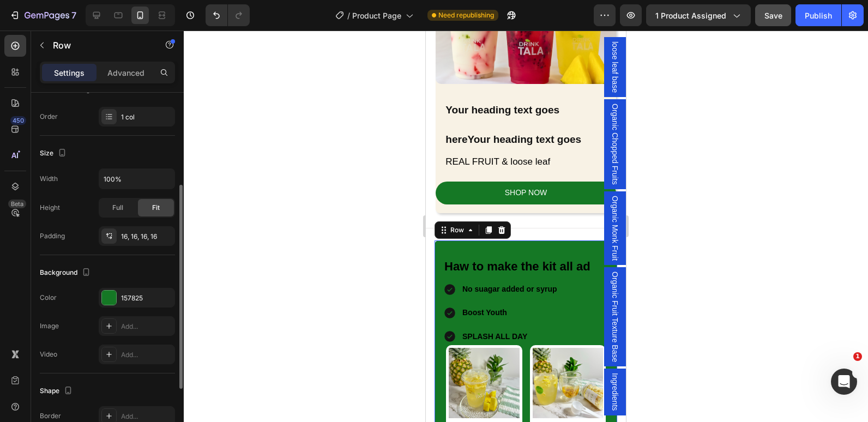
scroll to position [218, 0]
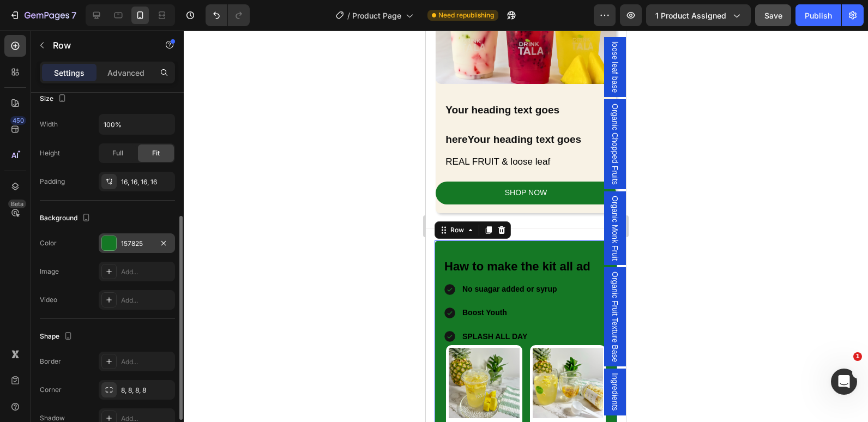
click at [112, 250] on div at bounding box center [109, 243] width 14 height 14
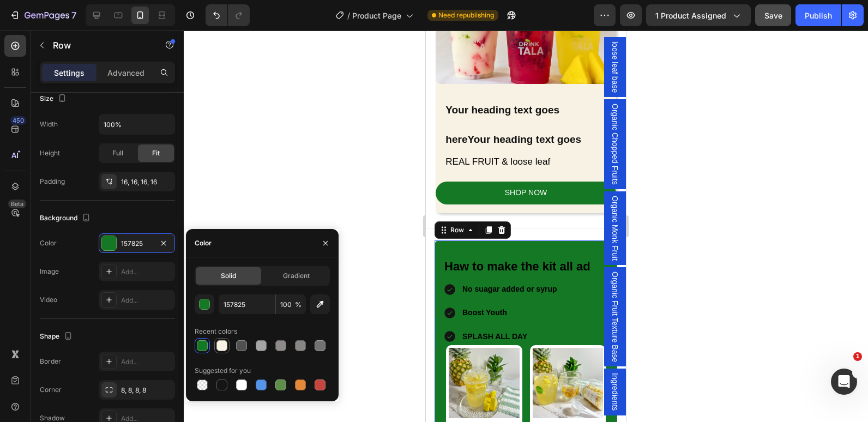
click at [221, 343] on div at bounding box center [221, 345] width 11 height 11
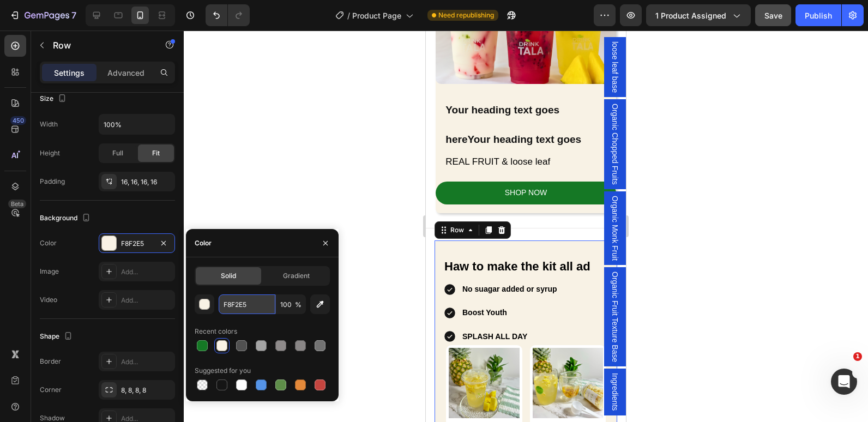
click at [234, 304] on input "F8F2E5" at bounding box center [247, 304] width 57 height 20
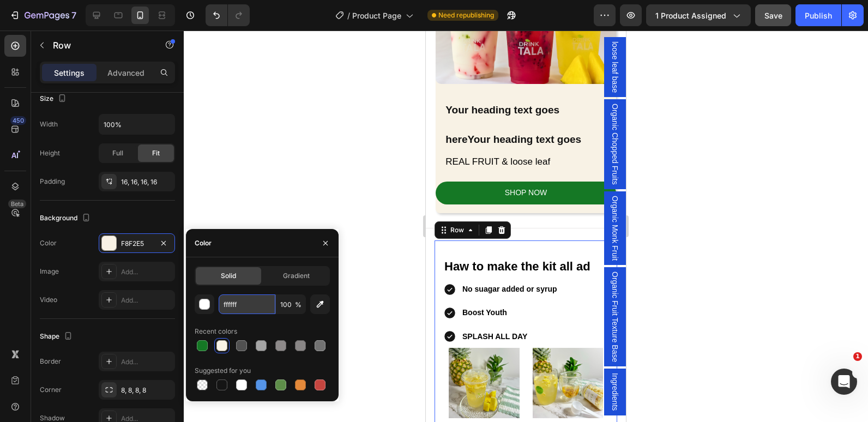
type input "fffffff"
click at [321, 158] on div at bounding box center [526, 226] width 684 height 391
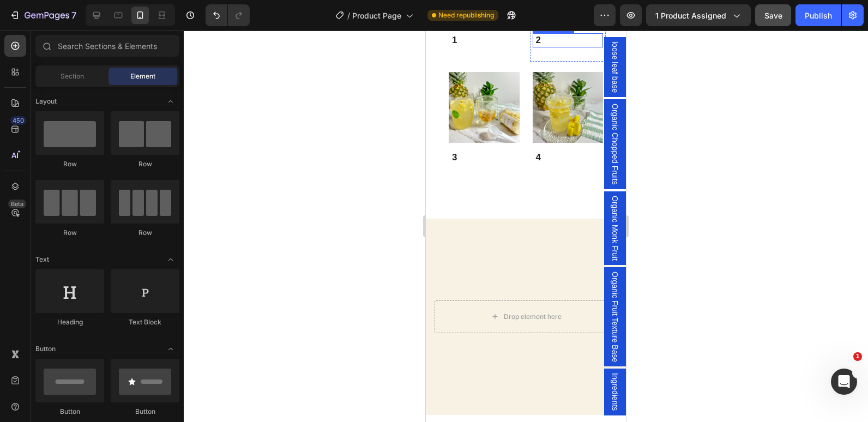
scroll to position [1373, 0]
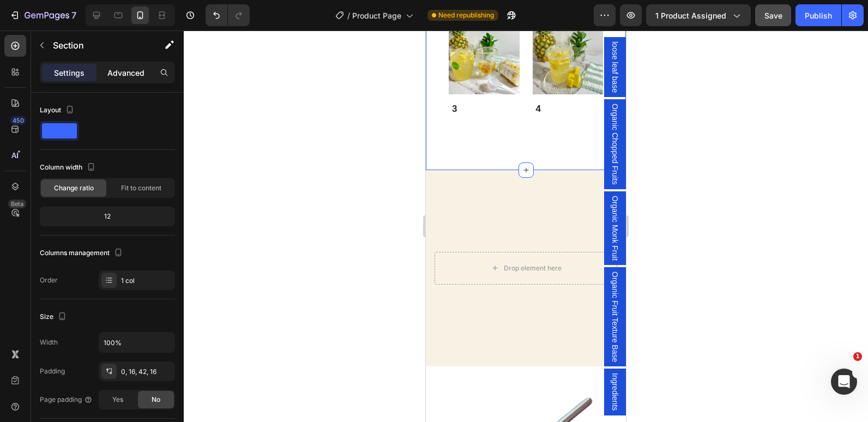
click at [134, 77] on p "Advanced" at bounding box center [125, 72] width 37 height 11
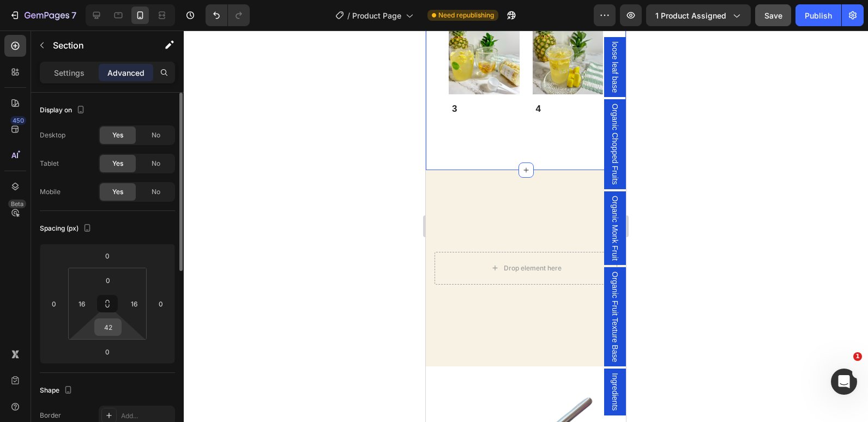
click at [118, 330] on input "42" at bounding box center [108, 327] width 22 height 16
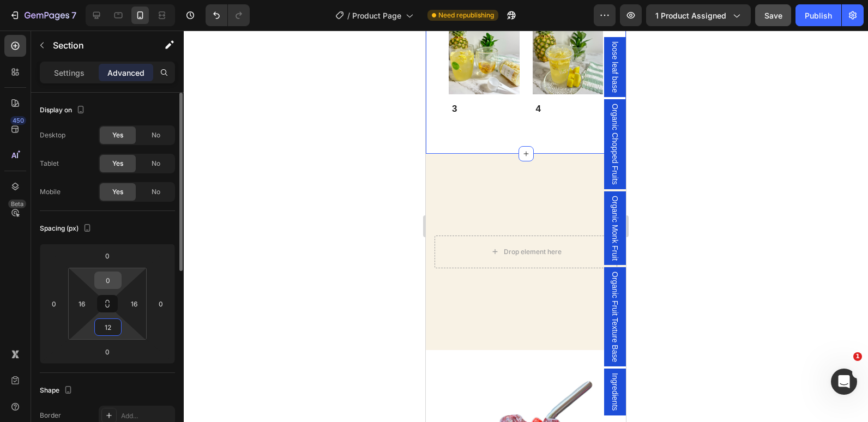
type input "12"
click at [103, 282] on input "0" at bounding box center [108, 280] width 22 height 16
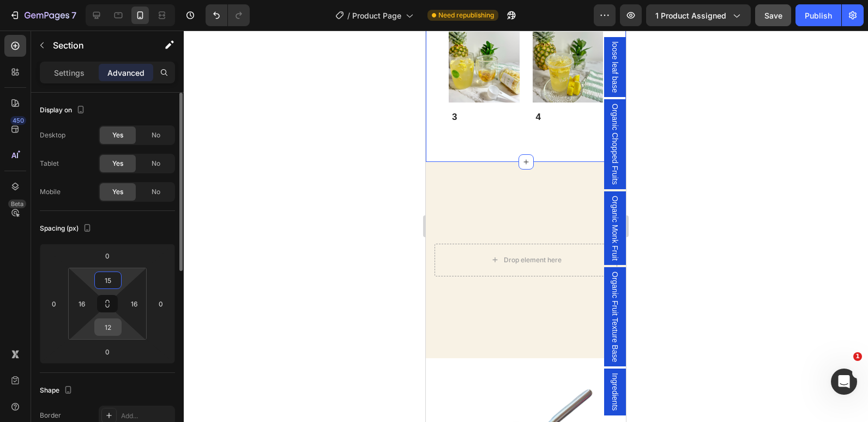
type input "15"
click at [110, 330] on input "12" at bounding box center [108, 327] width 22 height 16
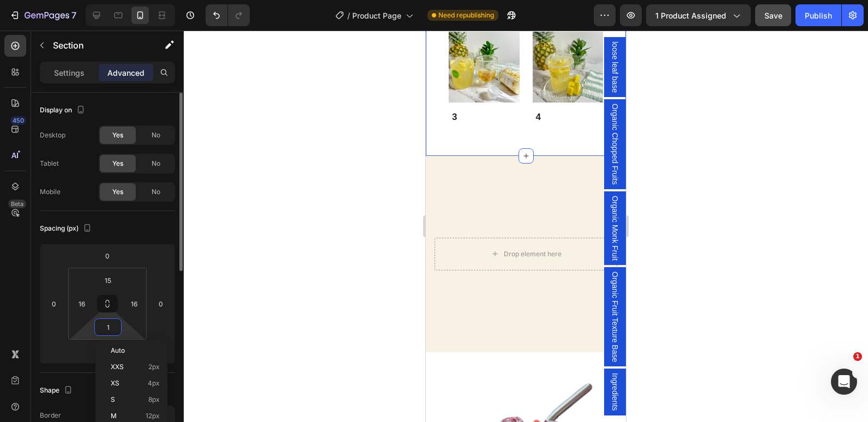
type input "15"
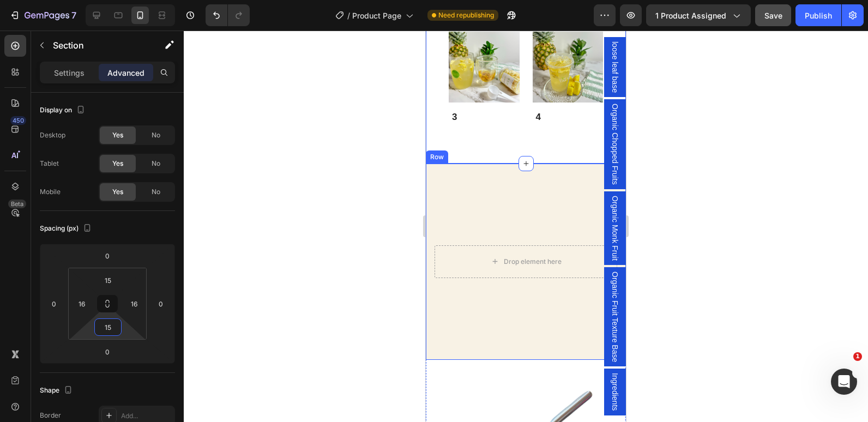
click at [534, 213] on div "Drop element here Row" at bounding box center [526, 262] width 200 height 196
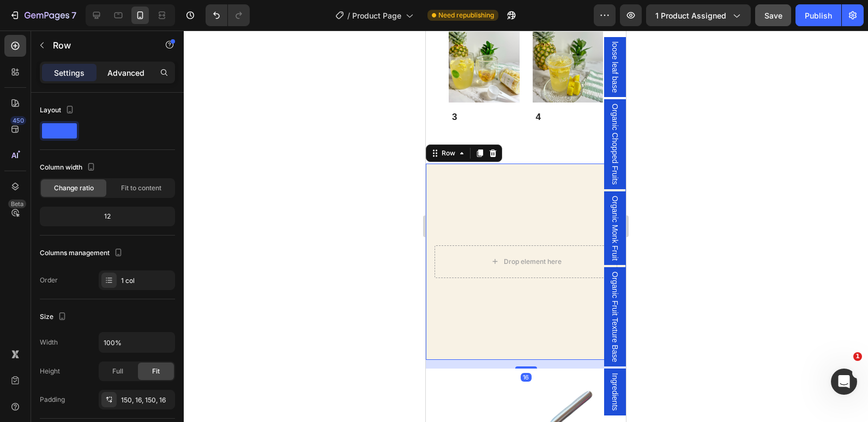
click at [121, 78] on div "Advanced" at bounding box center [126, 72] width 55 height 17
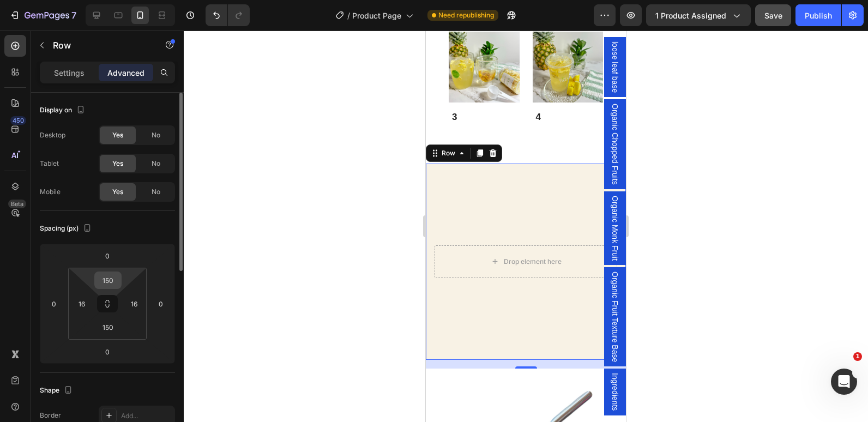
click at [111, 285] on input "150" at bounding box center [108, 280] width 22 height 16
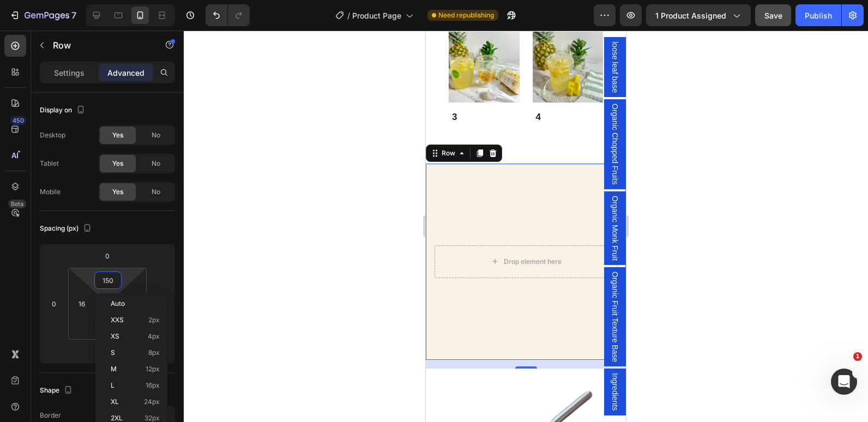
click at [288, 113] on div at bounding box center [526, 226] width 684 height 391
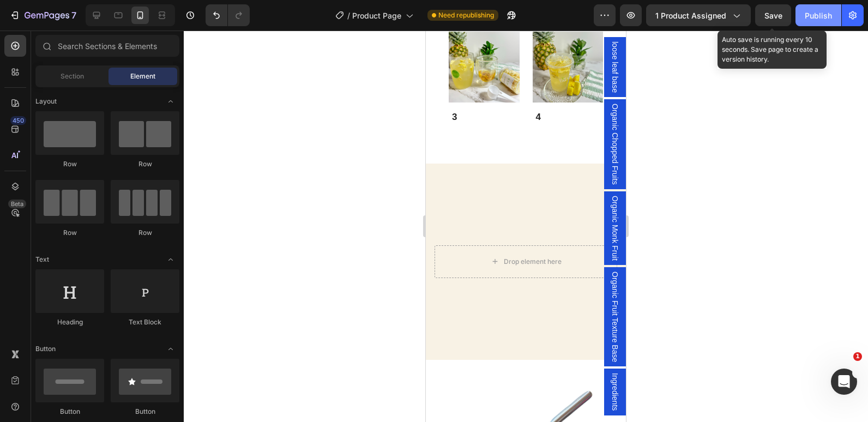
drag, startPoint x: 768, startPoint y: 9, endPoint x: 809, endPoint y: 21, distance: 42.1
click at [769, 9] on button "Save" at bounding box center [773, 15] width 36 height 22
click at [810, 21] on button "Publish" at bounding box center [818, 15] width 46 height 22
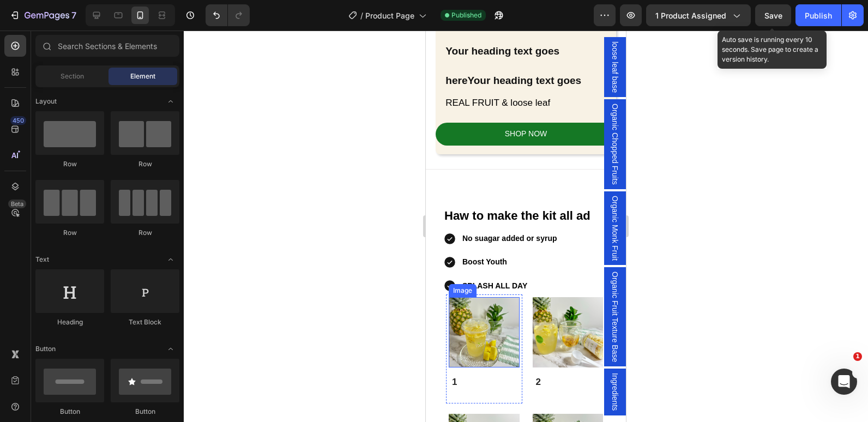
scroll to position [992, 0]
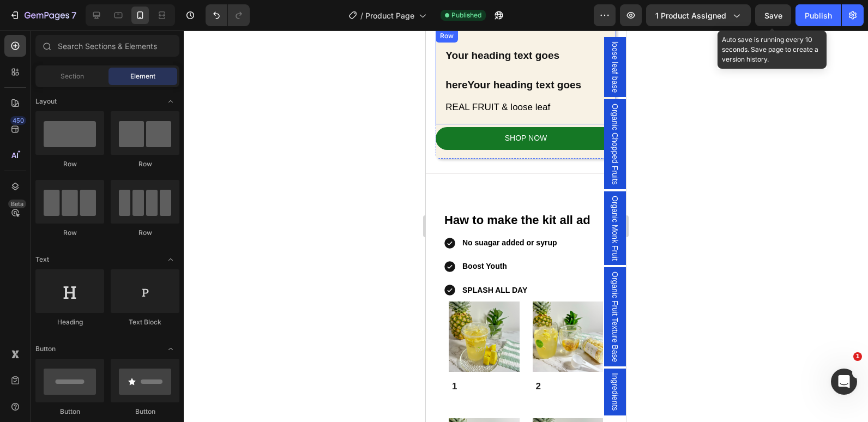
click at [442, 90] on div "Your heading text goes hereYour heading text goes Heading REAL FRUIT & loose le…" at bounding box center [525, 76] width 180 height 95
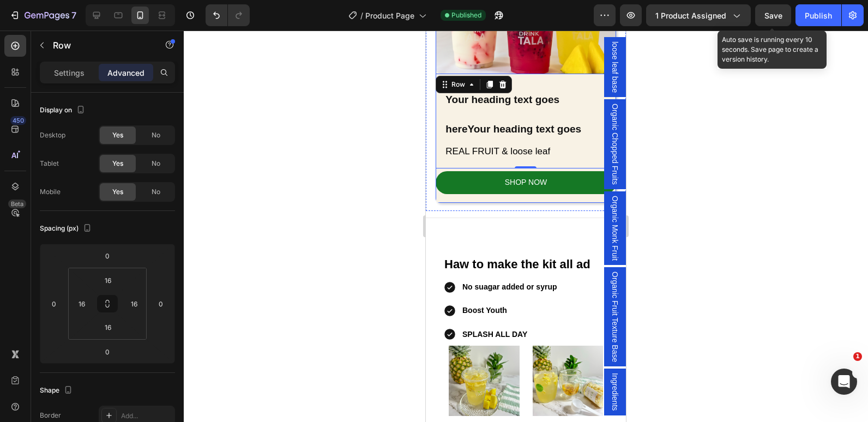
scroll to position [937, 0]
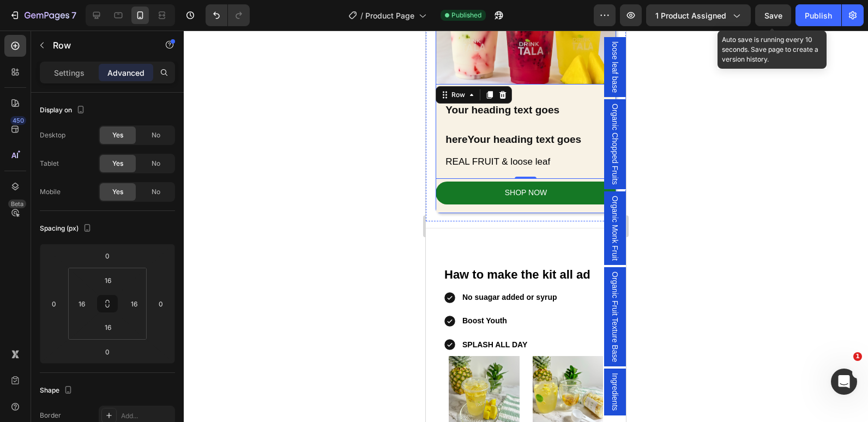
click at [444, 205] on div "Image Your heading text goes hereYour heading text goes Heading REAL FRUIT & lo…" at bounding box center [525, 88] width 180 height 249
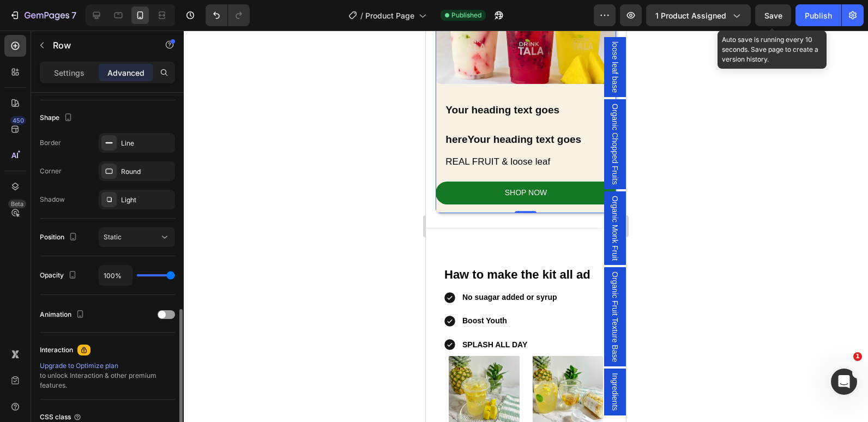
scroll to position [327, 0]
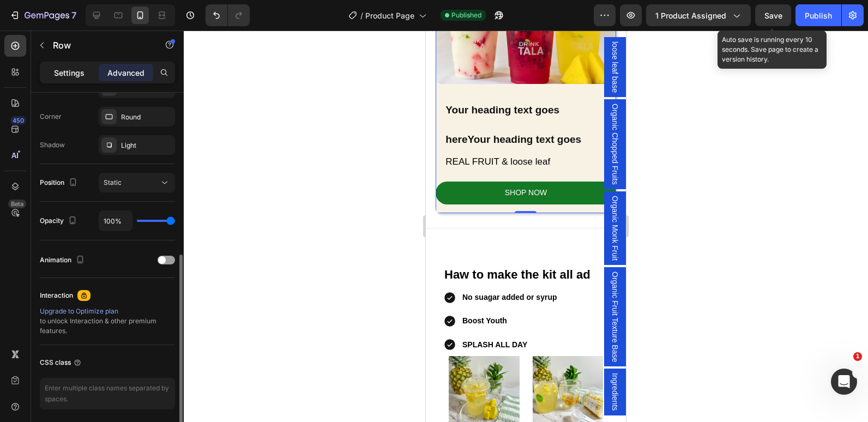
click at [62, 76] on p "Settings" at bounding box center [69, 72] width 31 height 11
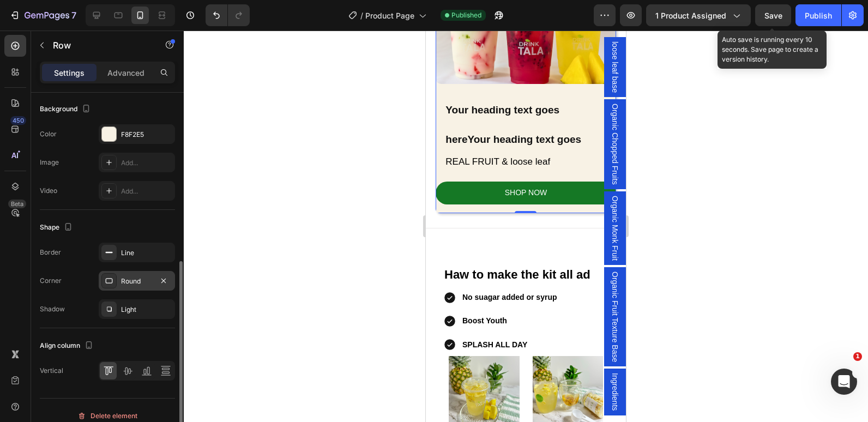
scroll to position [338, 0]
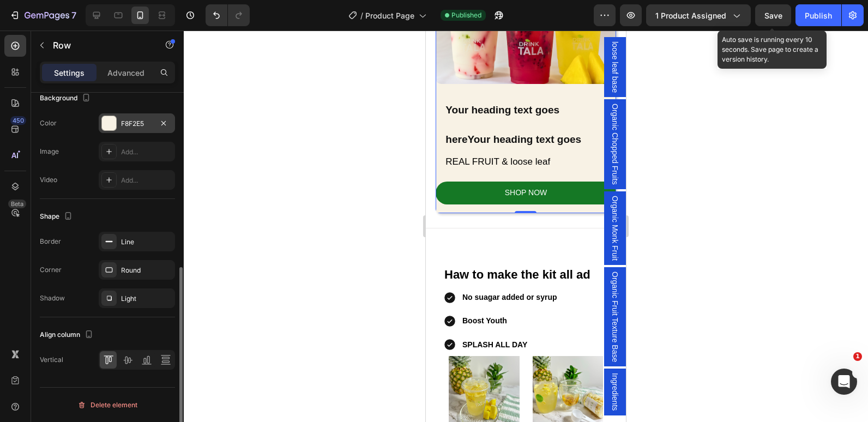
click at [136, 126] on div "F8F2E5" at bounding box center [137, 124] width 32 height 10
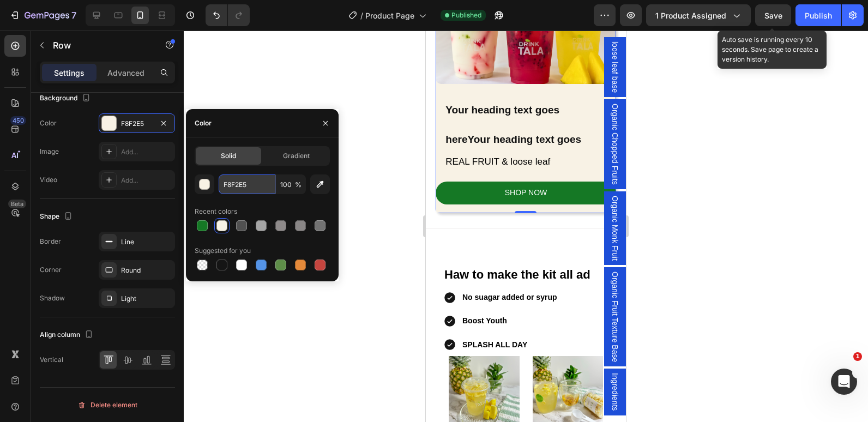
click at [237, 186] on input "F8F2E5" at bounding box center [247, 184] width 57 height 20
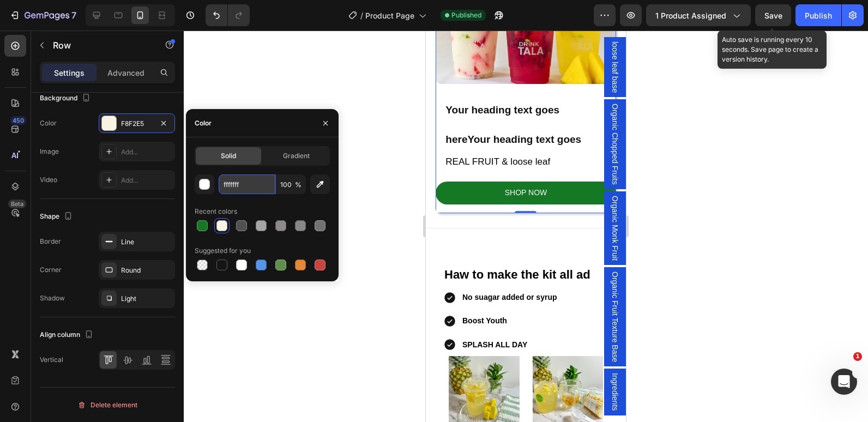
type input "ffffffff"
click at [438, 265] on div "Haw to make the kit all ad Heading No suagar added or syrup Boost Youth SPLASH …" at bounding box center [525, 423] width 183 height 348
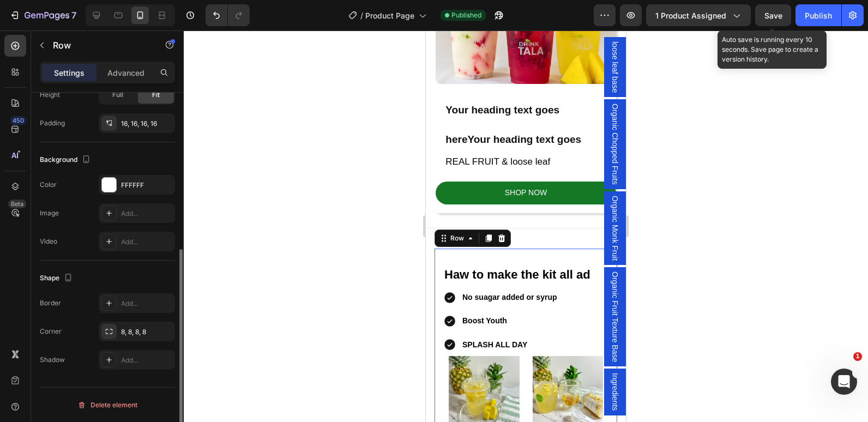
scroll to position [276, 0]
click at [118, 180] on div "FFFFFF" at bounding box center [137, 185] width 76 height 20
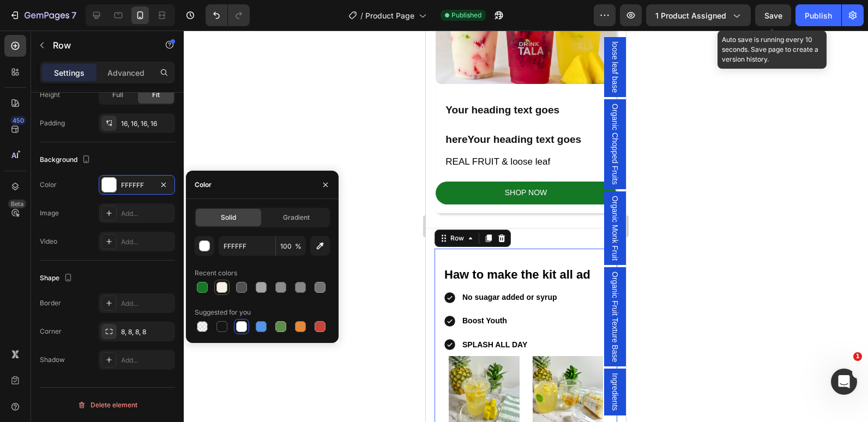
click at [223, 282] on div at bounding box center [221, 287] width 11 height 11
type input "F8F2E5"
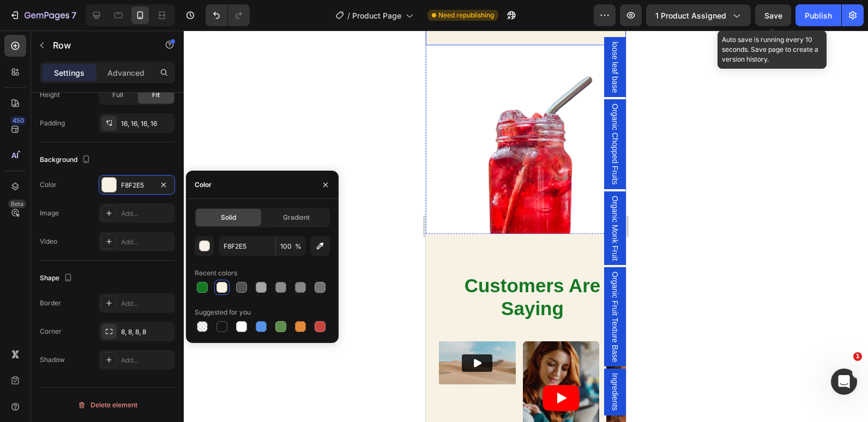
scroll to position [1700, 0]
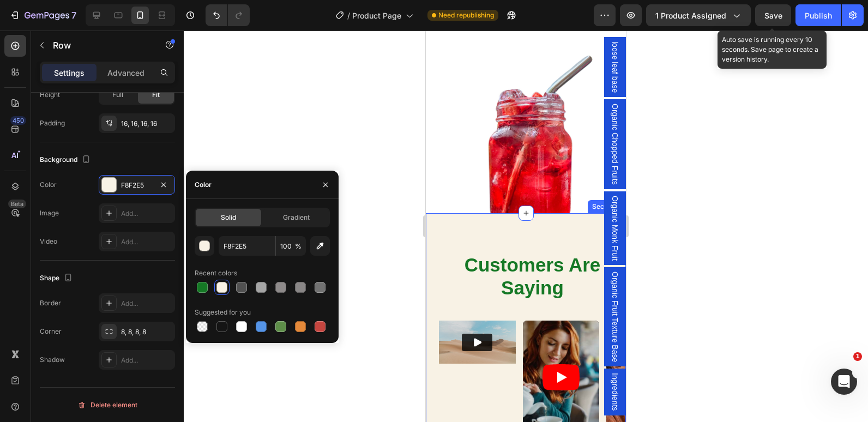
click at [439, 227] on div "customers are saying Heading Video Video Video Video Carousel Row Section 8" at bounding box center [526, 343] width 200 height 261
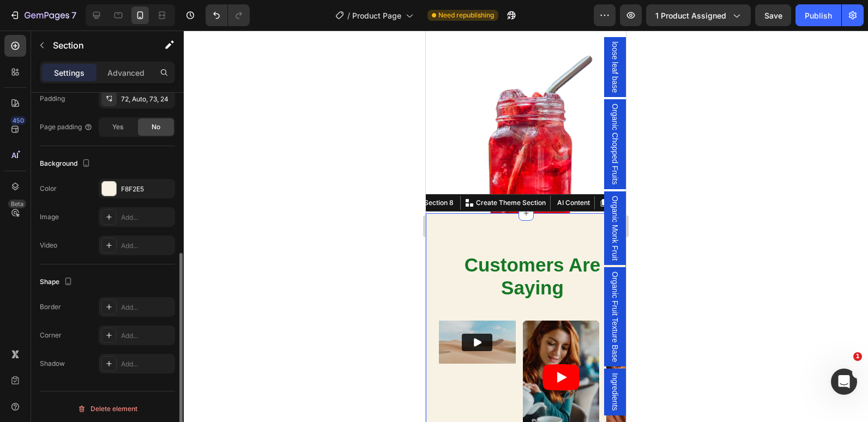
scroll to position [276, 0]
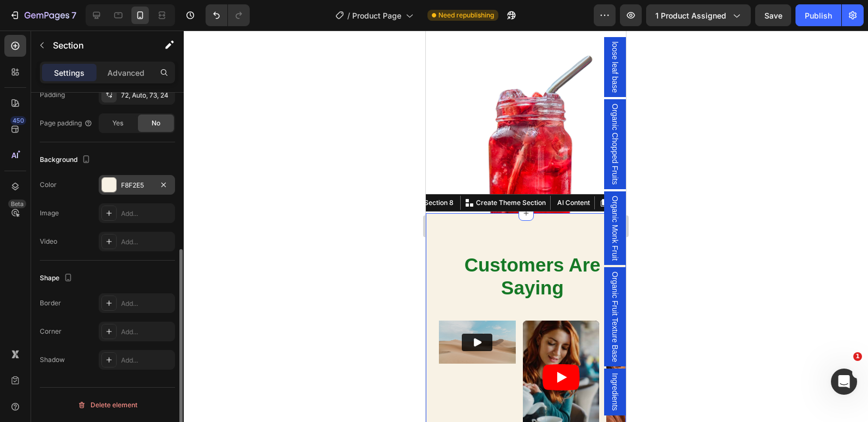
click at [130, 183] on div "F8F2E5" at bounding box center [137, 185] width 32 height 10
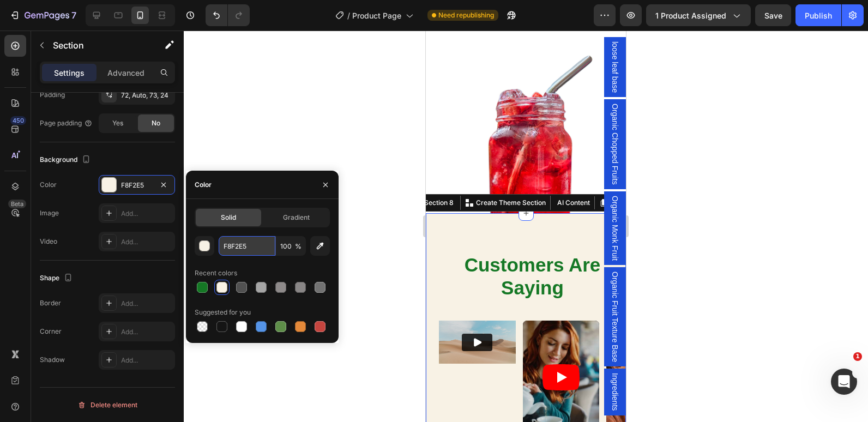
click at [247, 249] on input "F8F2E5" at bounding box center [247, 246] width 57 height 20
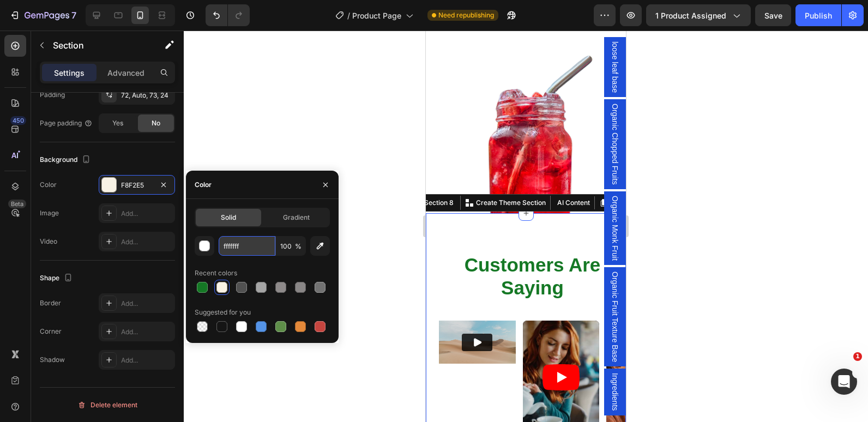
type input "ffffffff"
click at [372, 180] on div at bounding box center [526, 226] width 684 height 391
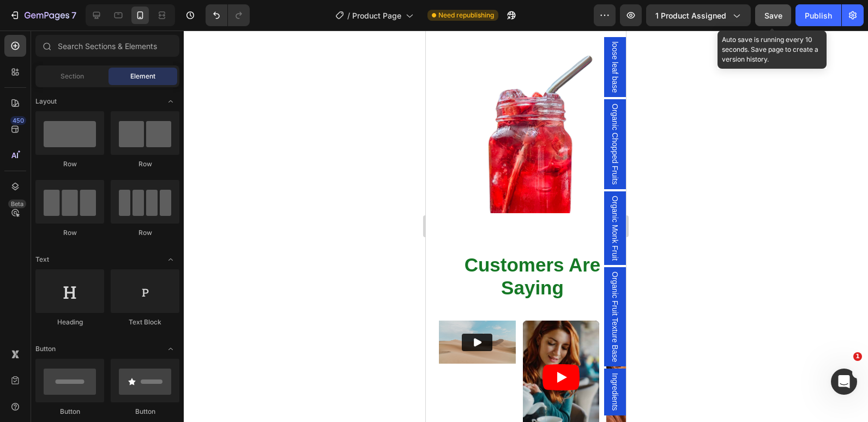
click at [785, 23] on button "Save" at bounding box center [773, 15] width 36 height 22
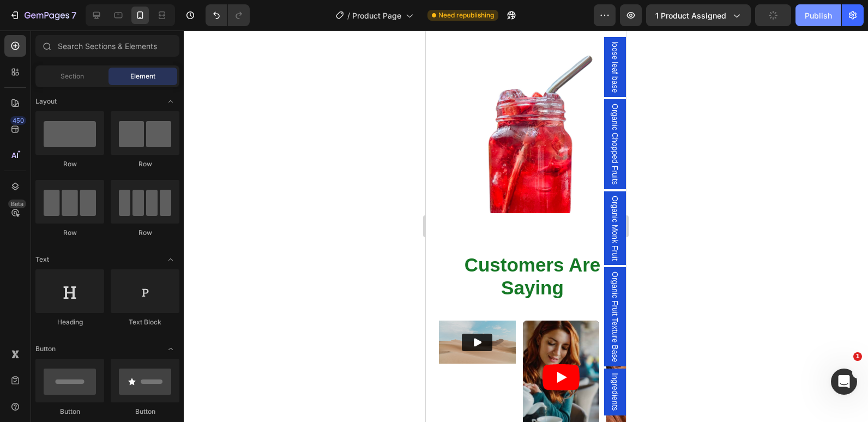
click at [804, 16] on button "Publish" at bounding box center [818, 15] width 46 height 22
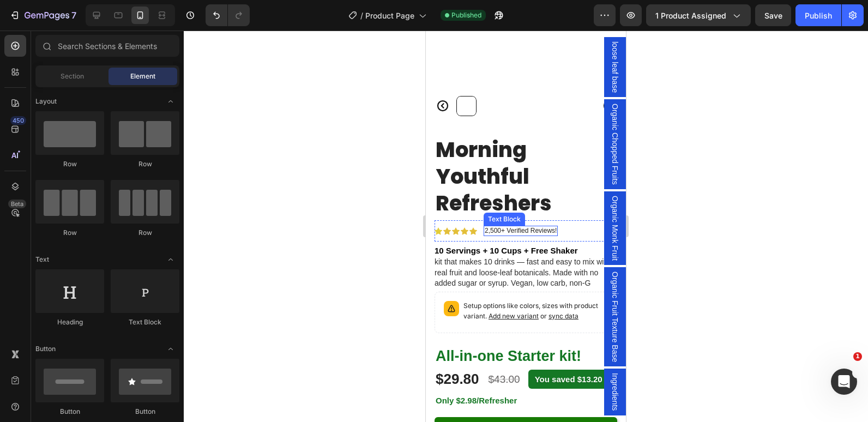
scroll to position [276, 0]
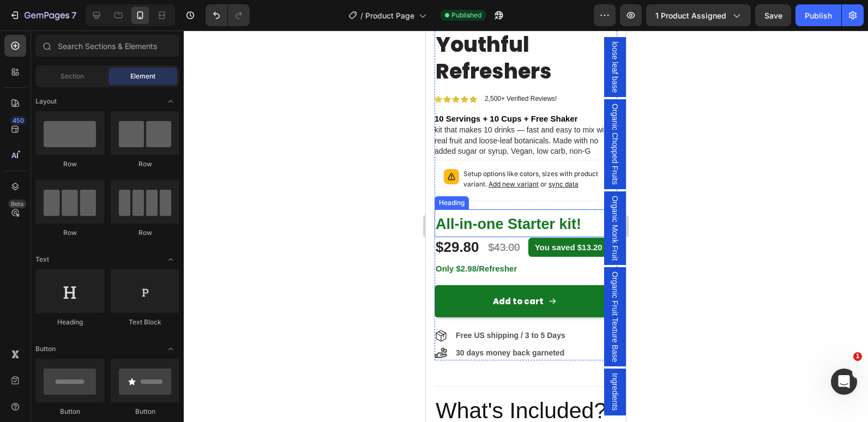
click at [482, 218] on span "All-in-one Starter kit!" at bounding box center [508, 224] width 146 height 16
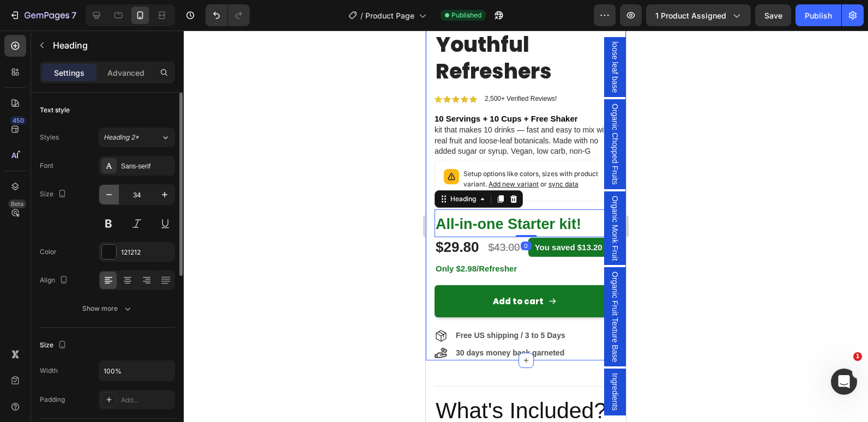
click at [105, 192] on icon "button" at bounding box center [109, 194] width 11 height 11
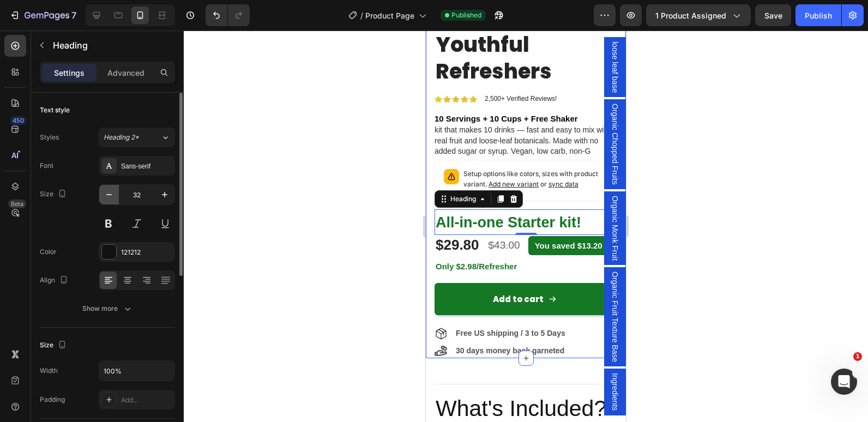
click at [105, 192] on icon "button" at bounding box center [109, 194] width 11 height 11
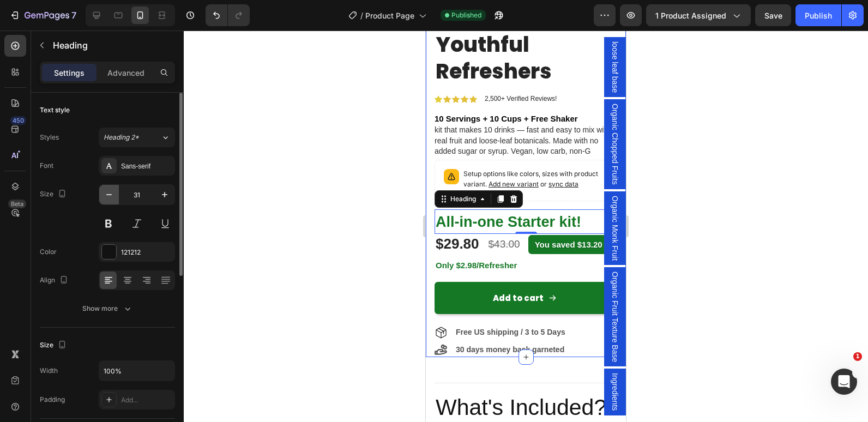
click at [105, 192] on icon "button" at bounding box center [109, 194] width 11 height 11
click at [169, 196] on icon "button" at bounding box center [164, 194] width 11 height 11
type input "32"
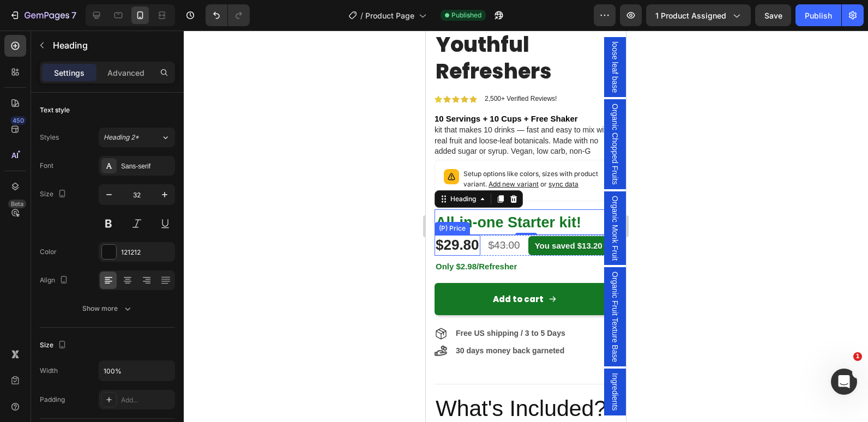
click at [470, 223] on div "(P) Price" at bounding box center [451, 228] width 35 height 13
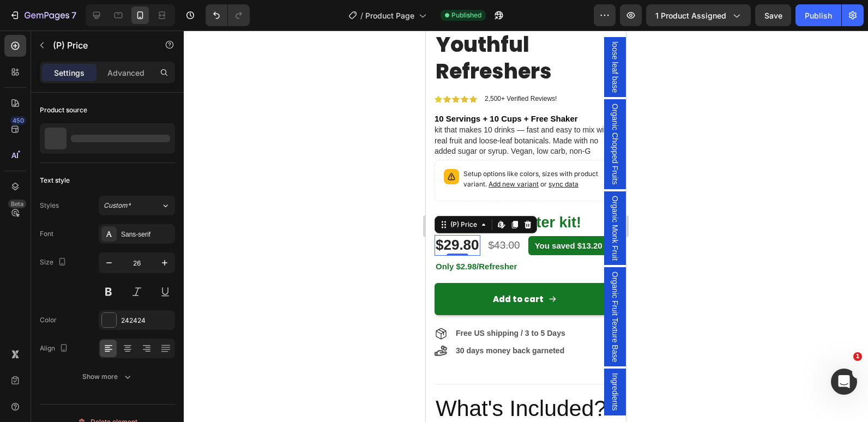
click at [485, 220] on icon at bounding box center [483, 224] width 9 height 9
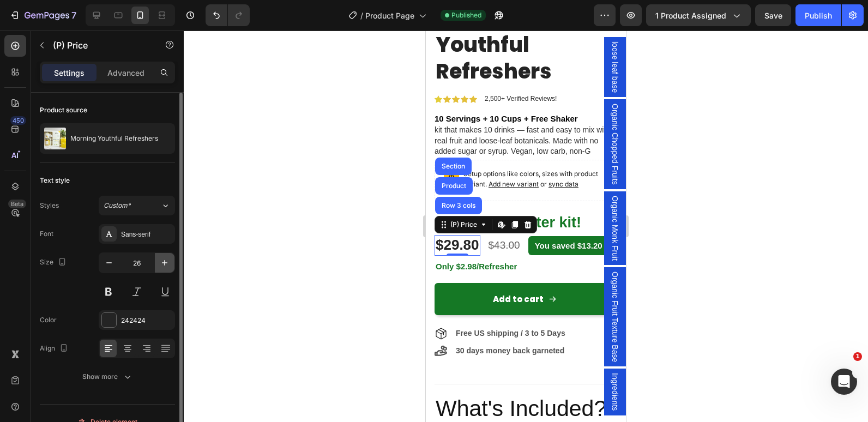
click at [161, 268] on icon "button" at bounding box center [164, 262] width 11 height 11
type input "29"
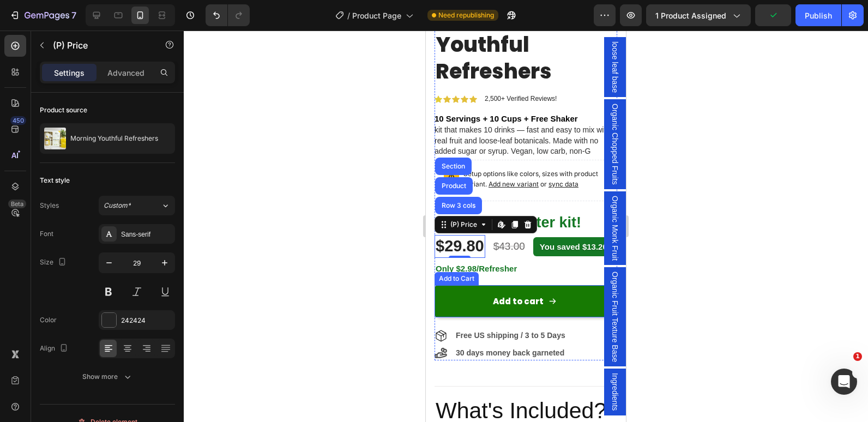
click at [480, 298] on button "Add to cart" at bounding box center [525, 301] width 183 height 32
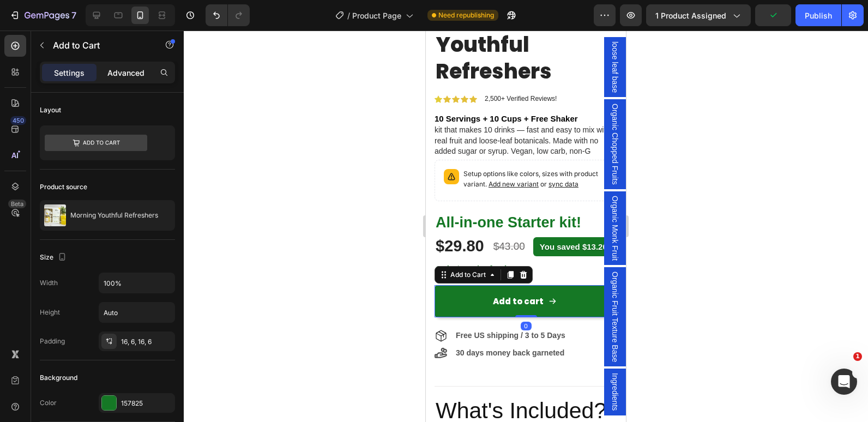
click at [119, 71] on p "Advanced" at bounding box center [125, 72] width 37 height 11
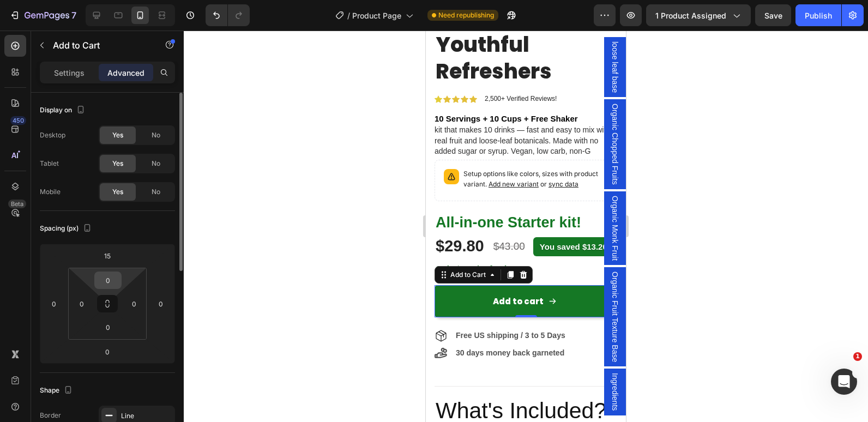
click at [108, 281] on input "0" at bounding box center [108, 280] width 22 height 16
click at [85, 0] on html "7 Version history / Product Page Need republishing Preview 1 product assigned S…" at bounding box center [434, 0] width 868 height 0
click at [112, 328] on input "0" at bounding box center [108, 327] width 22 height 16
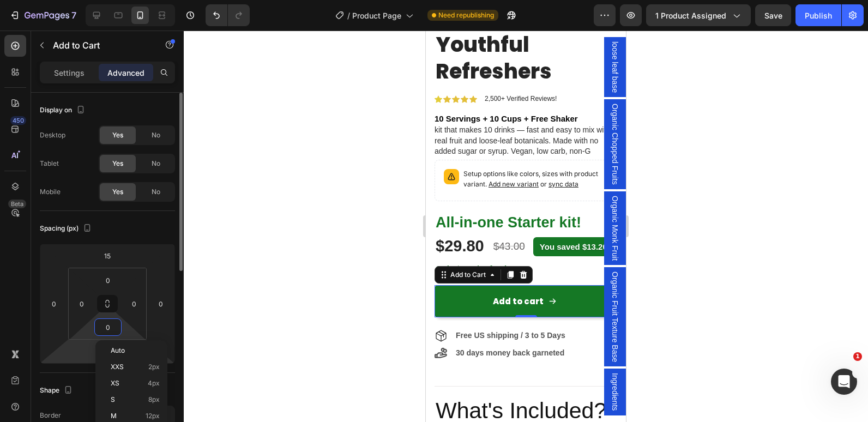
click at [63, 0] on html "7 Version history / Product Page Need republishing Preview 1 product assigned S…" at bounding box center [434, 0] width 868 height 0
click at [105, 350] on input "0" at bounding box center [107, 351] width 22 height 16
click at [108, 354] on input "0" at bounding box center [107, 351] width 22 height 16
type input "15"
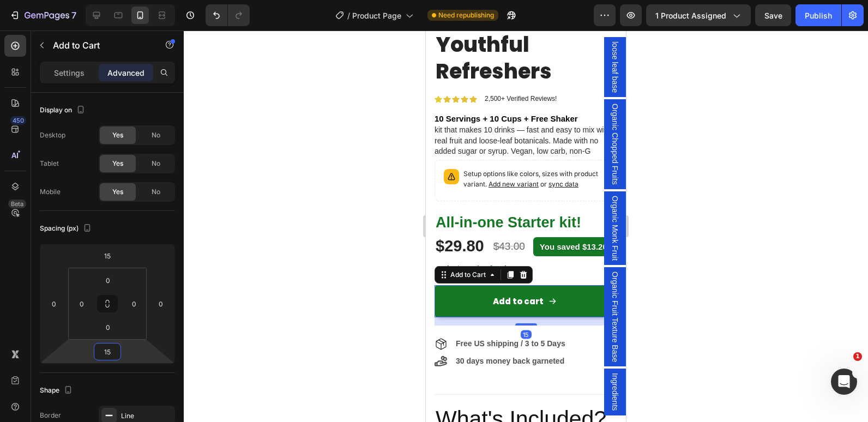
click at [201, 310] on div at bounding box center [526, 226] width 684 height 391
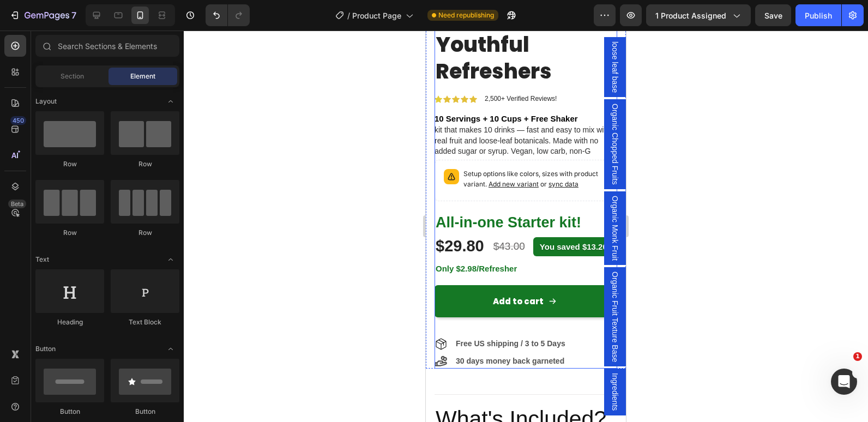
click at [501, 282] on div "Add to cart Add to Cart" at bounding box center [525, 301] width 183 height 49
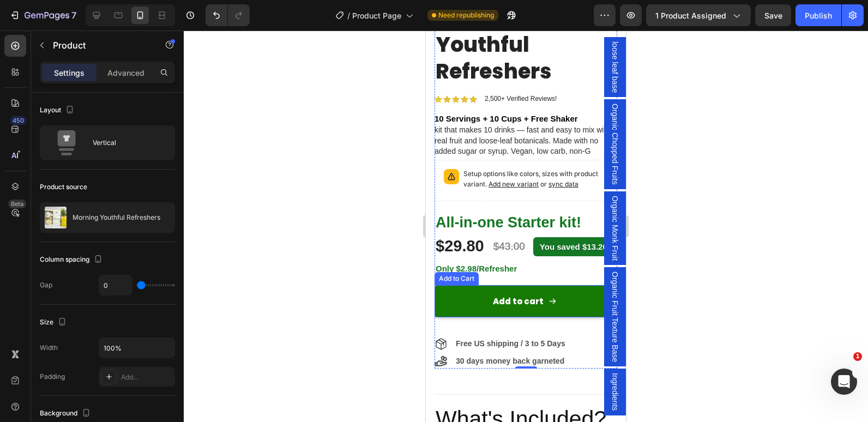
click at [473, 297] on button "Add to cart" at bounding box center [525, 301] width 183 height 32
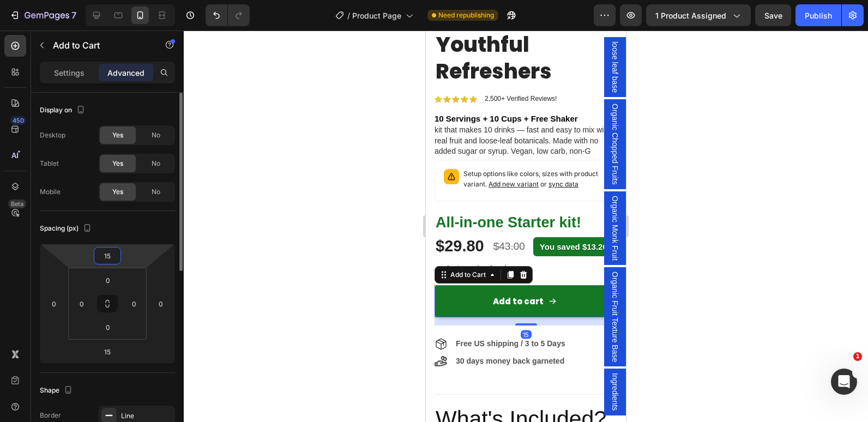
click at [105, 261] on input "15" at bounding box center [107, 255] width 22 height 16
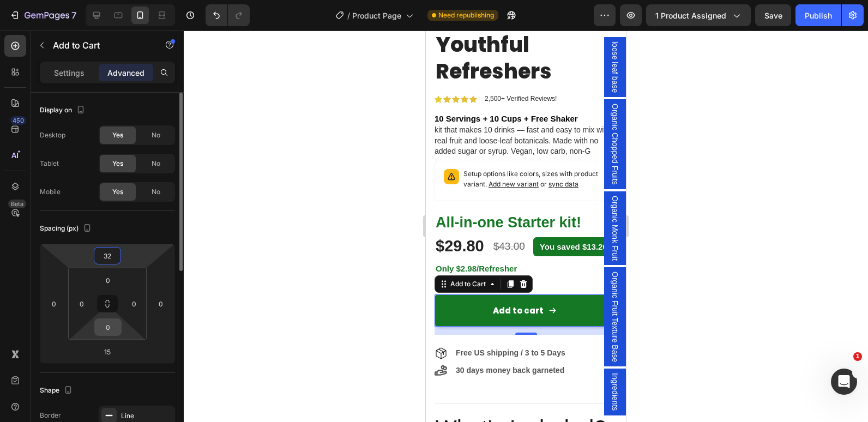
type input "32"
click at [108, 335] on div "0" at bounding box center [107, 326] width 27 height 17
click at [112, 327] on input "0" at bounding box center [108, 327] width 22 height 16
type input "32"
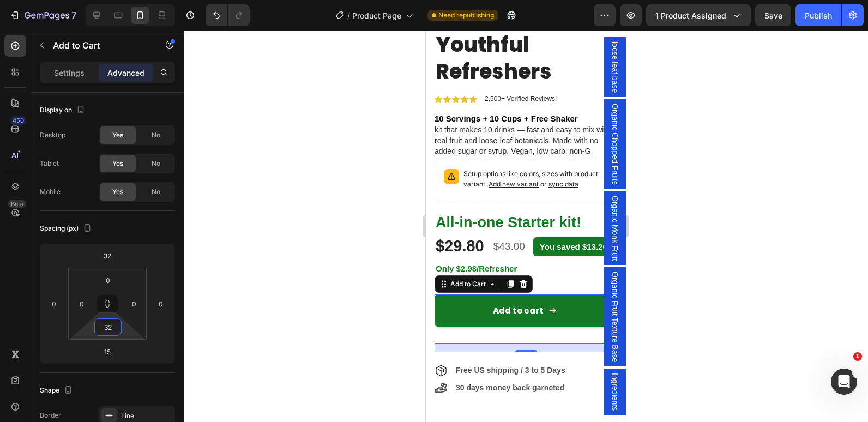
click at [350, 307] on div at bounding box center [526, 226] width 684 height 391
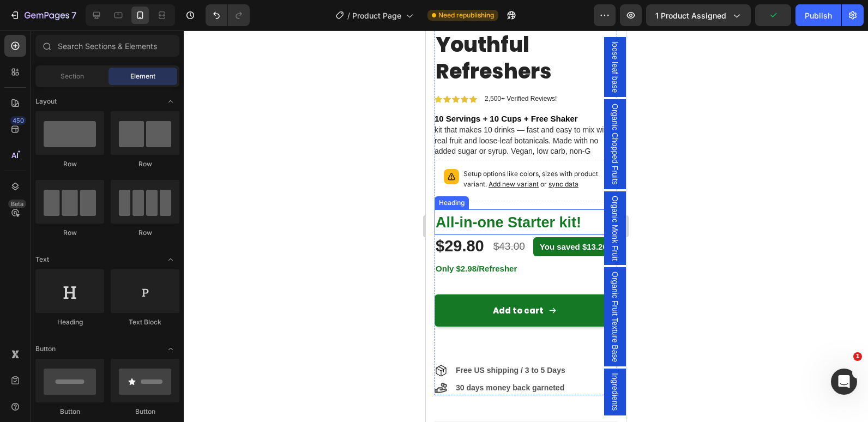
click at [501, 214] on span "All-in-one Starter kit!" at bounding box center [508, 222] width 146 height 16
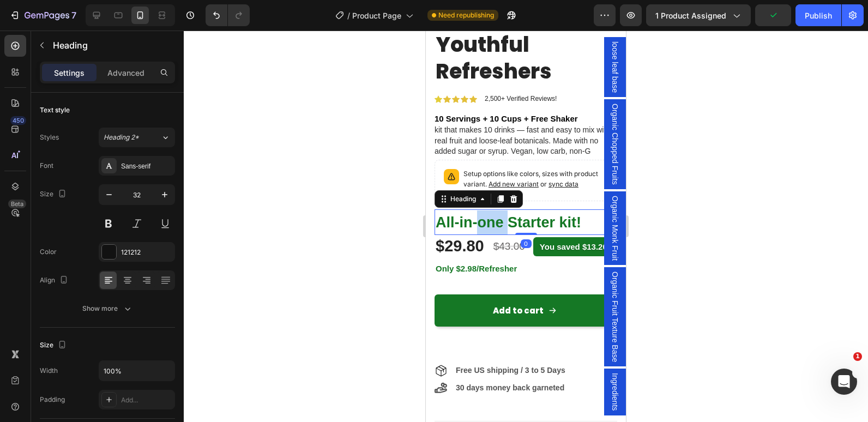
click at [501, 214] on span "All-in-one Starter kit!" at bounding box center [508, 222] width 146 height 16
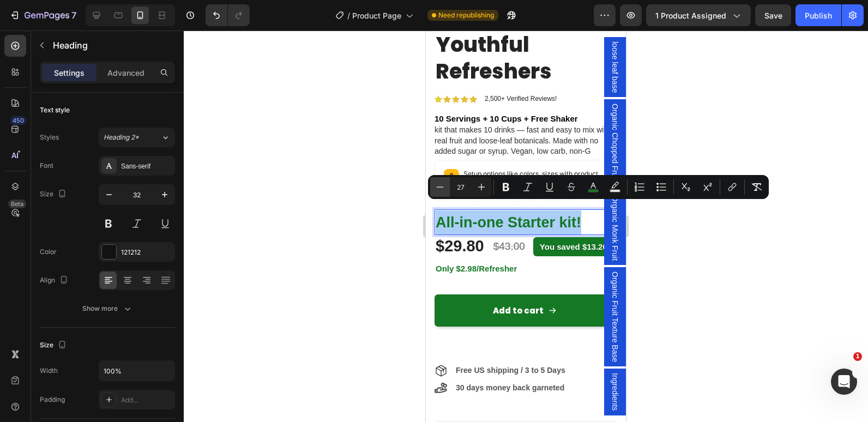
click at [447, 187] on button "Minus" at bounding box center [440, 187] width 20 height 20
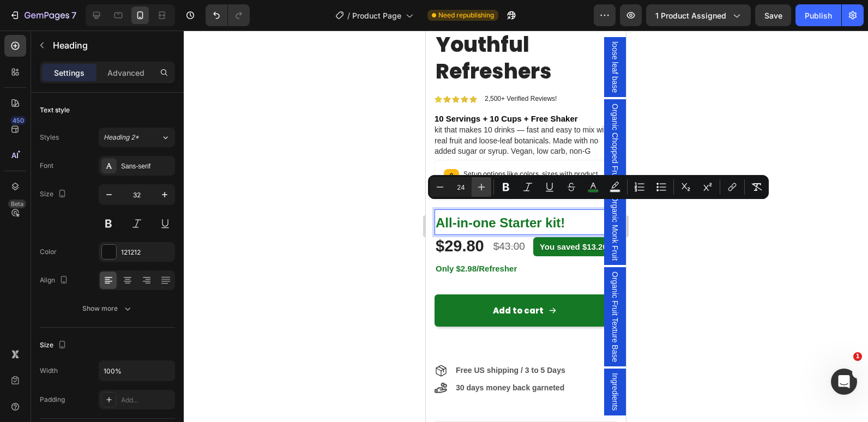
click at [477, 189] on icon "Editor contextual toolbar" at bounding box center [481, 186] width 11 height 11
click at [443, 191] on icon "Editor contextual toolbar" at bounding box center [439, 186] width 11 height 11
type input "24"
click at [348, 200] on div at bounding box center [526, 226] width 684 height 391
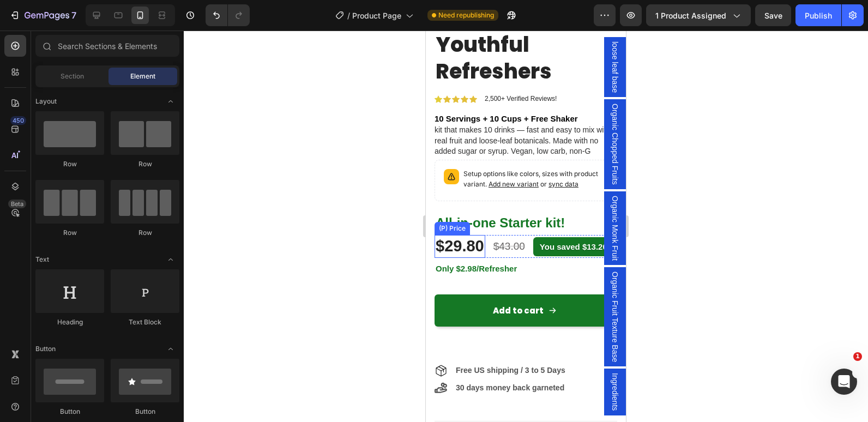
click at [465, 241] on div "$29.80" at bounding box center [459, 246] width 51 height 23
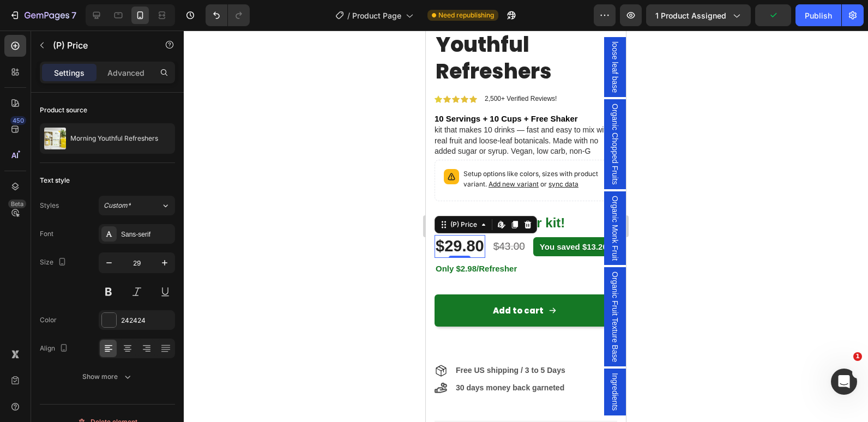
click at [322, 228] on div at bounding box center [526, 226] width 684 height 391
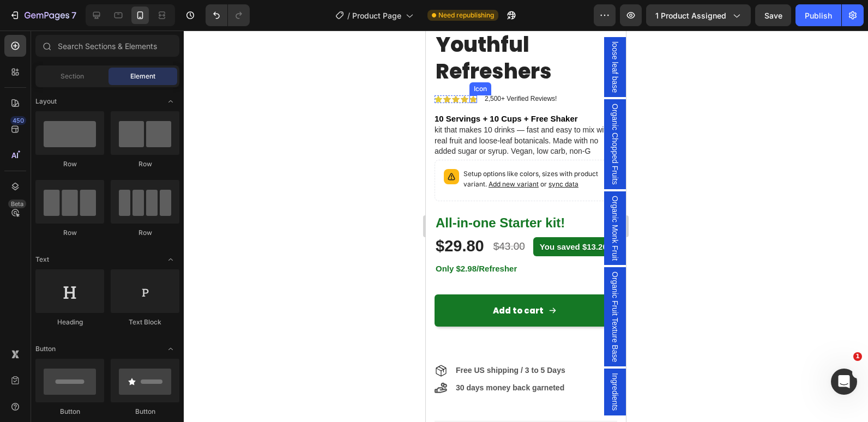
click at [473, 95] on icon at bounding box center [473, 98] width 8 height 7
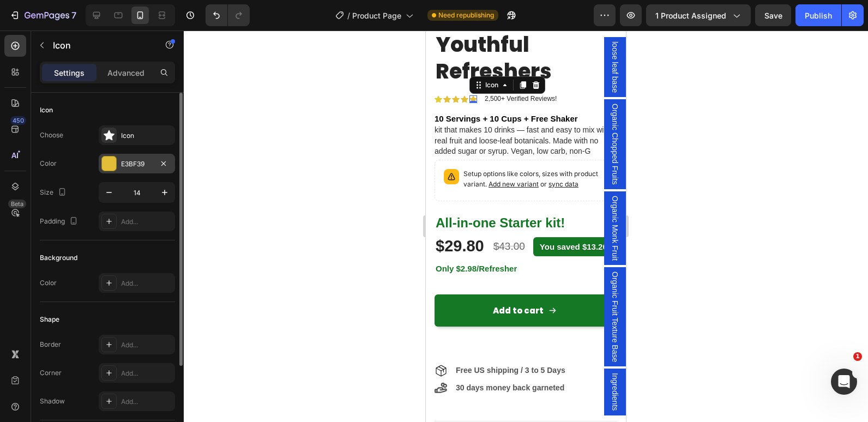
click at [111, 168] on div at bounding box center [109, 163] width 14 height 14
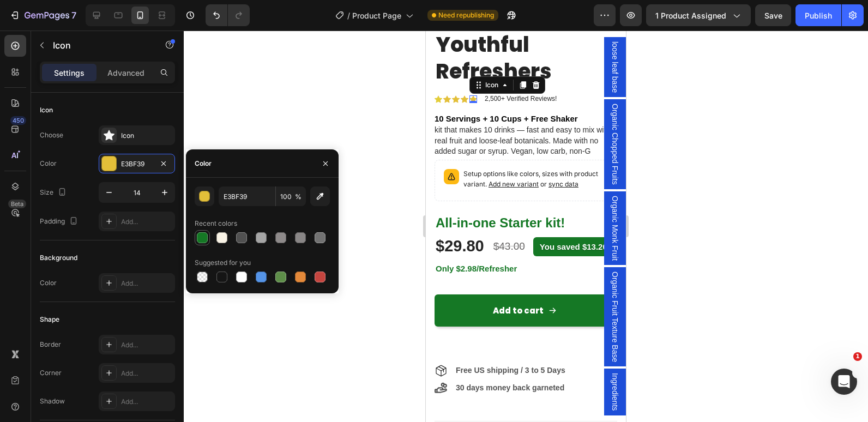
click at [200, 238] on div at bounding box center [202, 237] width 11 height 11
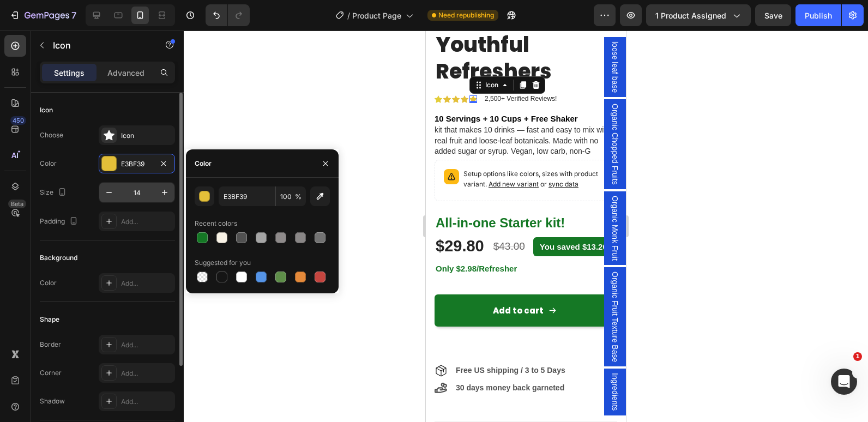
type input "157825"
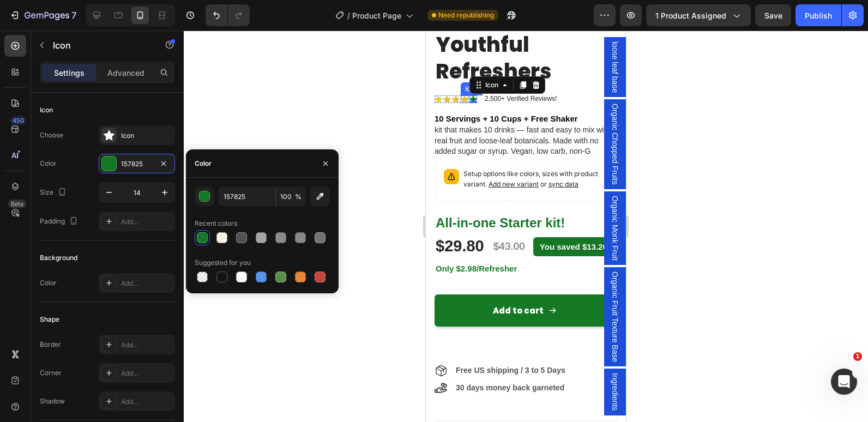
click at [464, 95] on icon at bounding box center [465, 98] width 8 height 7
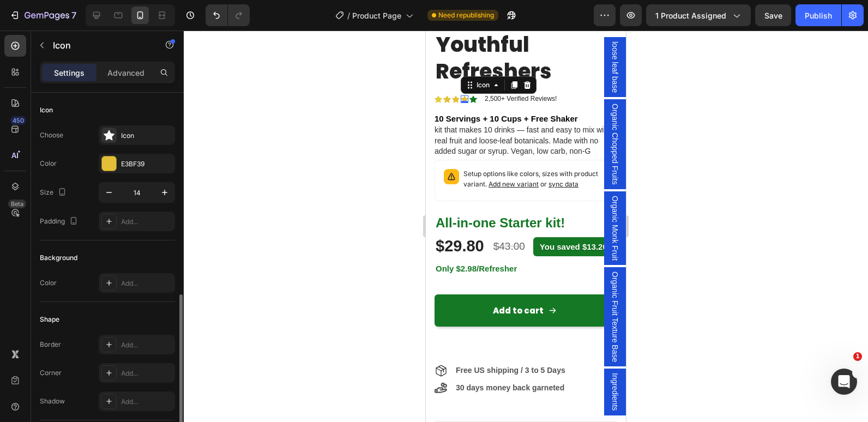
scroll to position [114, 0]
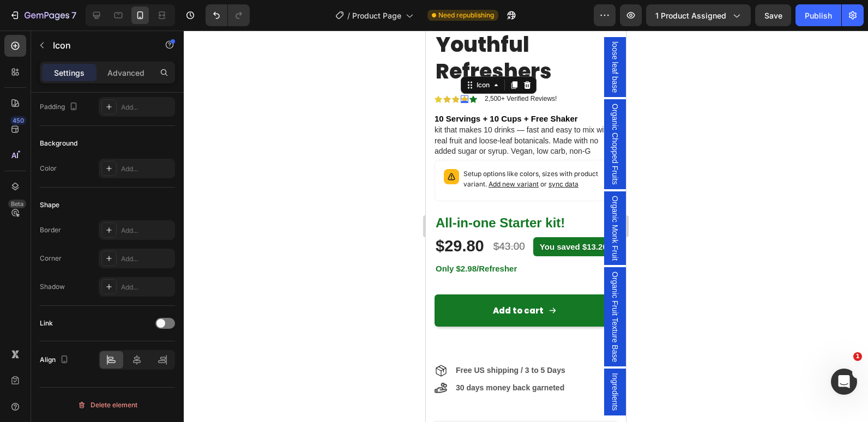
click at [464, 95] on icon at bounding box center [465, 98] width 8 height 7
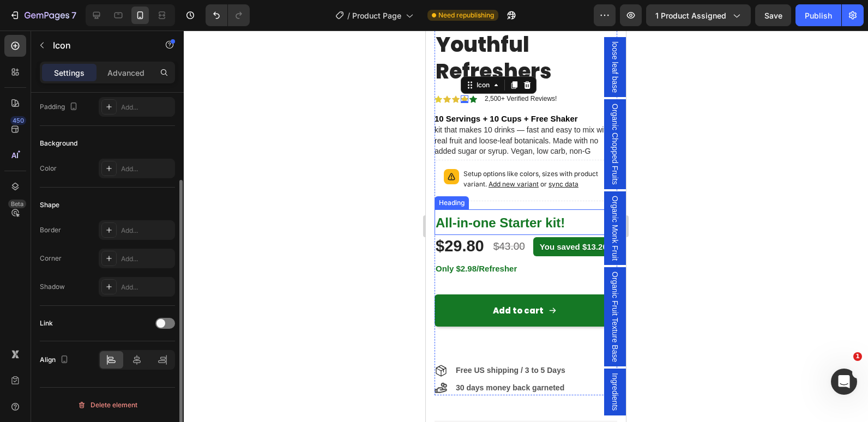
scroll to position [0, 0]
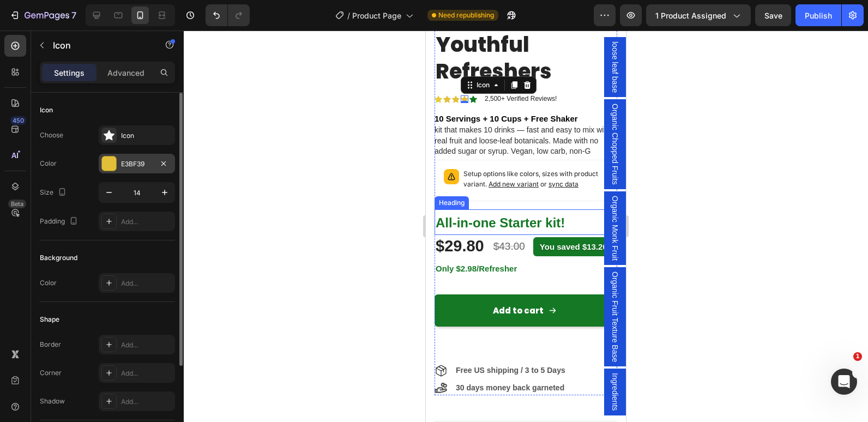
click at [115, 167] on div at bounding box center [109, 163] width 14 height 14
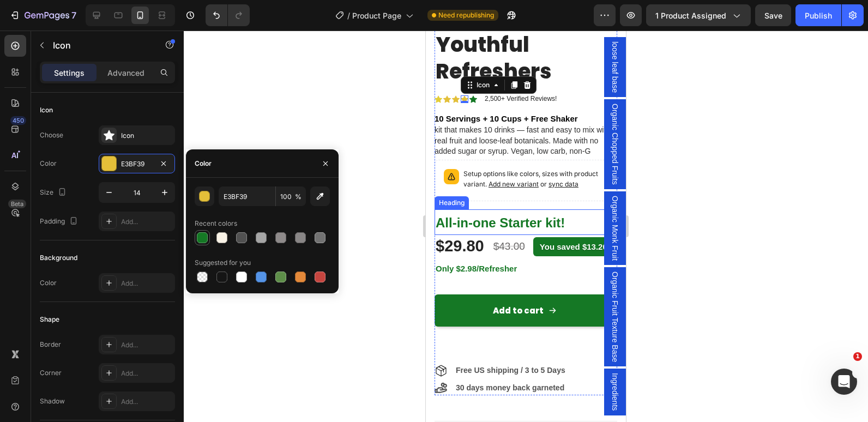
click at [202, 238] on div at bounding box center [202, 237] width 11 height 11
type input "157825"
click at [456, 95] on icon at bounding box center [456, 98] width 8 height 7
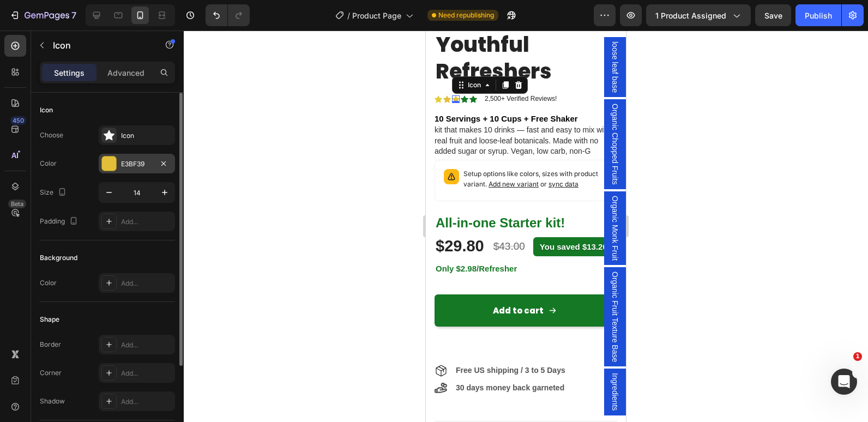
click at [112, 162] on div at bounding box center [109, 163] width 14 height 14
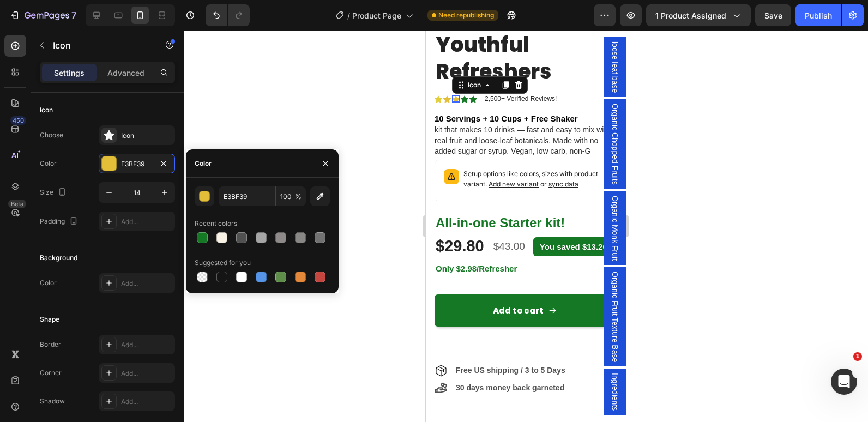
drag, startPoint x: 198, startPoint y: 238, endPoint x: 389, endPoint y: 118, distance: 225.8
click at [199, 238] on div at bounding box center [202, 237] width 11 height 11
type input "157825"
click at [447, 95] on icon at bounding box center [447, 99] width 8 height 8
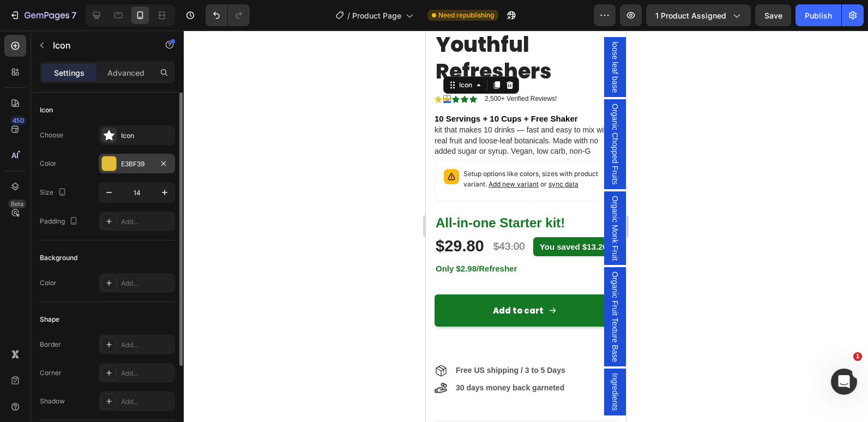
click at [105, 166] on div at bounding box center [109, 163] width 14 height 14
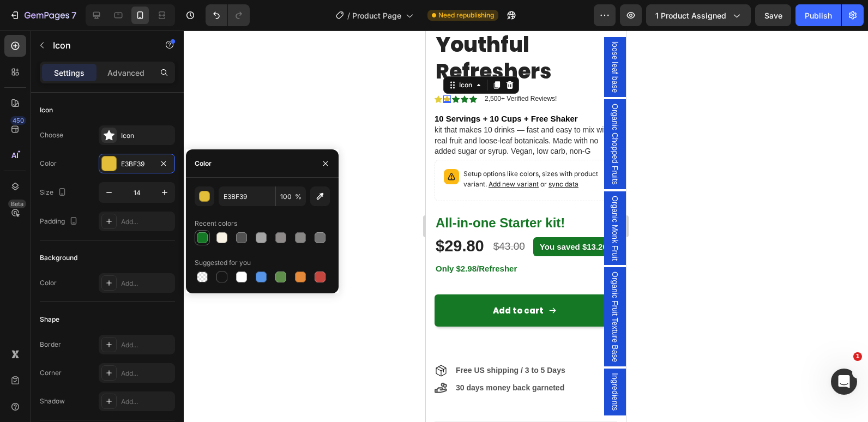
click at [204, 239] on div at bounding box center [202, 237] width 11 height 11
type input "157825"
click at [439, 95] on icon at bounding box center [438, 98] width 8 height 7
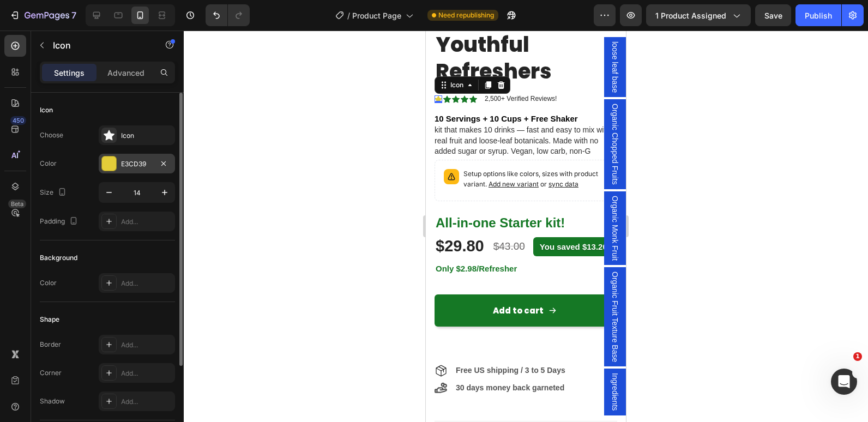
click at [104, 164] on div at bounding box center [109, 163] width 14 height 14
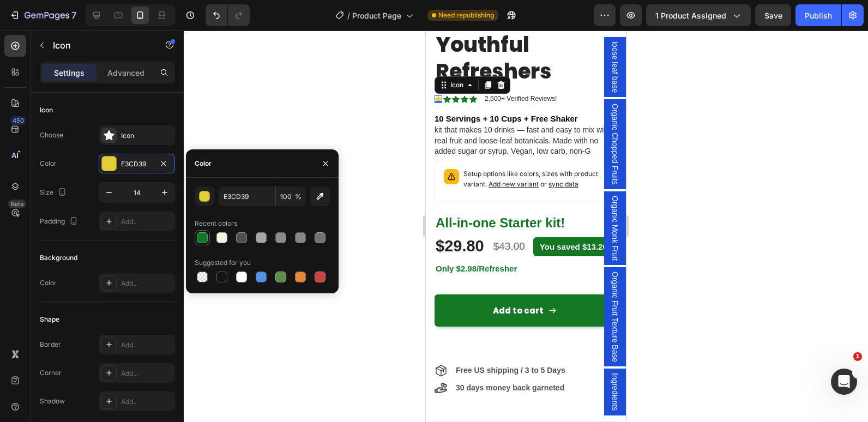
click at [203, 234] on div at bounding box center [202, 237] width 11 height 11
type input "157825"
click at [328, 94] on div at bounding box center [526, 226] width 684 height 391
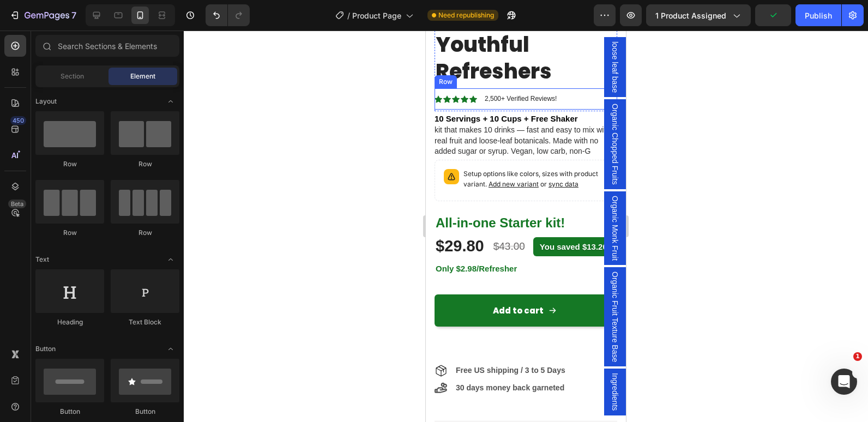
click at [568, 90] on div "Icon Icon Icon Icon Icon Icon List 2,500+ Verified Reviews! Text Block Row" at bounding box center [525, 99] width 183 height 22
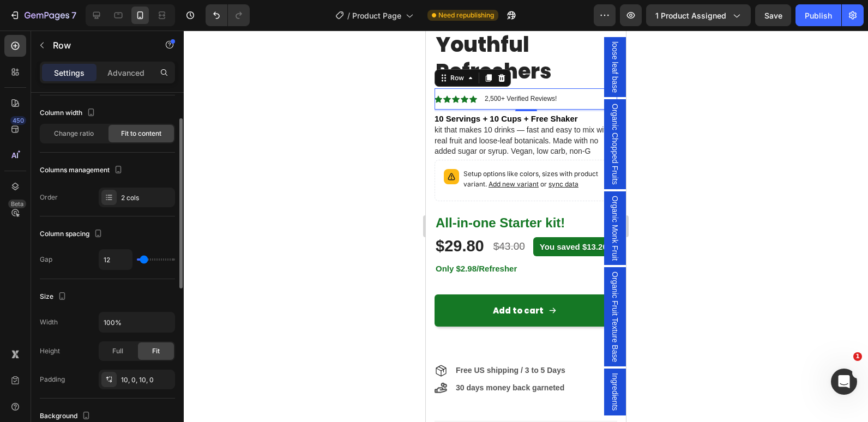
scroll to position [109, 0]
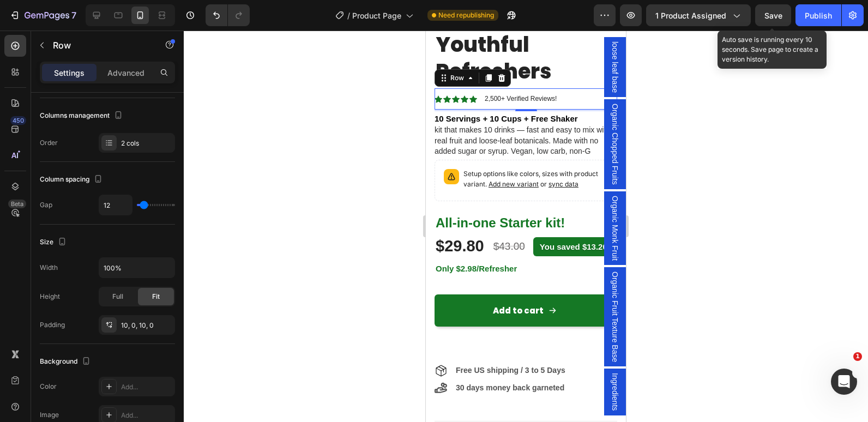
click at [777, 15] on span "Save" at bounding box center [773, 15] width 18 height 9
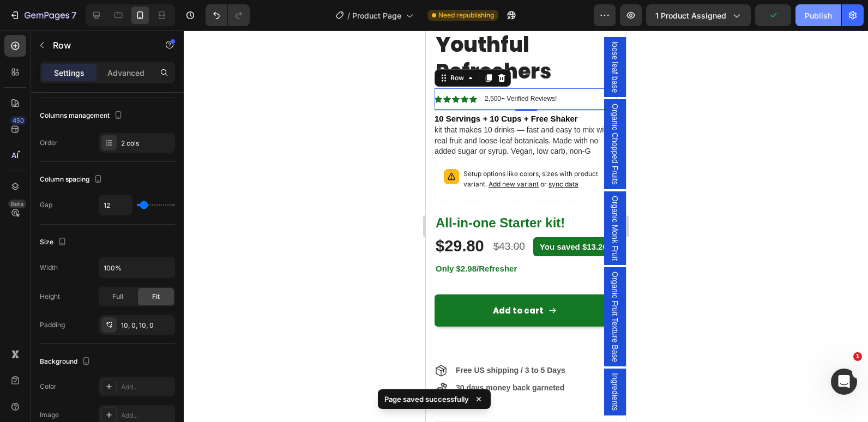
click at [807, 18] on div "Publish" at bounding box center [817, 15] width 27 height 11
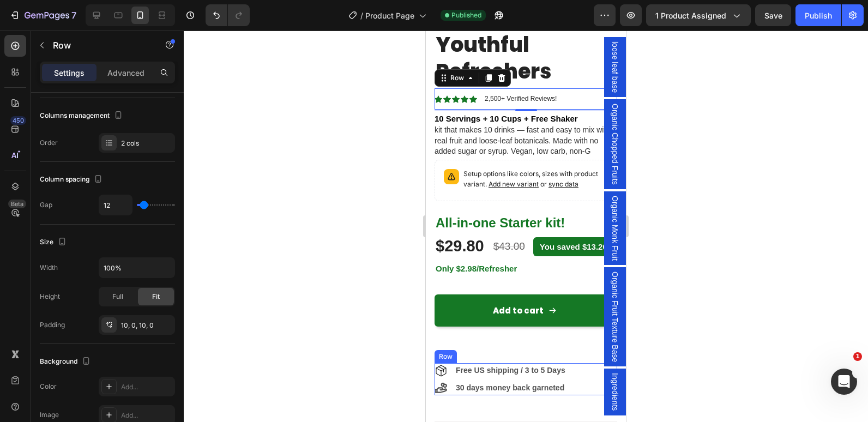
click at [586, 385] on div "Free US shipping / 3 to 5 Days Item List 30 days money back garneted Item List …" at bounding box center [525, 379] width 183 height 32
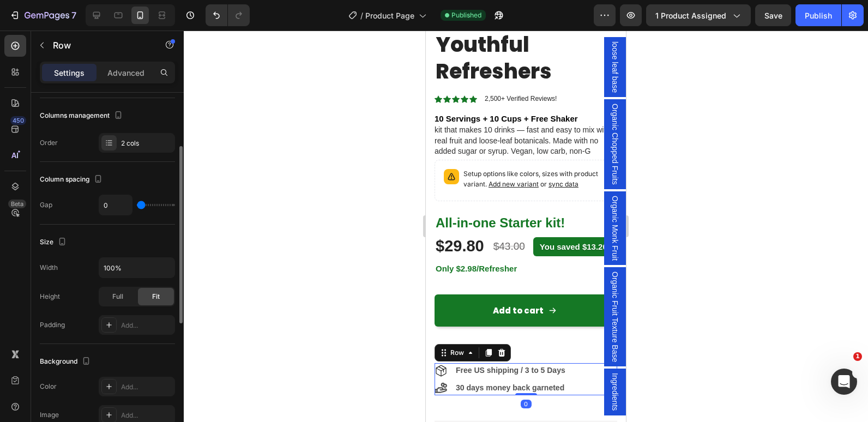
click at [119, 68] on p "Advanced" at bounding box center [125, 72] width 37 height 11
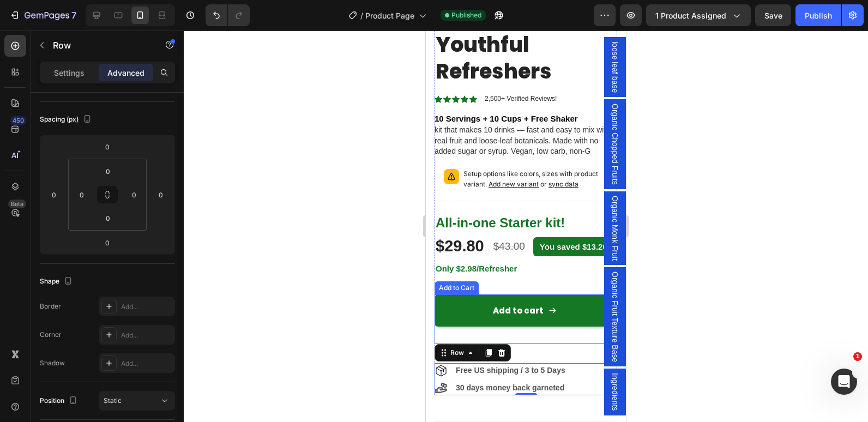
click at [523, 335] on div "Add to cart Add to Cart" at bounding box center [525, 319] width 183 height 50
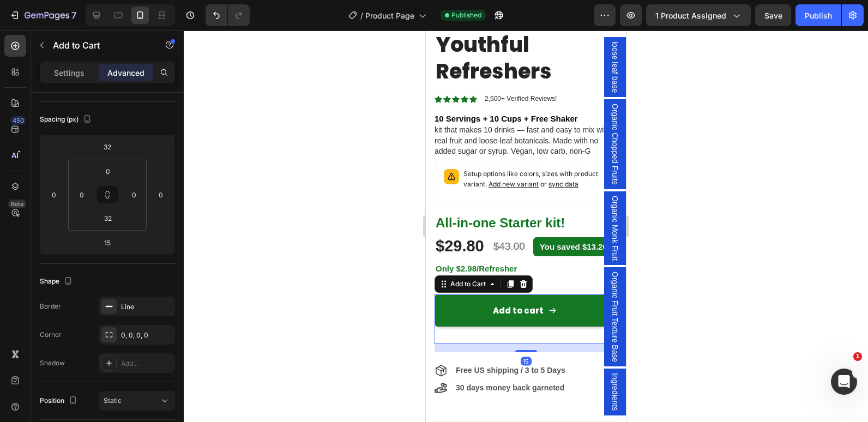
scroll to position [0, 0]
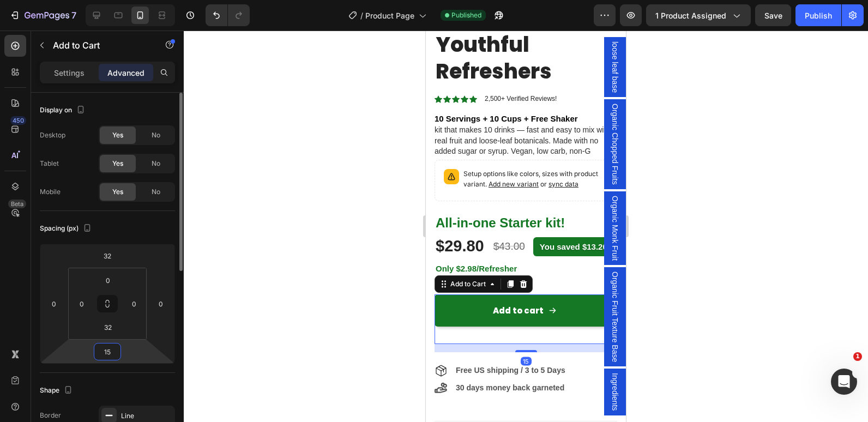
click at [114, 355] on input "15" at bounding box center [107, 351] width 22 height 16
click at [112, 332] on input "32" at bounding box center [108, 327] width 22 height 16
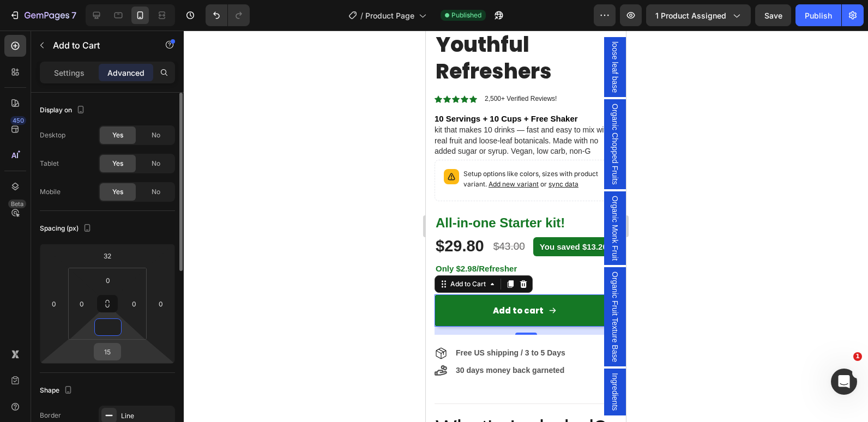
type input "0"
click at [107, 354] on input "15" at bounding box center [107, 351] width 22 height 16
click at [109, 352] on input "15" at bounding box center [107, 351] width 22 height 16
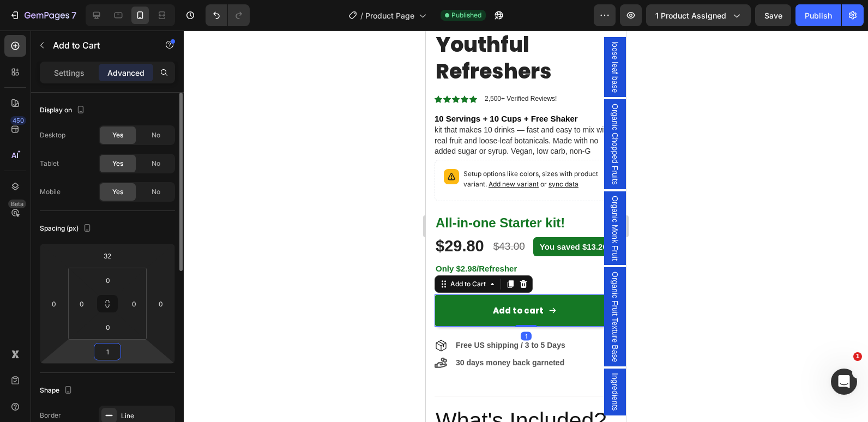
type input "16"
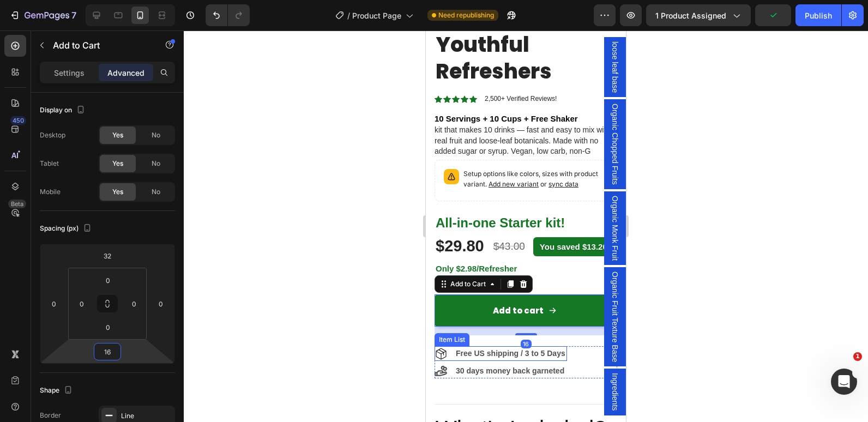
click at [528, 354] on strong "Free US shipping / 3 to 5 Days" at bounding box center [511, 353] width 110 height 9
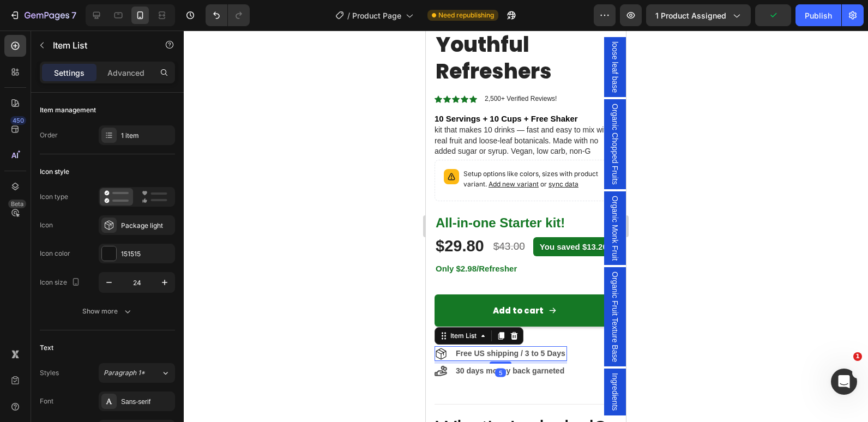
click at [522, 355] on strong "Free US shipping / 3 to 5 Days" at bounding box center [511, 353] width 110 height 9
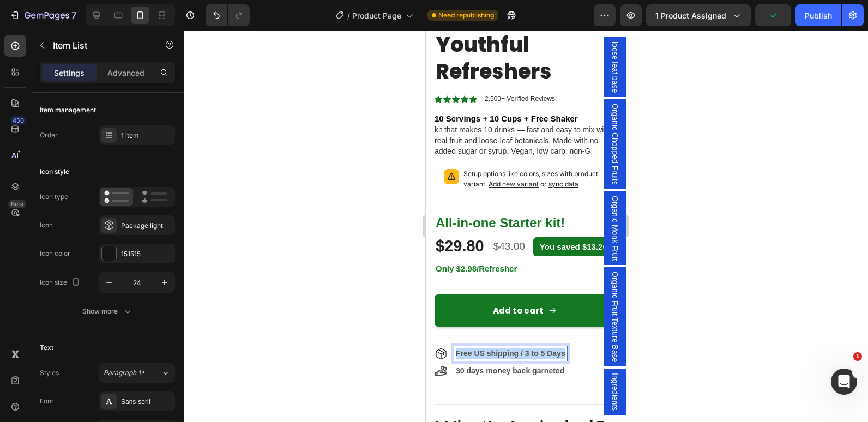
click at [522, 355] on strong "Free US shipping / 3 to 5 Days" at bounding box center [511, 353] width 110 height 9
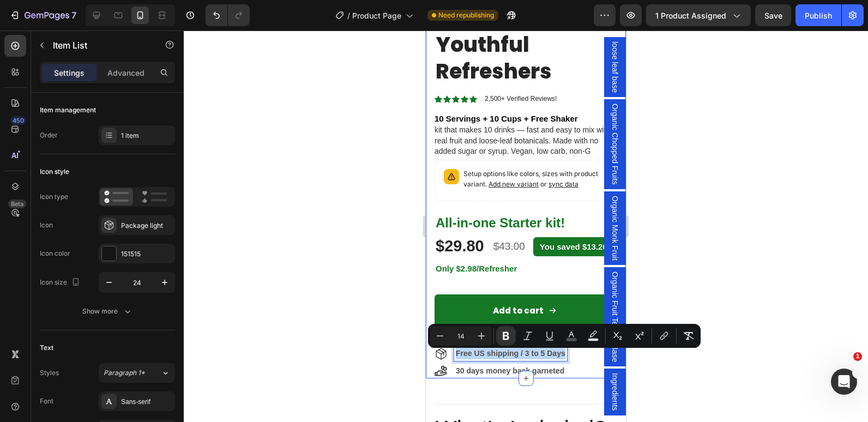
click at [429, 372] on div "Product Images Morning Youthful Refreshers Product Title Icon Icon Icon Icon Ic…" at bounding box center [526, 77] width 200 height 601
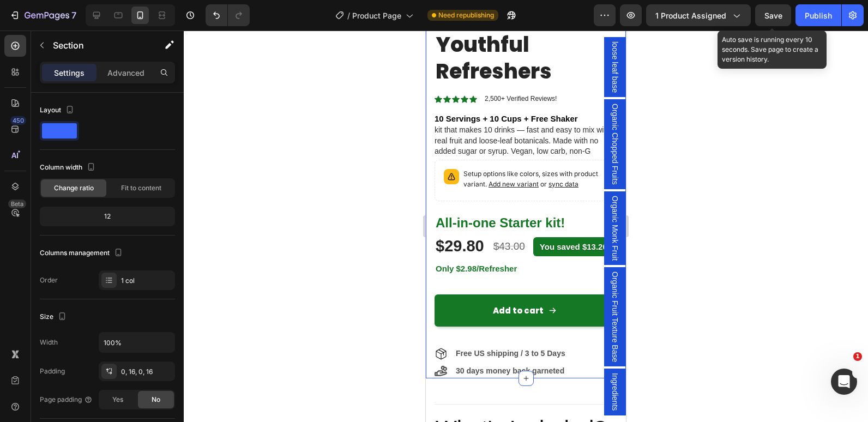
click at [766, 15] on span "Save" at bounding box center [773, 15] width 18 height 9
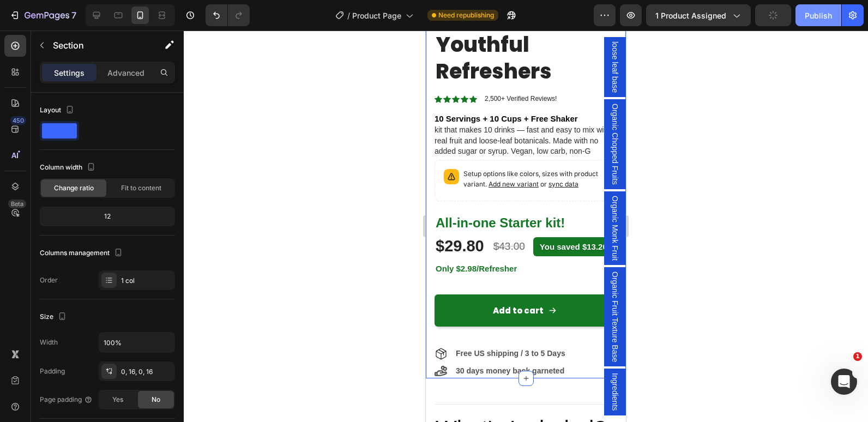
click at [819, 16] on div "Publish" at bounding box center [817, 15] width 27 height 11
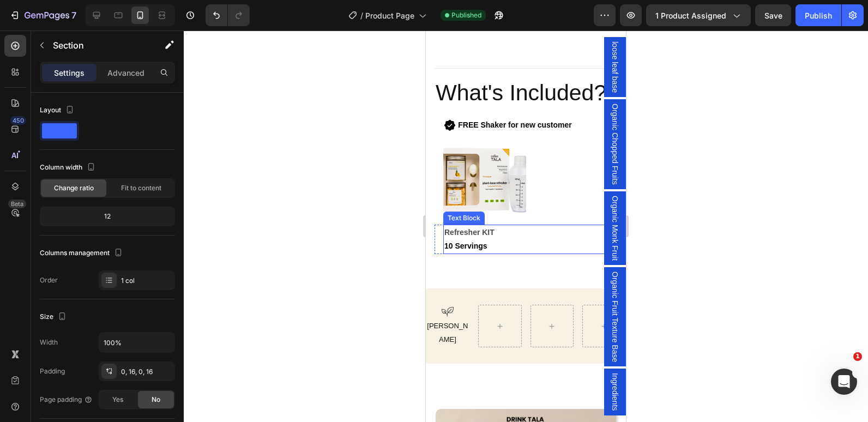
scroll to position [709, 0]
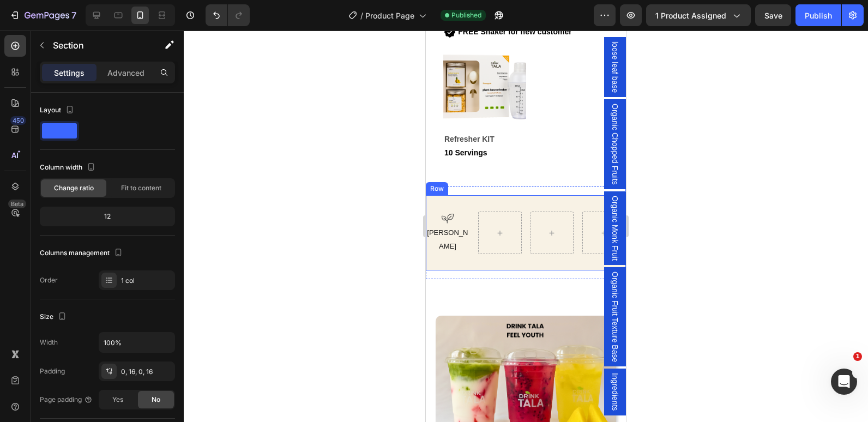
click at [445, 250] on div "Icon [PERSON_NAME] Text Block [GEOGRAPHIC_DATA]" at bounding box center [526, 232] width 200 height 75
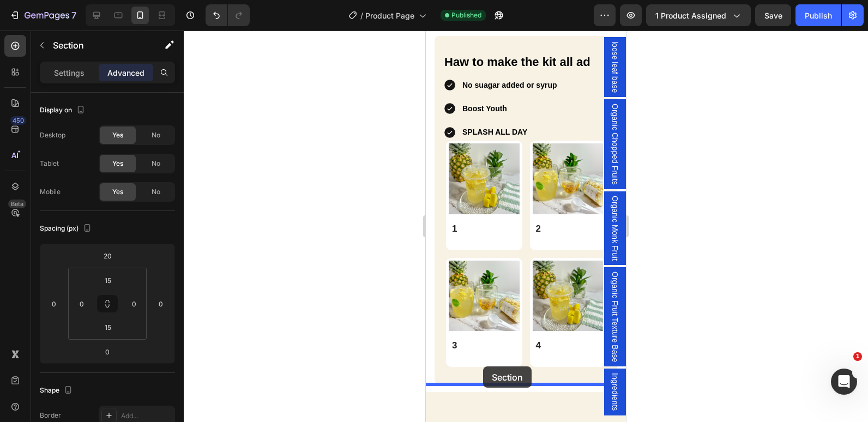
scroll to position [1417, 0]
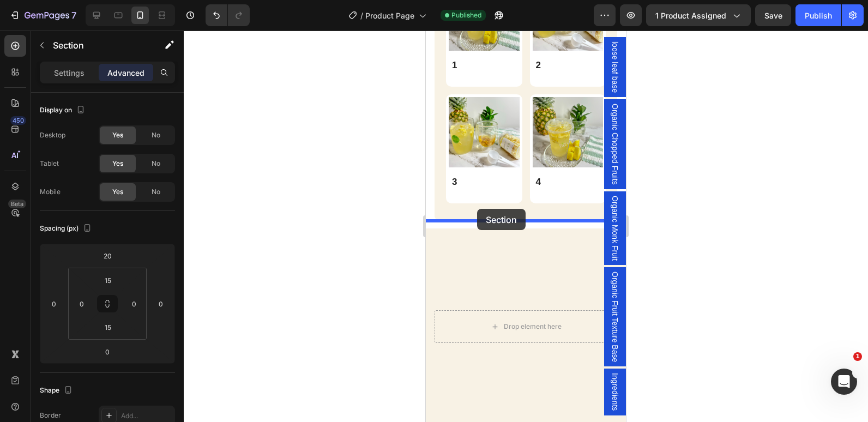
drag, startPoint x: 430, startPoint y: 295, endPoint x: 477, endPoint y: 209, distance: 98.0
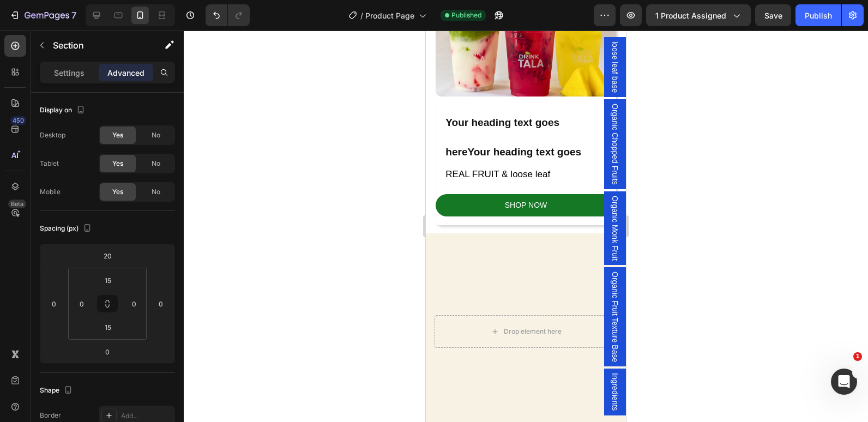
scroll to position [1146, 0]
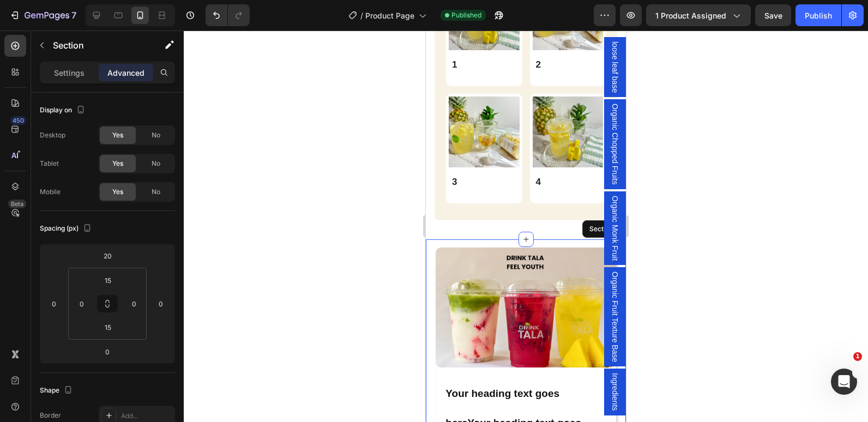
click at [365, 235] on div at bounding box center [526, 226] width 684 height 391
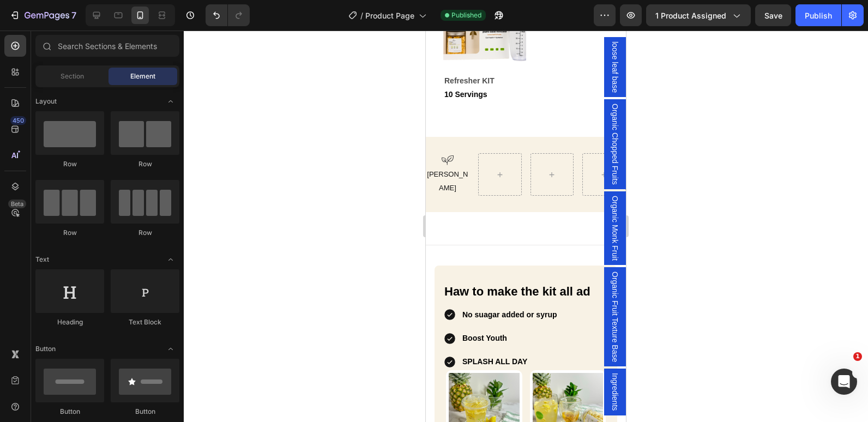
scroll to position [765, 0]
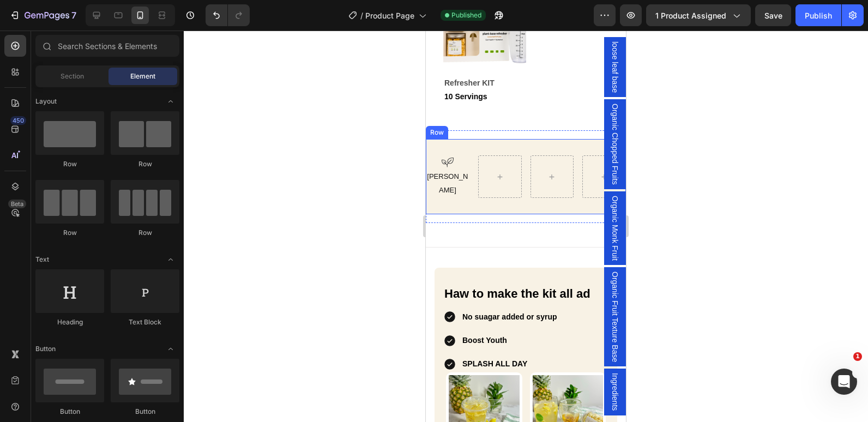
click at [435, 192] on div "Icon [PERSON_NAME] Text Block [GEOGRAPHIC_DATA]" at bounding box center [526, 176] width 200 height 75
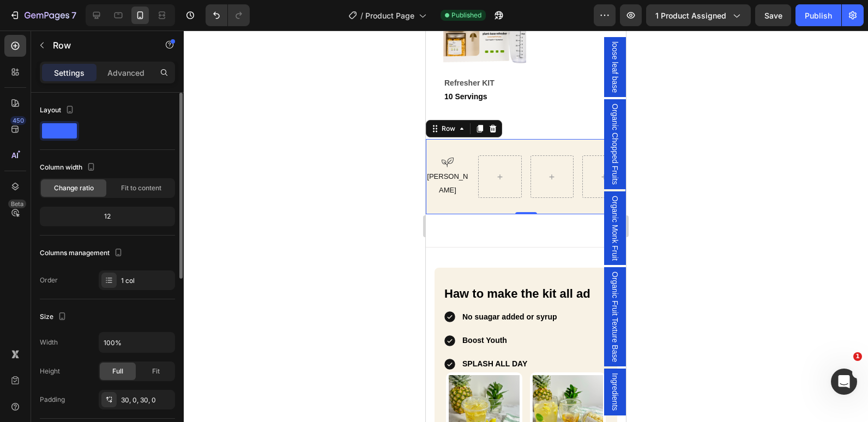
scroll to position [55, 0]
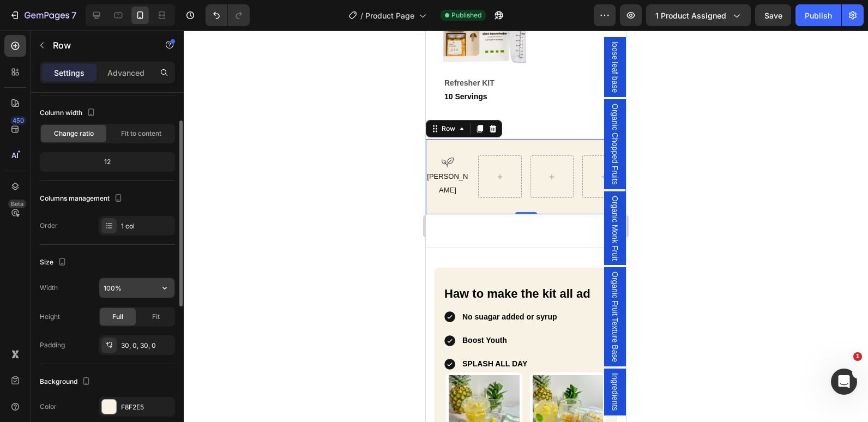
click at [108, 284] on input "100%" at bounding box center [136, 288] width 75 height 20
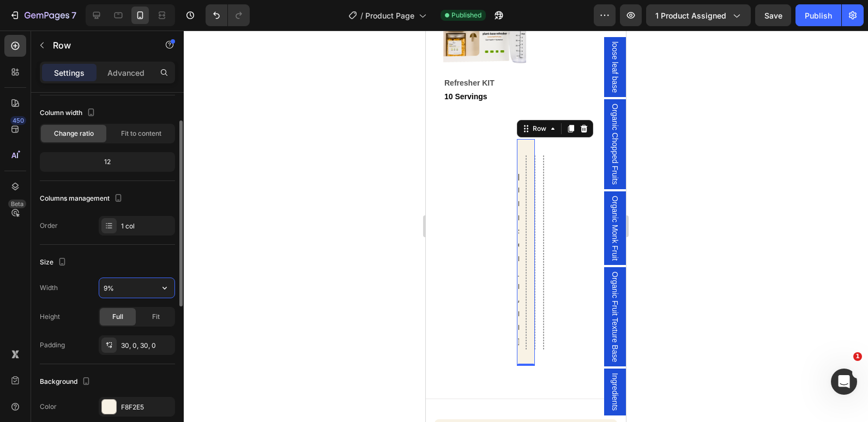
type input "90%"
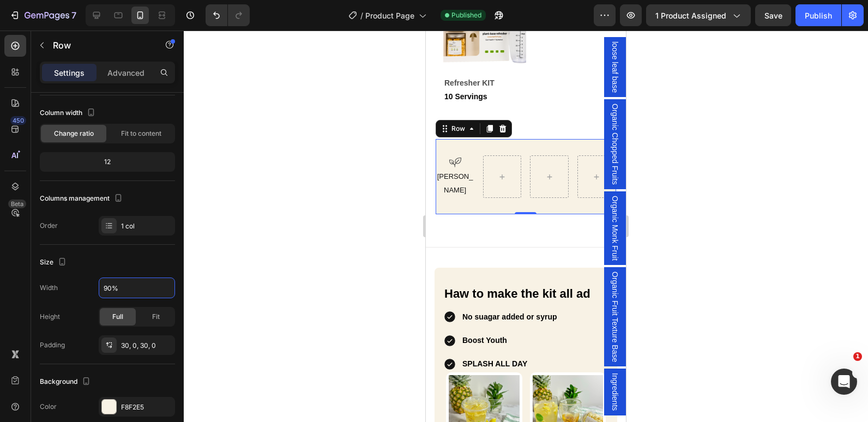
click at [374, 122] on div at bounding box center [526, 226] width 684 height 391
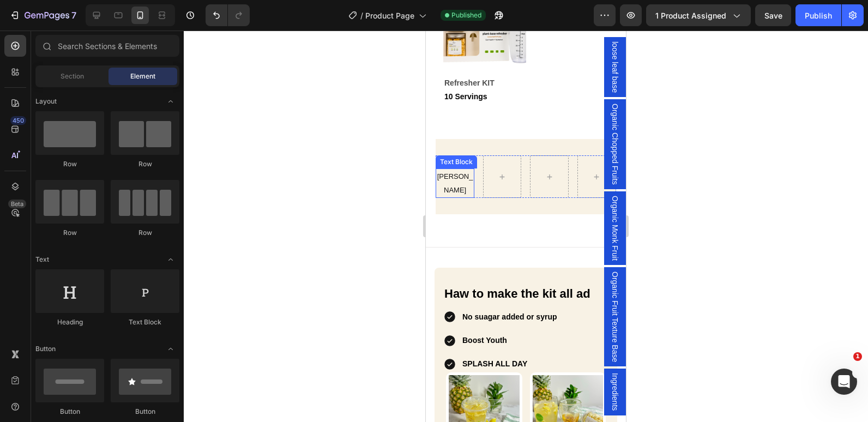
click at [438, 169] on p "[PERSON_NAME]" at bounding box center [455, 182] width 37 height 27
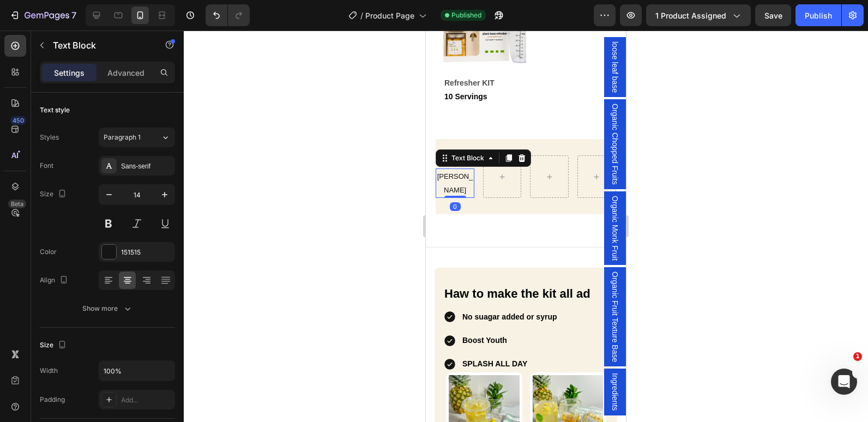
click at [329, 134] on div at bounding box center [526, 226] width 684 height 391
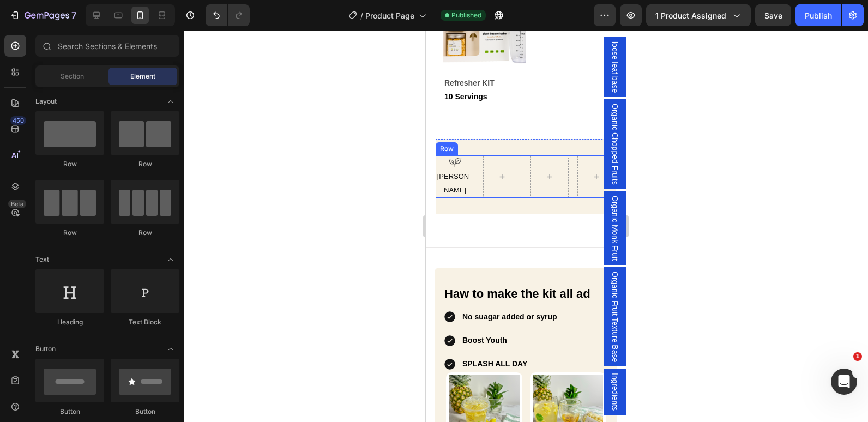
click at [477, 158] on div "Icon Vagan Text Block Row" at bounding box center [525, 176] width 180 height 43
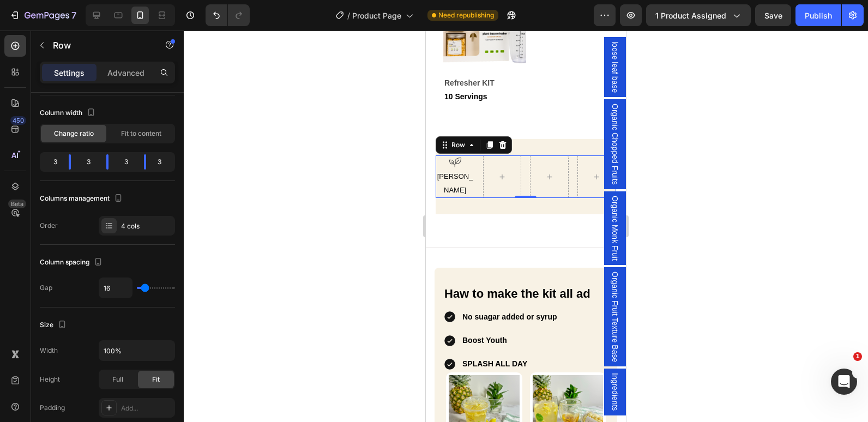
click at [474, 173] on div "Icon Vagan Text Block Row 0" at bounding box center [525, 176] width 180 height 43
click at [473, 163] on div "Icon Vagan Text Block Row 0" at bounding box center [525, 176] width 180 height 43
click at [463, 178] on p "[PERSON_NAME]" at bounding box center [455, 182] width 37 height 27
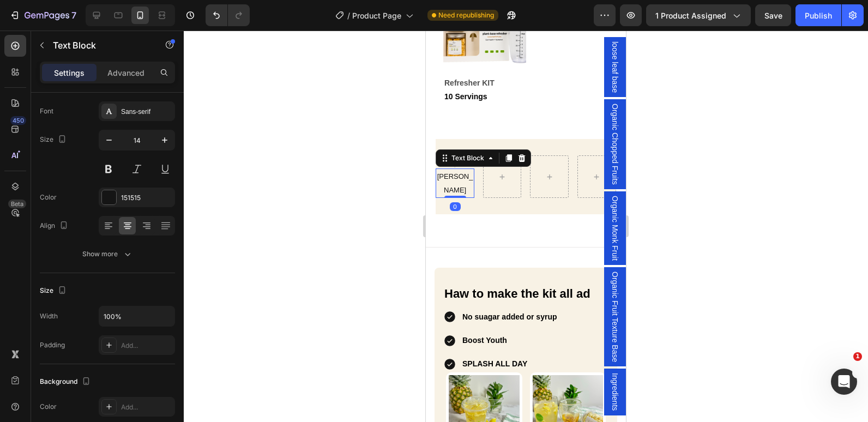
scroll to position [0, 0]
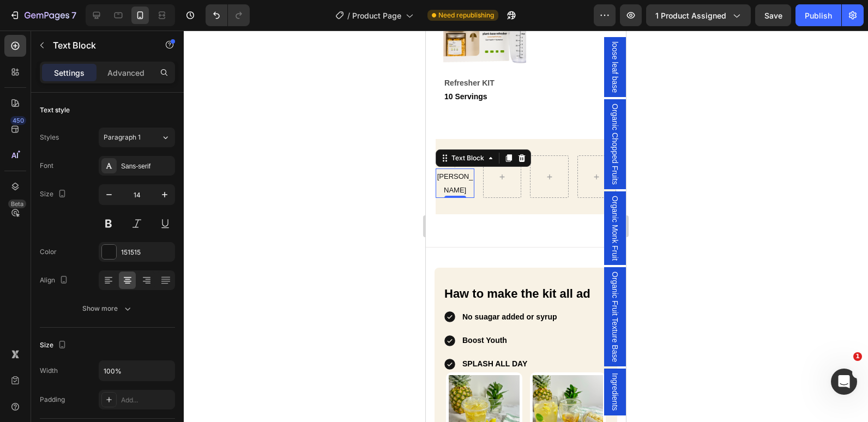
click at [437, 157] on div "Text Block" at bounding box center [482, 157] width 95 height 17
click at [411, 141] on div at bounding box center [526, 226] width 684 height 391
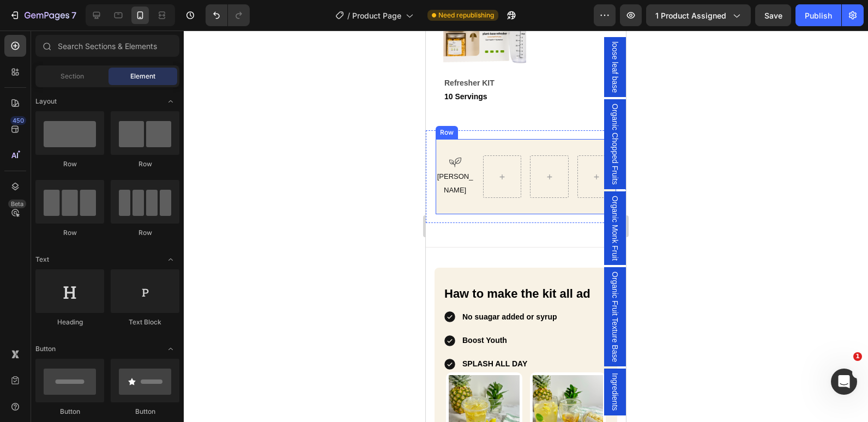
click at [440, 150] on div "Icon [PERSON_NAME] Text Block [GEOGRAPHIC_DATA]" at bounding box center [525, 176] width 180 height 75
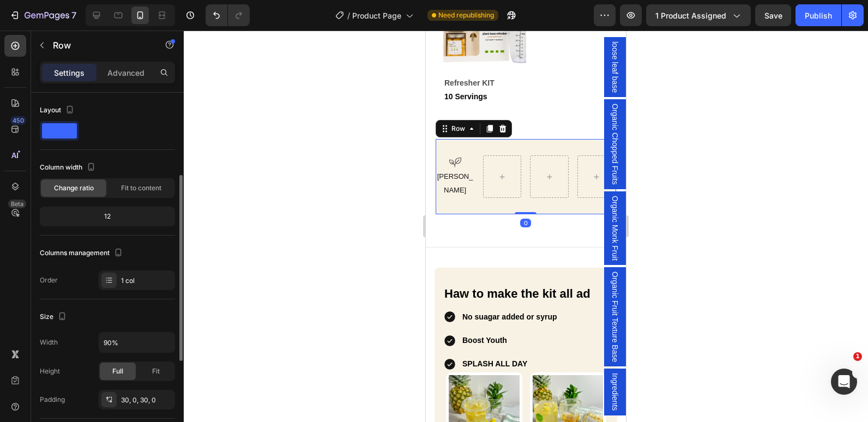
scroll to position [109, 0]
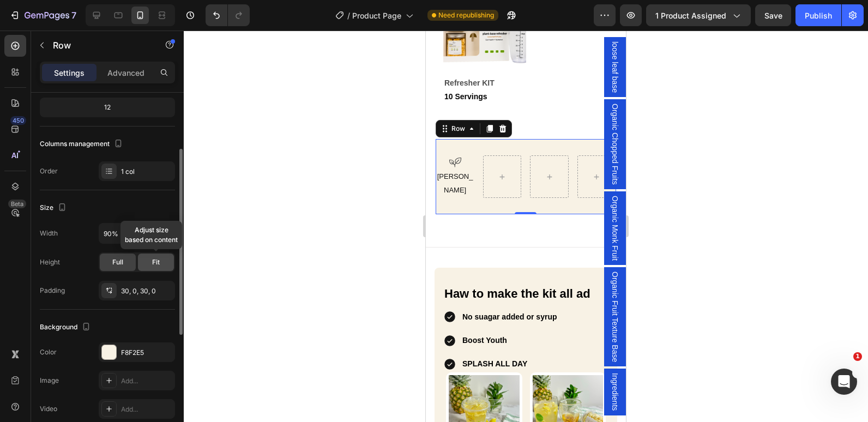
click at [158, 262] on span "Fit" at bounding box center [156, 262] width 8 height 10
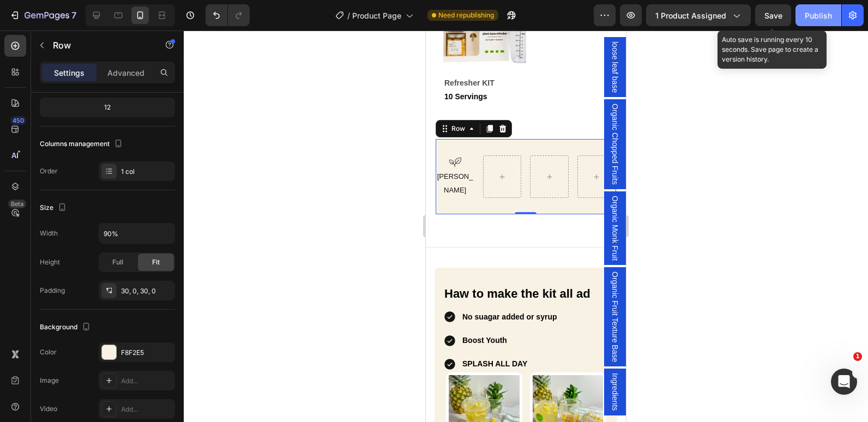
drag, startPoint x: 773, startPoint y: 23, endPoint x: 814, endPoint y: 16, distance: 41.5
click at [776, 21] on button "Save" at bounding box center [773, 15] width 36 height 22
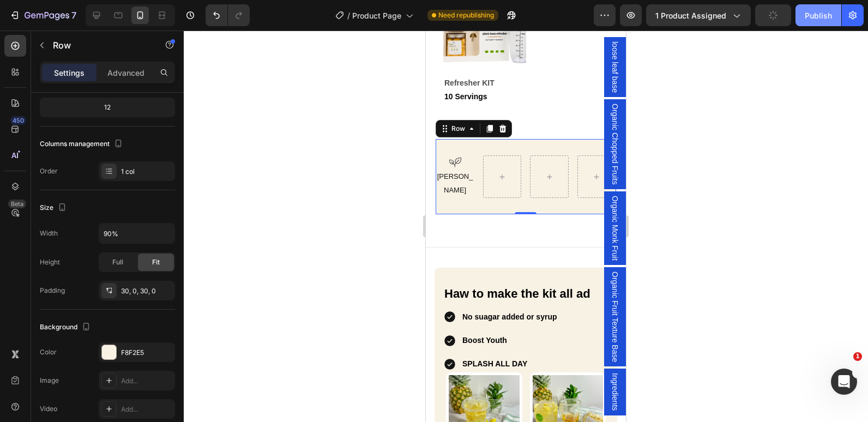
click at [814, 15] on div "Publish" at bounding box center [817, 15] width 27 height 11
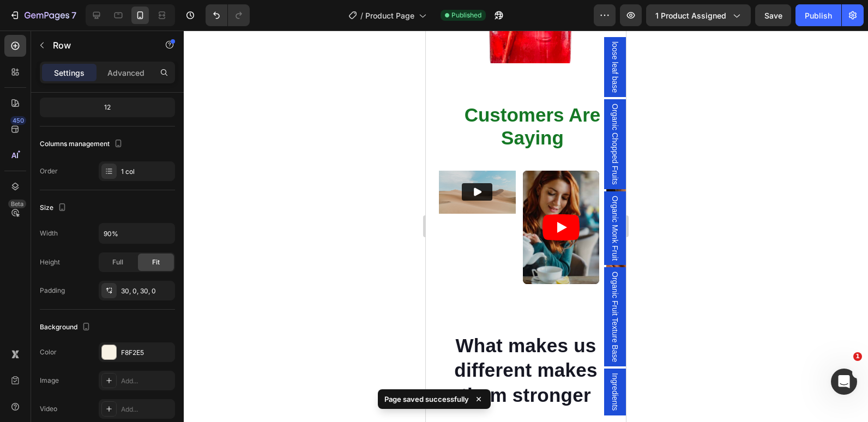
scroll to position [1964, 0]
